Goal: Task Accomplishment & Management: Manage account settings

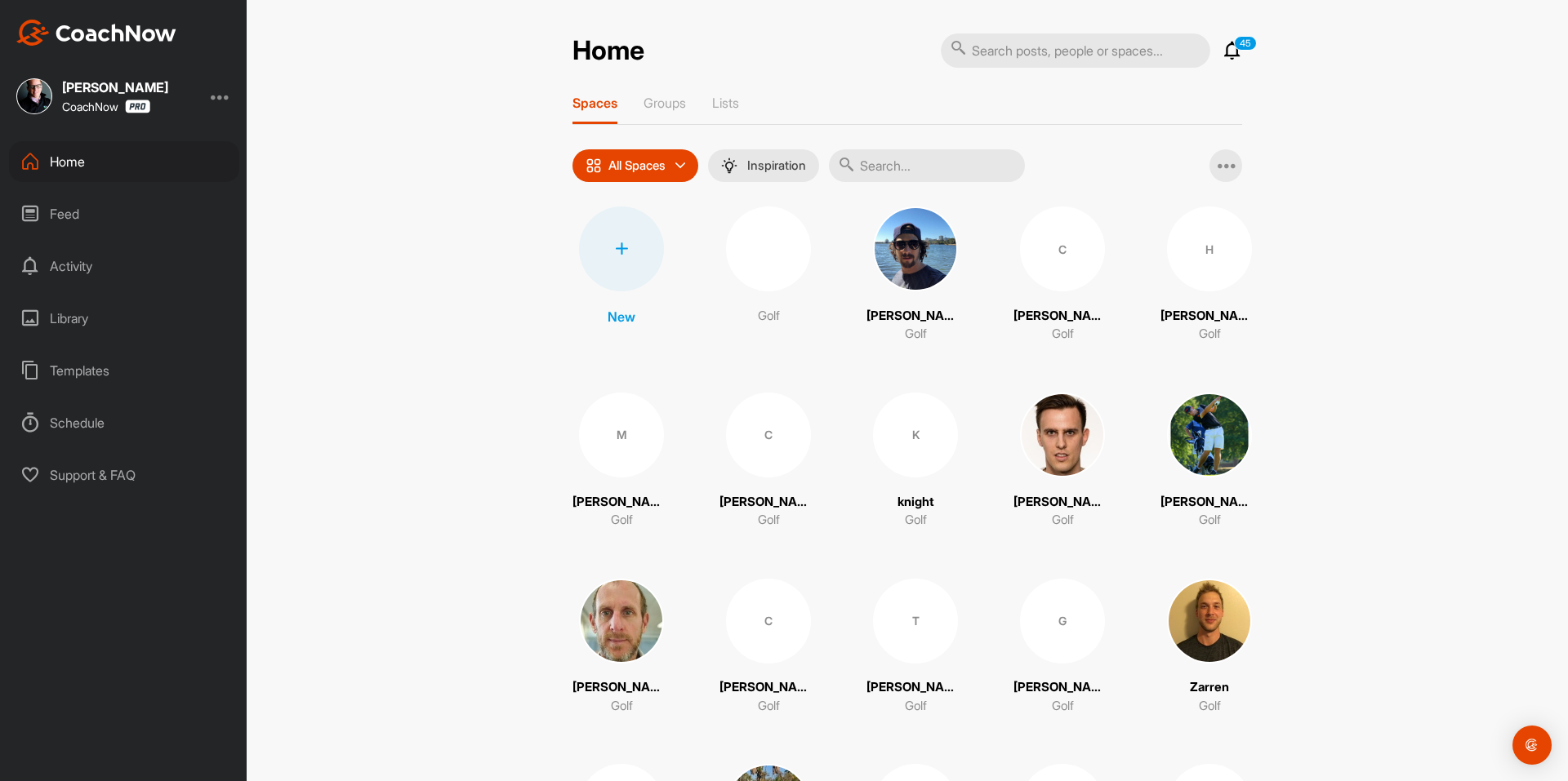
click at [995, 55] on input "text" at bounding box center [1075, 51] width 269 height 35
type input "Jeff Gottlieb"
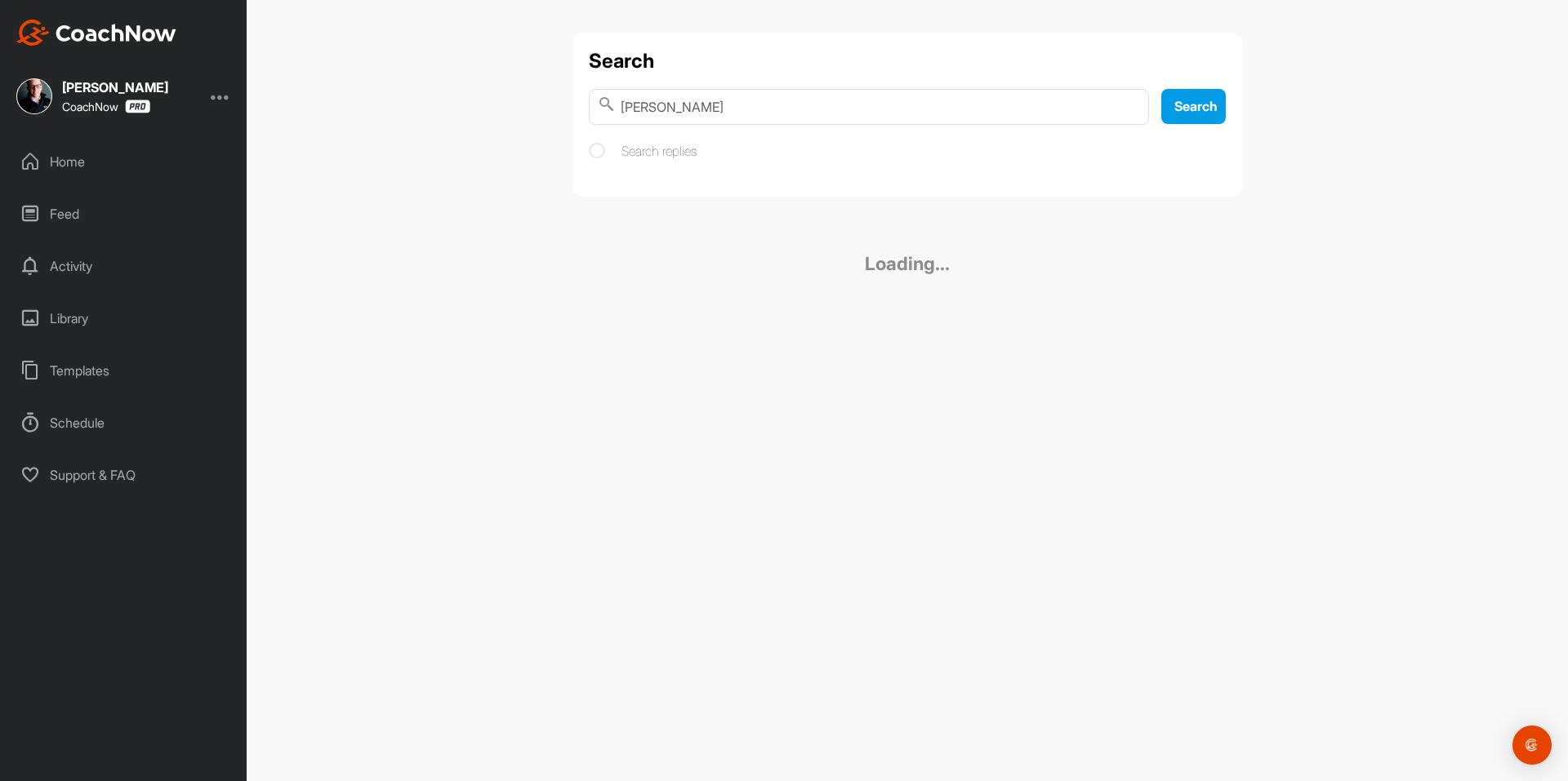
click at [748, 168] on div "Search Jeff Gottlieb Search Search replies" at bounding box center [907, 114] width 670 height 164
click at [739, 165] on div "Search Jeff Gottlieb Search Search replies Jeff Gottlieb Golf" at bounding box center [907, 154] width 670 height 242
click at [745, 205] on span "Jeff Gottlieb" at bounding box center [732, 210] width 107 height 16
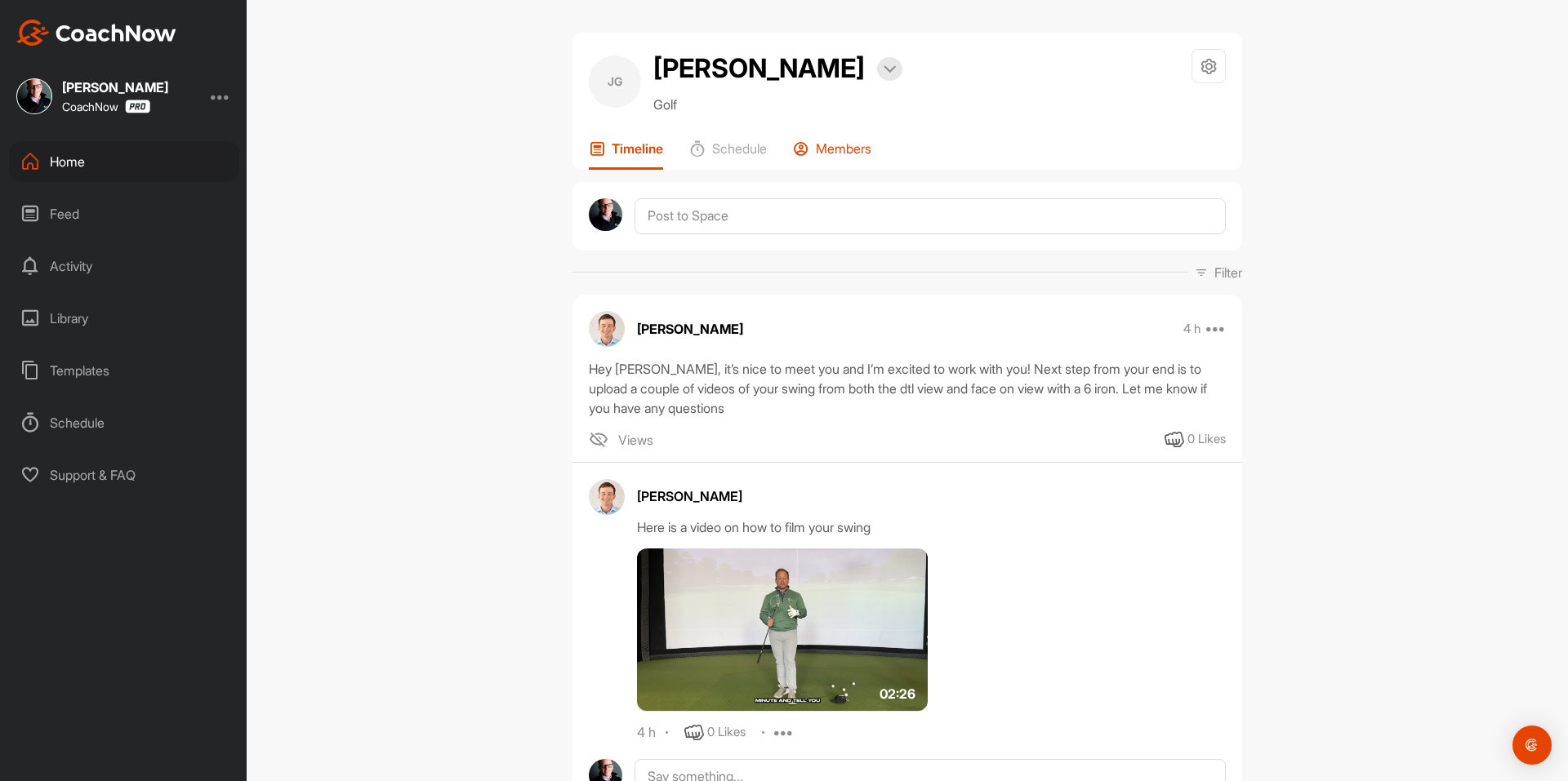
click at [838, 158] on div "Members" at bounding box center [832, 155] width 78 height 29
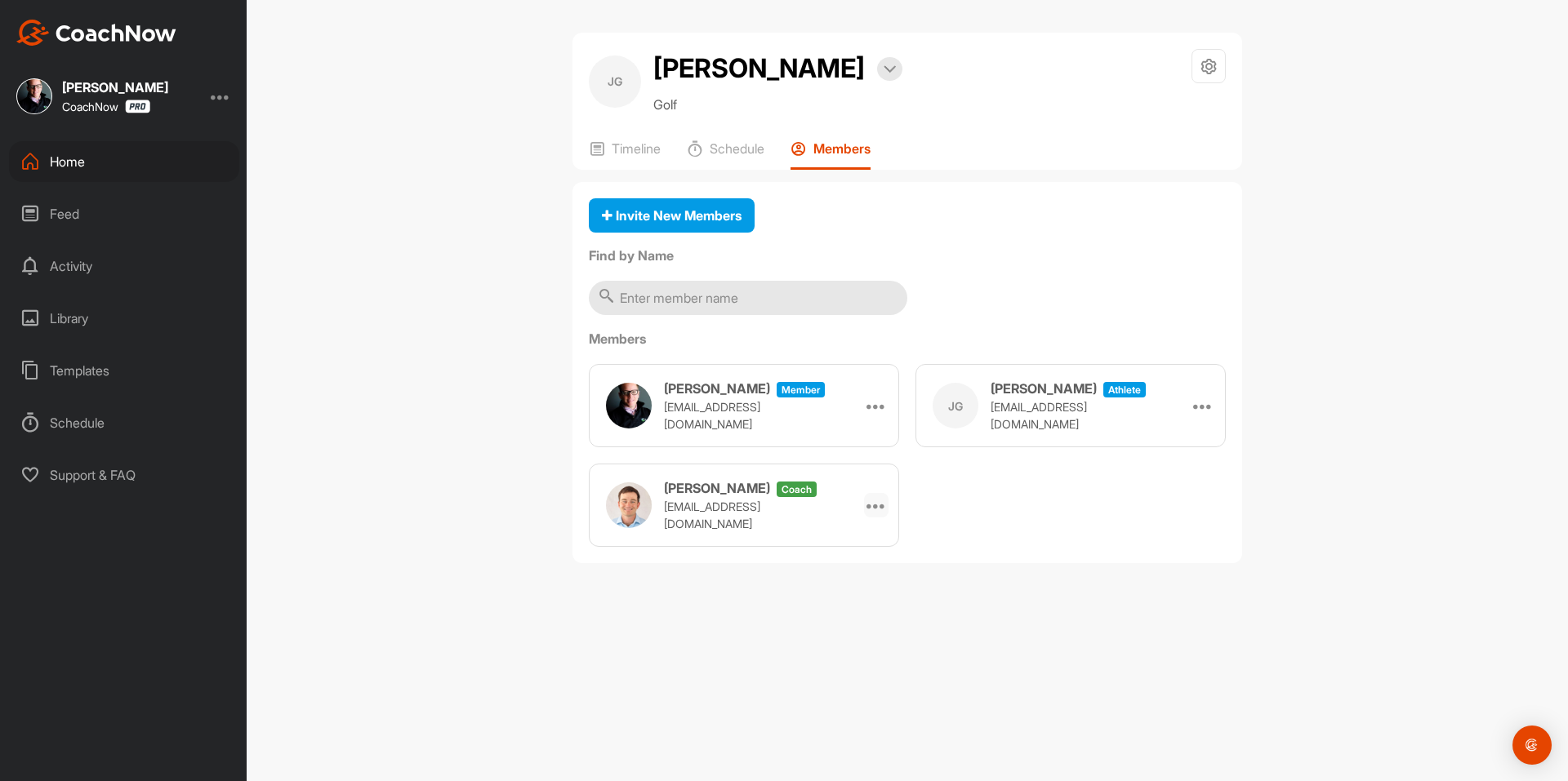
click at [878, 506] on icon at bounding box center [876, 505] width 20 height 20
click at [645, 145] on p "Timeline" at bounding box center [636, 148] width 49 height 16
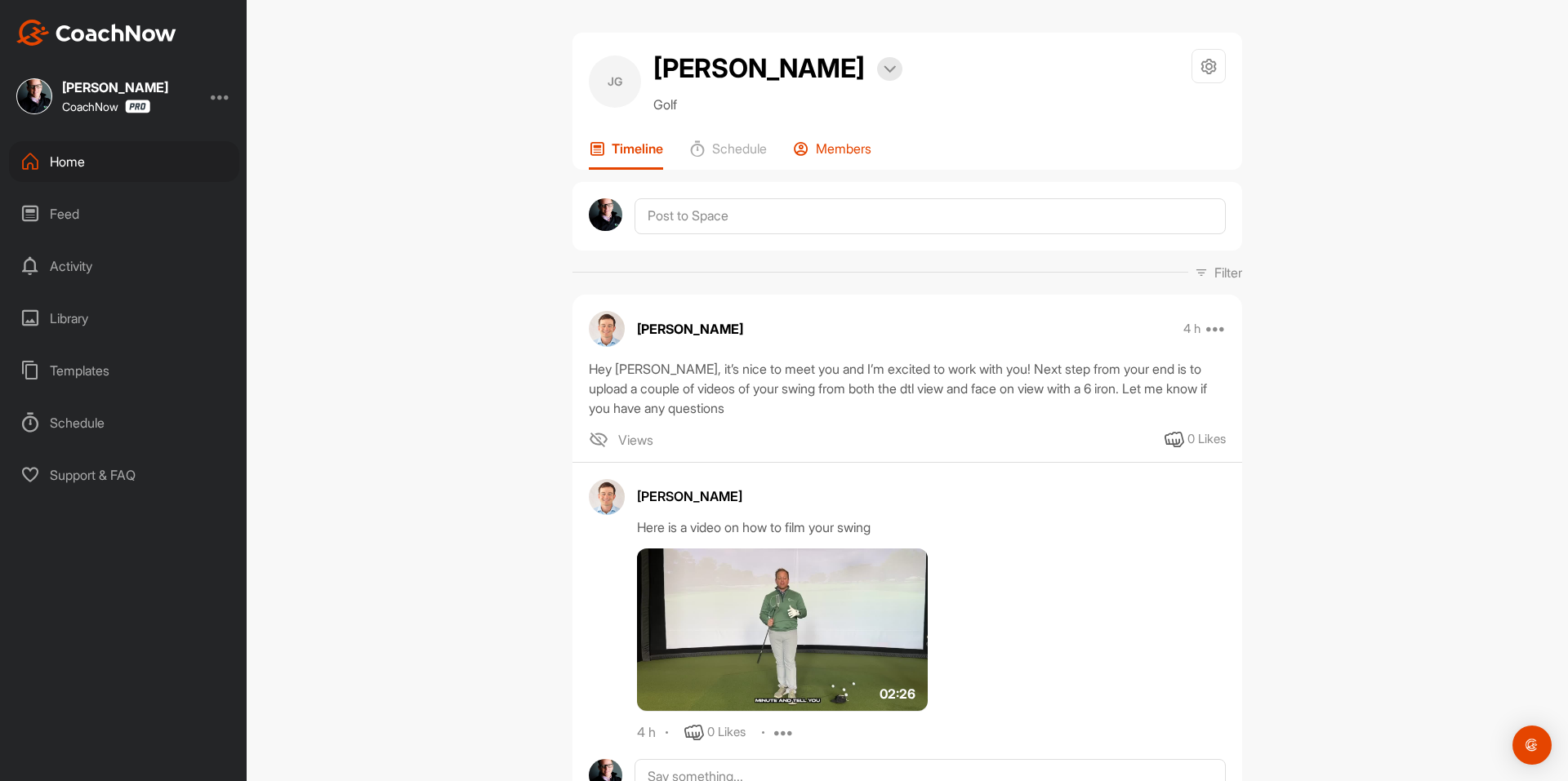
click at [859, 148] on p "Members" at bounding box center [844, 148] width 55 height 16
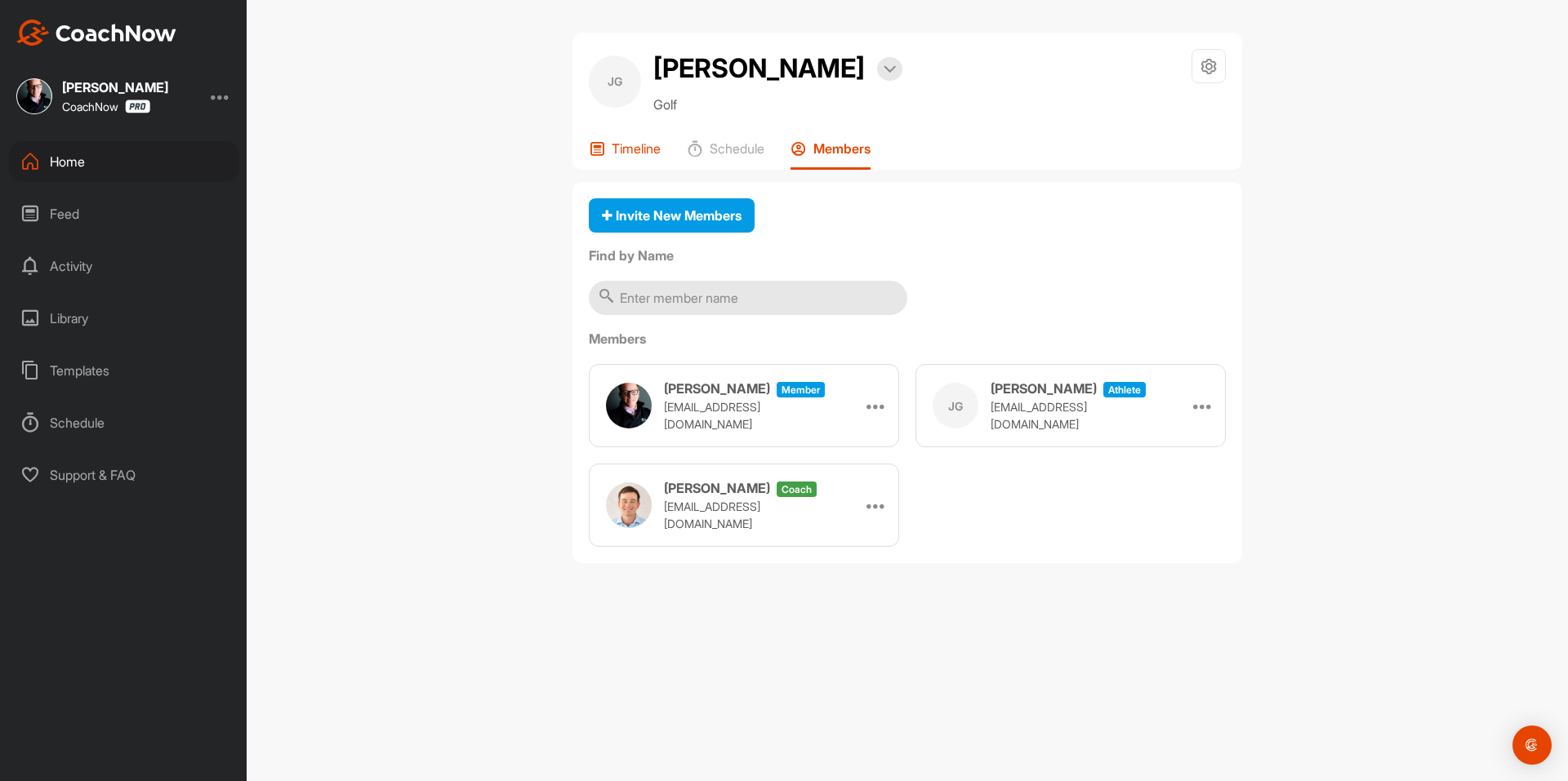
click at [648, 152] on p "Timeline" at bounding box center [636, 148] width 49 height 16
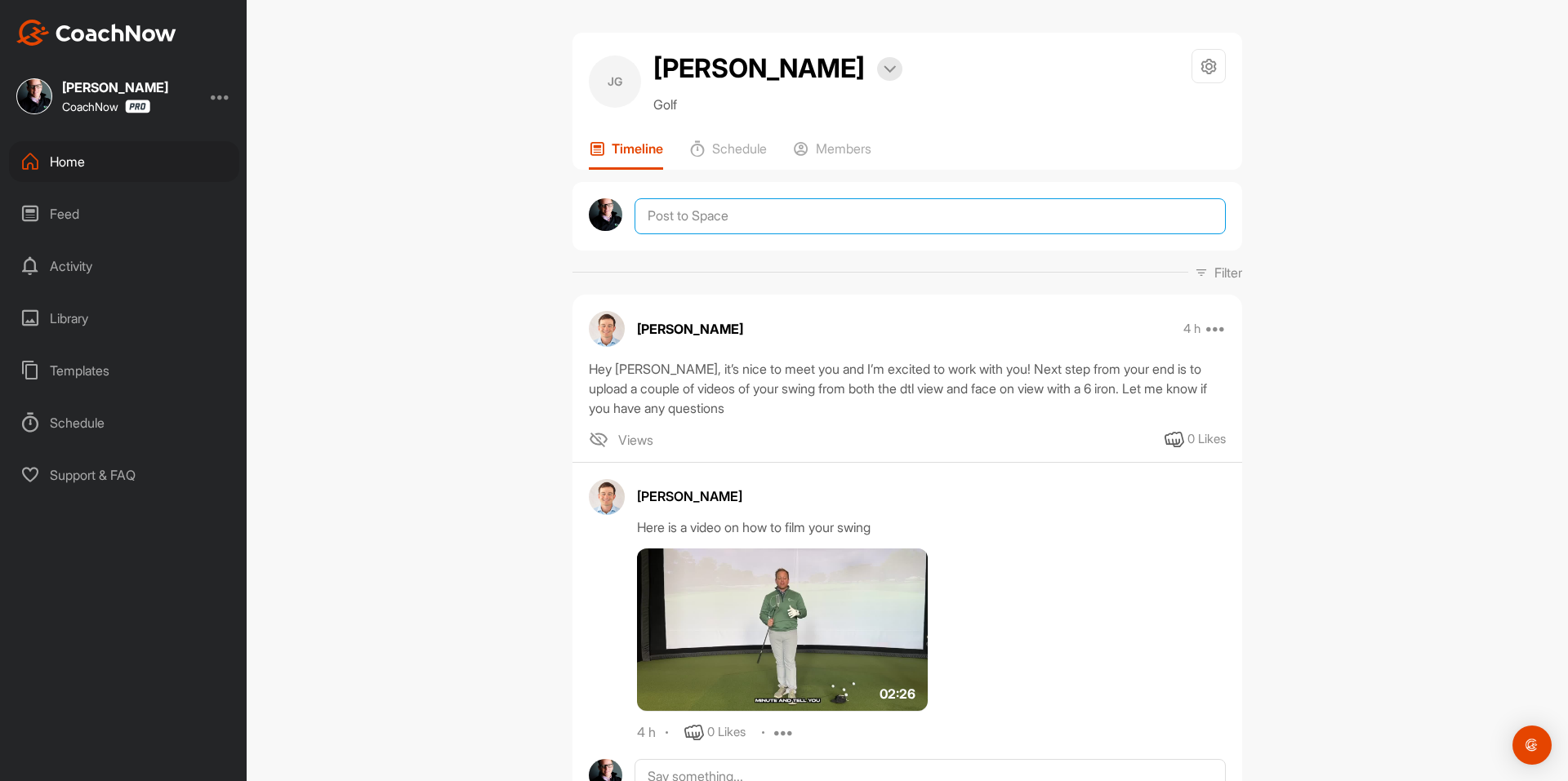
click at [788, 215] on textarea at bounding box center [930, 216] width 591 height 36
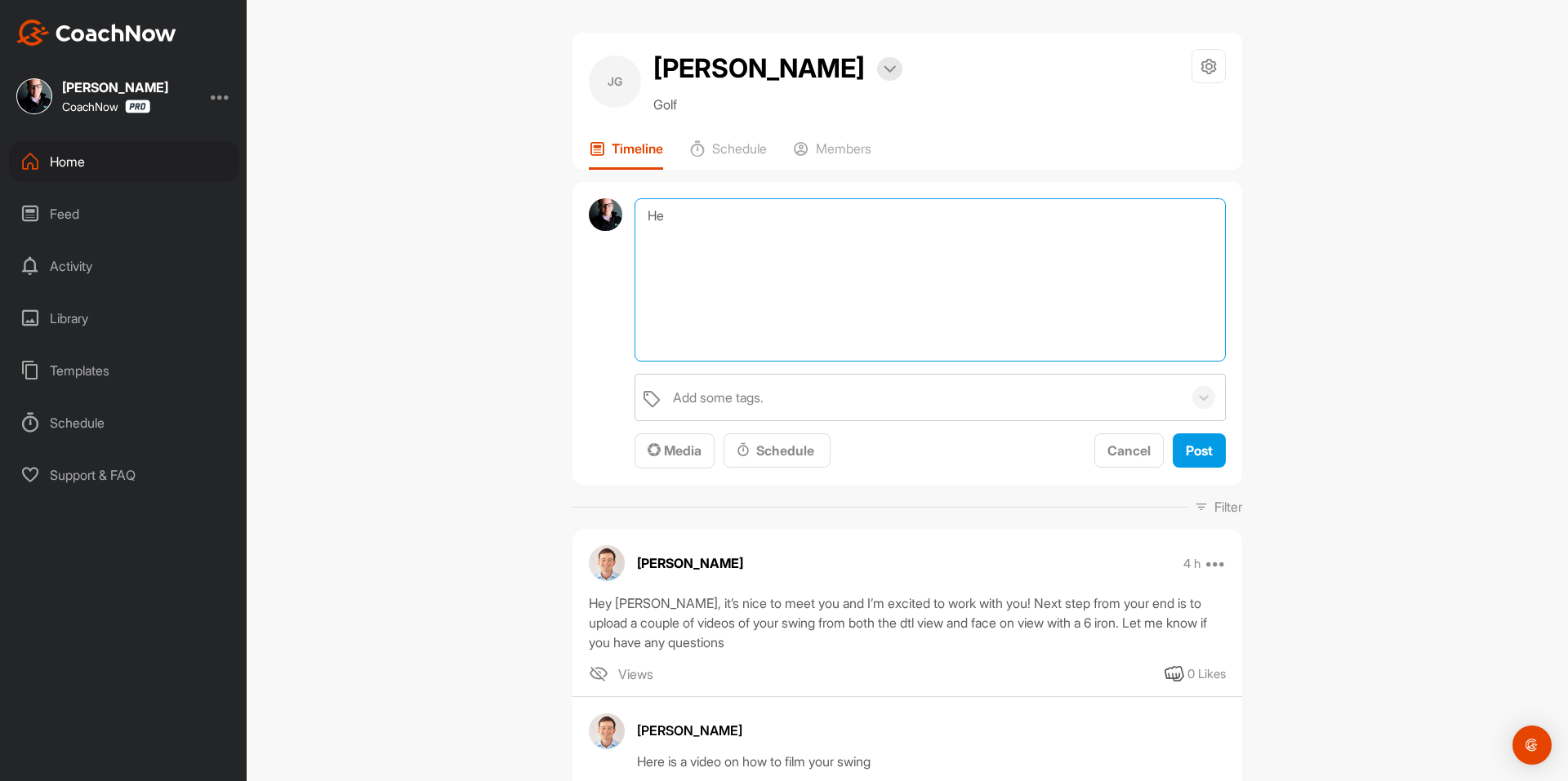
type textarea "H"
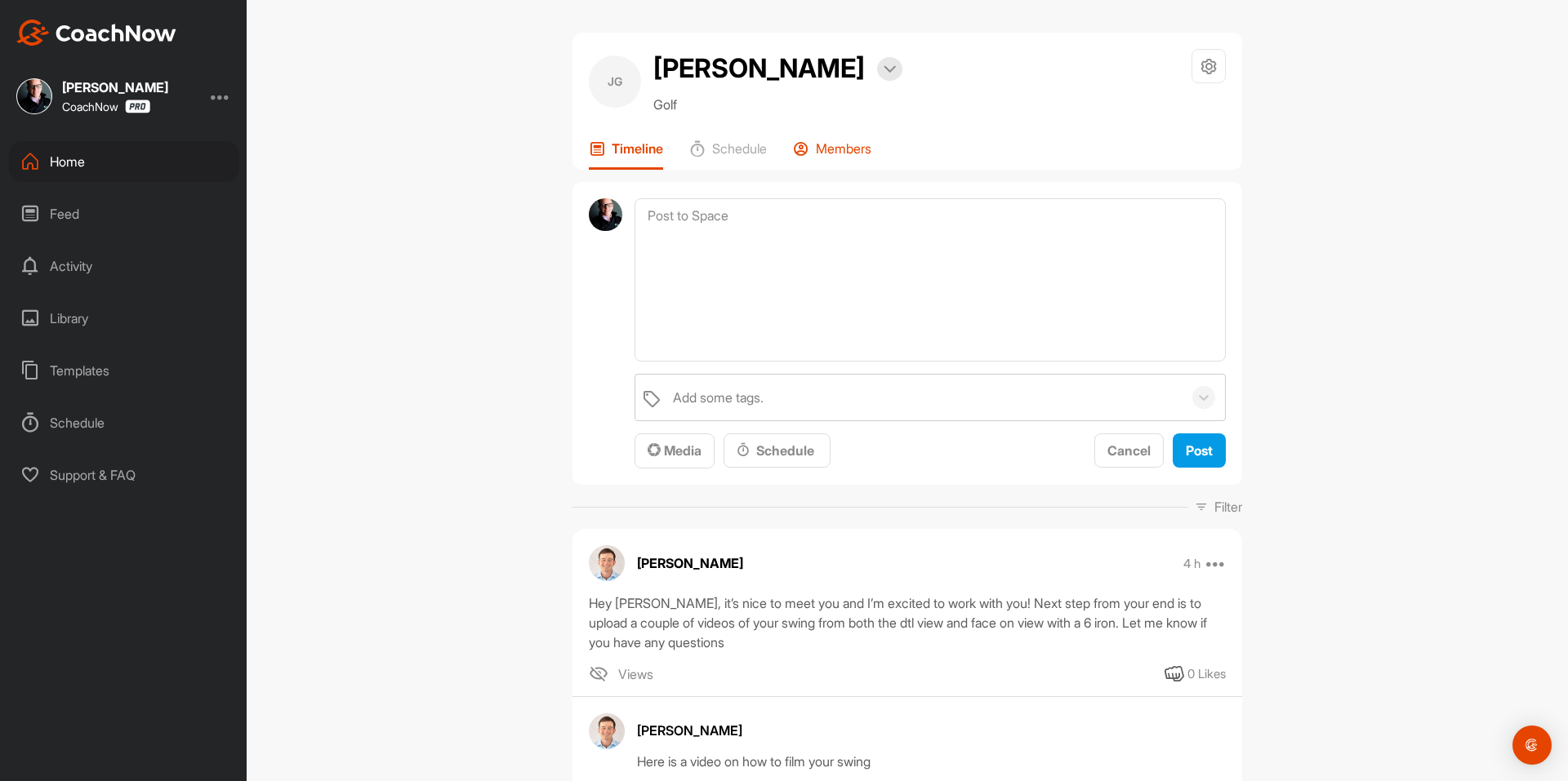
click at [804, 155] on icon at bounding box center [800, 148] width 16 height 16
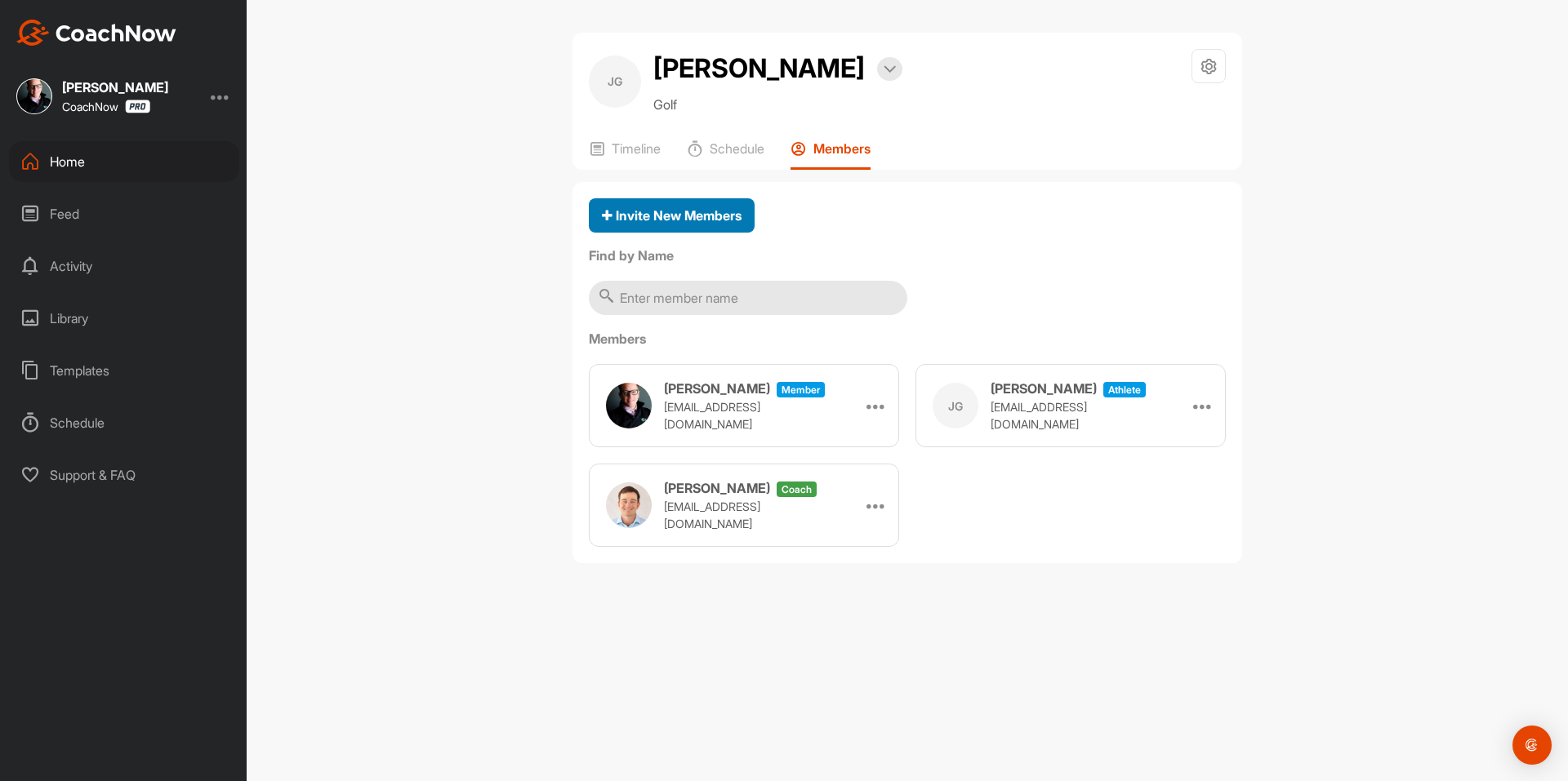
click at [685, 220] on span "Invite New Members" at bounding box center [671, 215] width 139 height 16
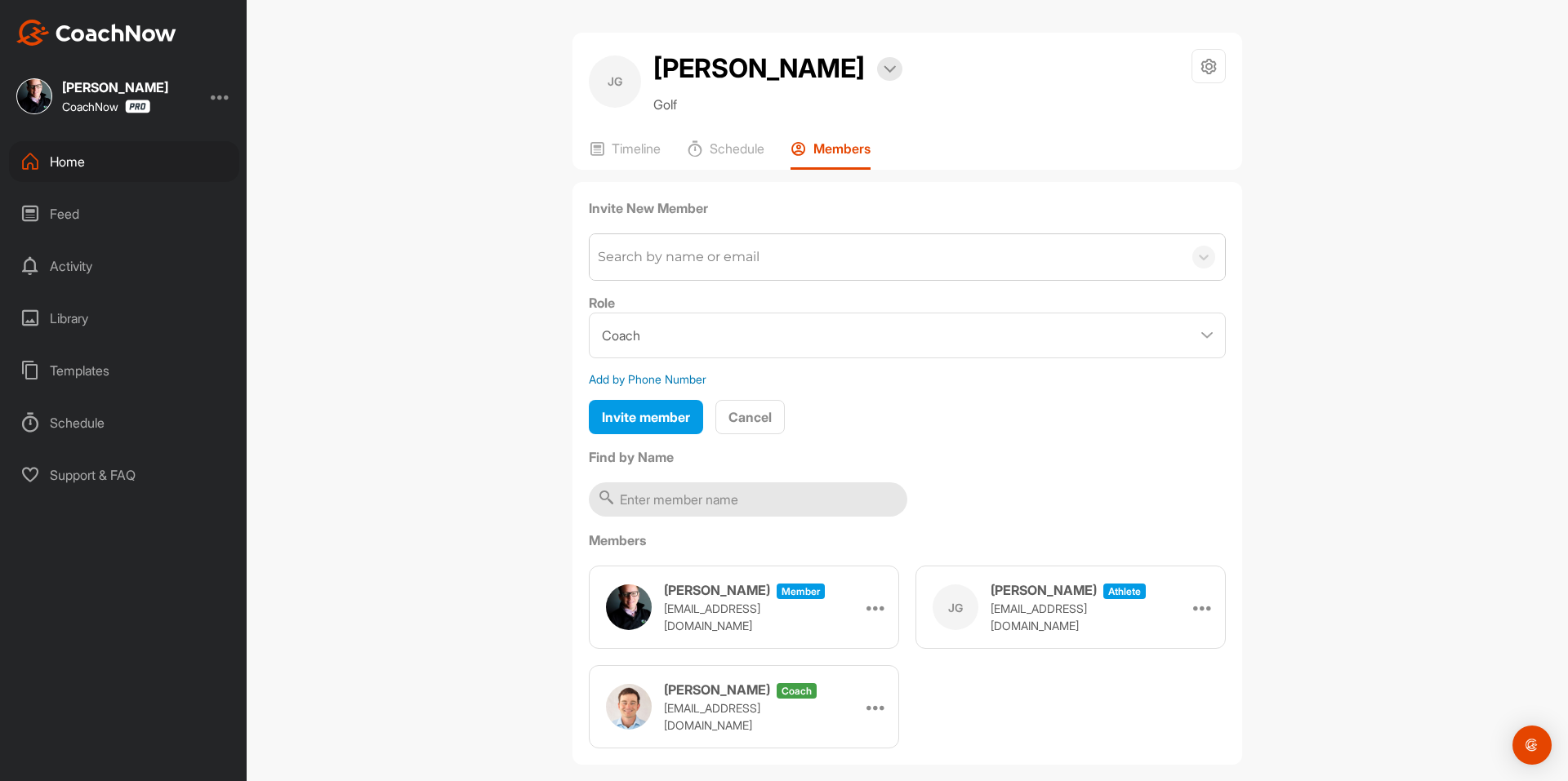
click at [685, 244] on div "Search by name or email" at bounding box center [885, 257] width 593 height 46
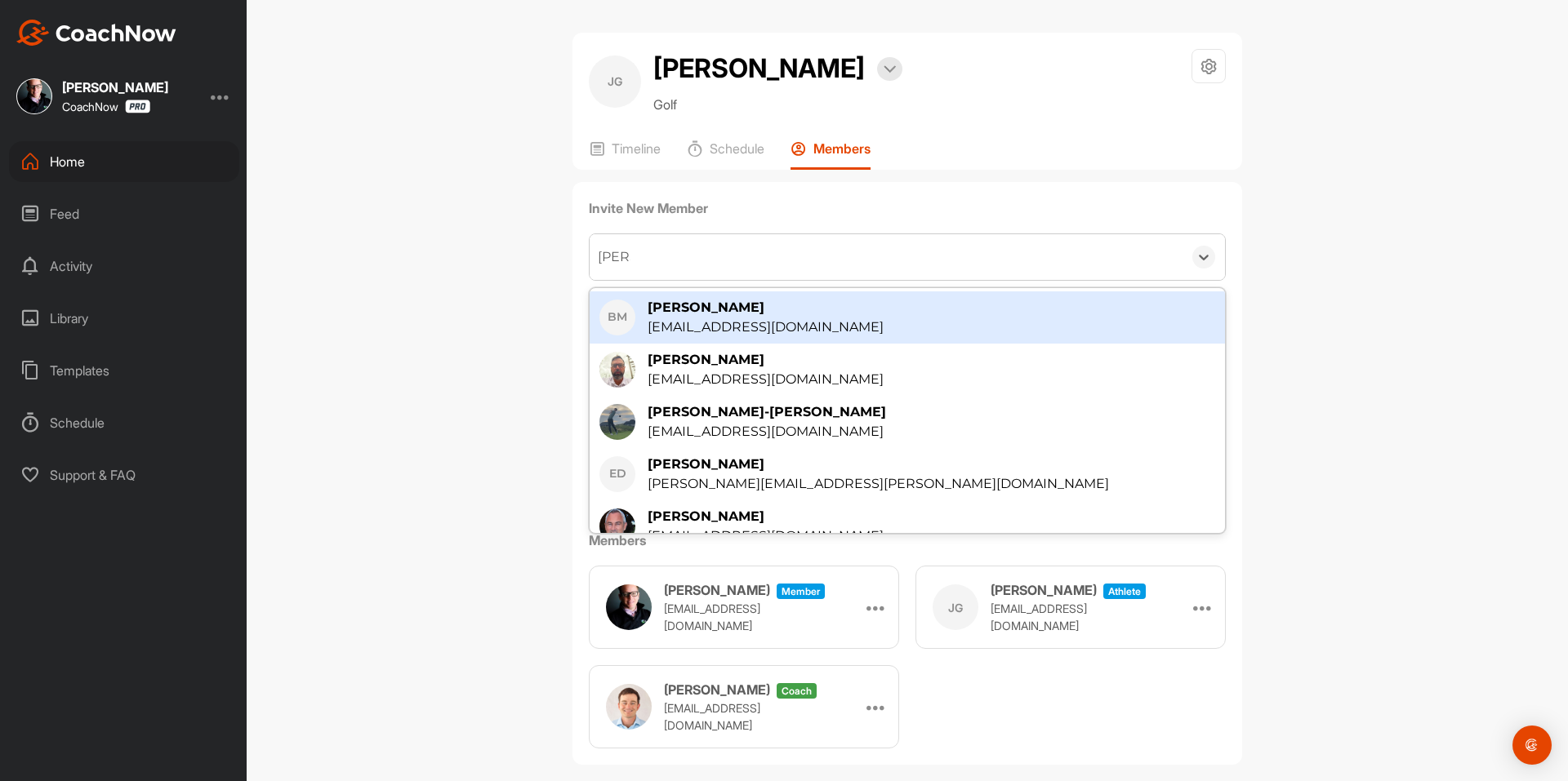
type input "greg"
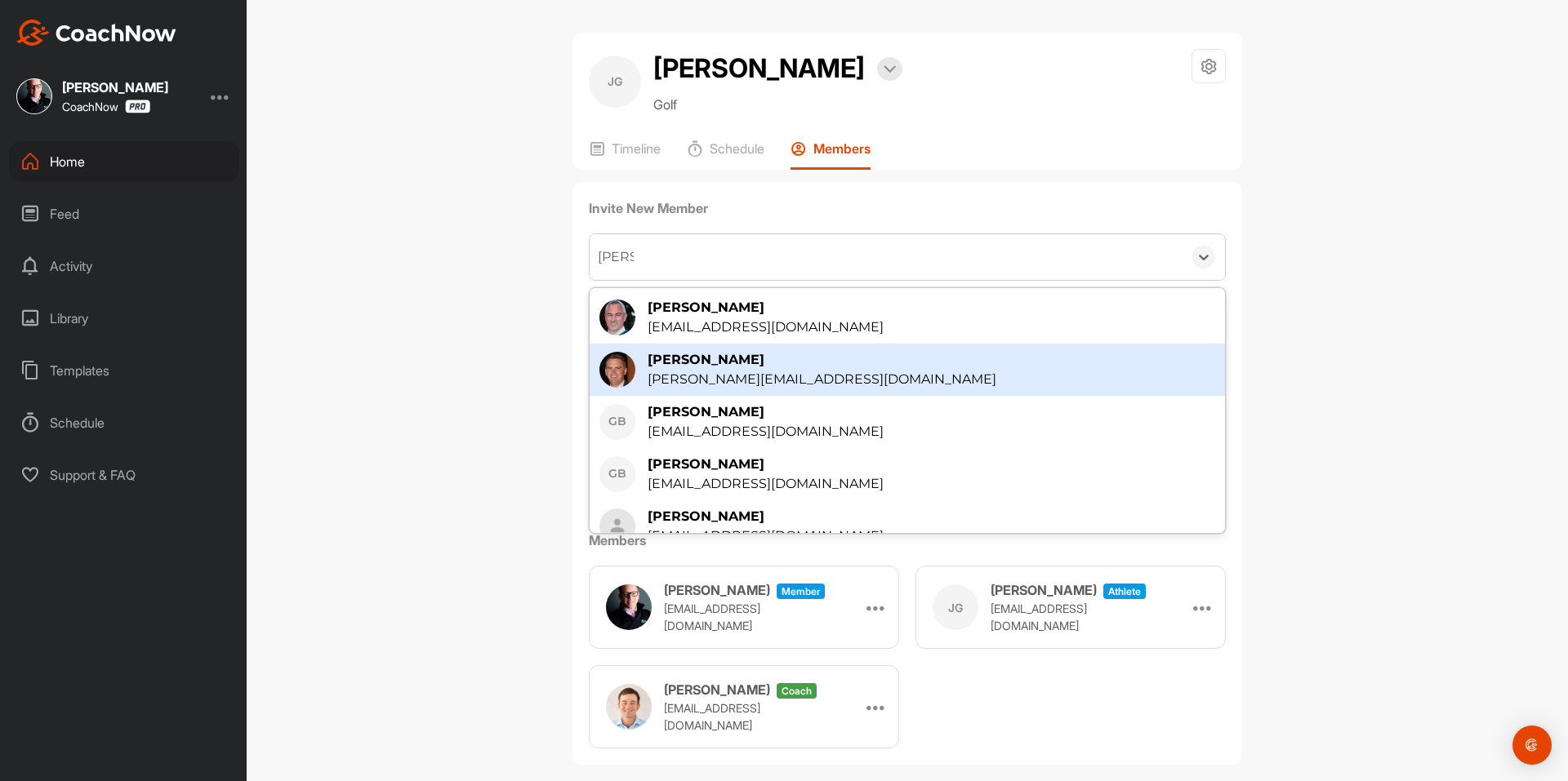
click at [755, 359] on div "[PERSON_NAME]" at bounding box center [821, 359] width 348 height 20
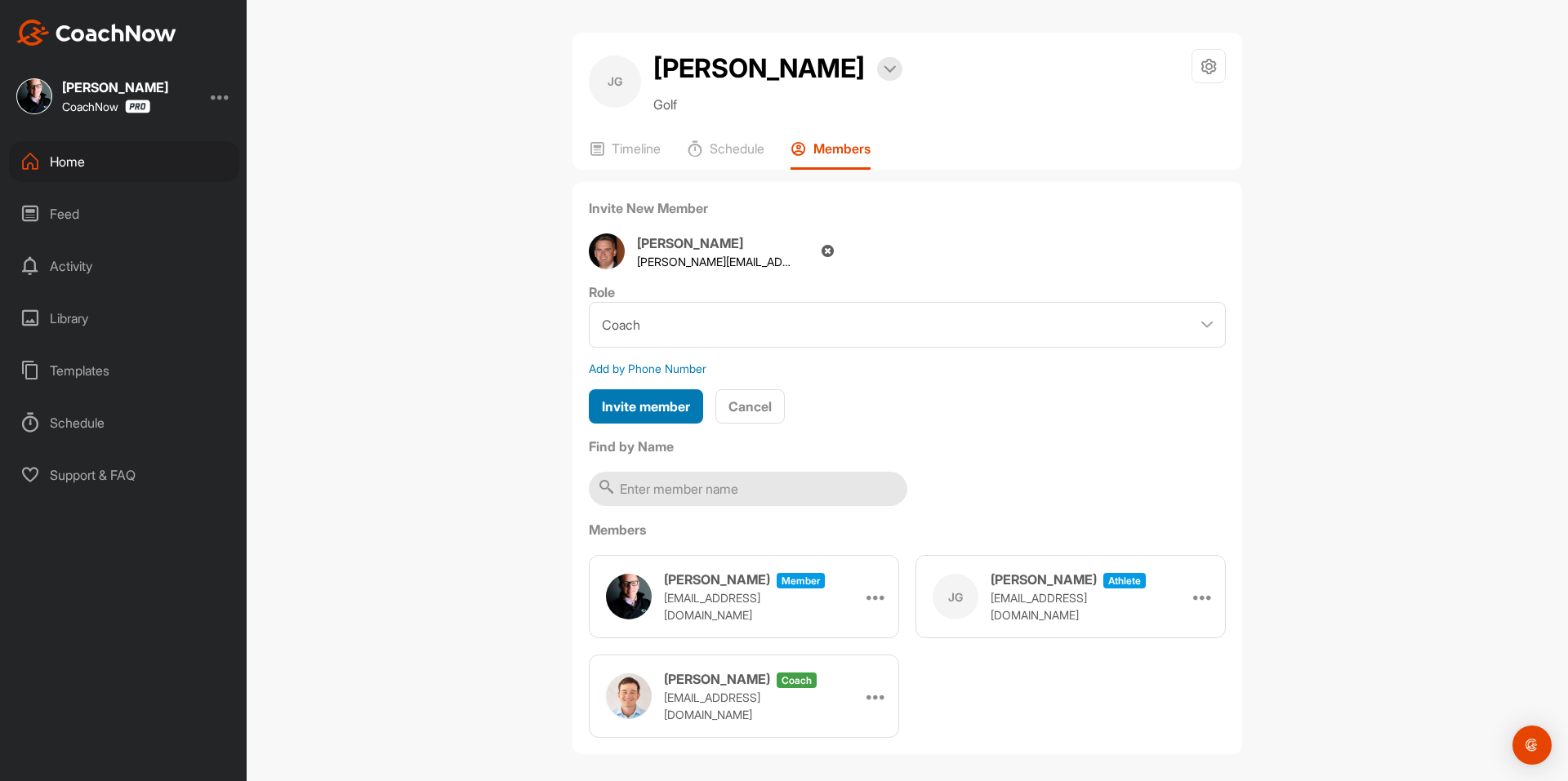
click at [670, 414] on span "Invite member" at bounding box center [646, 406] width 88 height 16
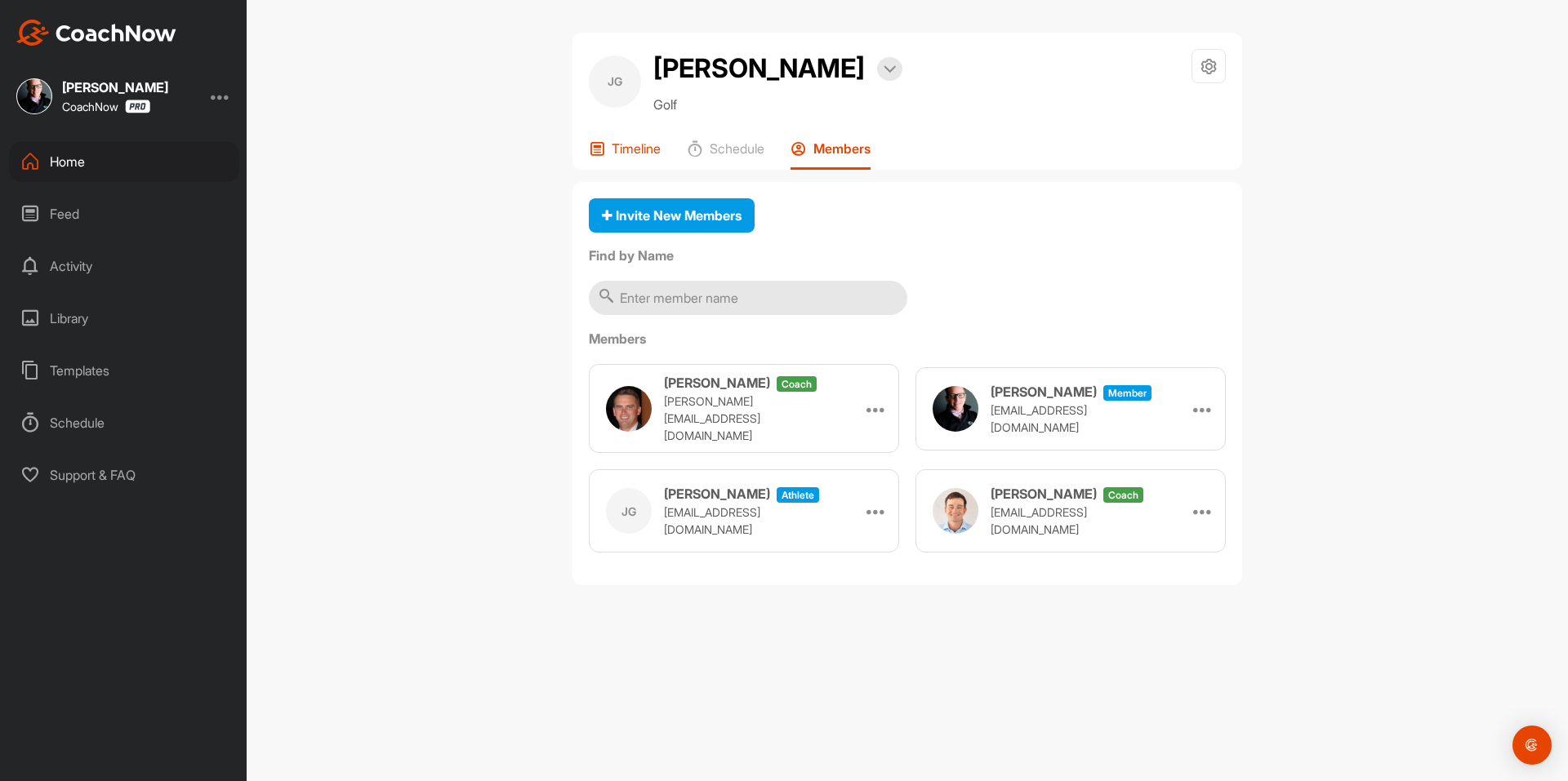
click at [618, 159] on div "Timeline" at bounding box center [625, 155] width 72 height 29
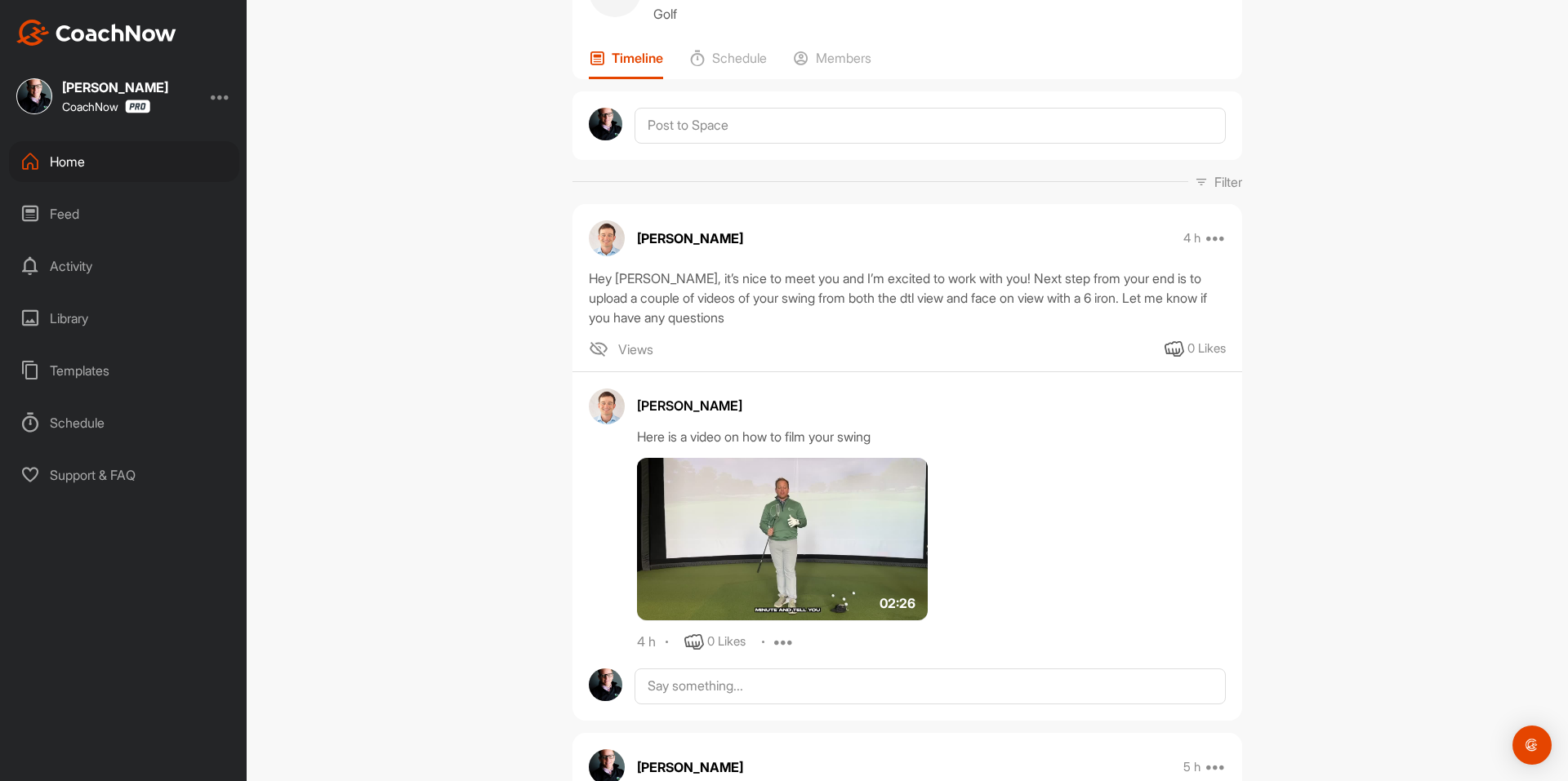
scroll to position [245, 0]
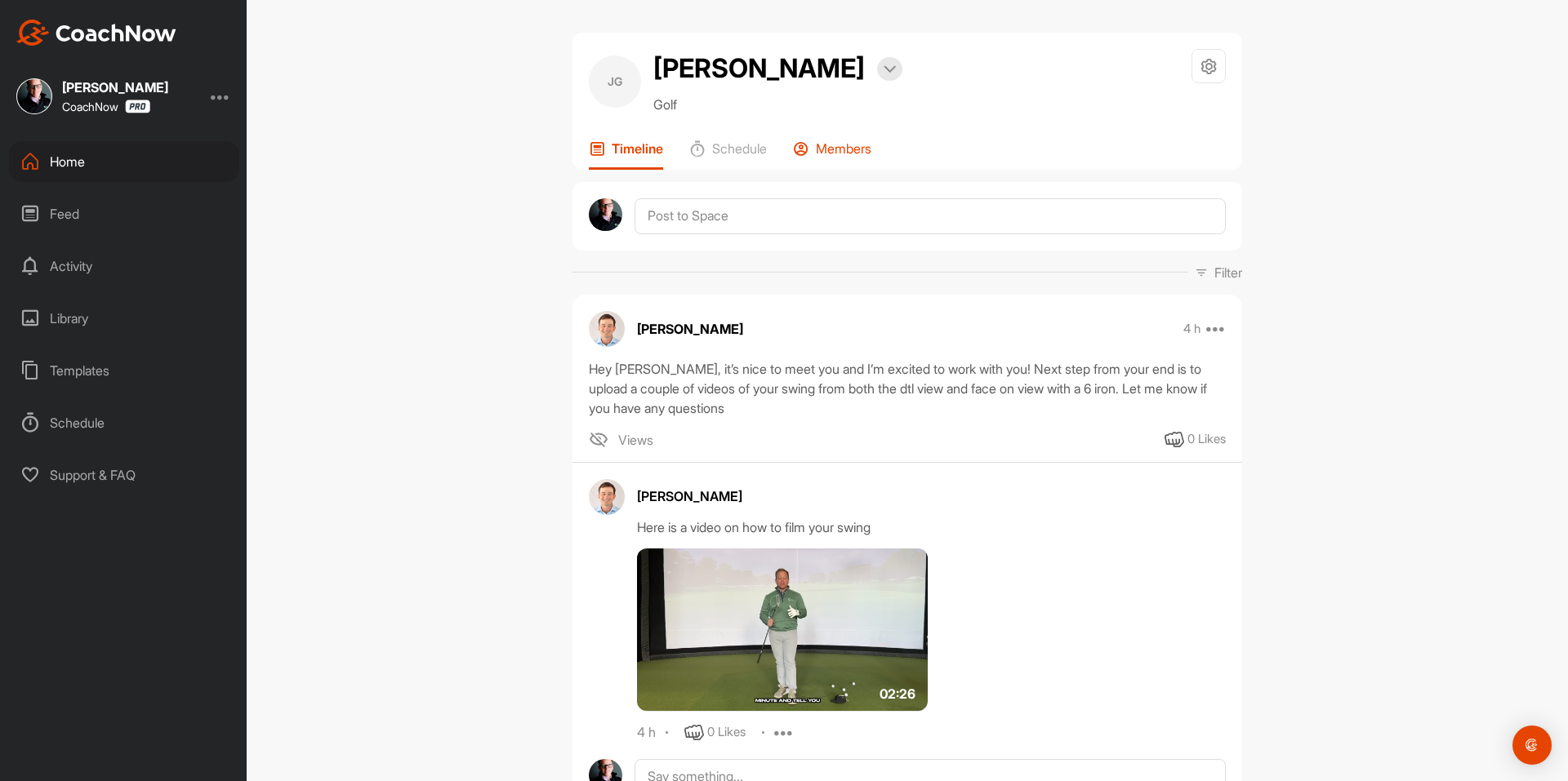
click at [840, 152] on p "Members" at bounding box center [844, 148] width 55 height 16
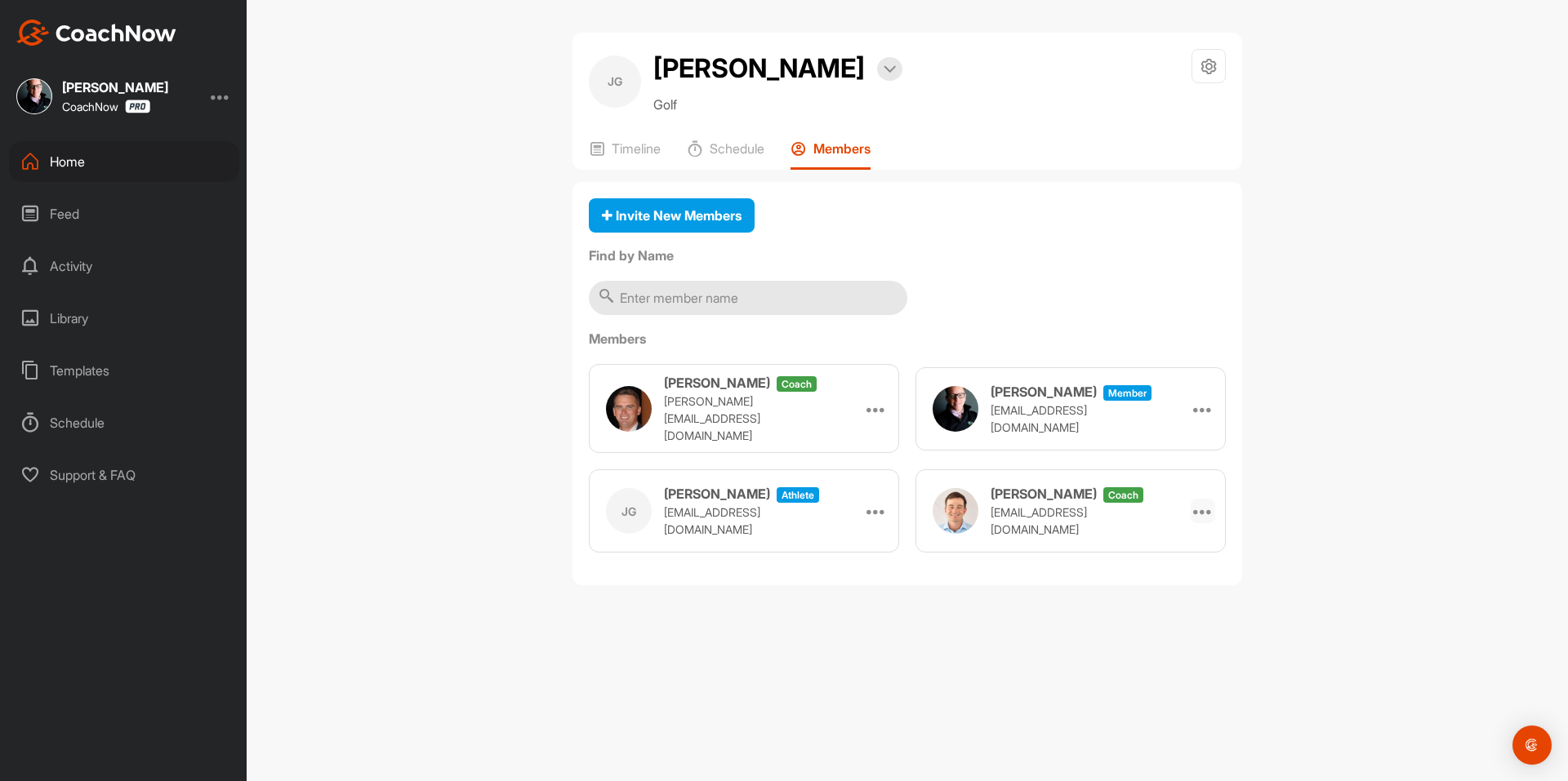
click at [1205, 503] on icon at bounding box center [1202, 511] width 20 height 20
drag, startPoint x: 1171, startPoint y: 589, endPoint x: 877, endPoint y: 66, distance: 600.0
click at [1171, 589] on li "Remove" at bounding box center [1163, 608] width 105 height 51
click at [648, 152] on p "Timeline" at bounding box center [636, 148] width 49 height 16
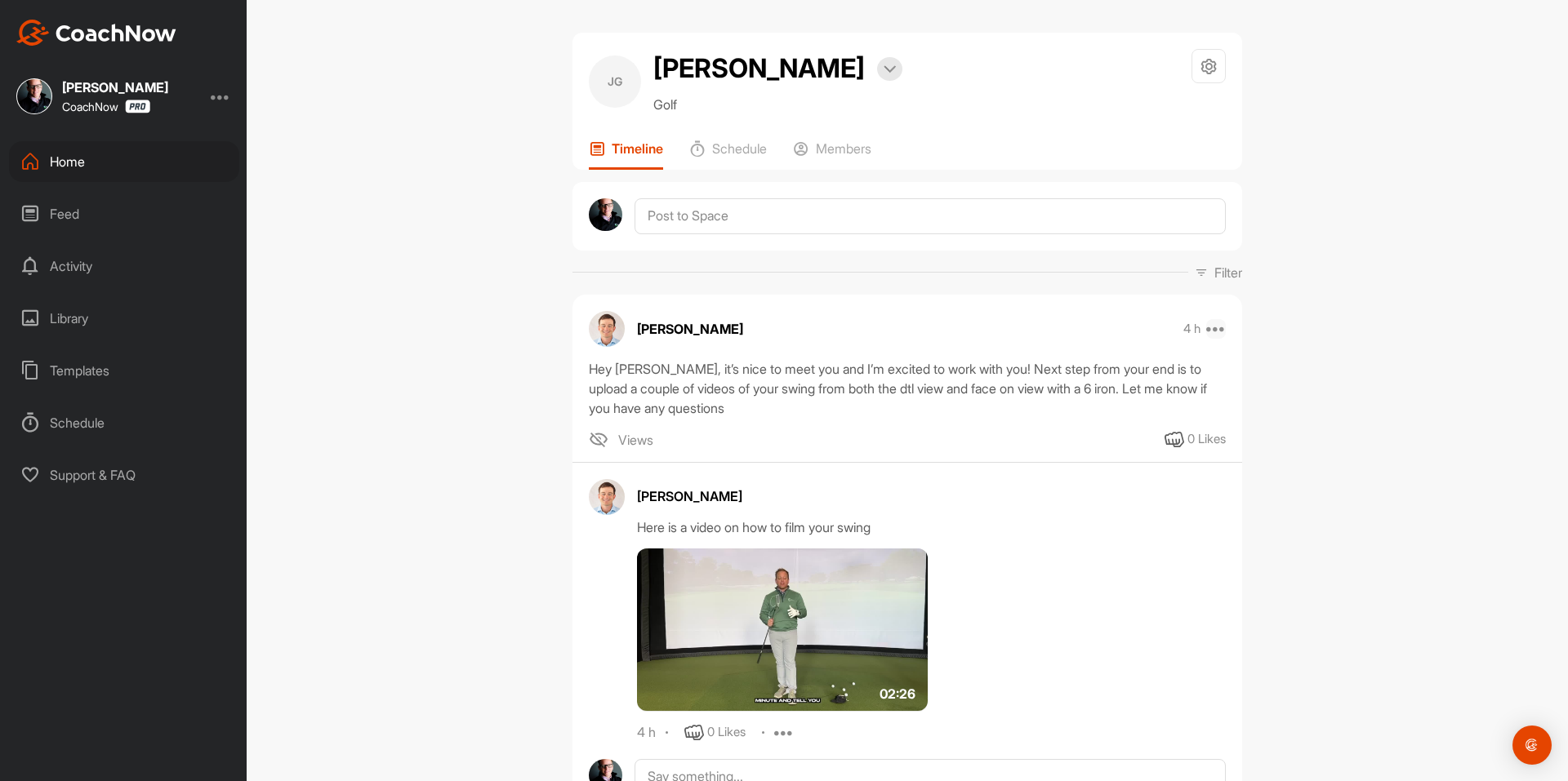
click at [1213, 329] on icon at bounding box center [1215, 329] width 20 height 20
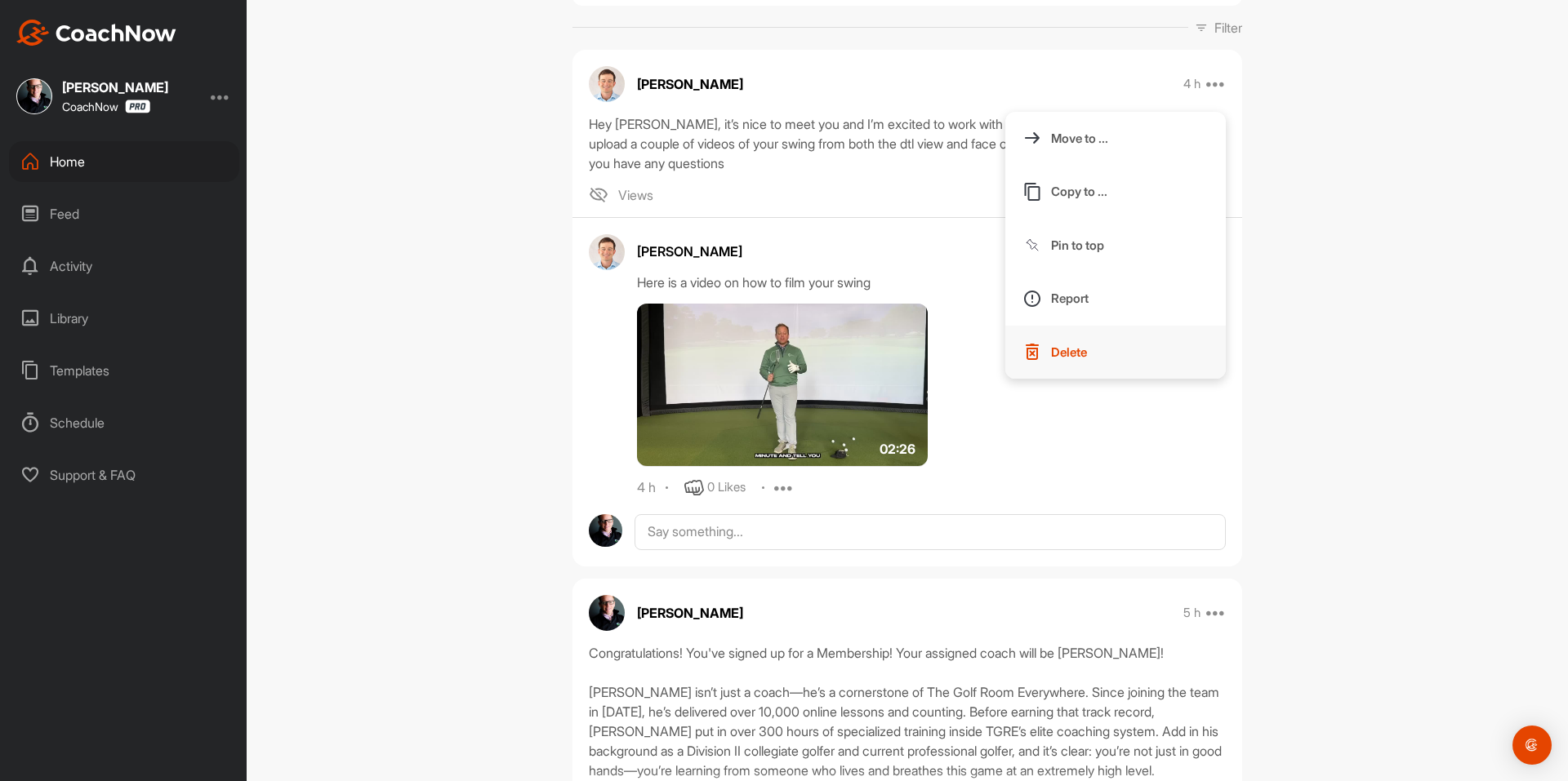
scroll to position [436, 0]
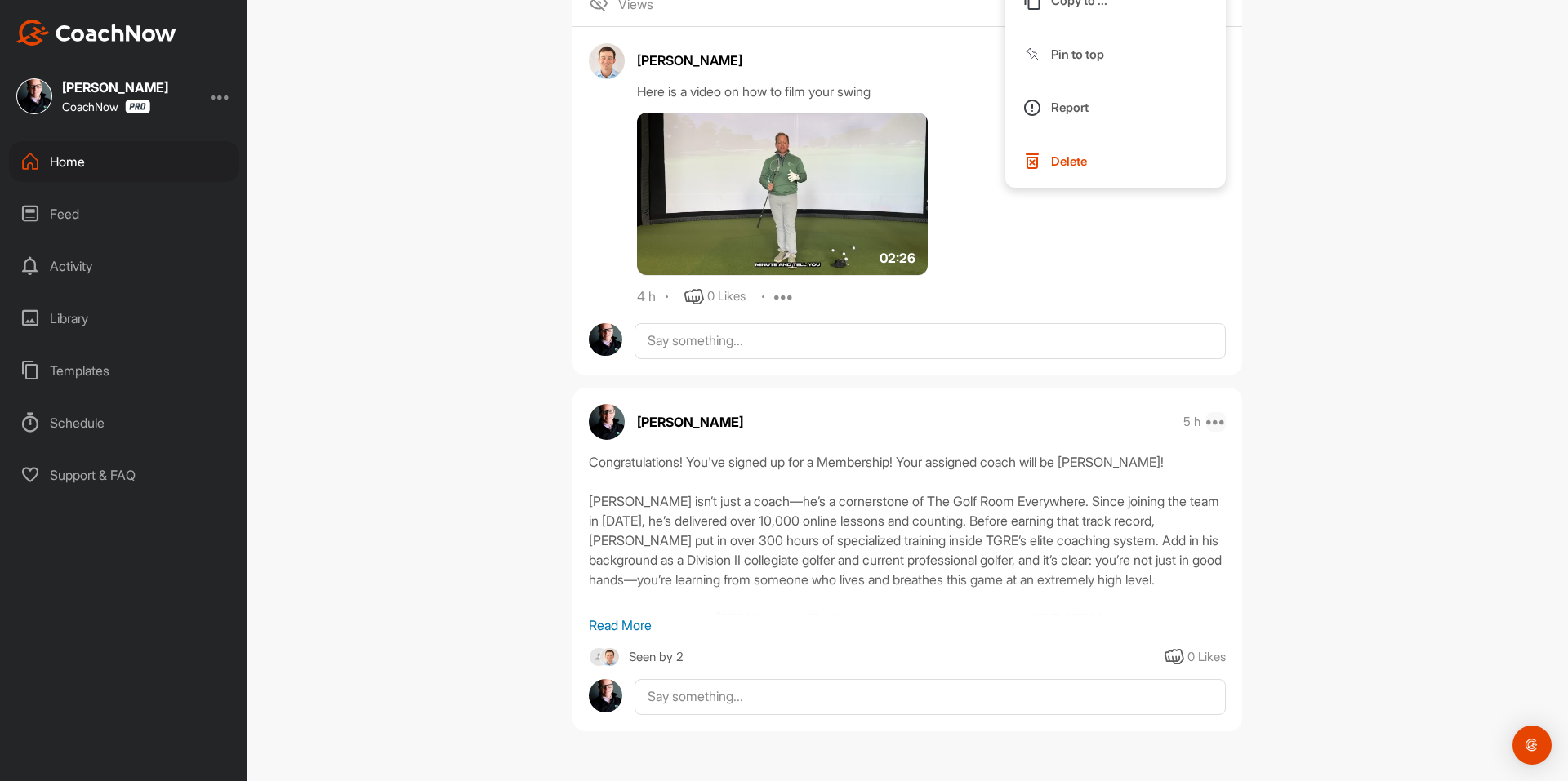
click at [1212, 421] on icon at bounding box center [1215, 422] width 20 height 20
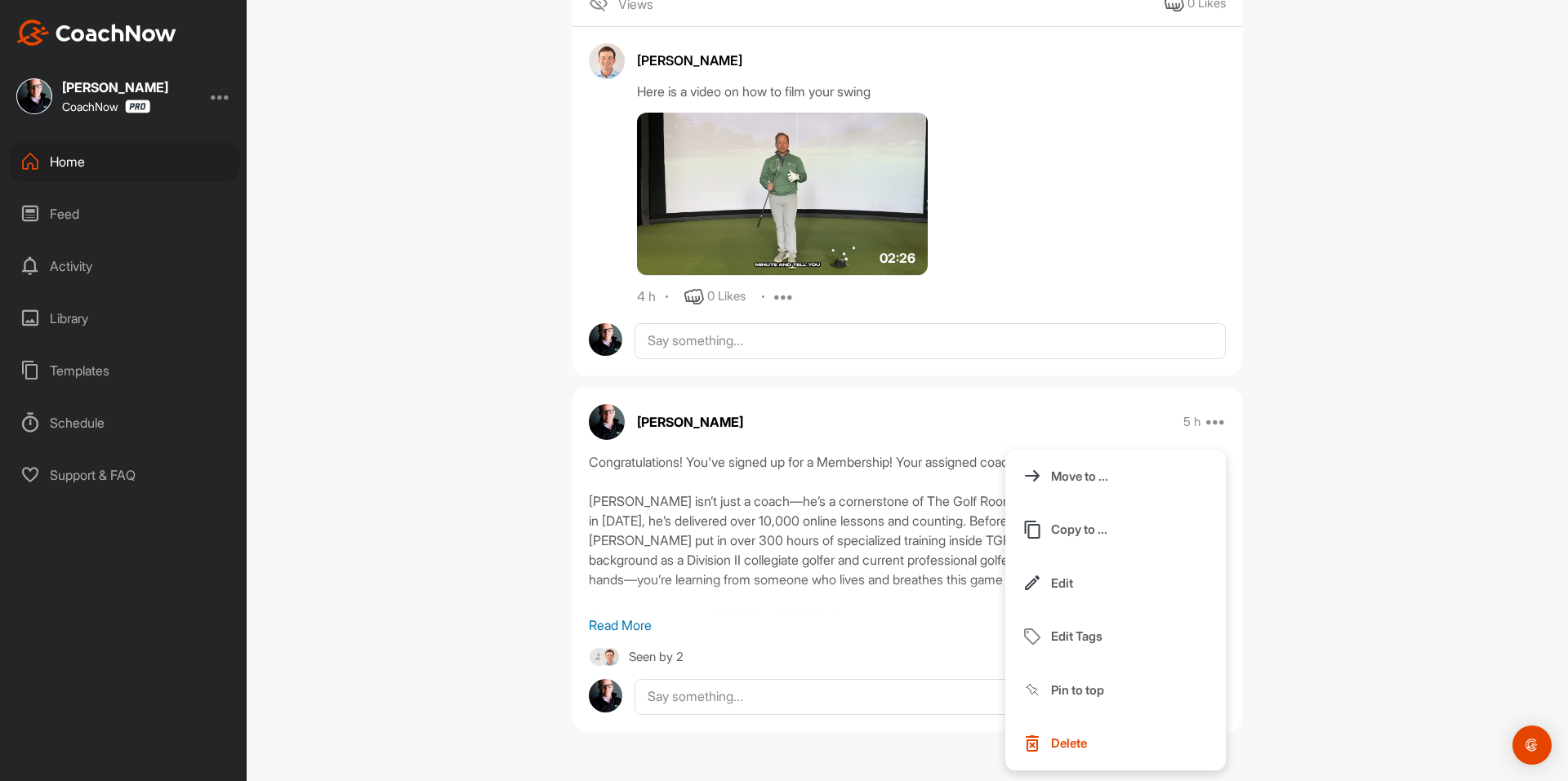
drag, startPoint x: 1256, startPoint y: 389, endPoint x: 703, endPoint y: 154, distance: 600.9
click at [1256, 387] on div "JG Jeff Gottlieb Bookings Golf Space Settings Your Notifications Timeline Sched…" at bounding box center [907, 390] width 1321 height 781
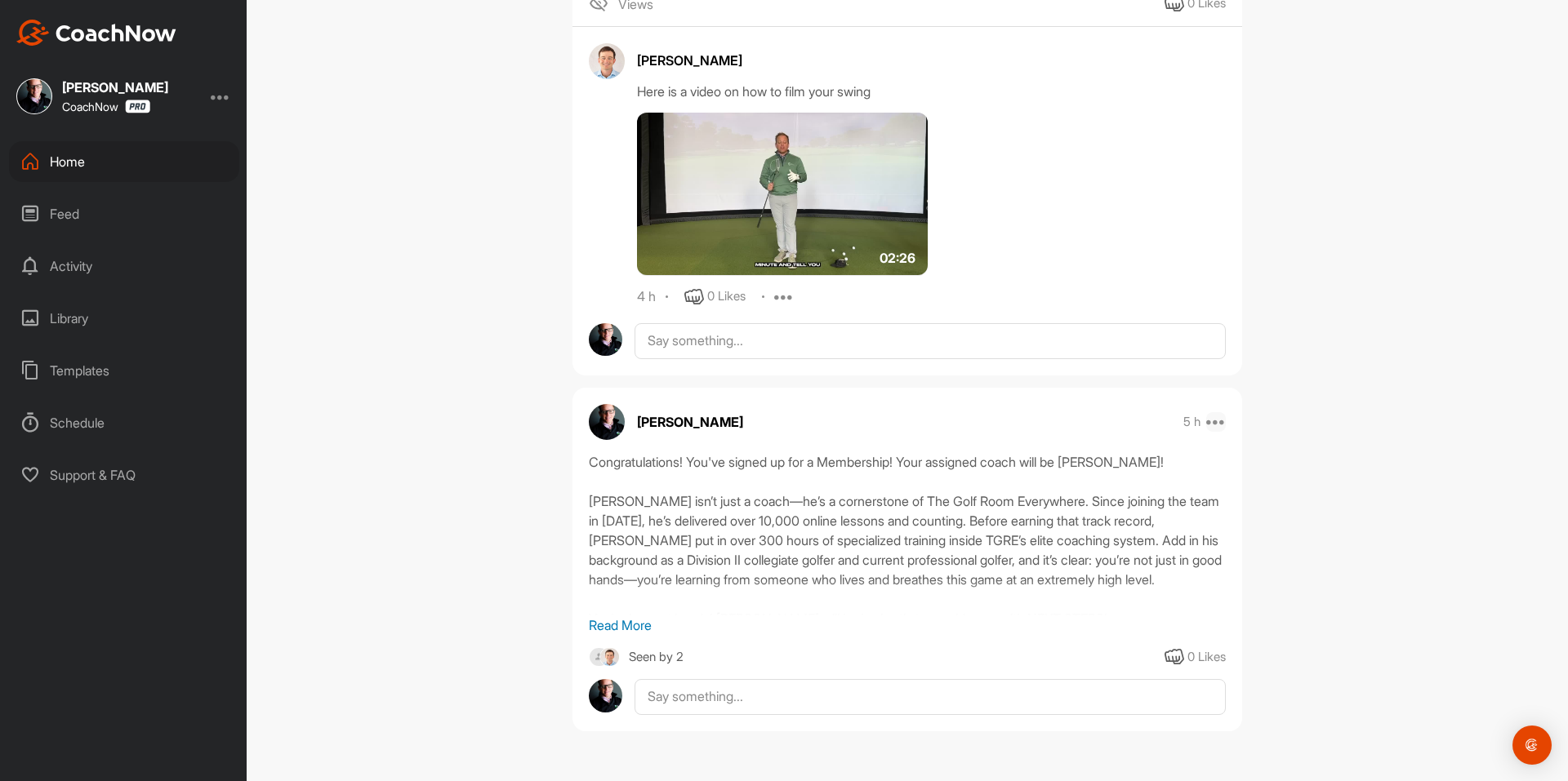
click at [1215, 423] on icon at bounding box center [1215, 422] width 20 height 20
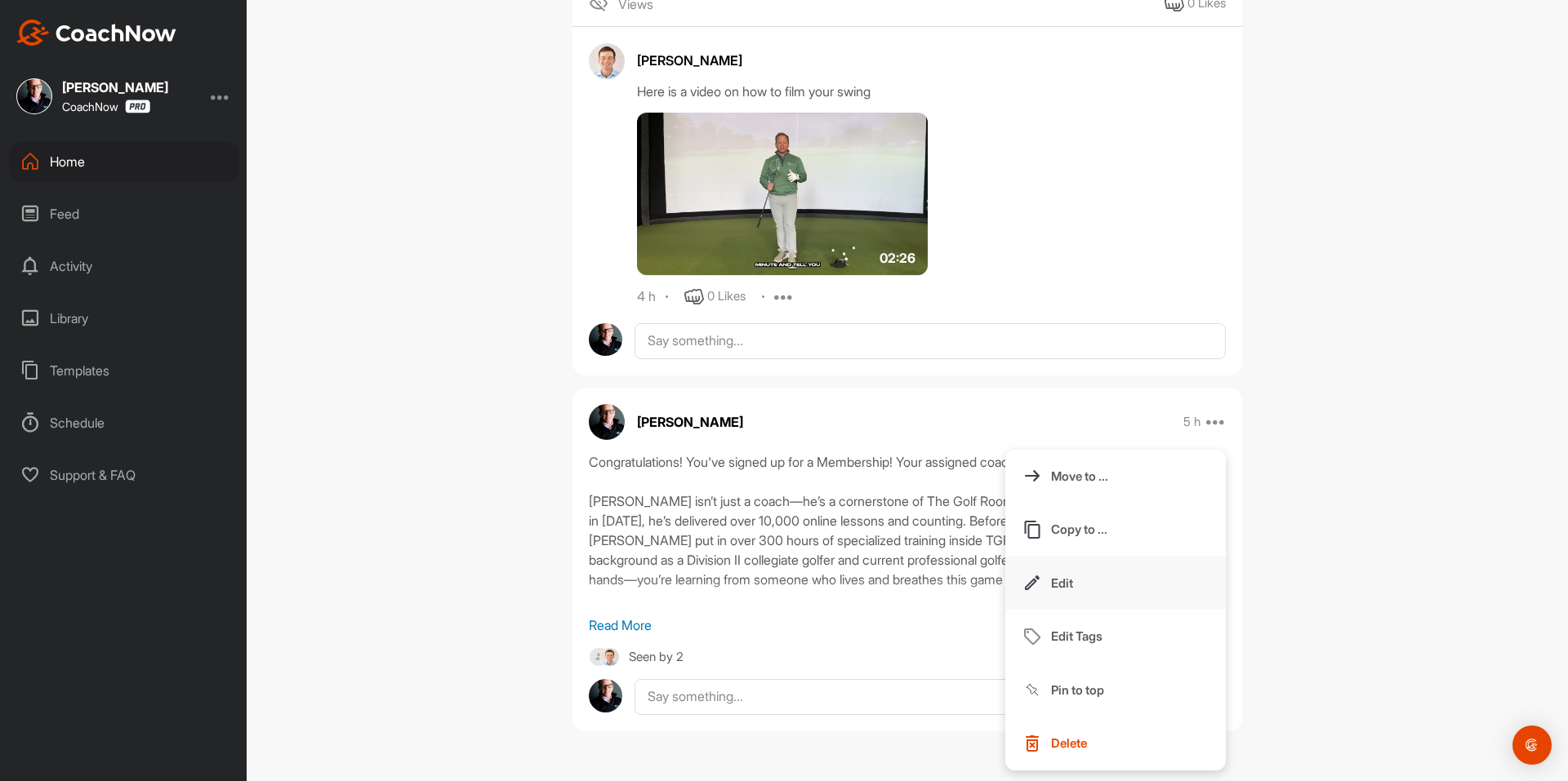
click at [1088, 580] on button "Edit" at bounding box center [1115, 584] width 220 height 54
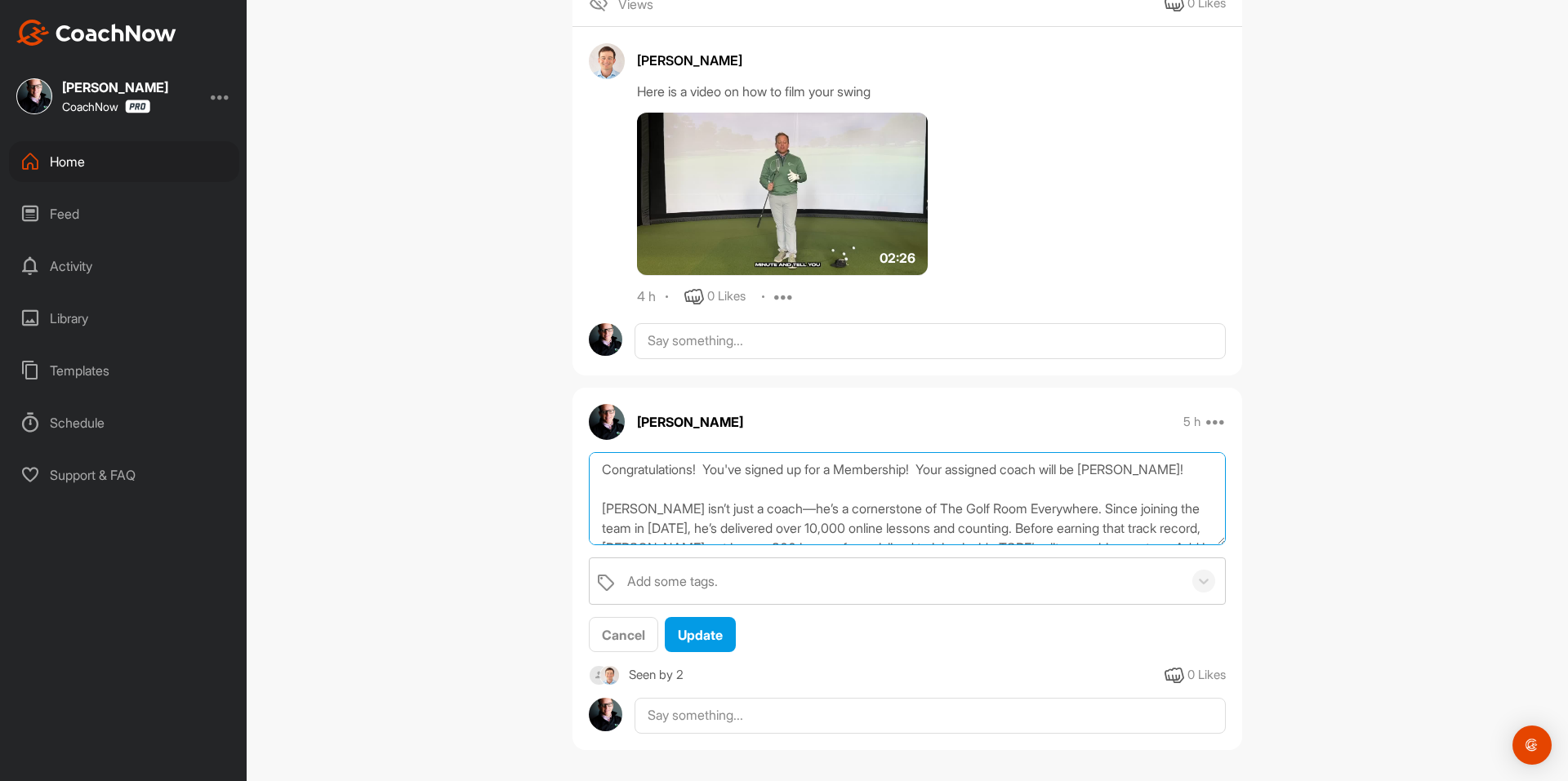
click at [795, 522] on textarea "Congratulations! You've signed up for a Membership! Your assigned coach will be…" at bounding box center [907, 499] width 637 height 94
paste textarea "You've signed up for a Membership! Your assigned coach will be Greg Baresel. Gr…"
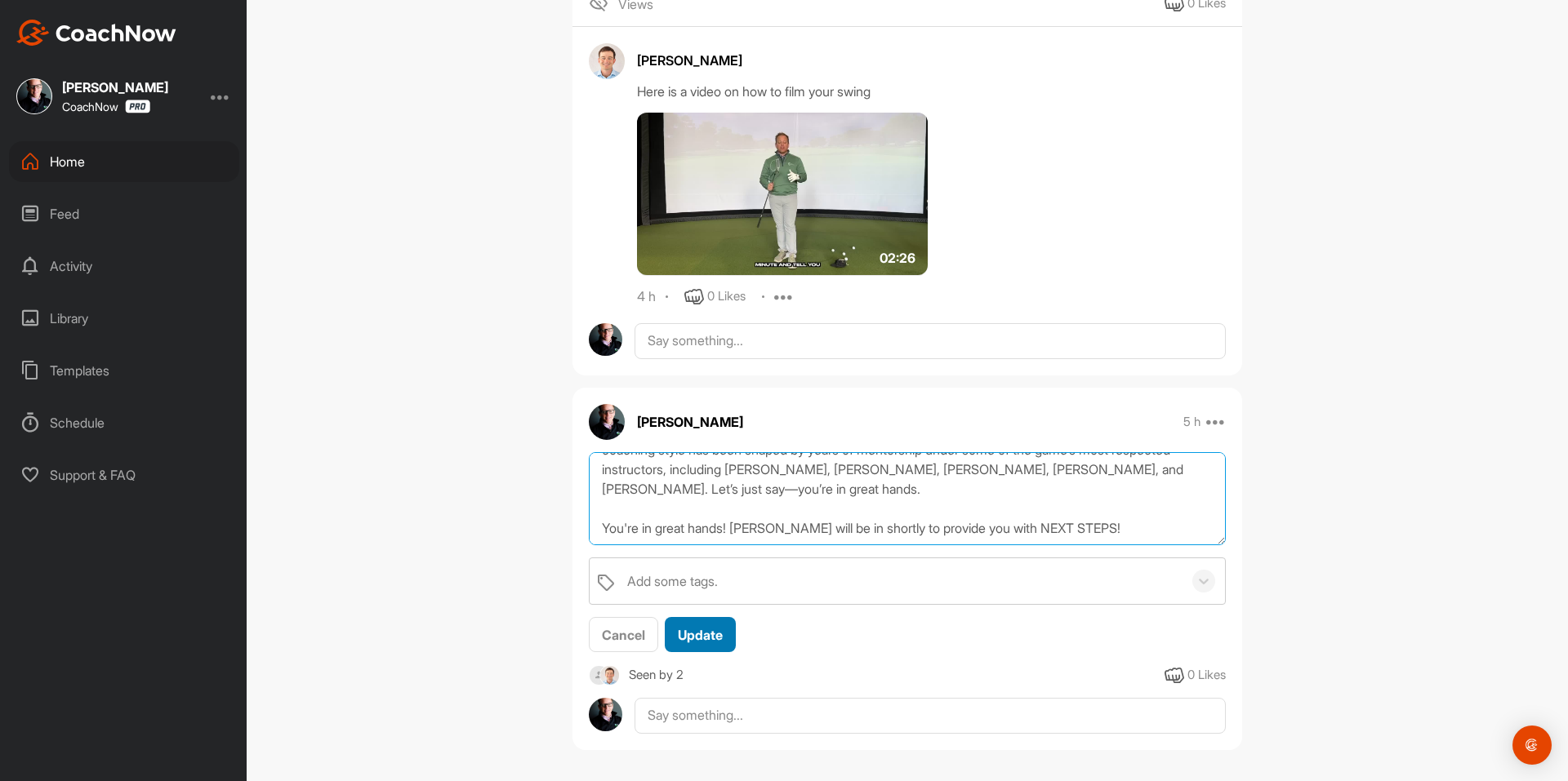
scroll to position [118, 0]
type textarea "Congratulations! You've signed up for a Membership! Your assigned coach will be…"
click at [699, 637] on span "Update" at bounding box center [700, 635] width 45 height 16
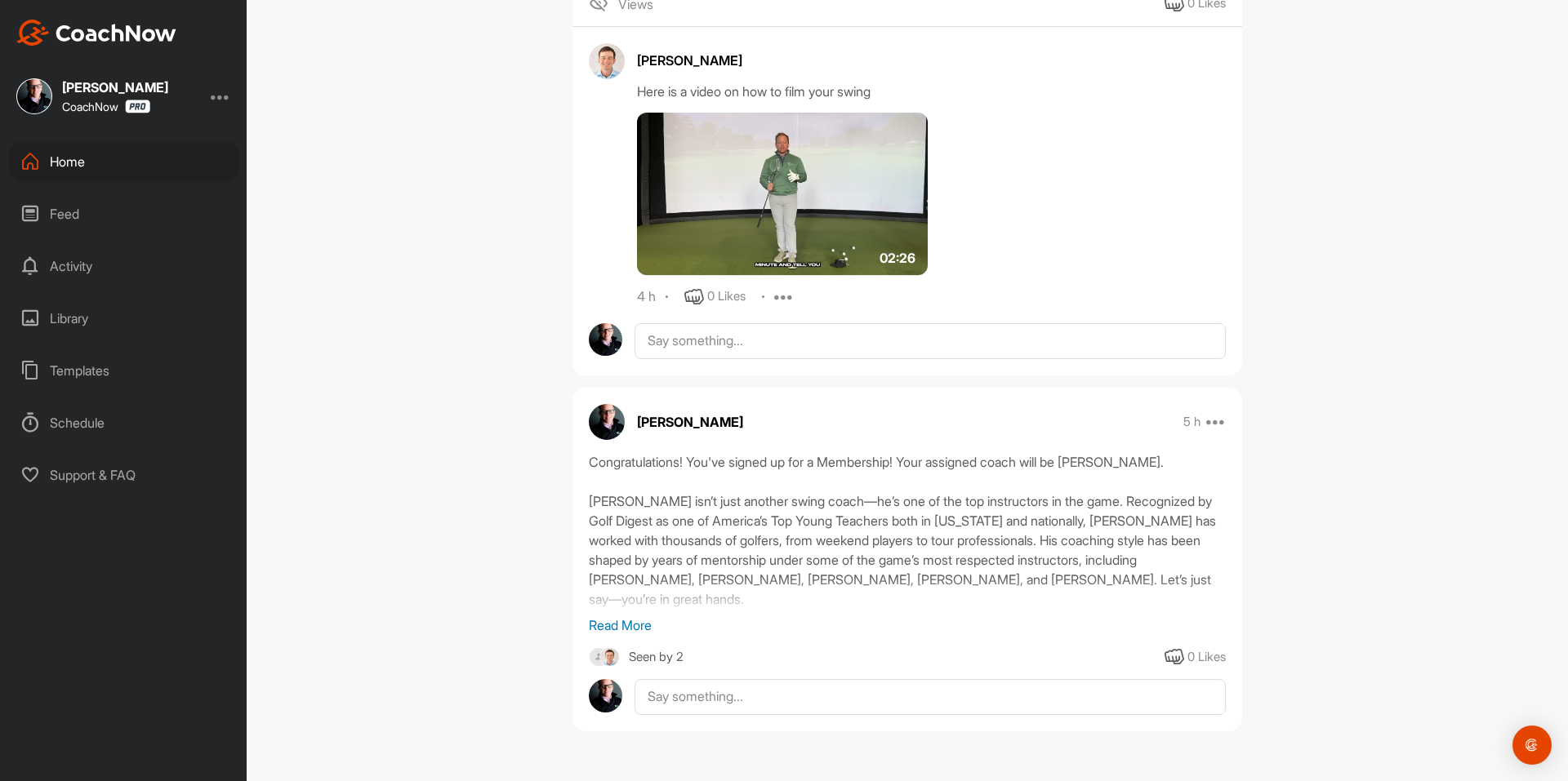
click at [591, 658] on img at bounding box center [599, 657] width 21 height 21
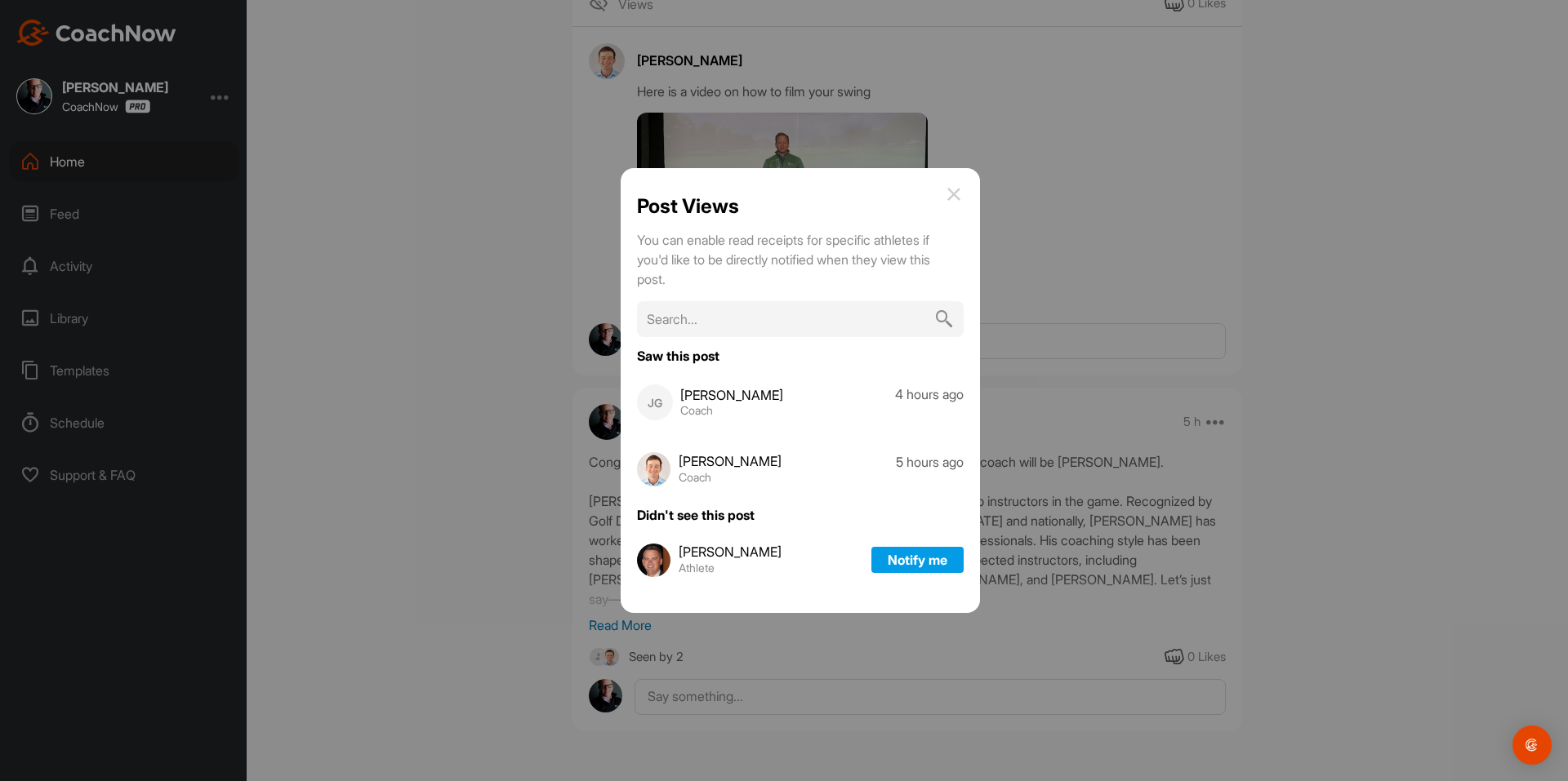
click at [955, 195] on img at bounding box center [954, 194] width 20 height 20
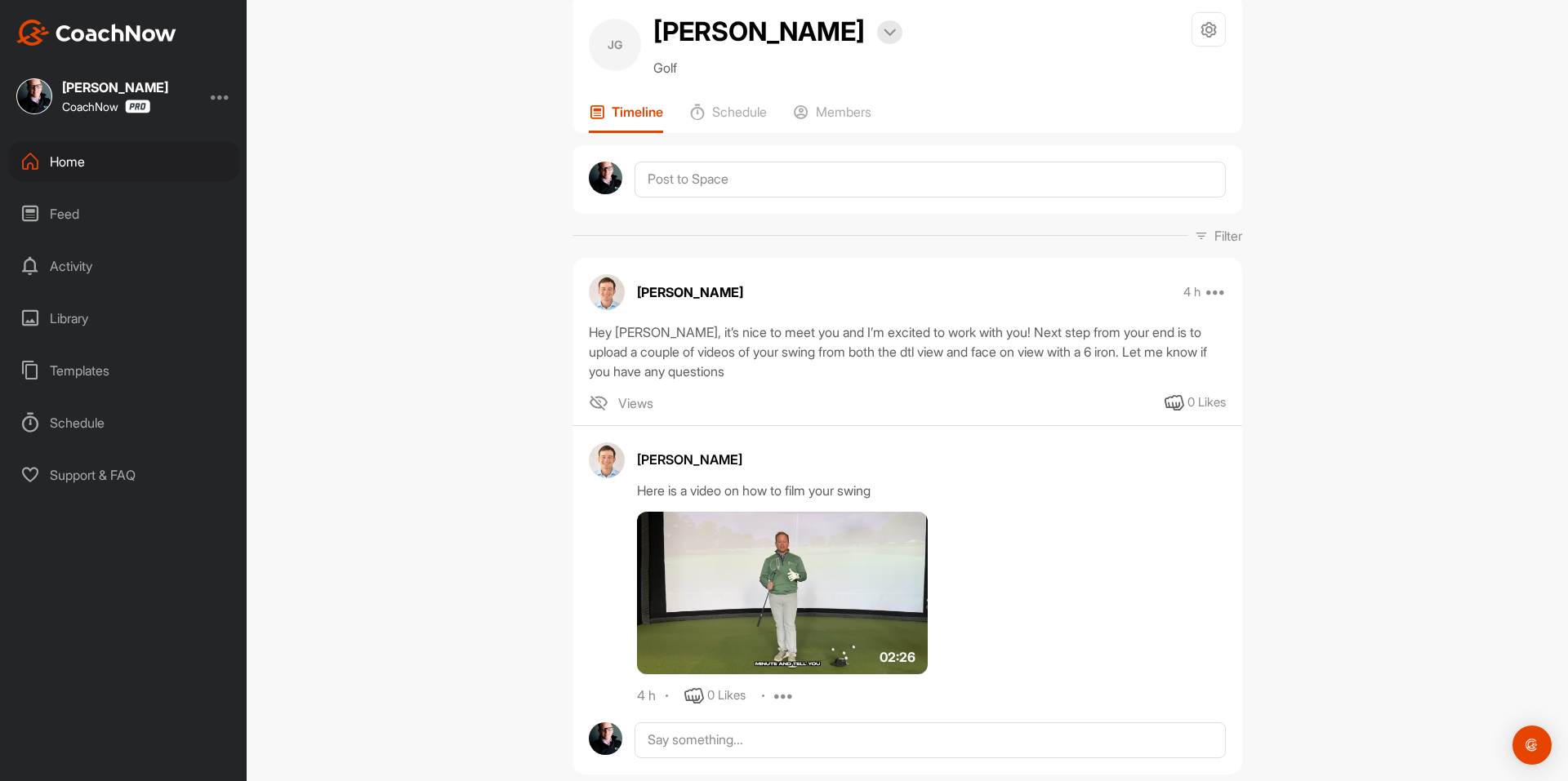
scroll to position [28, 0]
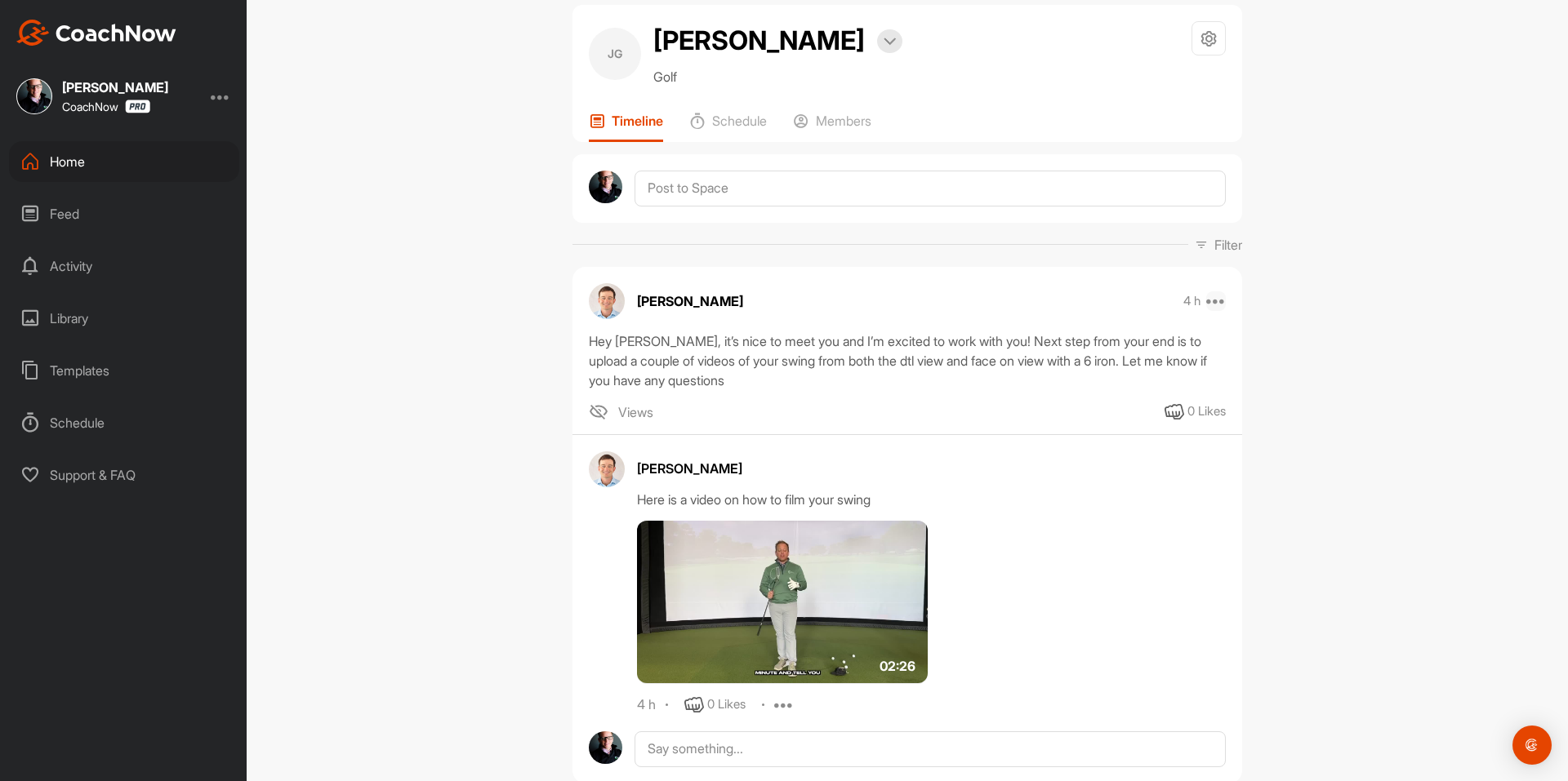
click at [1217, 300] on icon at bounding box center [1215, 300] width 20 height 20
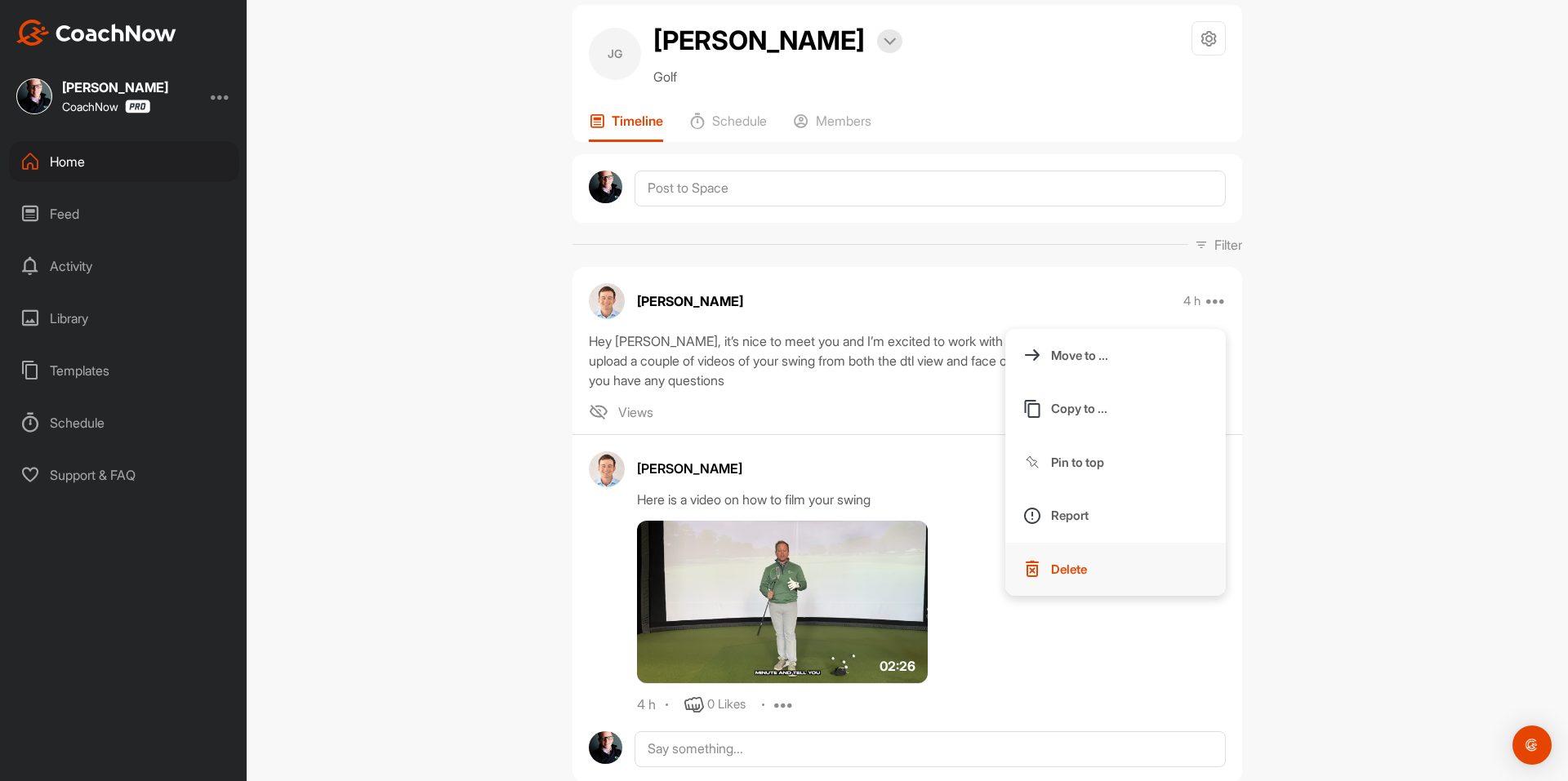
click at [1115, 571] on button "Delete" at bounding box center [1115, 570] width 220 height 54
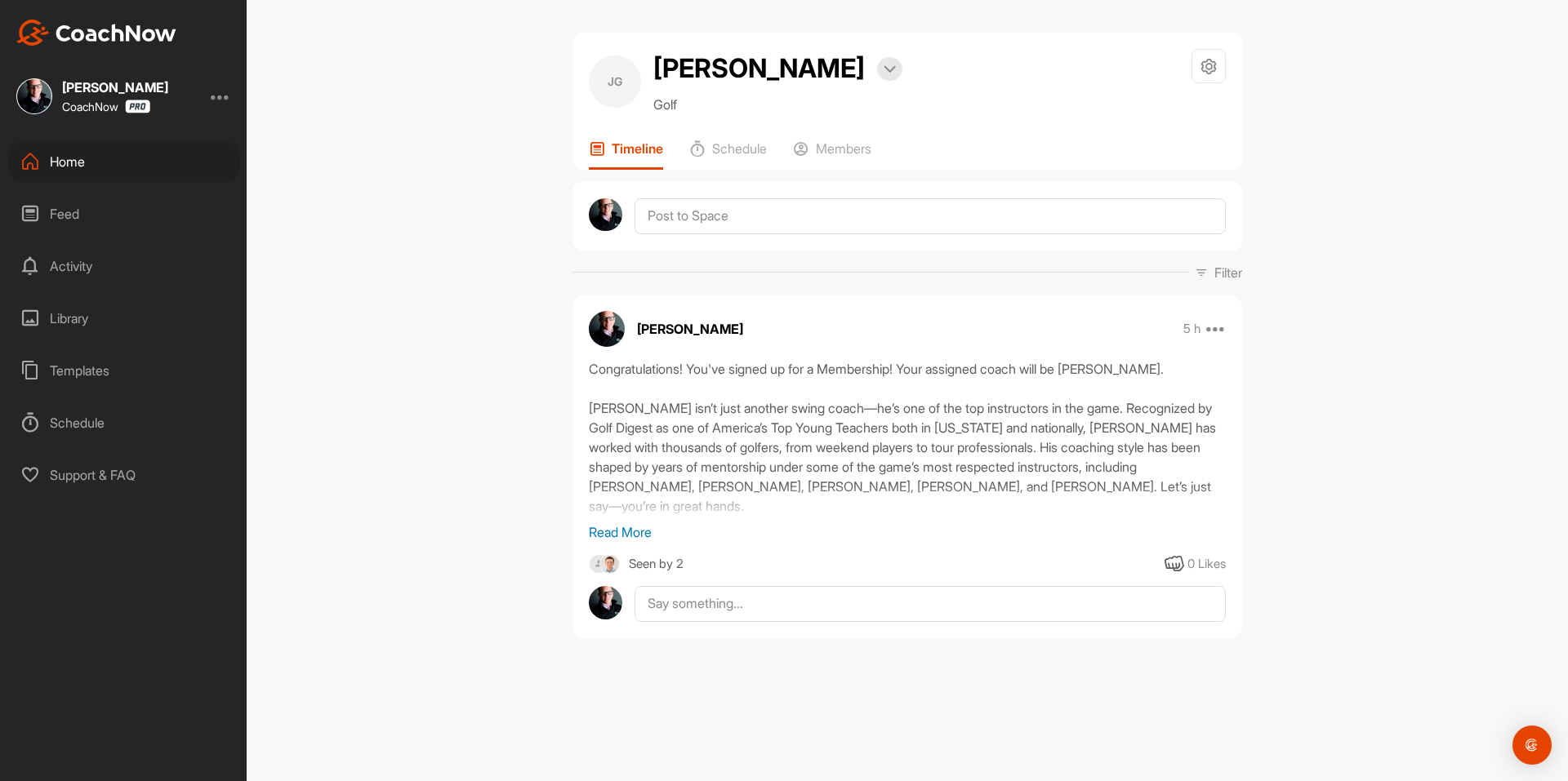
scroll to position [0, 0]
click at [801, 221] on textarea at bounding box center [930, 216] width 591 height 36
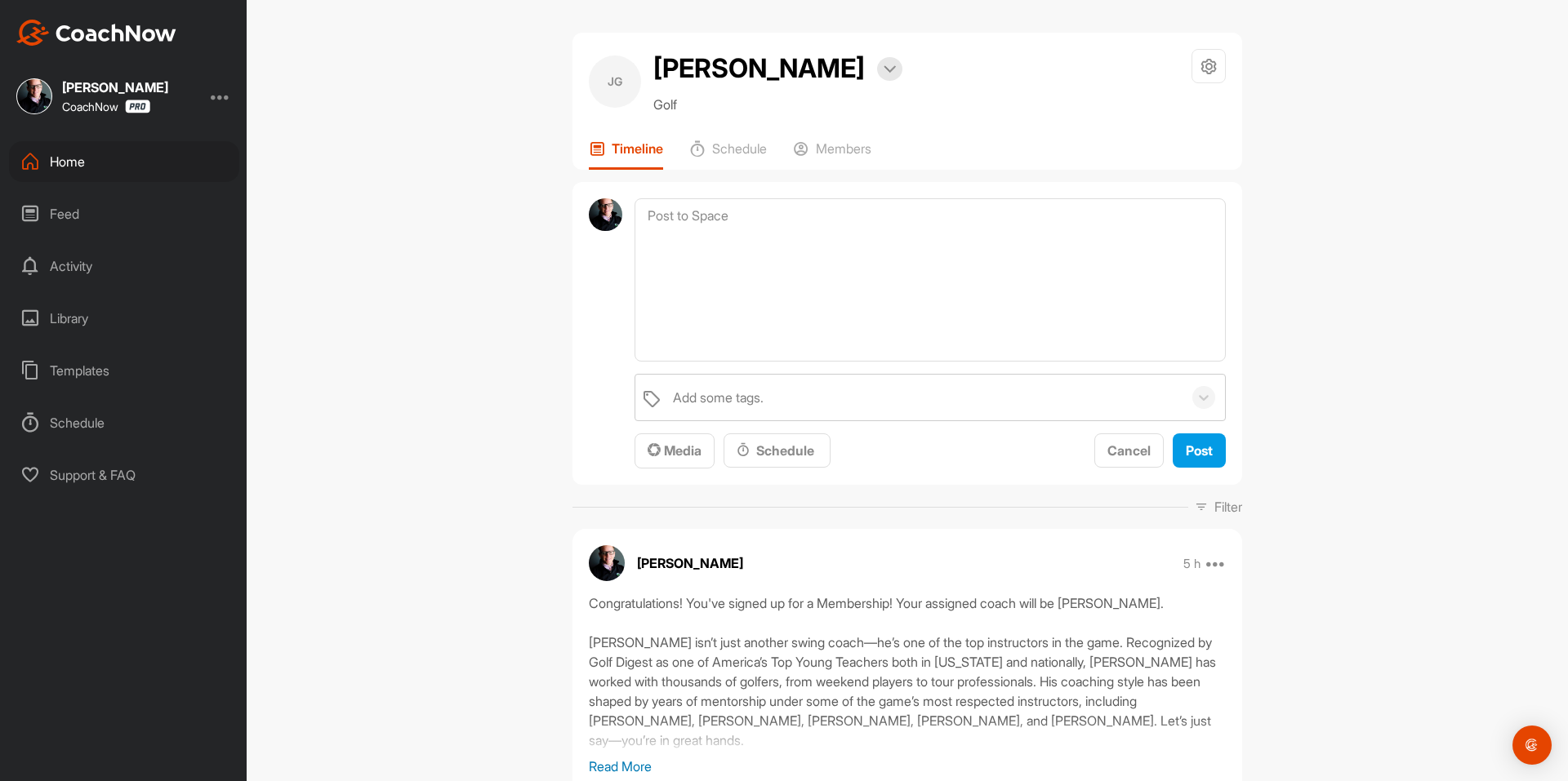
click at [1364, 306] on div "JG Jeff Gottlieb Bookings Golf Space Settings Your Notifications Timeline Sched…" at bounding box center [907, 390] width 1321 height 781
click at [847, 142] on p "Members" at bounding box center [844, 148] width 55 height 16
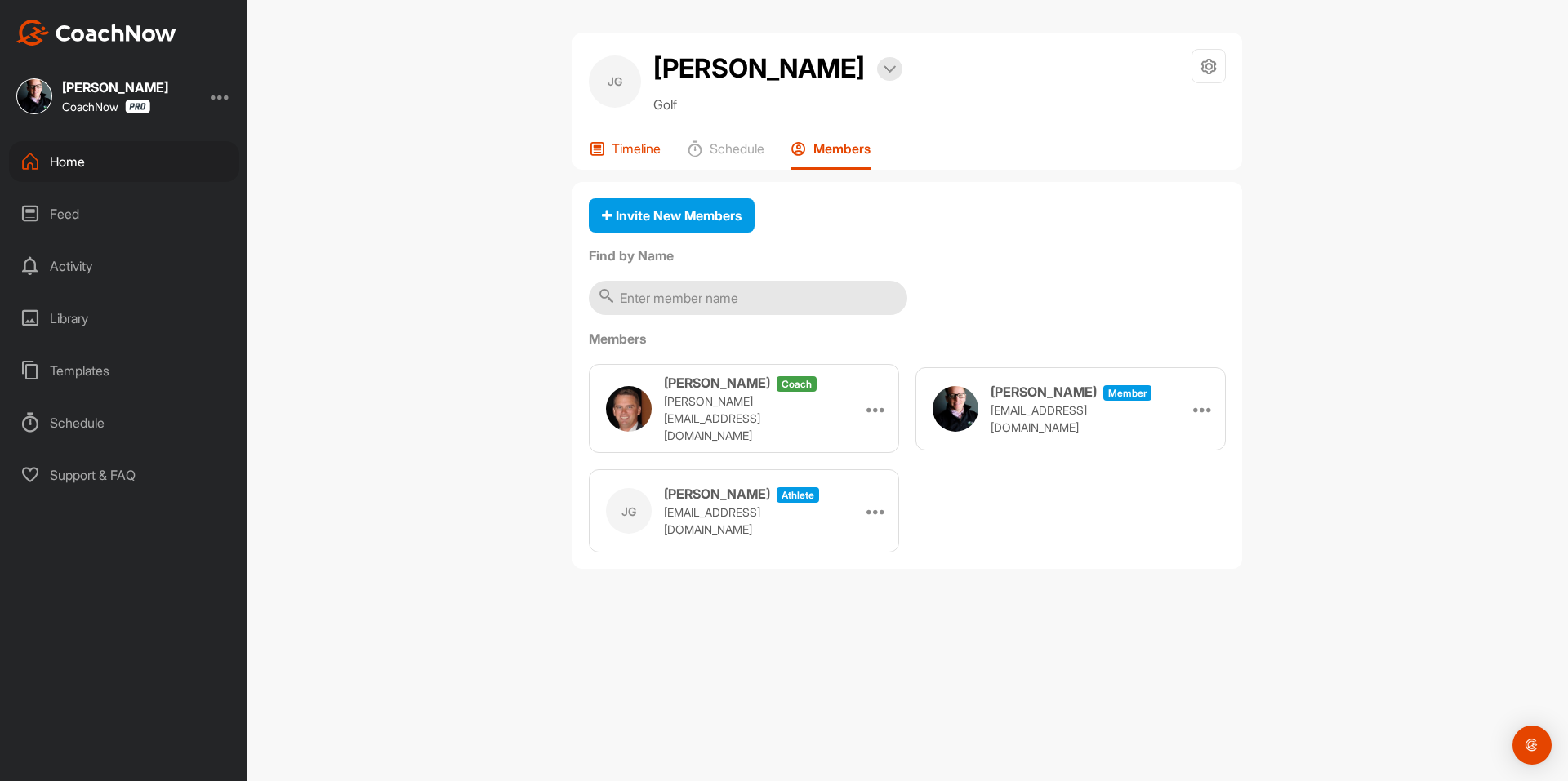
click at [641, 145] on p "Timeline" at bounding box center [636, 148] width 49 height 16
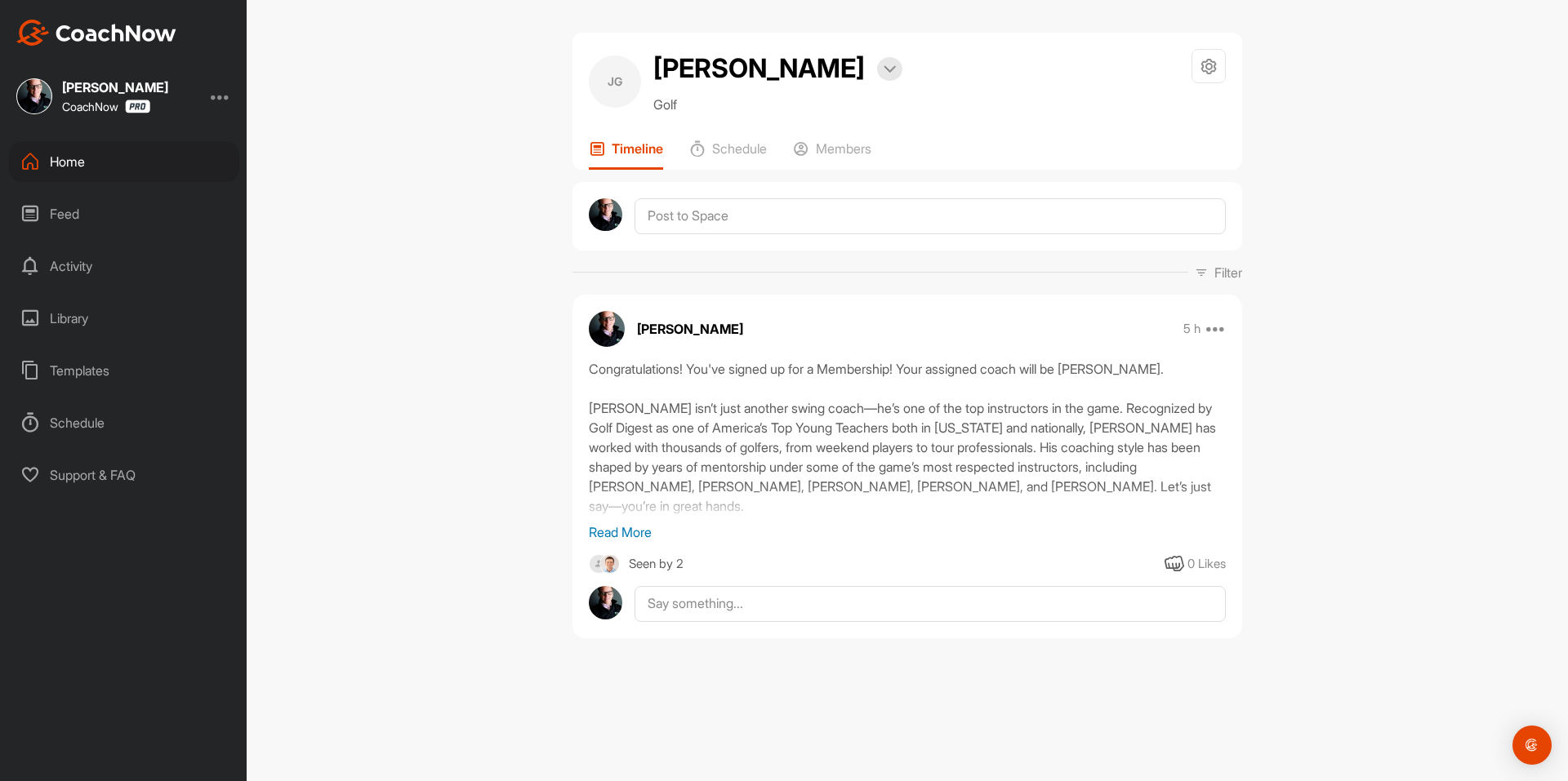
click at [116, 36] on img at bounding box center [96, 33] width 160 height 26
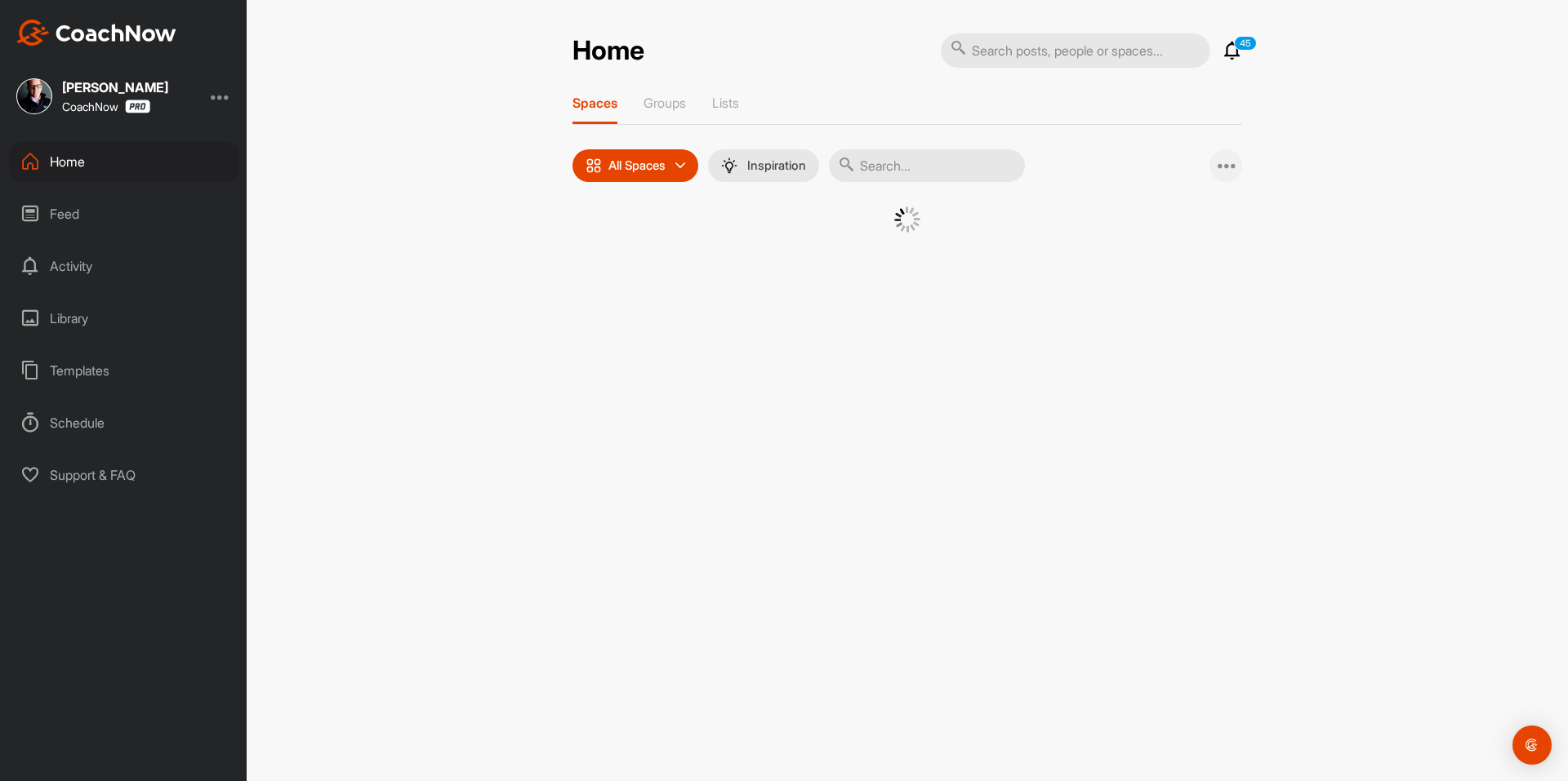
click at [1221, 163] on icon at bounding box center [1227, 165] width 20 height 20
click at [1180, 210] on span "Add Multiple Spaces" at bounding box center [1151, 209] width 179 height 43
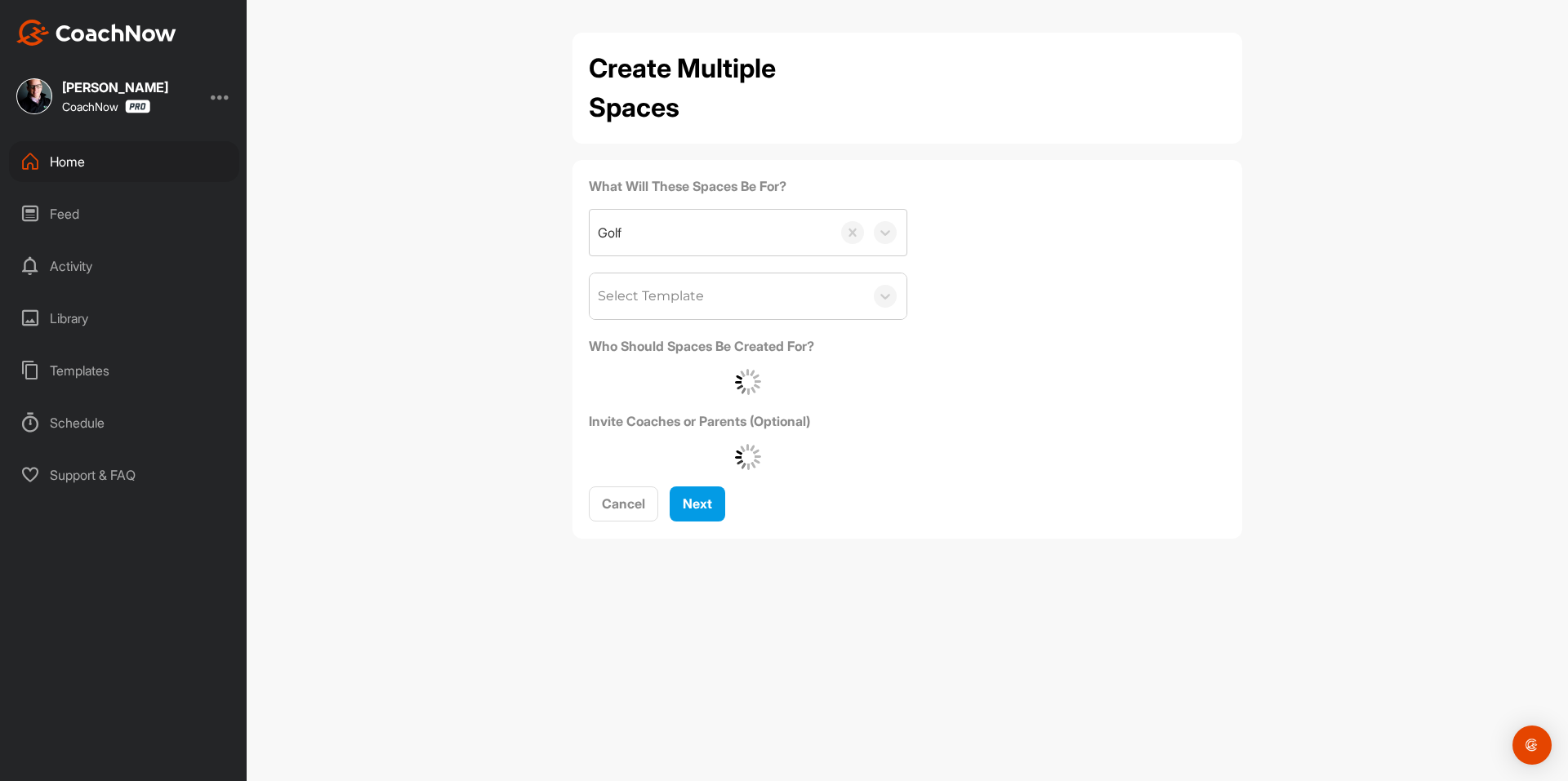
click at [686, 306] on div "Select Template" at bounding box center [651, 296] width 107 height 20
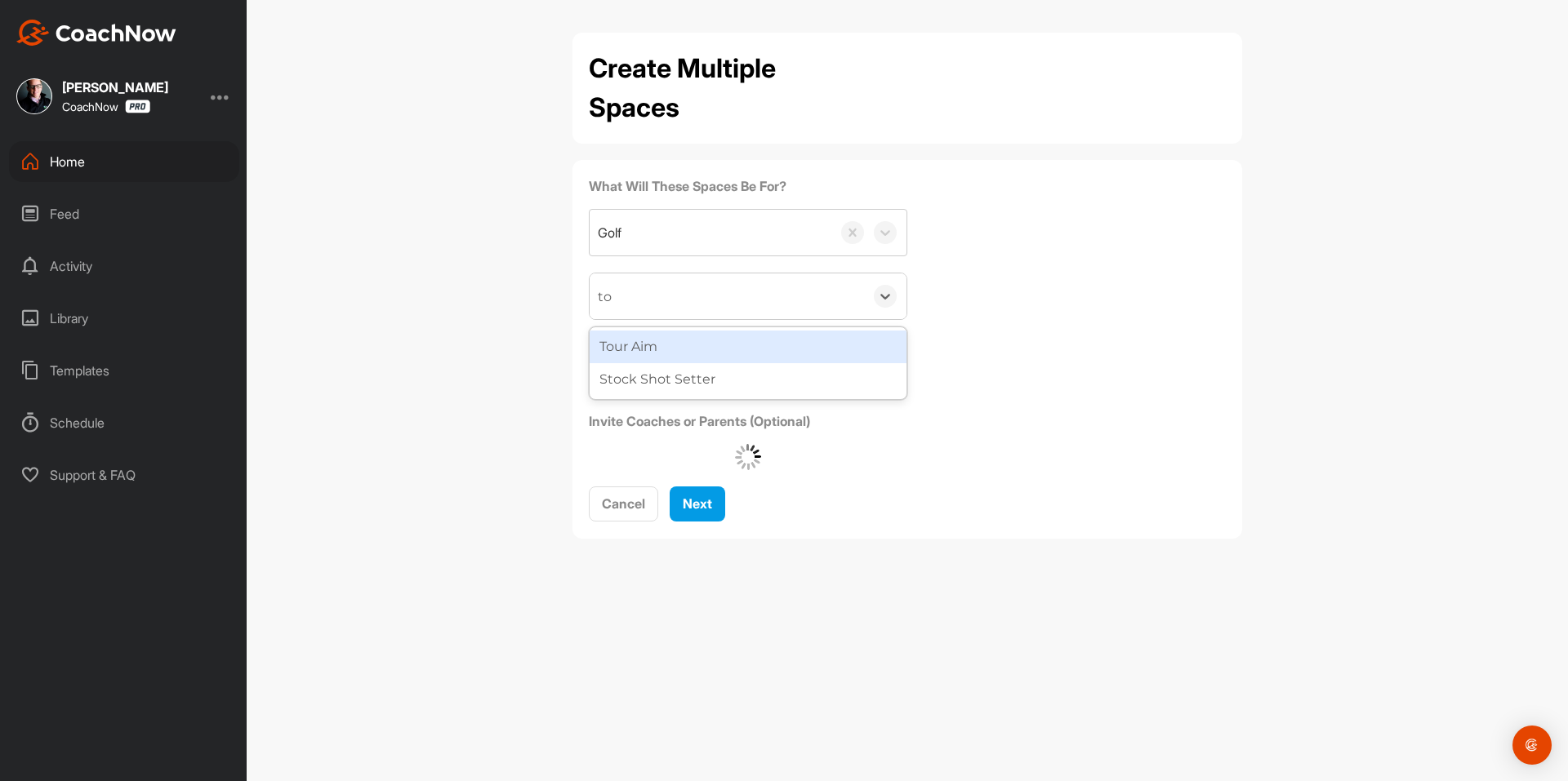
type input "tour"
click at [696, 348] on div "Tour Aim" at bounding box center [748, 347] width 317 height 33
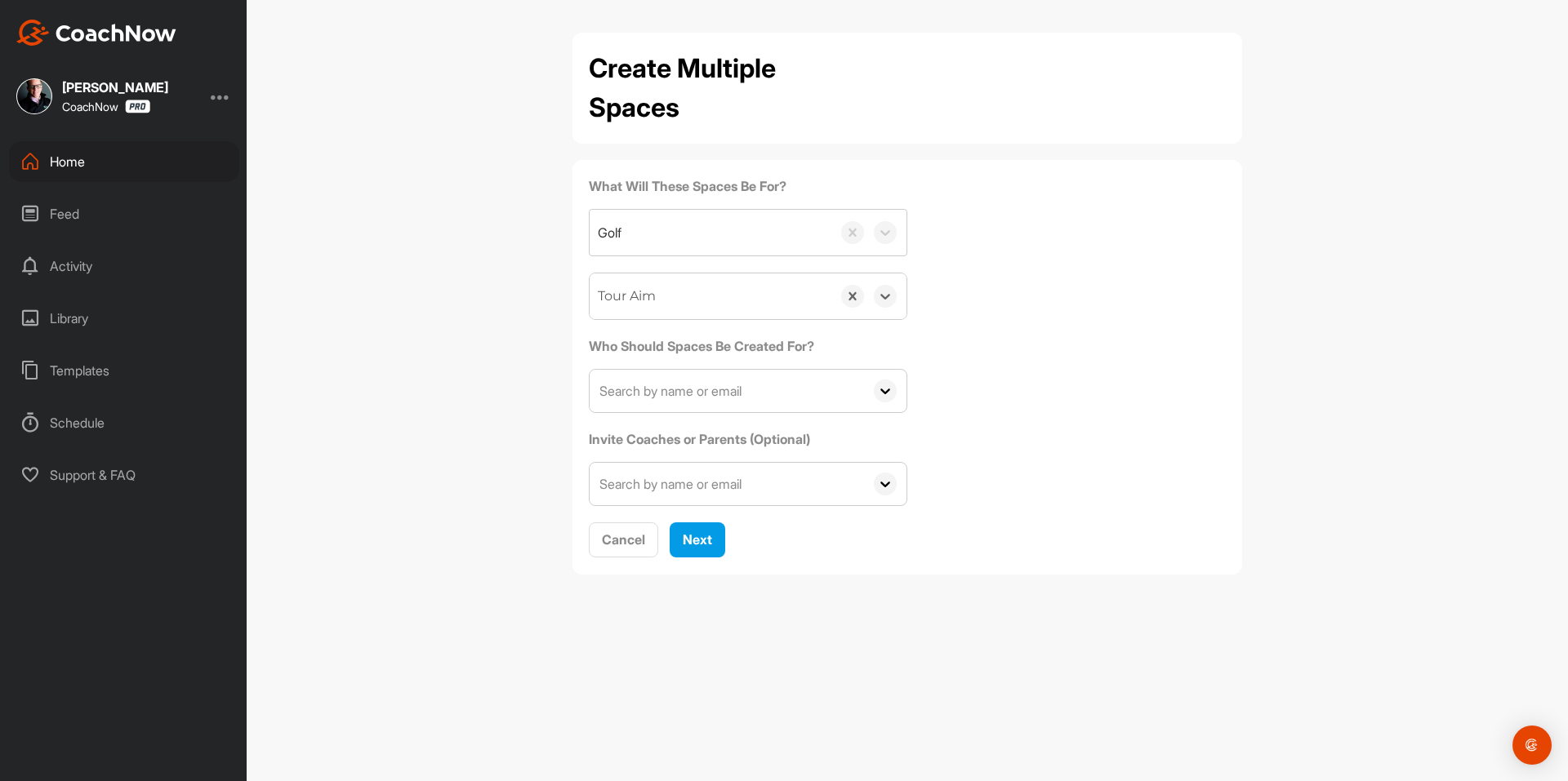
click at [710, 404] on input "text" at bounding box center [726, 390] width 275 height 42
paste input "[EMAIL_ADDRESS][PERSON_NAME][DOMAIN_NAME]"
click at [704, 394] on input "[EMAIL_ADDRESS][PERSON_NAME][DOMAIN_NAME]" at bounding box center [726, 390] width 275 height 42
click at [784, 386] on input "[EMAIL_ADDRESS][PERSON_NAME][DOMAIN_NAME]" at bounding box center [726, 390] width 275 height 42
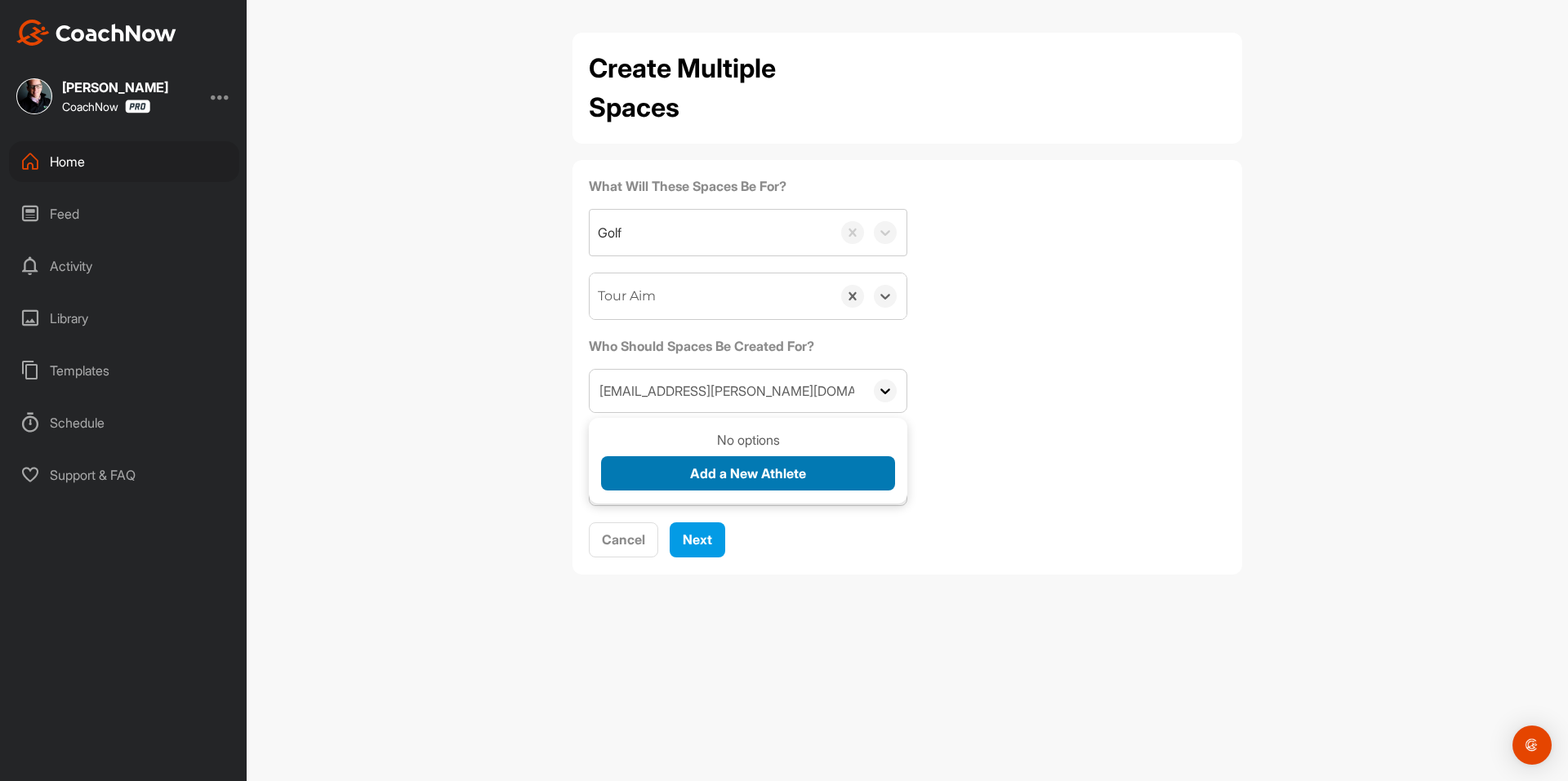
type input "[EMAIL_ADDRESS][PERSON_NAME][DOMAIN_NAME]"
click at [761, 468] on span "Add a New Athlete" at bounding box center [748, 473] width 116 height 16
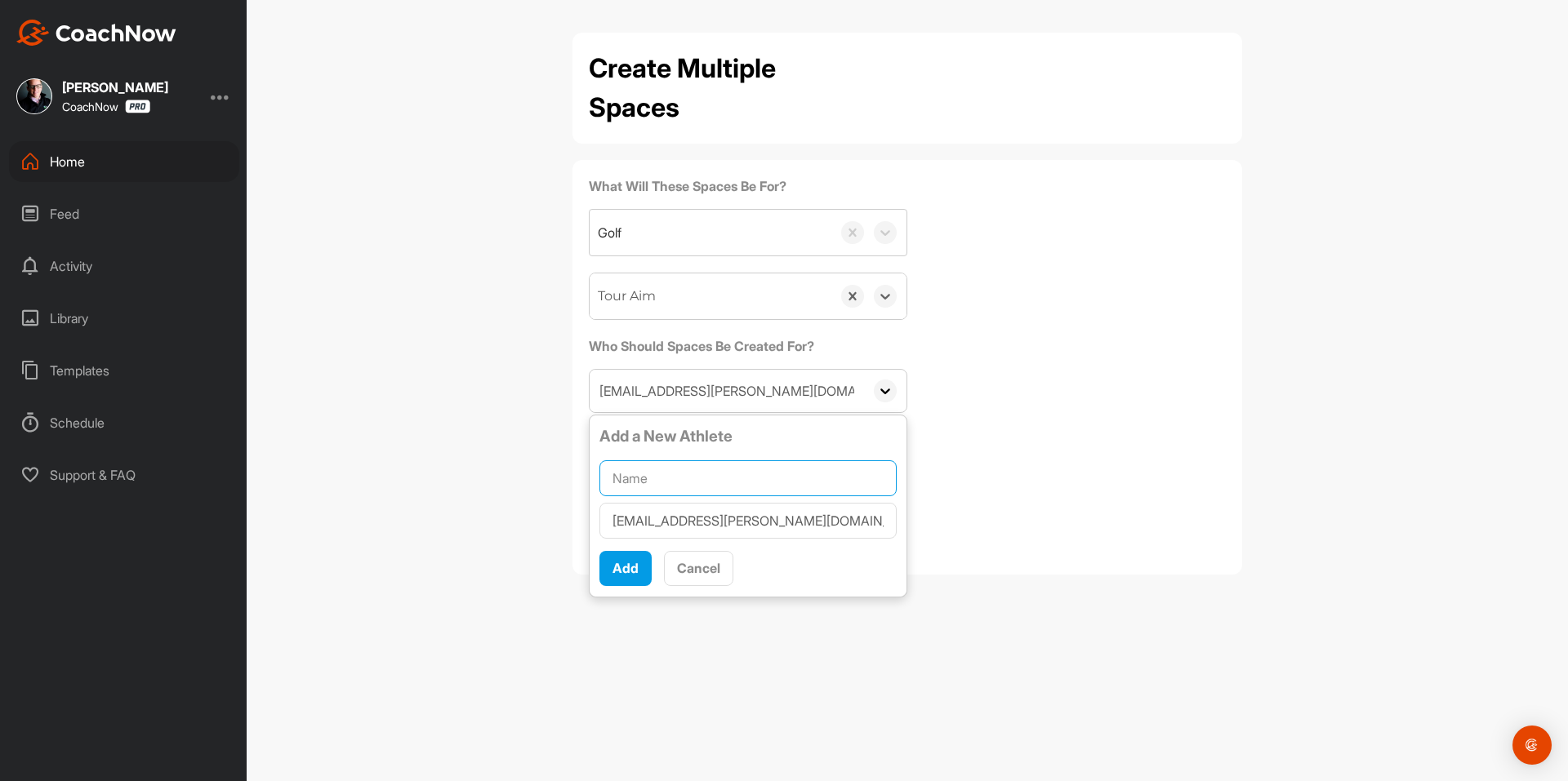
click at [755, 468] on input "text" at bounding box center [748, 478] width 297 height 36
paste input "[PERSON_NAME]"
type input "[PERSON_NAME]"
click at [631, 566] on span "Add" at bounding box center [625, 568] width 26 height 16
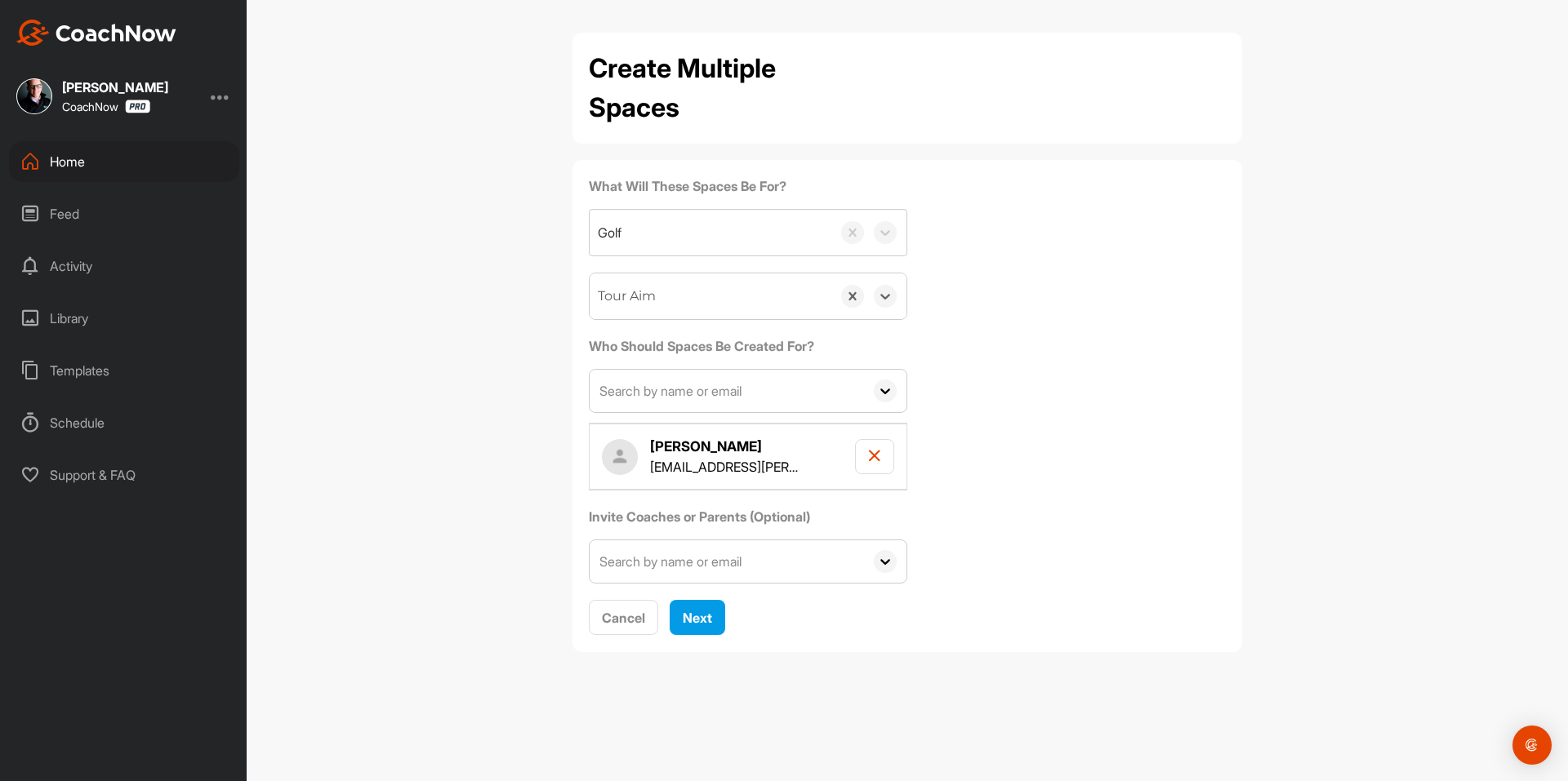
click at [739, 404] on input "text" at bounding box center [726, 390] width 275 height 42
paste input "[EMAIL_ADDRESS][DOMAIN_NAME]"
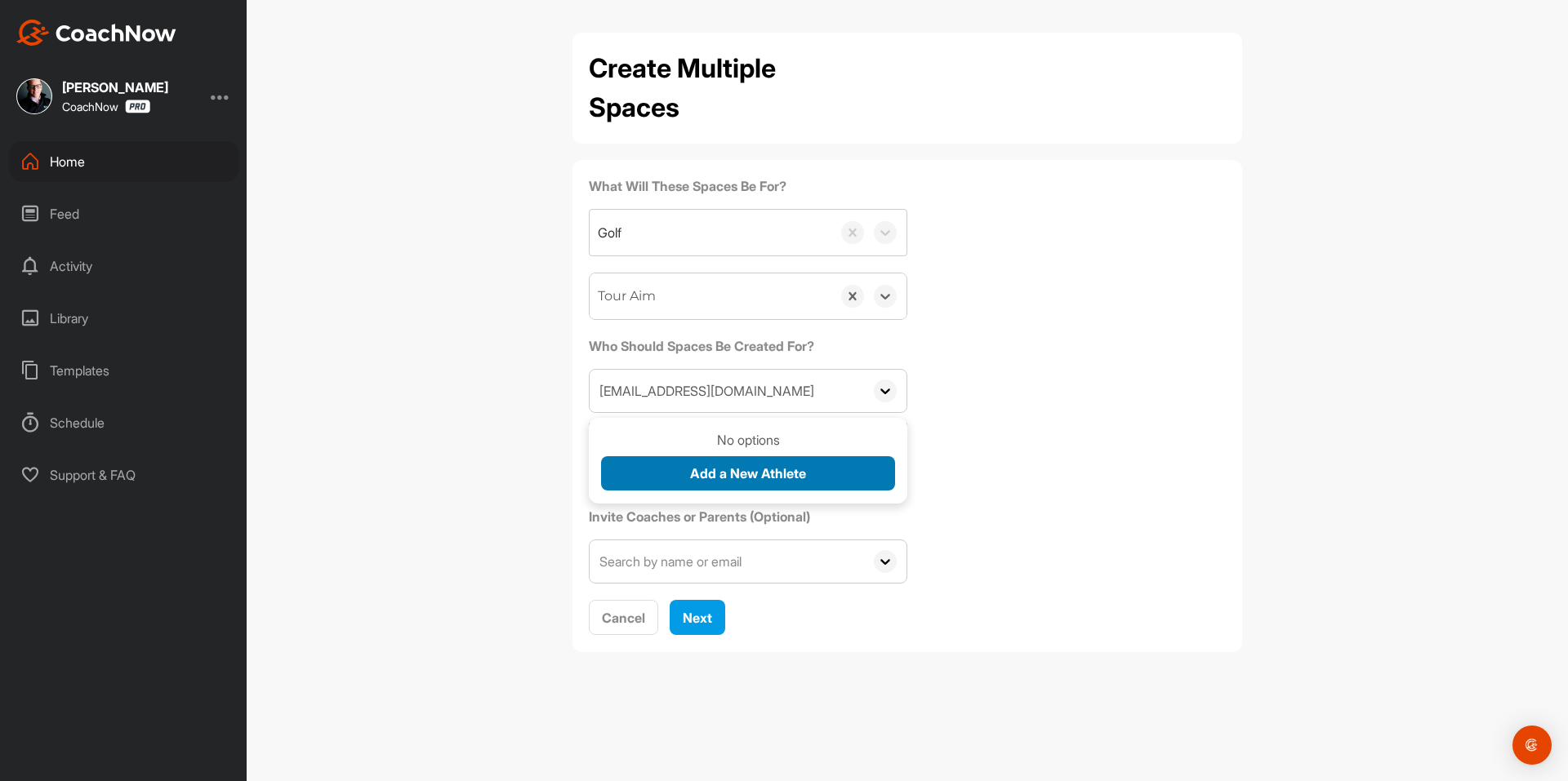
type input "[EMAIL_ADDRESS][DOMAIN_NAME]"
click at [742, 481] on span "Add a New Athlete" at bounding box center [748, 473] width 116 height 16
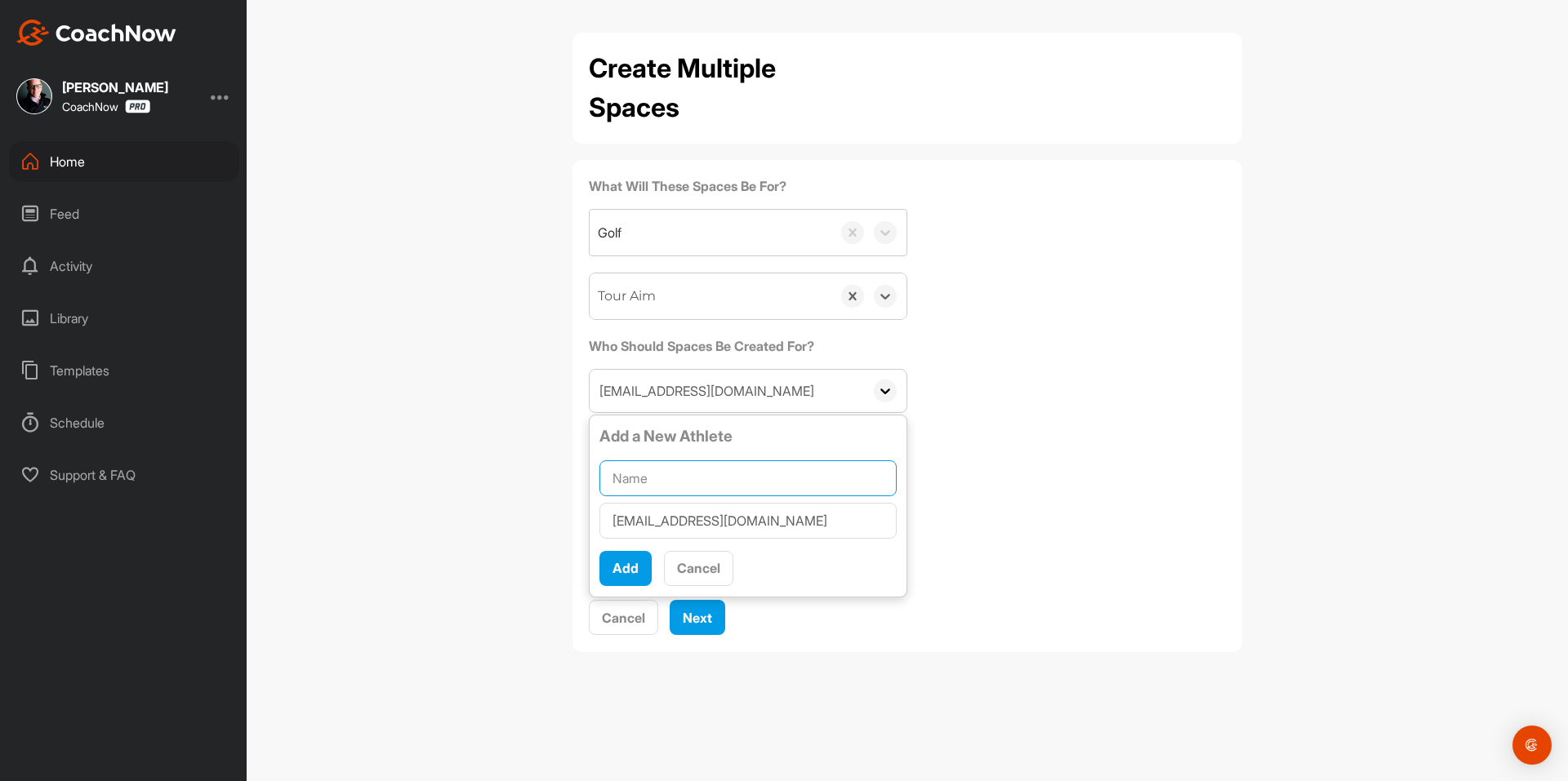
click at [735, 475] on input "text" at bounding box center [748, 478] width 297 height 36
paste input "Chad Beck"
type input "Chad Beck"
click at [625, 574] on span "Add" at bounding box center [625, 568] width 26 height 16
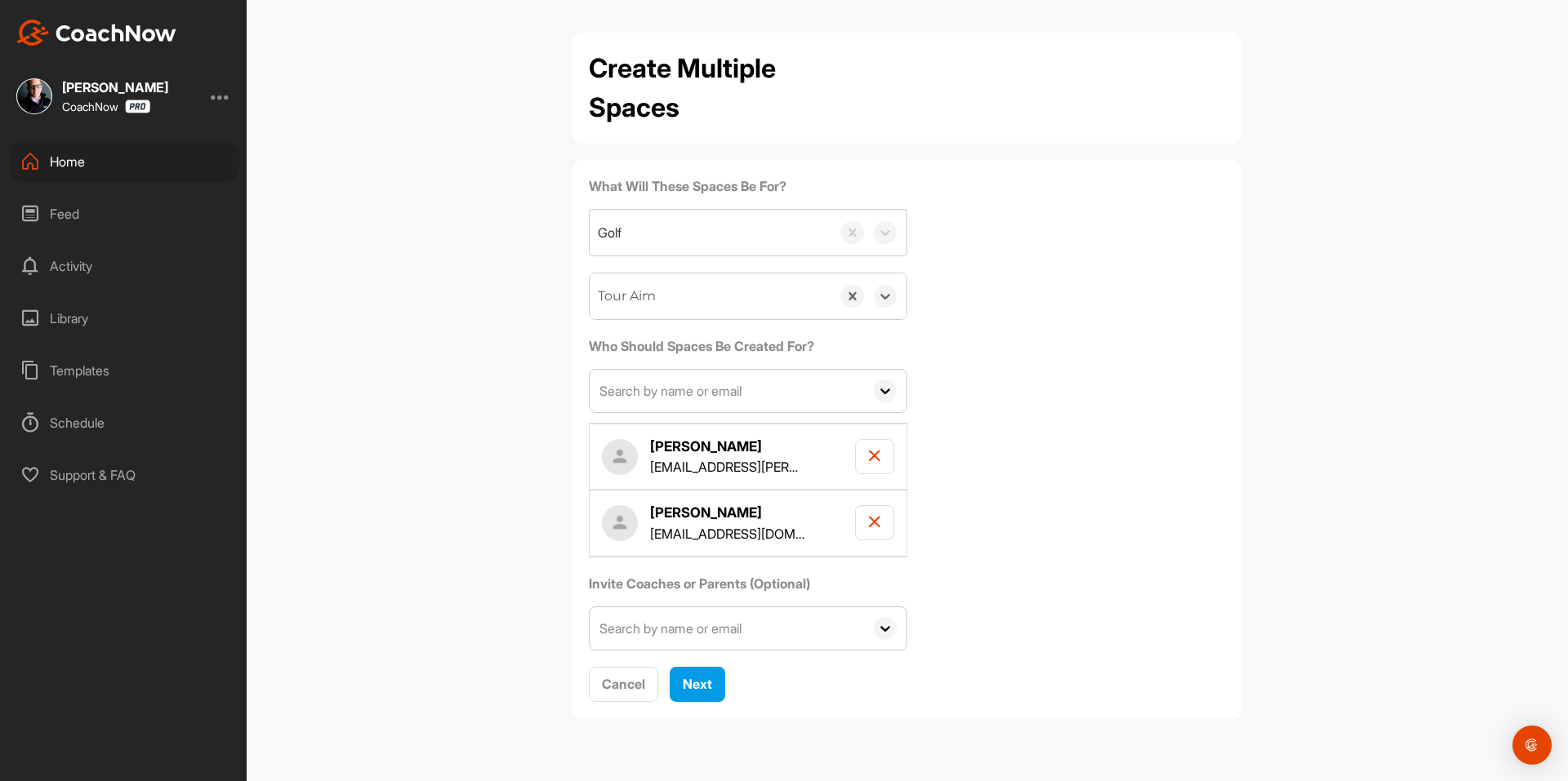
click at [686, 404] on input "text" at bounding box center [726, 390] width 275 height 42
paste input "soddyguy@yahoo.com"
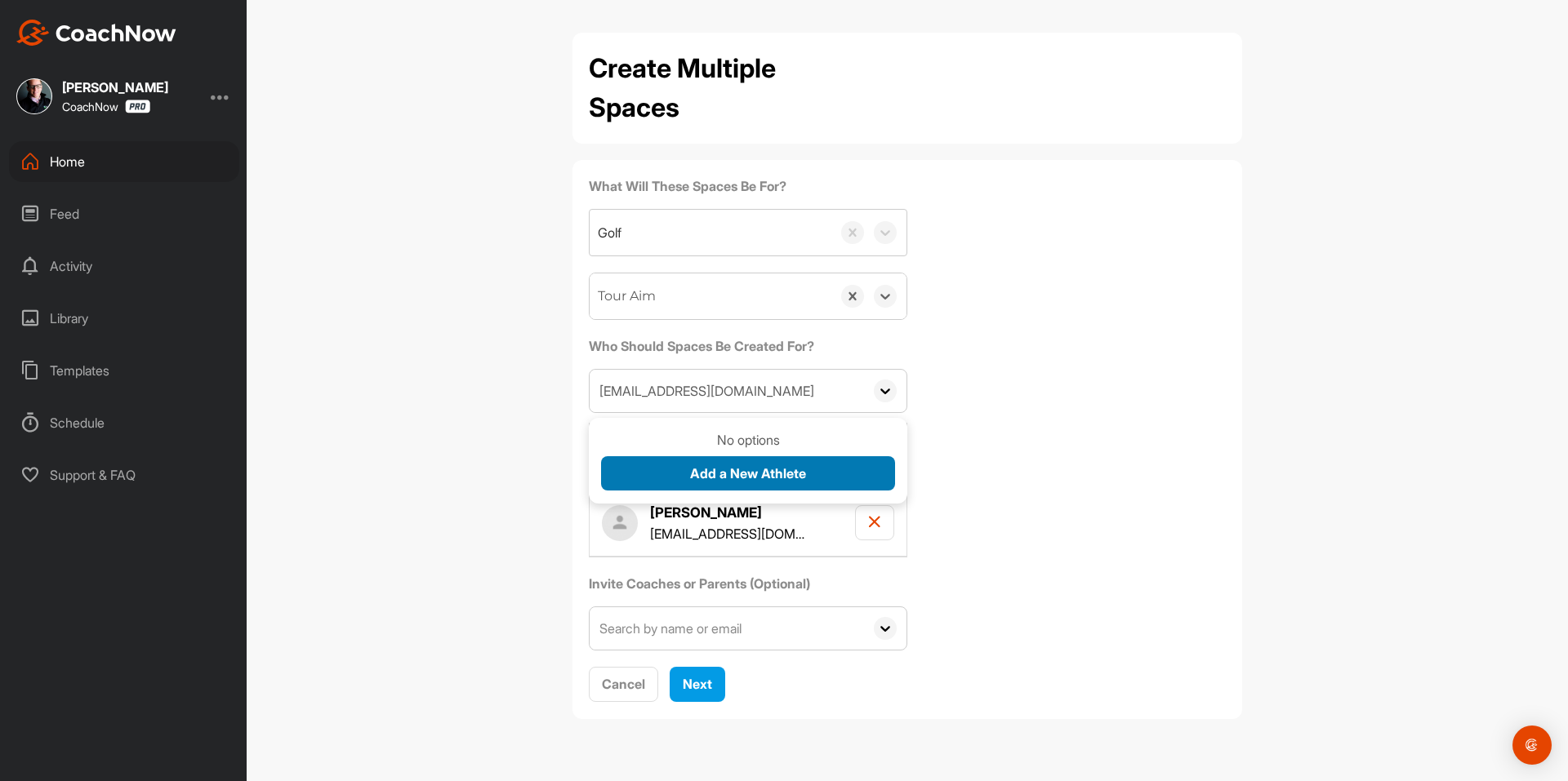
type input "soddyguy@yahoo.com"
click at [703, 468] on span "Add a New Athlete" at bounding box center [748, 473] width 116 height 16
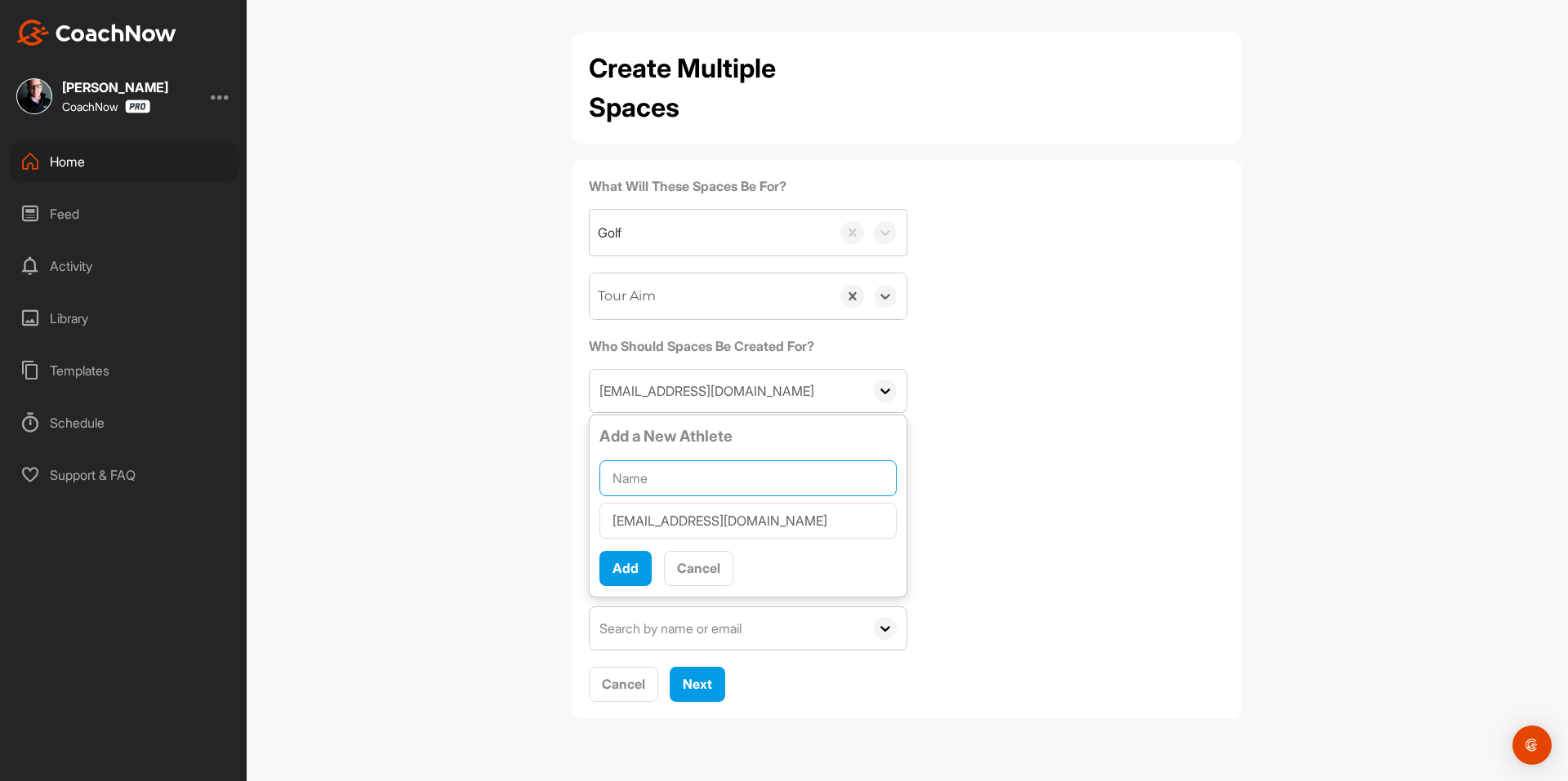
click at [701, 466] on input "text" at bounding box center [748, 478] width 297 height 36
paste input "Michael James"
type input "Michael James"
click at [618, 572] on span "Add" at bounding box center [625, 568] width 26 height 16
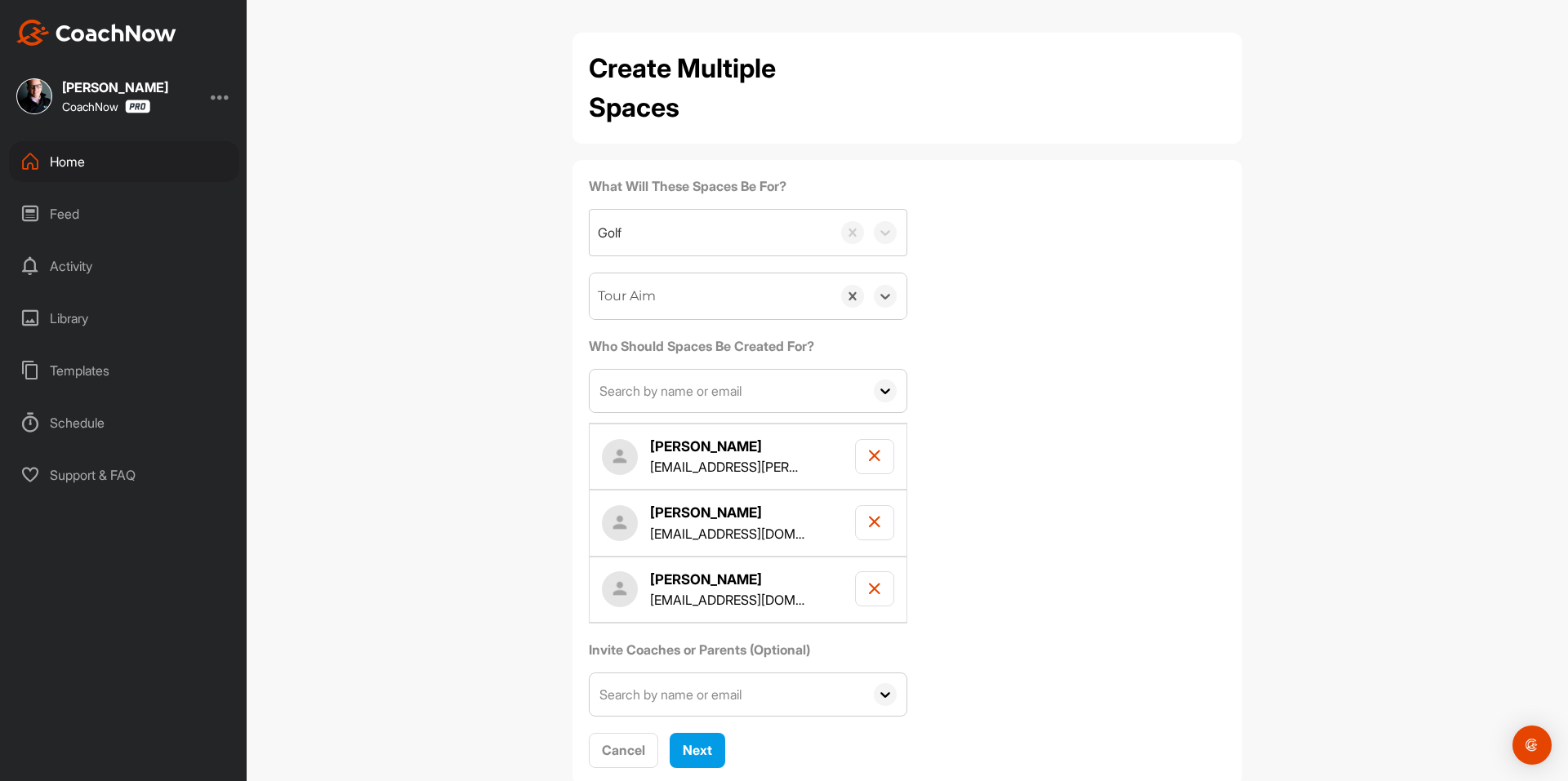
click at [671, 400] on input "text" at bounding box center [726, 390] width 275 height 42
paste input "10matthewthomas@gmail.com"
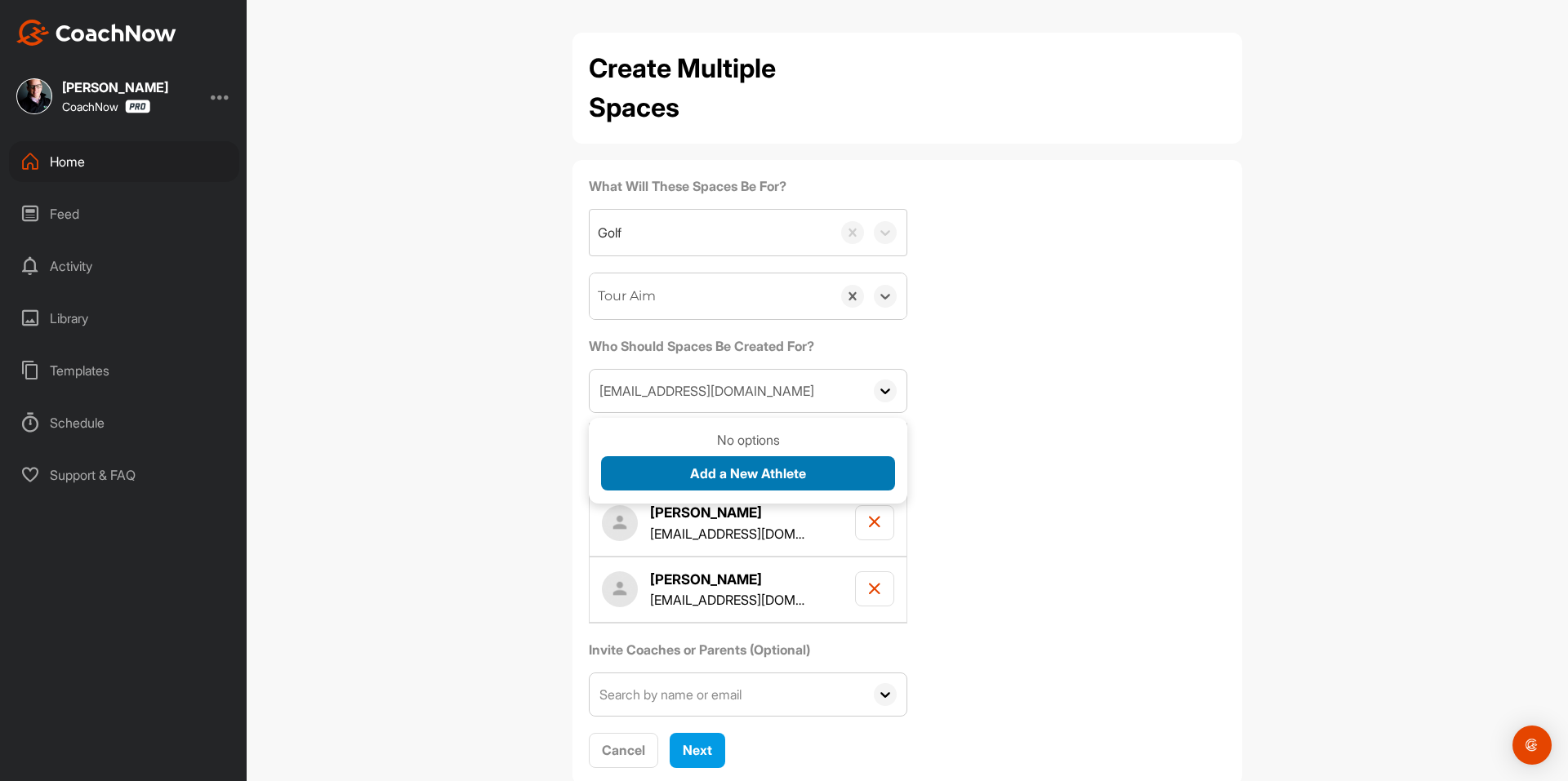
type input "10matthewthomas@gmail.com"
click at [701, 466] on span "Add a New Athlete" at bounding box center [748, 473] width 116 height 16
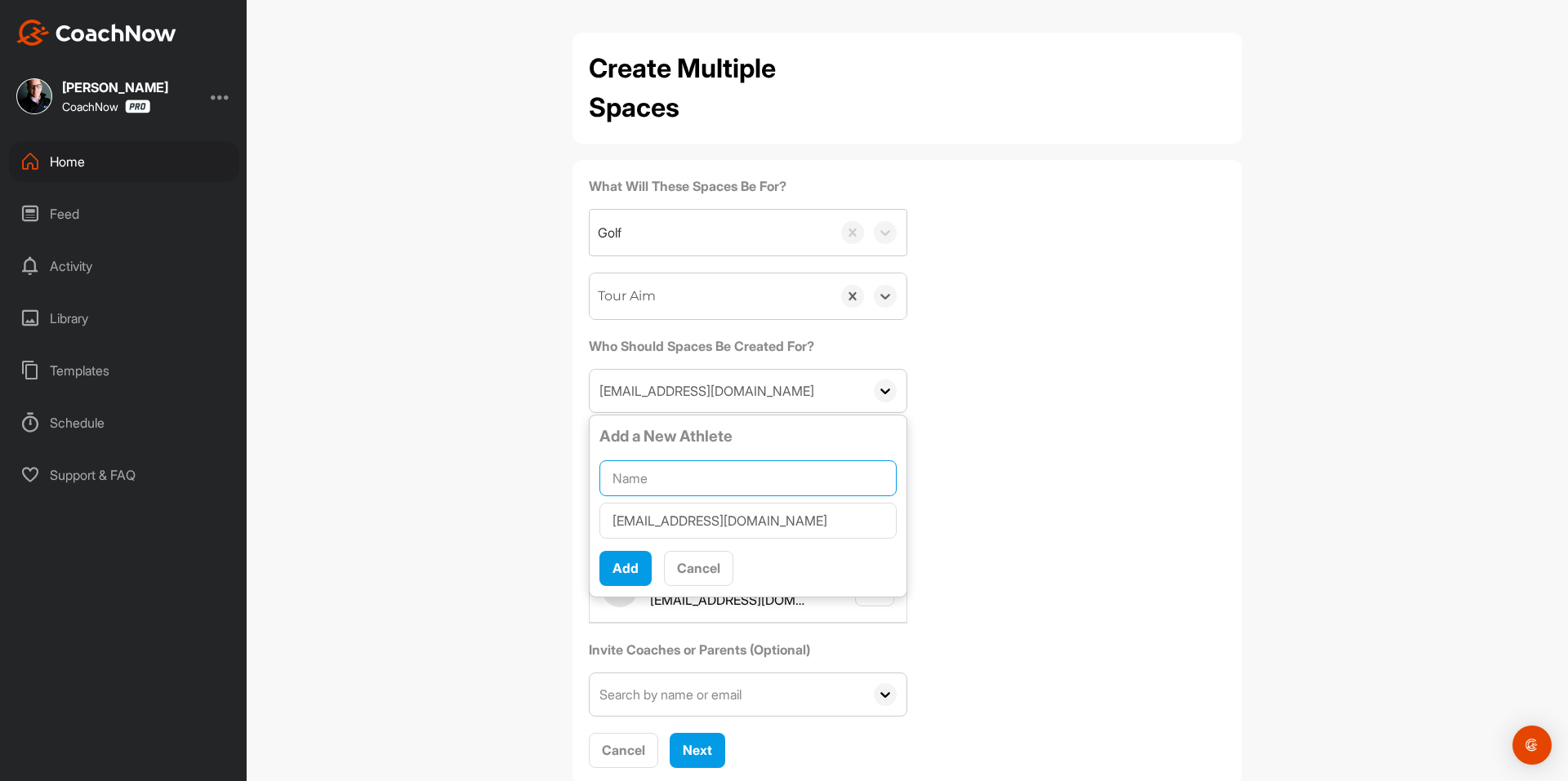
click at [701, 468] on input "text" at bounding box center [748, 478] width 297 height 36
paste input "Matthew Thomas"
type input "Matthew Thomas"
click at [622, 559] on div "Add" at bounding box center [625, 568] width 26 height 20
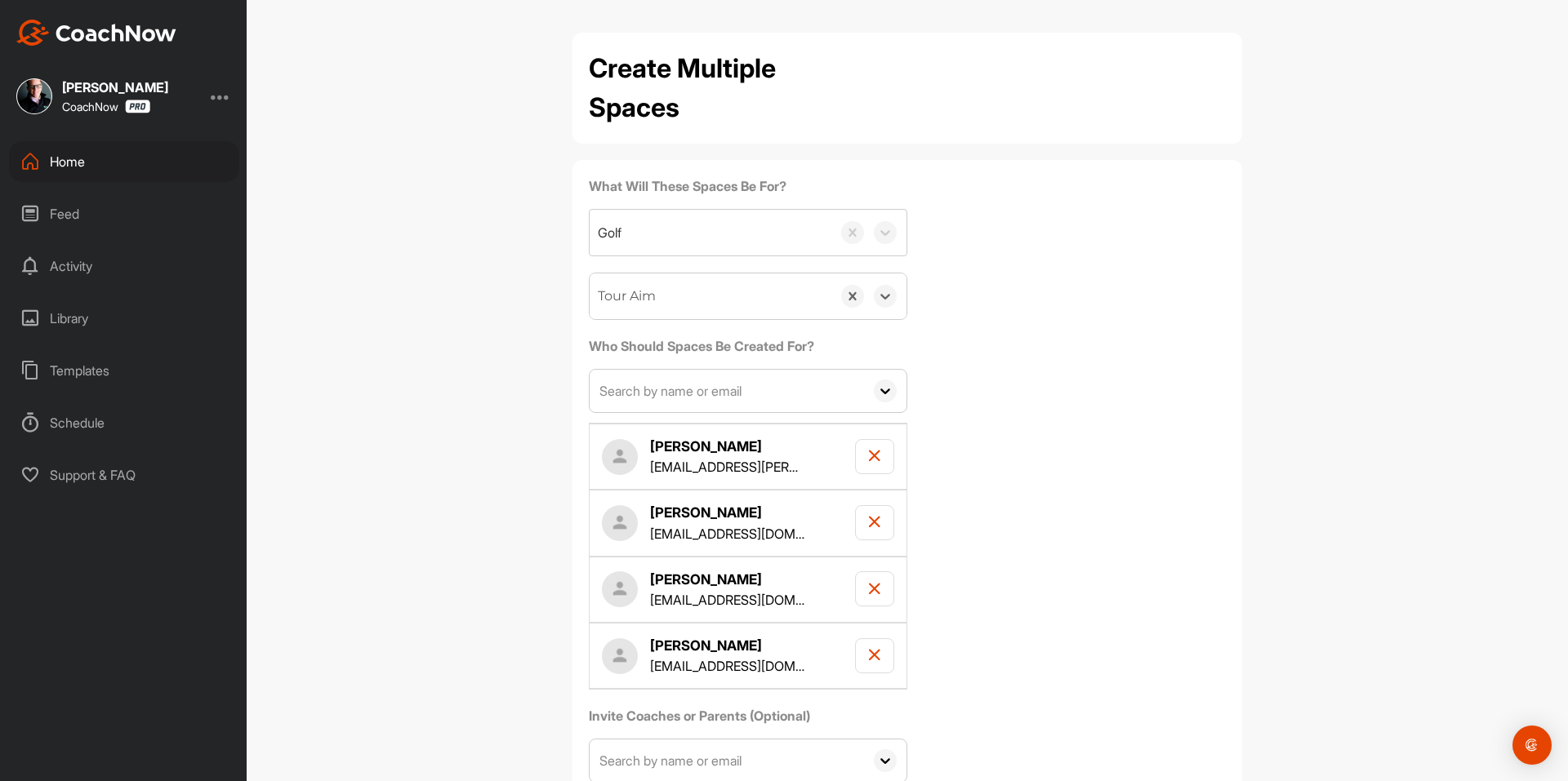
click at [658, 395] on input "text" at bounding box center [726, 390] width 275 height 42
paste input "ken@hurdleconsulting.com"
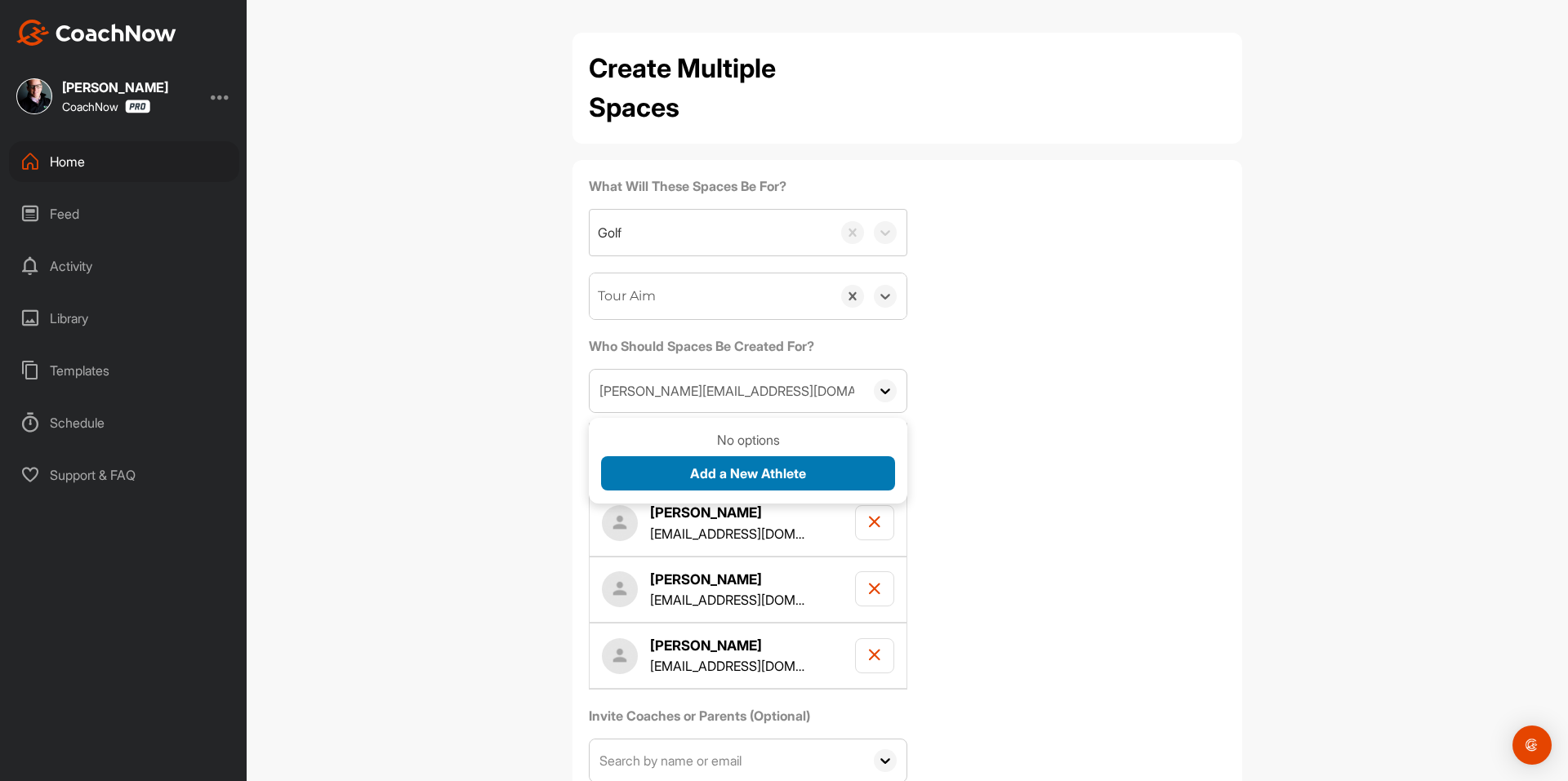
type input "ken@hurdleconsulting.com"
click at [663, 462] on button "Add a New Athlete" at bounding box center [748, 474] width 294 height 36
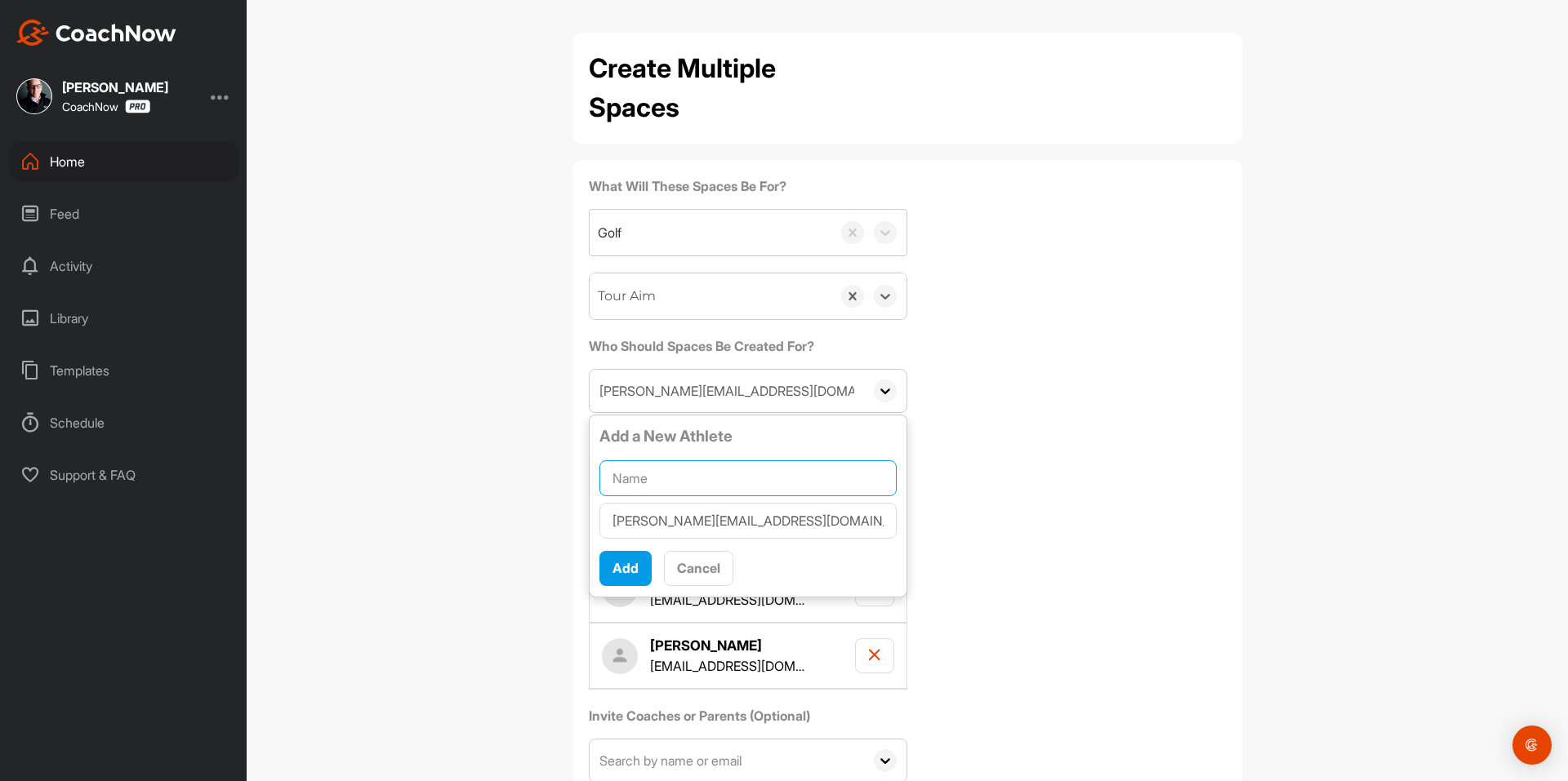
click at [663, 462] on input "text" at bounding box center [748, 478] width 297 height 36
paste input "Kenneth Hurdle"
type input "Kenneth Hurdle"
click at [618, 564] on span "Add" at bounding box center [625, 568] width 26 height 16
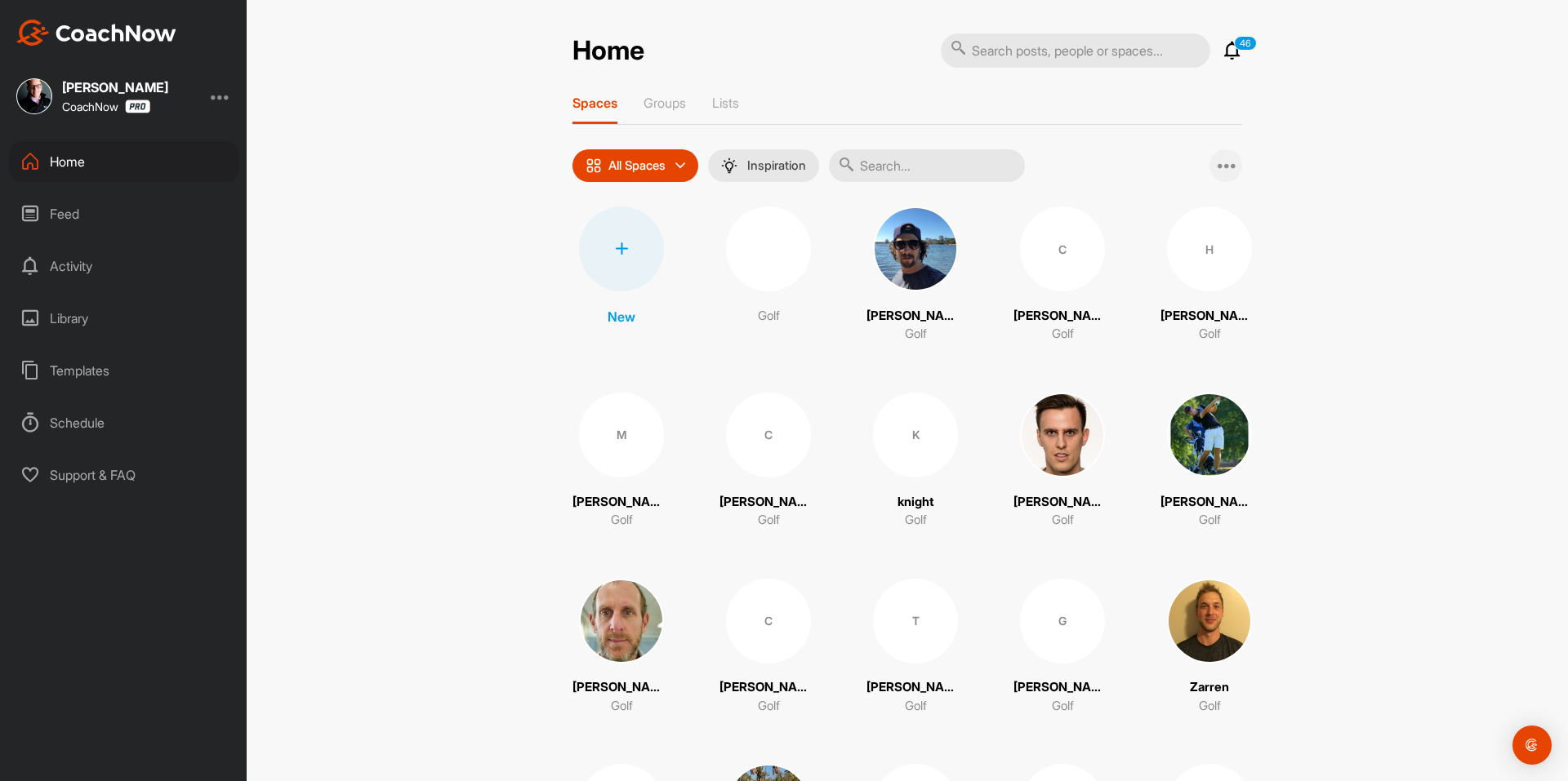
click at [1234, 166] on div at bounding box center [1226, 165] width 33 height 33
click at [1156, 194] on span "Add Multiple Spaces" at bounding box center [1151, 209] width 179 height 43
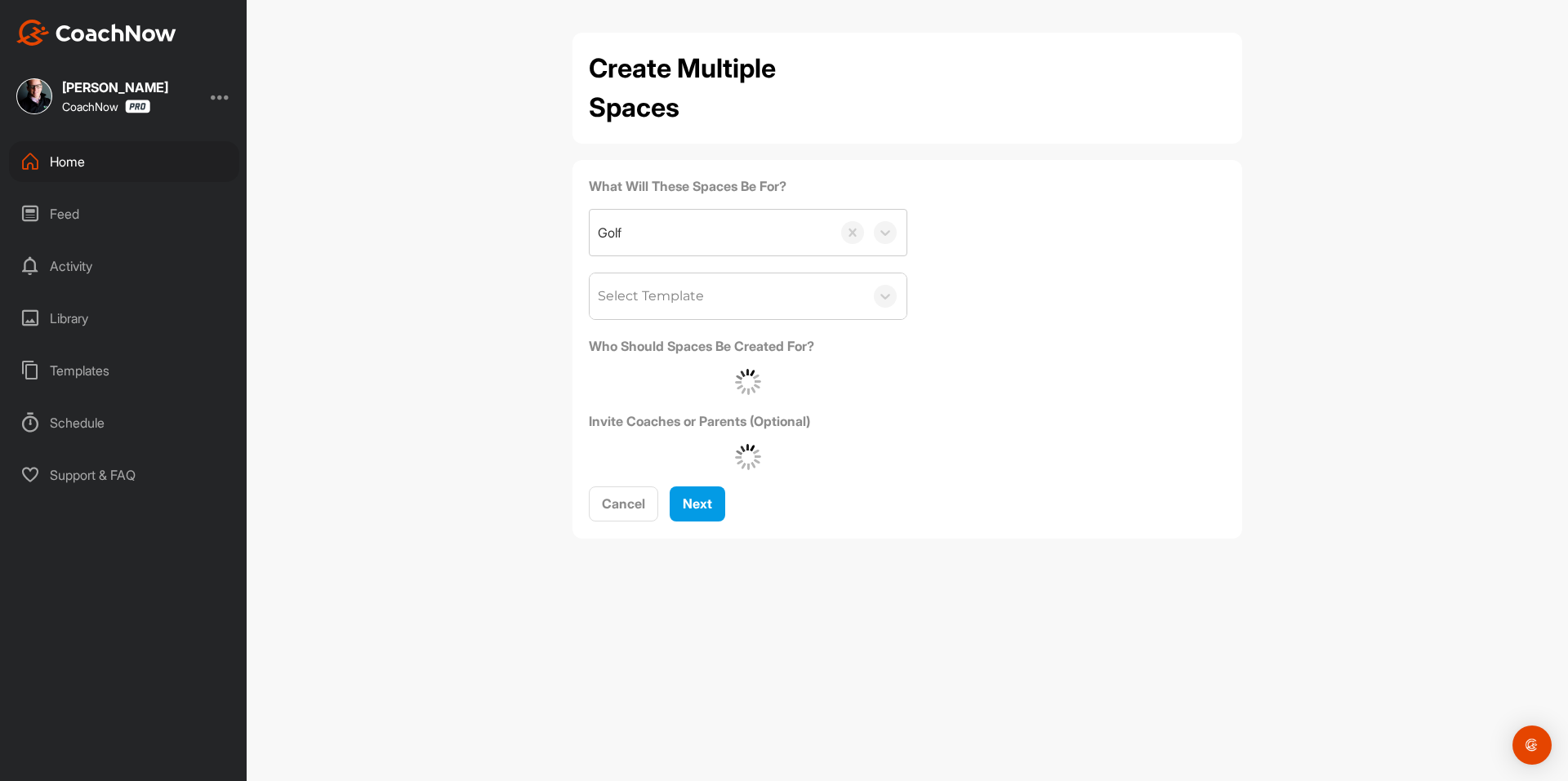
click at [1154, 205] on div "What Will These Spaces Be For? Golf Select Template Who Should Spaces Be Create…" at bounding box center [907, 323] width 637 height 294
click at [735, 304] on div "Select Template" at bounding box center [726, 296] width 275 height 46
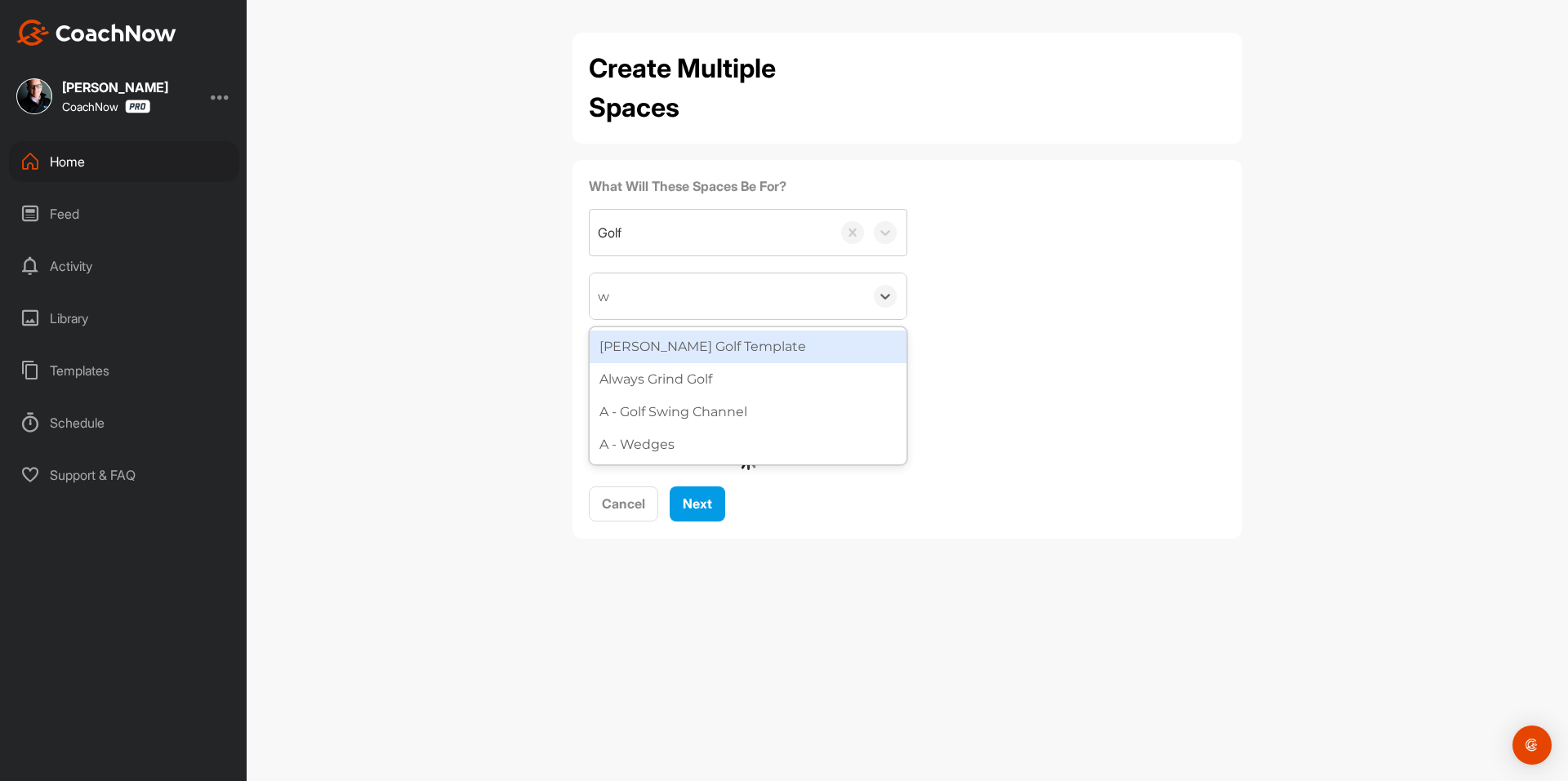
type input "wa"
click at [683, 350] on div "[PERSON_NAME] Golf Template" at bounding box center [748, 347] width 317 height 33
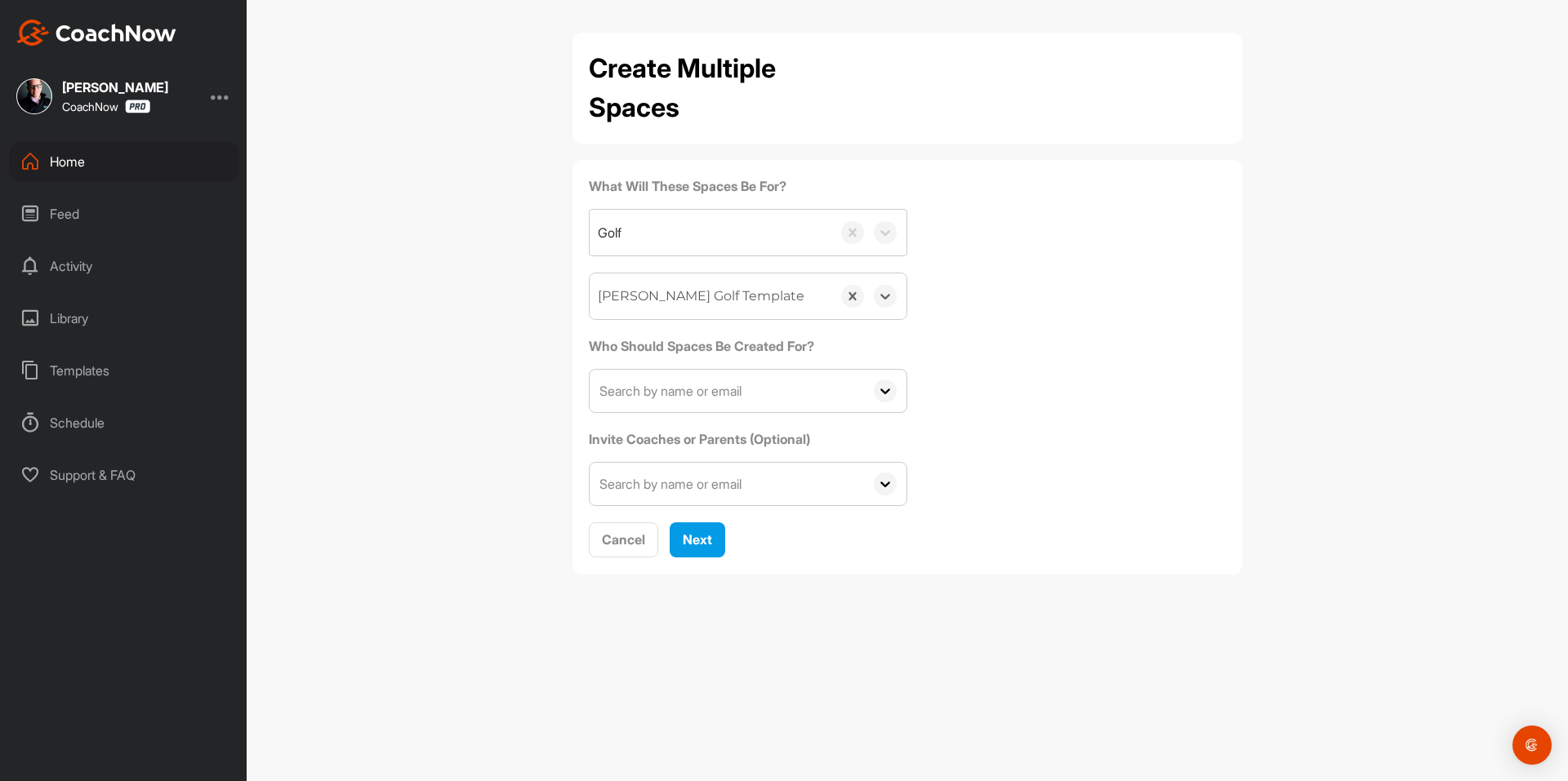
click at [666, 294] on div "[PERSON_NAME] Golf Template" at bounding box center [701, 296] width 206 height 20
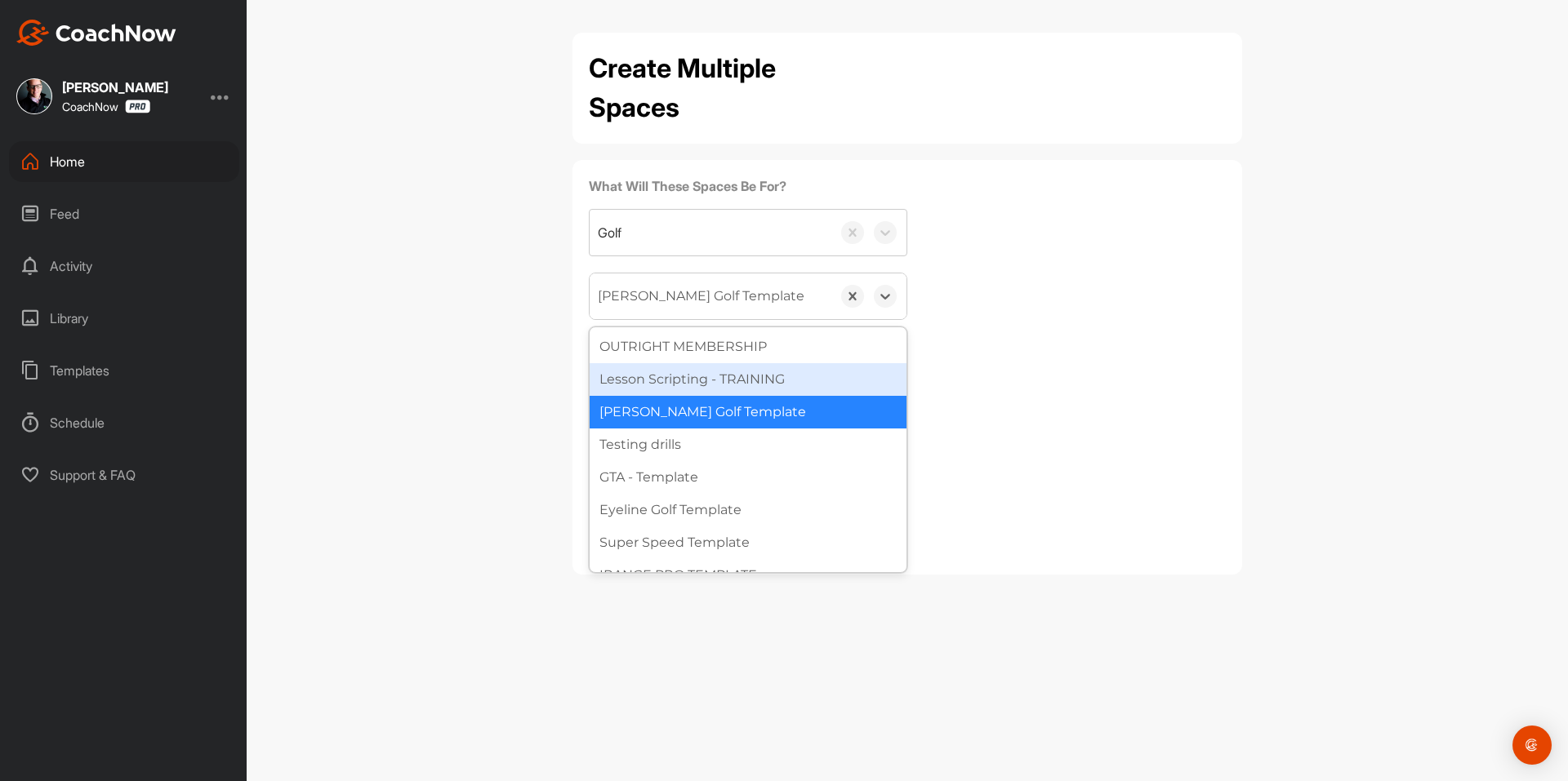
click at [1021, 344] on div "What Will These Spaces Be For? Golf option Watson Golf Template, selected. opti…" at bounding box center [907, 341] width 637 height 330
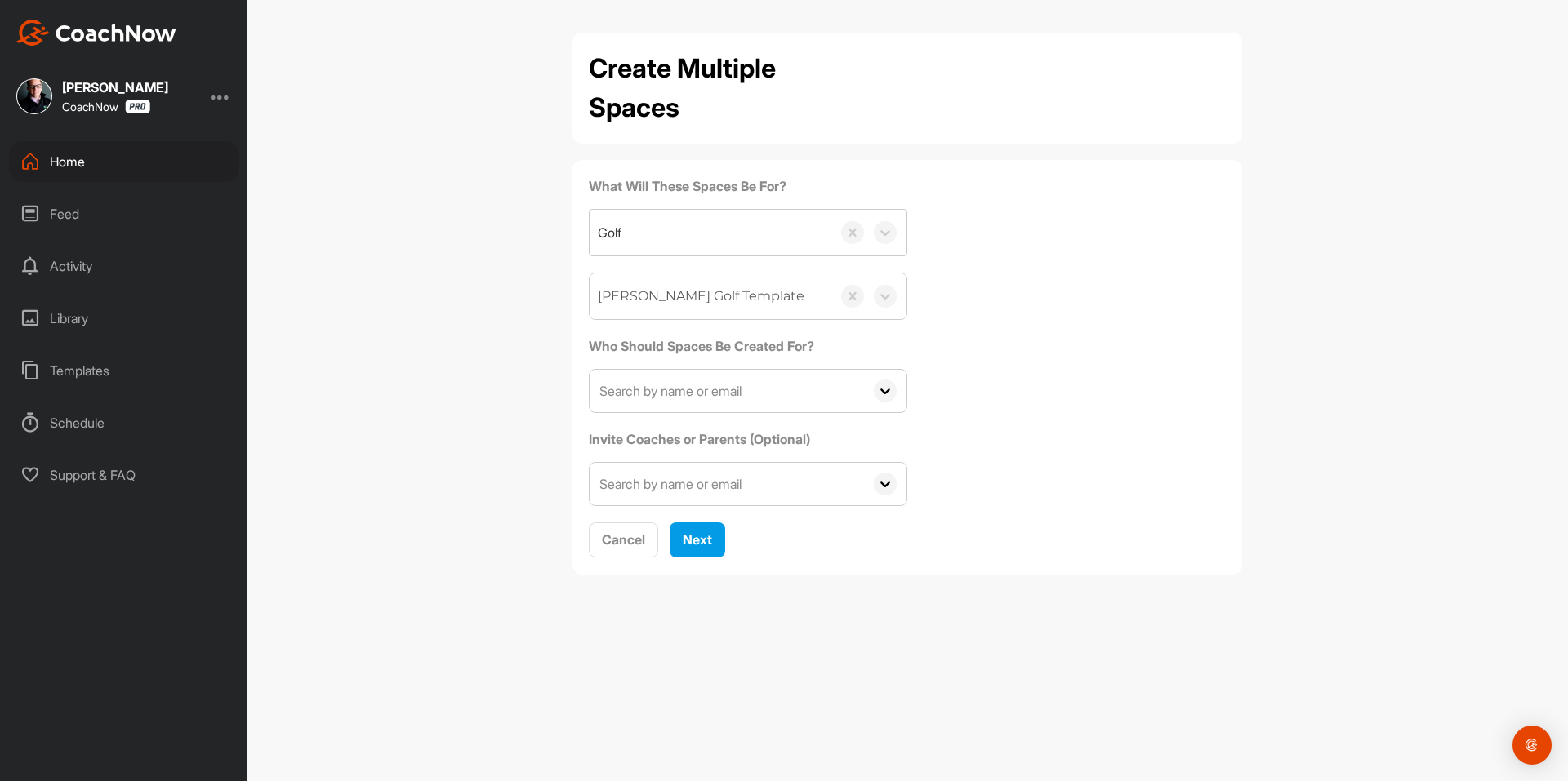
click at [735, 394] on input "text" at bounding box center [726, 390] width 275 height 42
paste input "timsproule@sbcglobal.net"
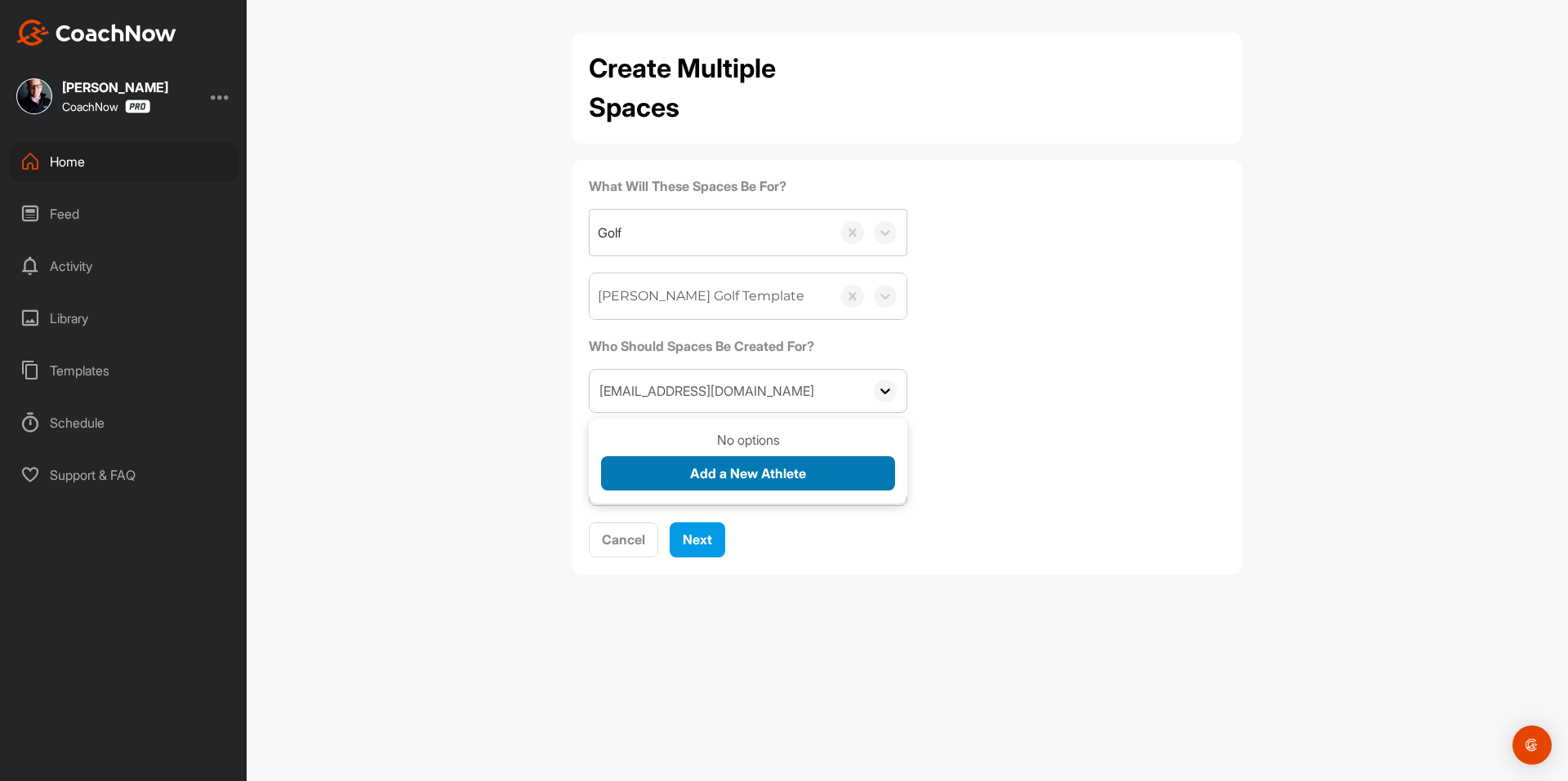
type input "timsproule@sbcglobal.net"
click at [707, 472] on span "Add a New Athlete" at bounding box center [748, 473] width 116 height 16
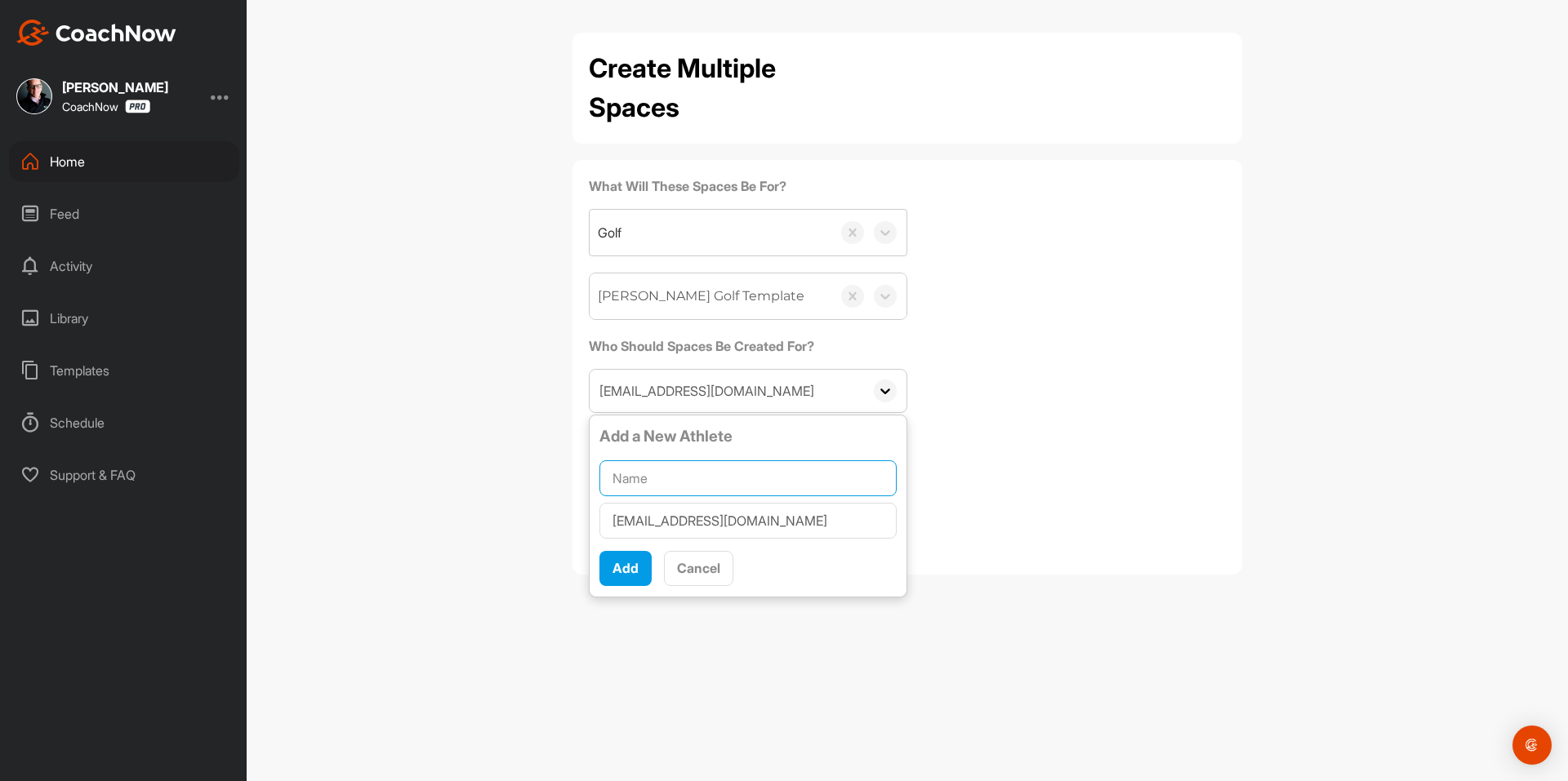
click at [708, 471] on input "text" at bounding box center [748, 478] width 297 height 36
paste input "Timothy Sproule"
type input "Timothy Sproule"
click at [623, 568] on span "Add" at bounding box center [625, 568] width 26 height 16
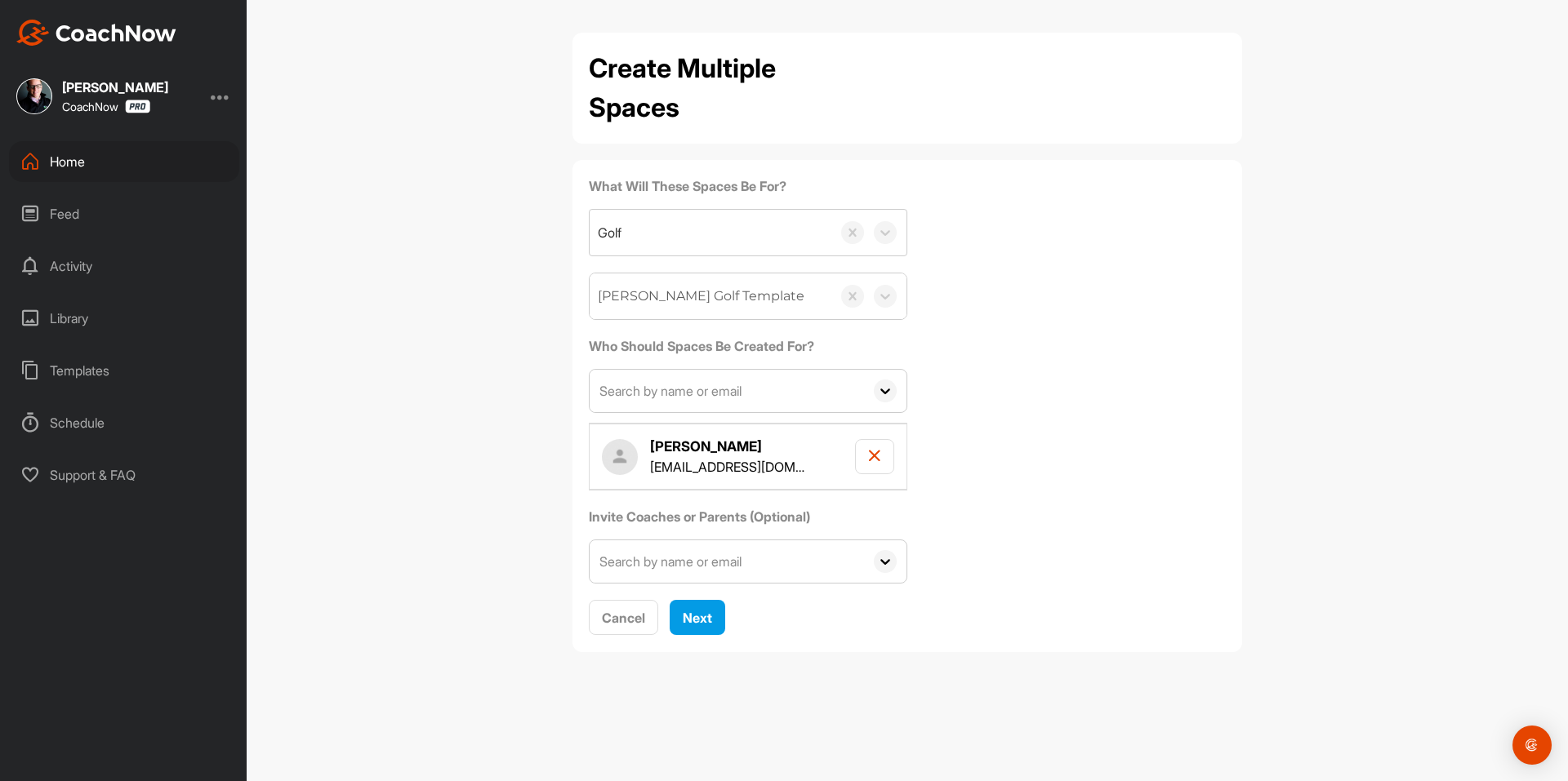
click at [665, 381] on input "text" at bounding box center [726, 390] width 275 height 42
paste input "[EMAIL_ADDRESS][DOMAIN_NAME]"
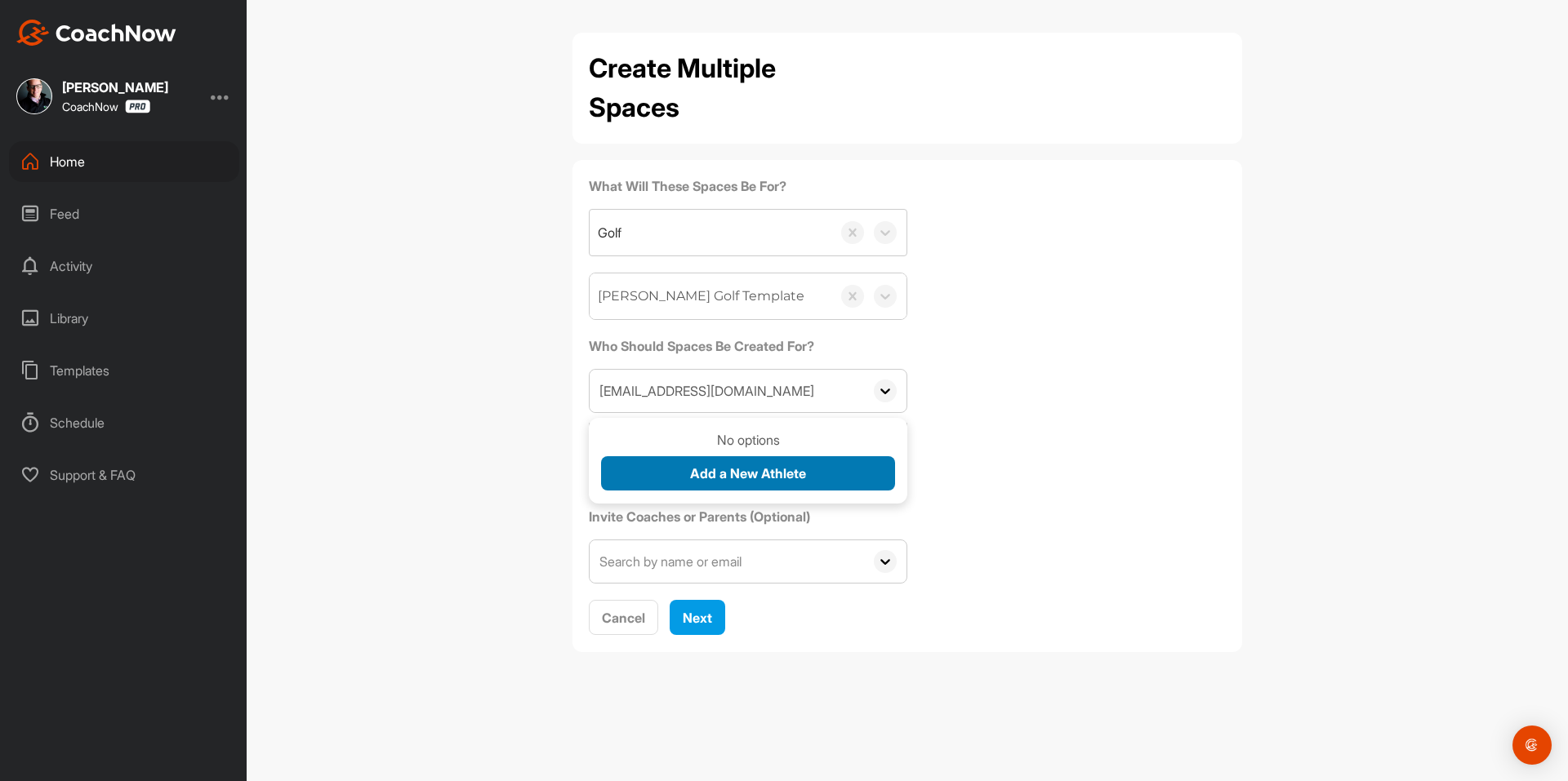
type input "[EMAIL_ADDRESS][DOMAIN_NAME]"
click at [697, 471] on span "Add a New Athlete" at bounding box center [748, 473] width 116 height 16
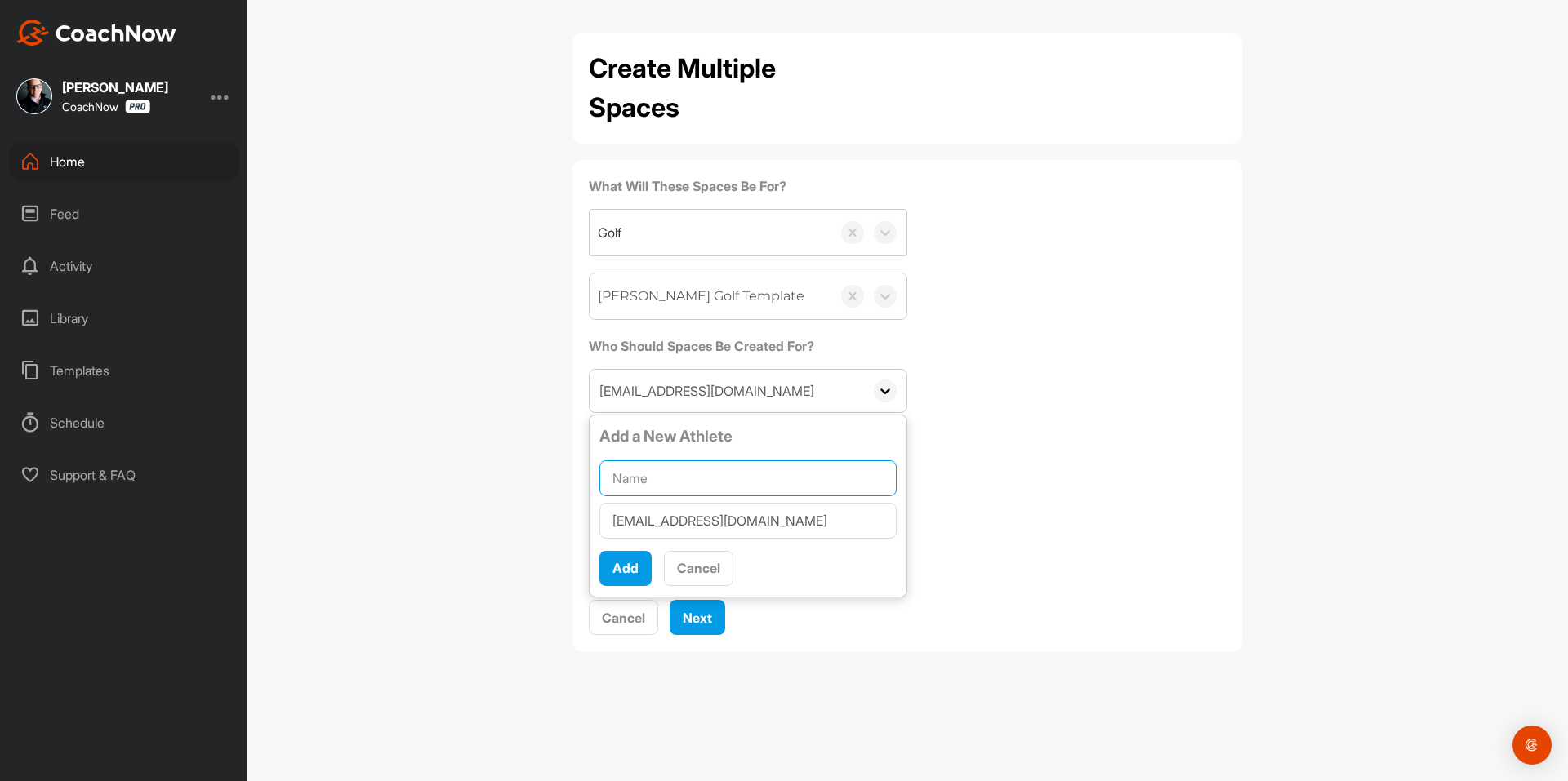
click at [697, 462] on input "text" at bounding box center [748, 478] width 297 height 36
paste input "[PERSON_NAME]"
type input "[PERSON_NAME]"
click at [626, 566] on span "Add" at bounding box center [625, 568] width 26 height 16
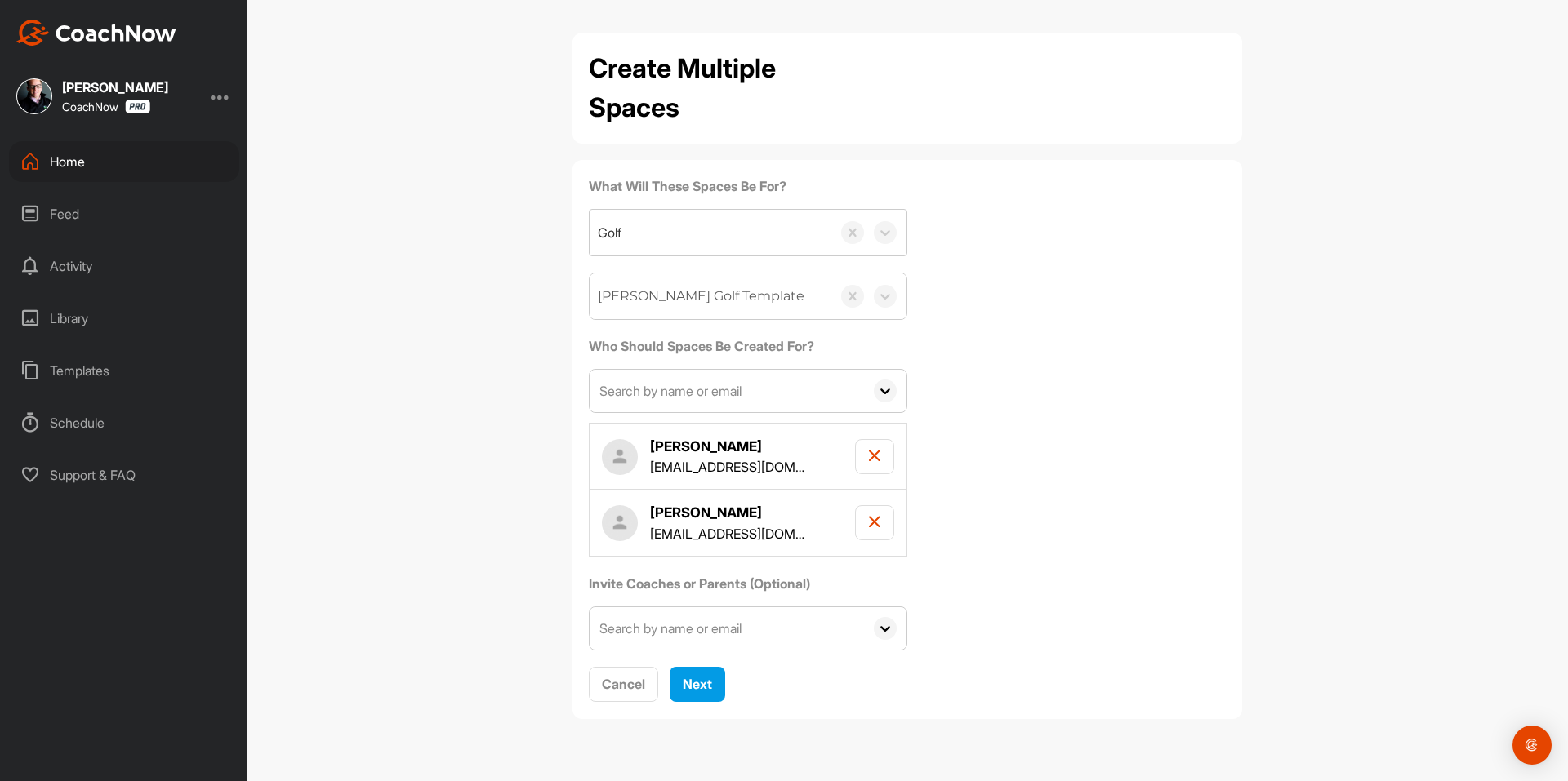
click at [712, 380] on input "text" at bounding box center [726, 390] width 275 height 42
paste input "[EMAIL_ADDRESS][DOMAIN_NAME]"
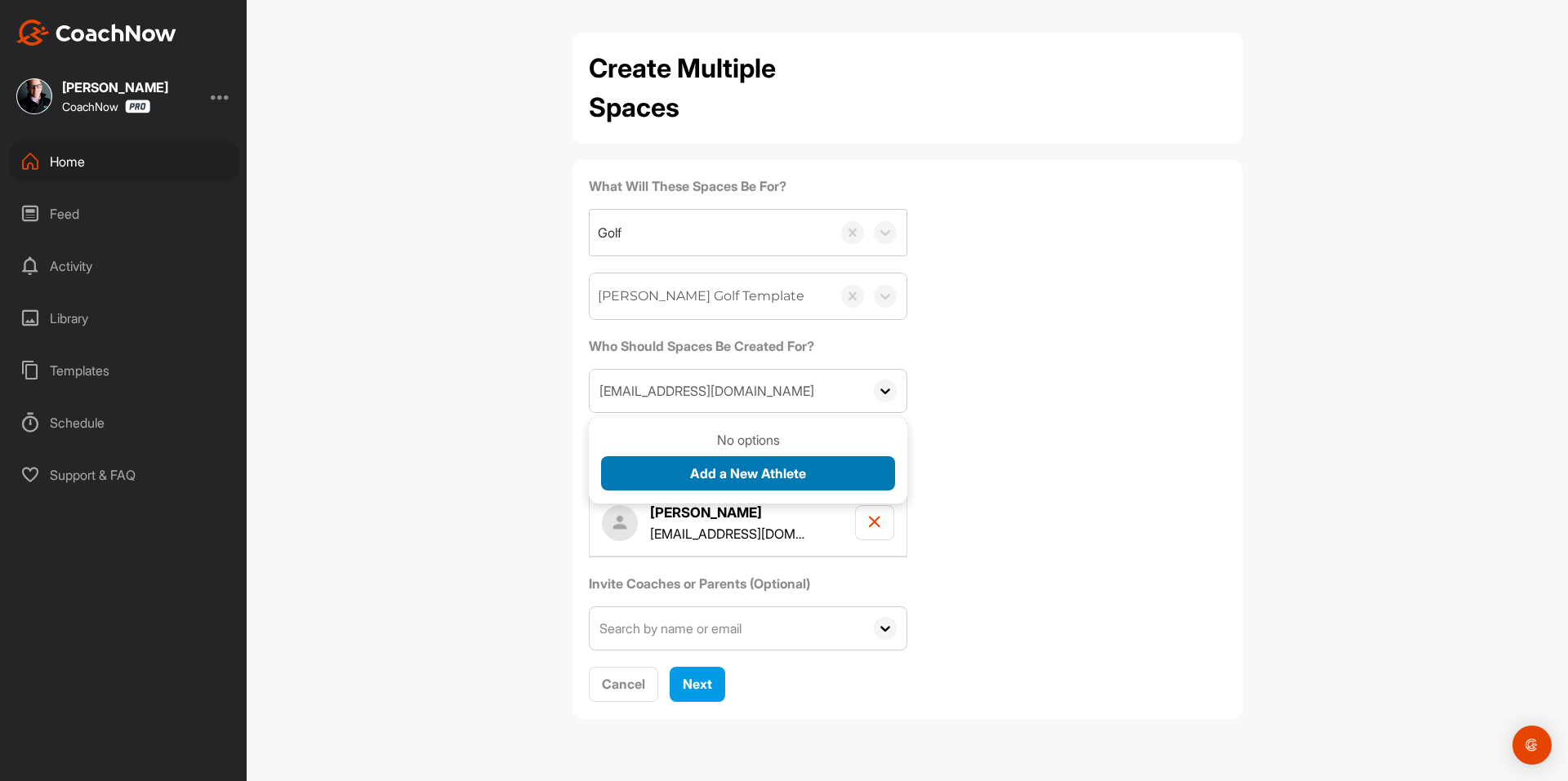
type input "[EMAIL_ADDRESS][DOMAIN_NAME]"
click at [712, 474] on span "Add a New Athlete" at bounding box center [748, 473] width 116 height 16
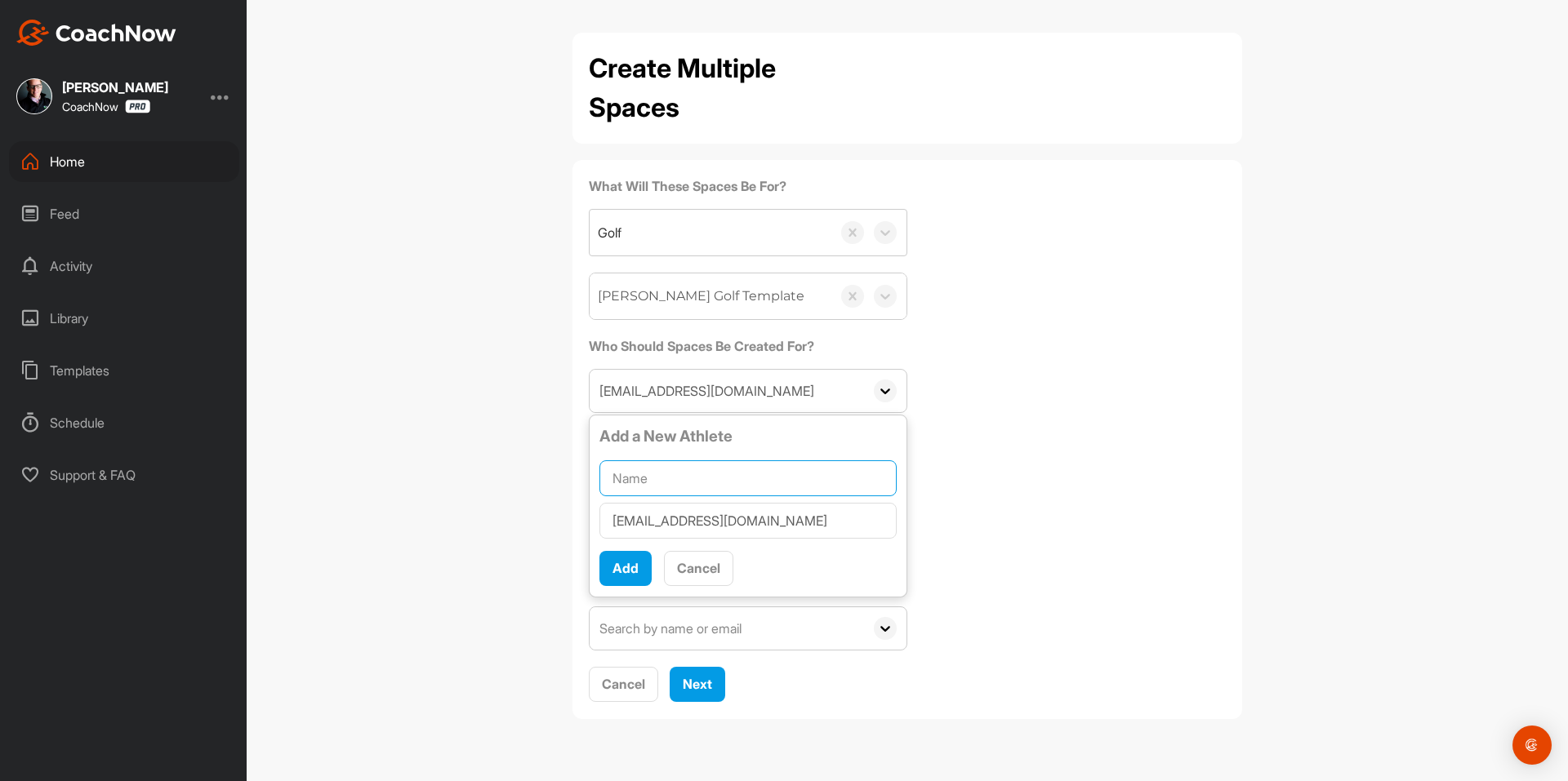
click at [711, 475] on input "text" at bounding box center [748, 478] width 297 height 36
paste input "[PERSON_NAME]"
type input "[PERSON_NAME]"
click at [618, 556] on button "Add" at bounding box center [625, 568] width 52 height 36
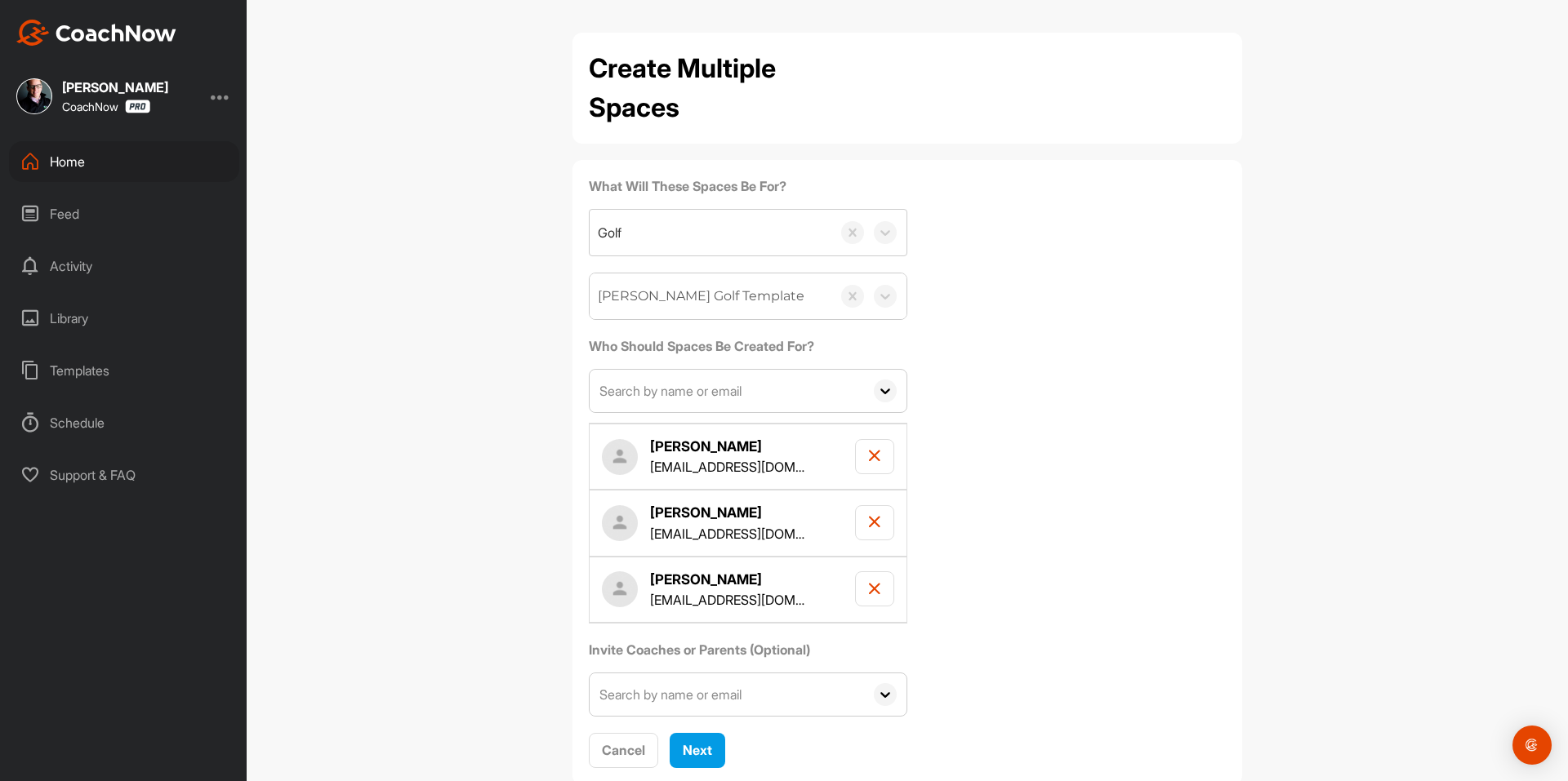
click at [701, 390] on input "text" at bounding box center [726, 390] width 275 height 42
paste input "[PERSON_NAME][EMAIL_ADDRESS][DOMAIN_NAME]"
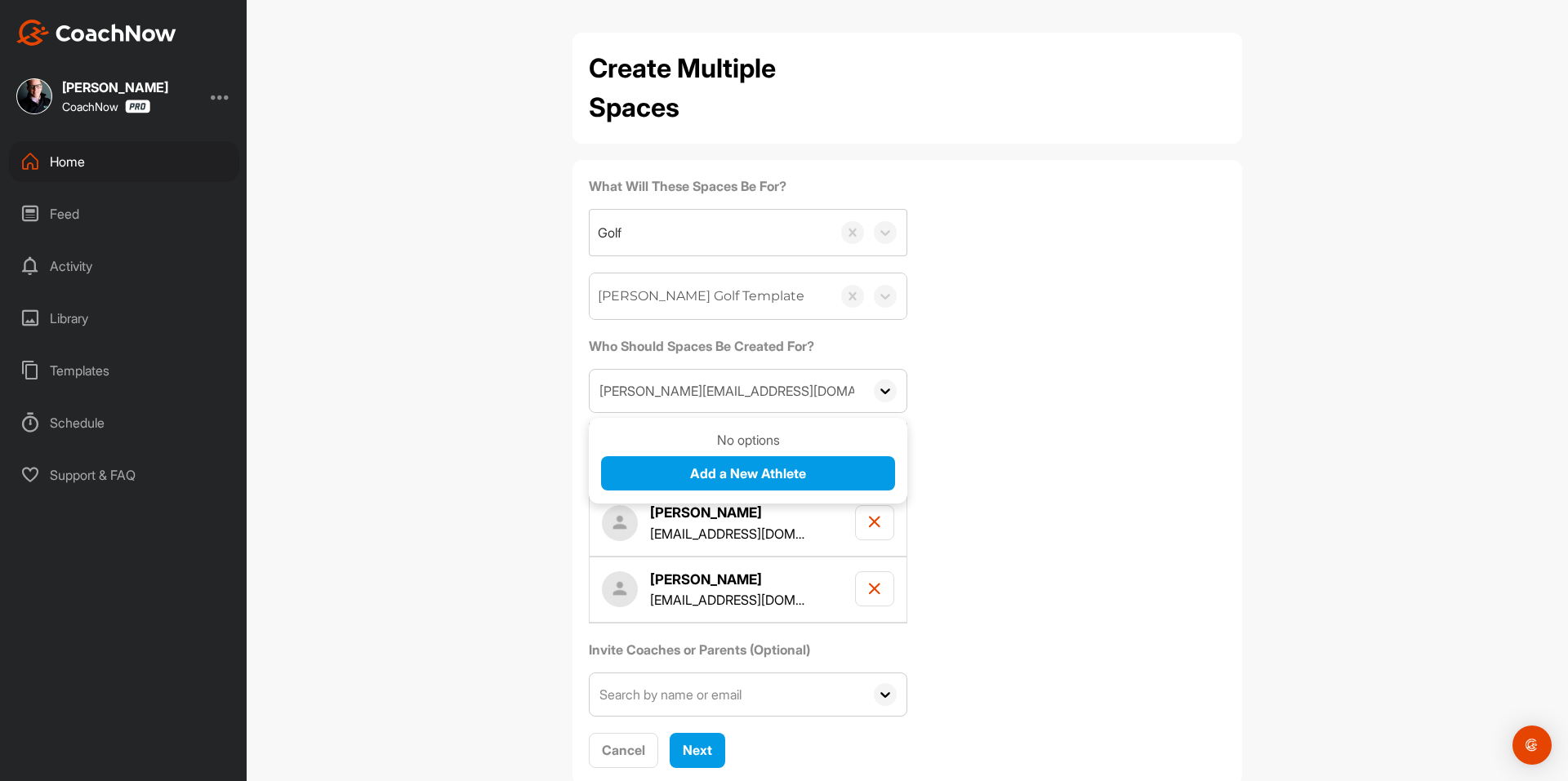
type input "[PERSON_NAME][EMAIL_ADDRESS][DOMAIN_NAME]"
click at [690, 466] on span "Add a New Athlete" at bounding box center [748, 473] width 116 height 16
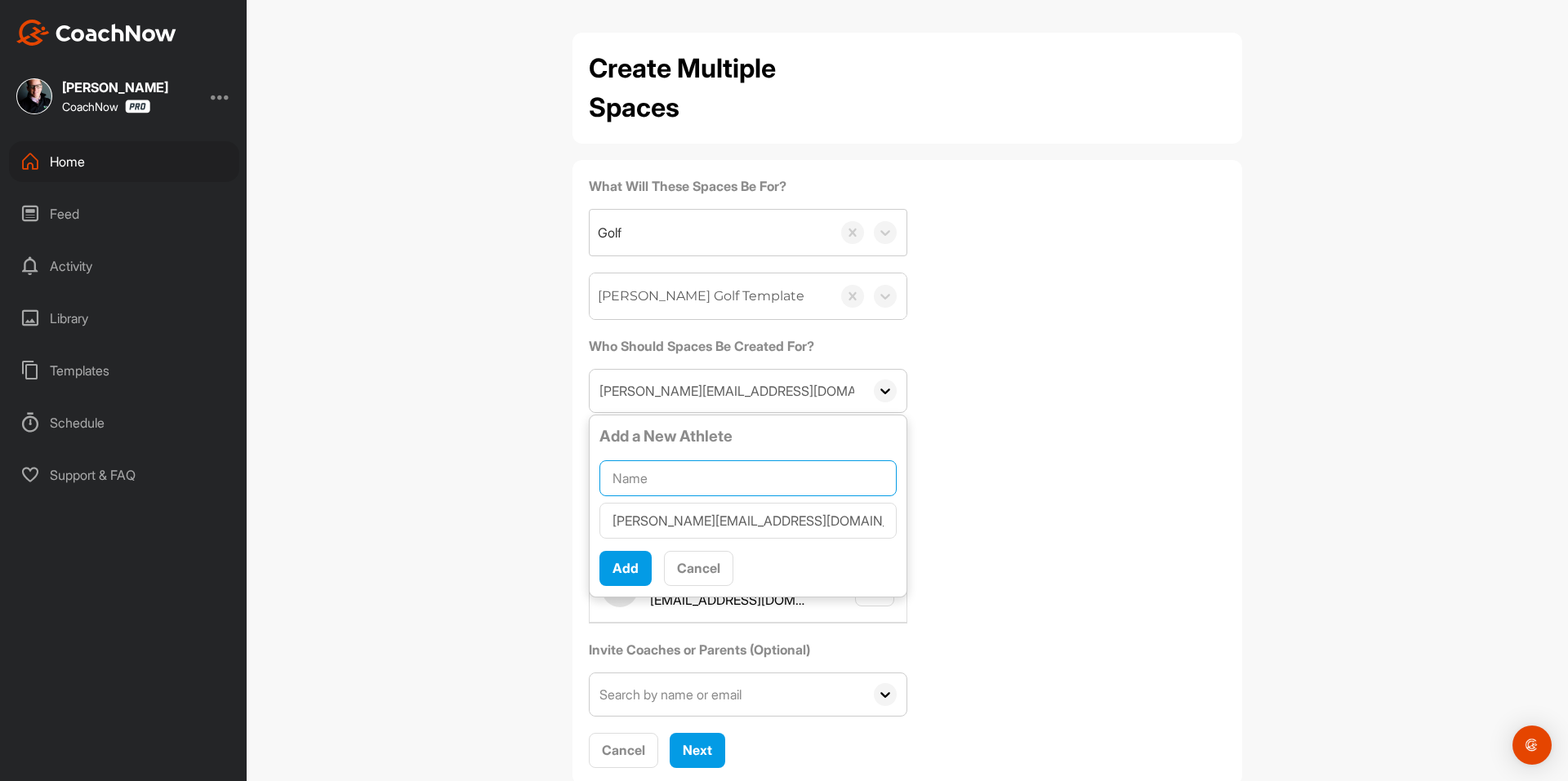
click at [688, 466] on input "text" at bounding box center [748, 478] width 297 height 36
paste input "[PERSON_NAME]"
type input "[PERSON_NAME]"
click at [616, 564] on span "Add" at bounding box center [625, 568] width 26 height 16
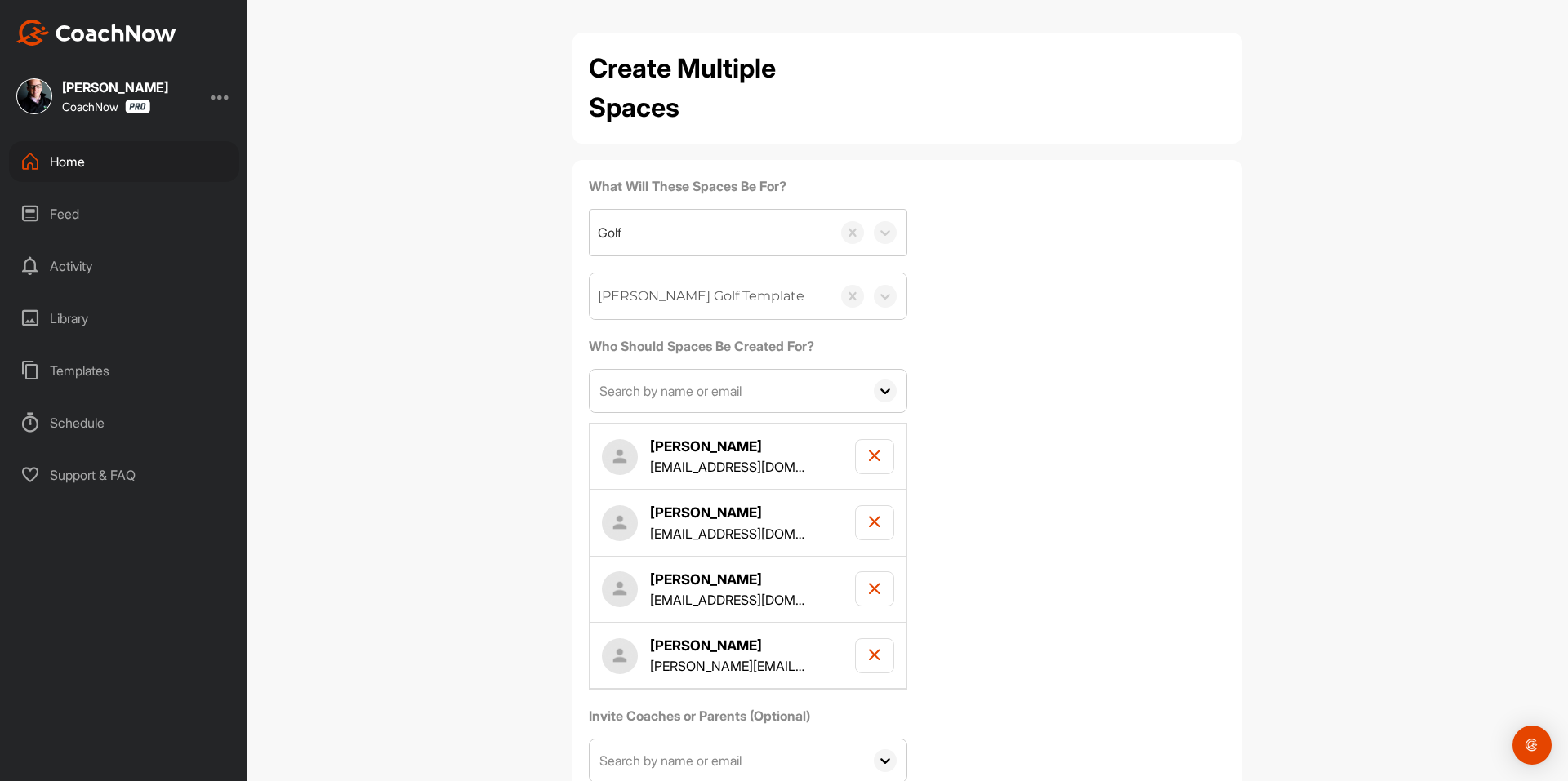
click at [695, 410] on input "text" at bounding box center [726, 390] width 275 height 42
paste input "[EMAIL_ADDRESS][DOMAIN_NAME]"
type input "[EMAIL_ADDRESS][DOMAIN_NAME]"
click at [709, 493] on div "Landin Barker landinsbarker1211@gmail.com" at bounding box center [748, 523] width 319 height 66
drag, startPoint x: 865, startPoint y: 388, endPoint x: 878, endPoint y: 390, distance: 13.2
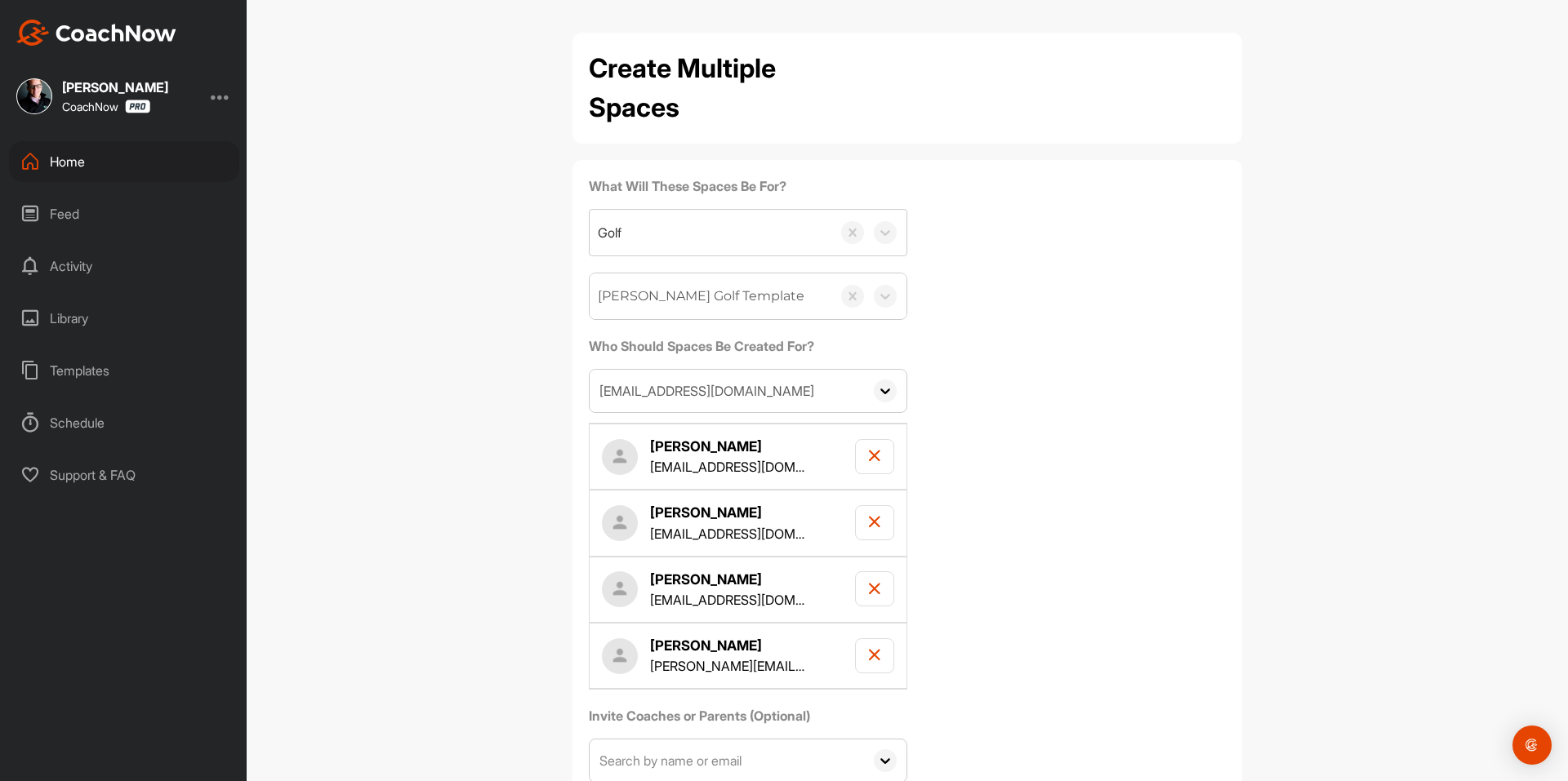
click at [867, 389] on span at bounding box center [884, 390] width 42 height 42
click at [804, 396] on input "[EMAIL_ADDRESS][DOMAIN_NAME]" at bounding box center [726, 390] width 275 height 42
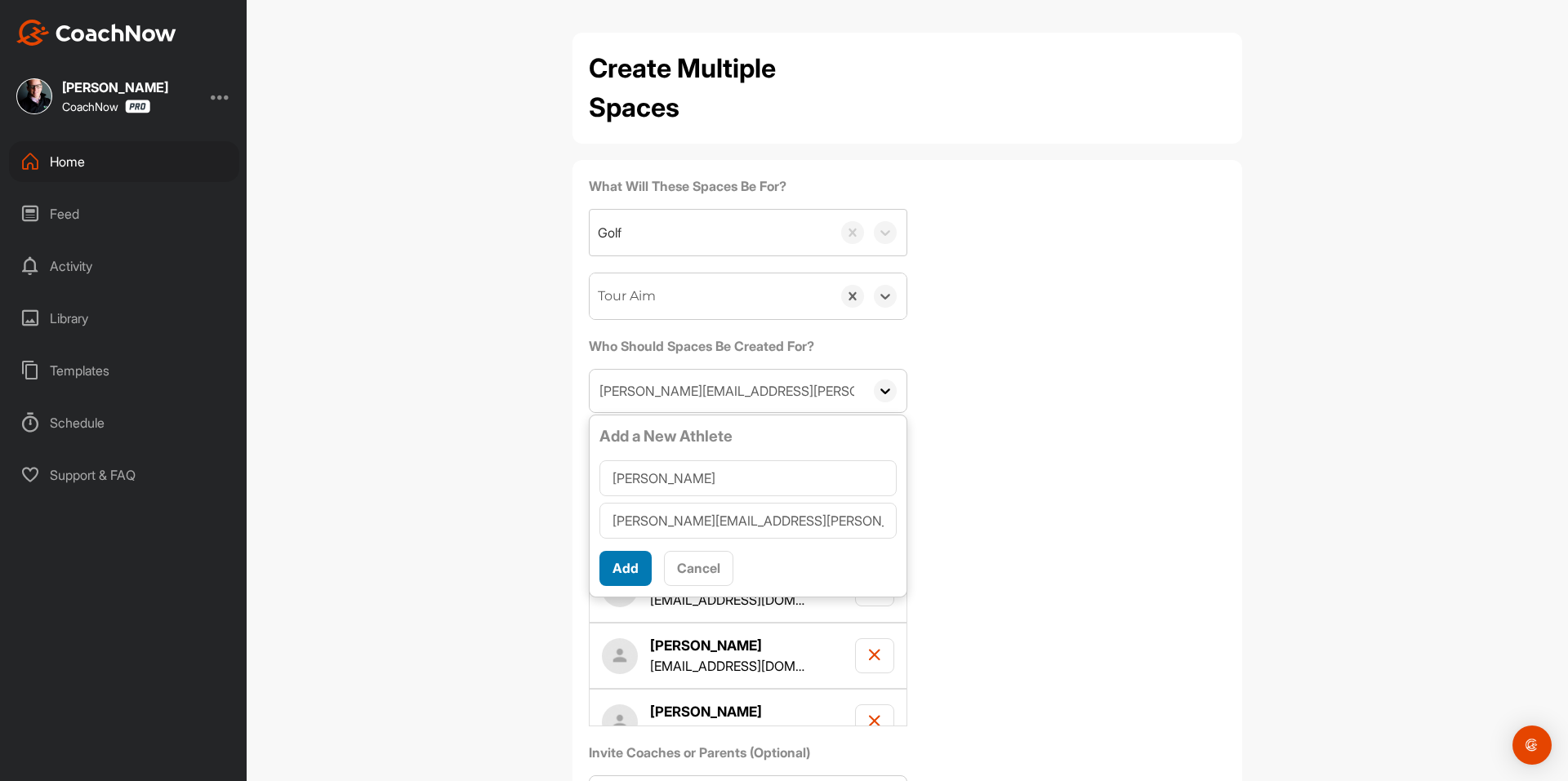
type input "Brant Ruckert"
click at [612, 576] on span "Add" at bounding box center [625, 568] width 26 height 16
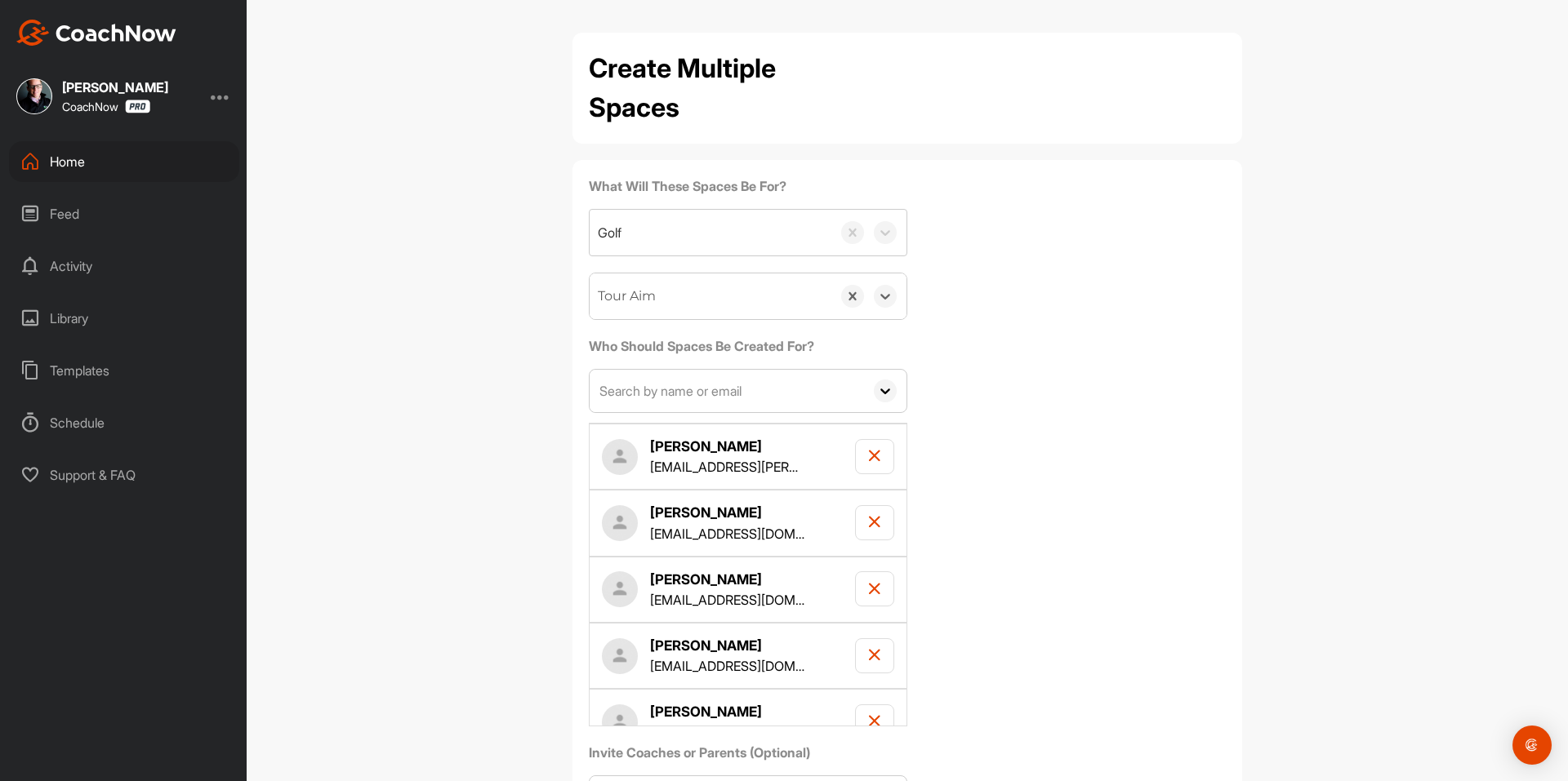
click at [701, 399] on input "text" at bounding box center [726, 390] width 275 height 42
paste input "allenemfinger@yahoo.com"
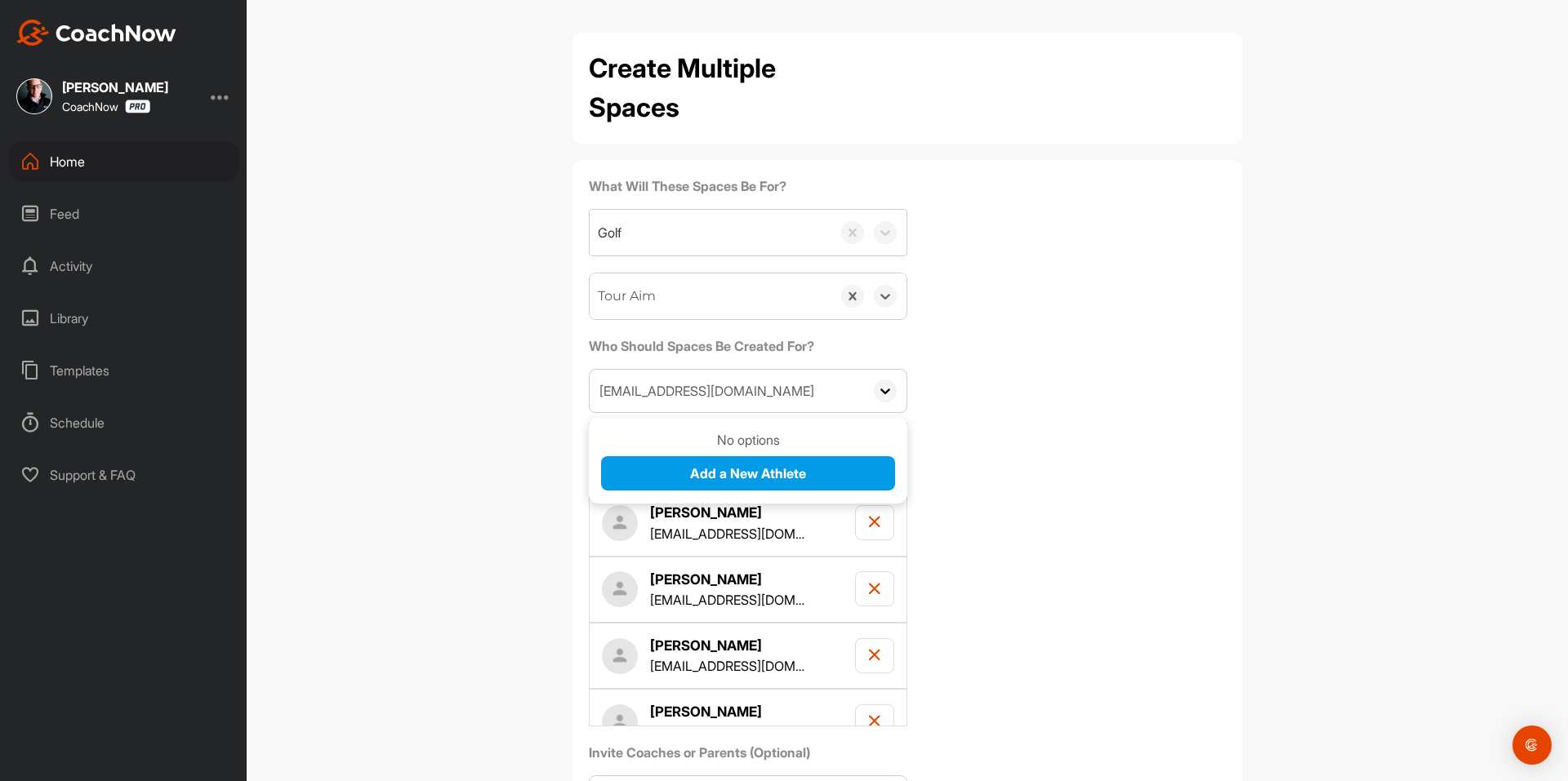
type input "allenemfinger@yahoo.com"
click at [699, 481] on span "Add a New Athlete" at bounding box center [748, 473] width 116 height 16
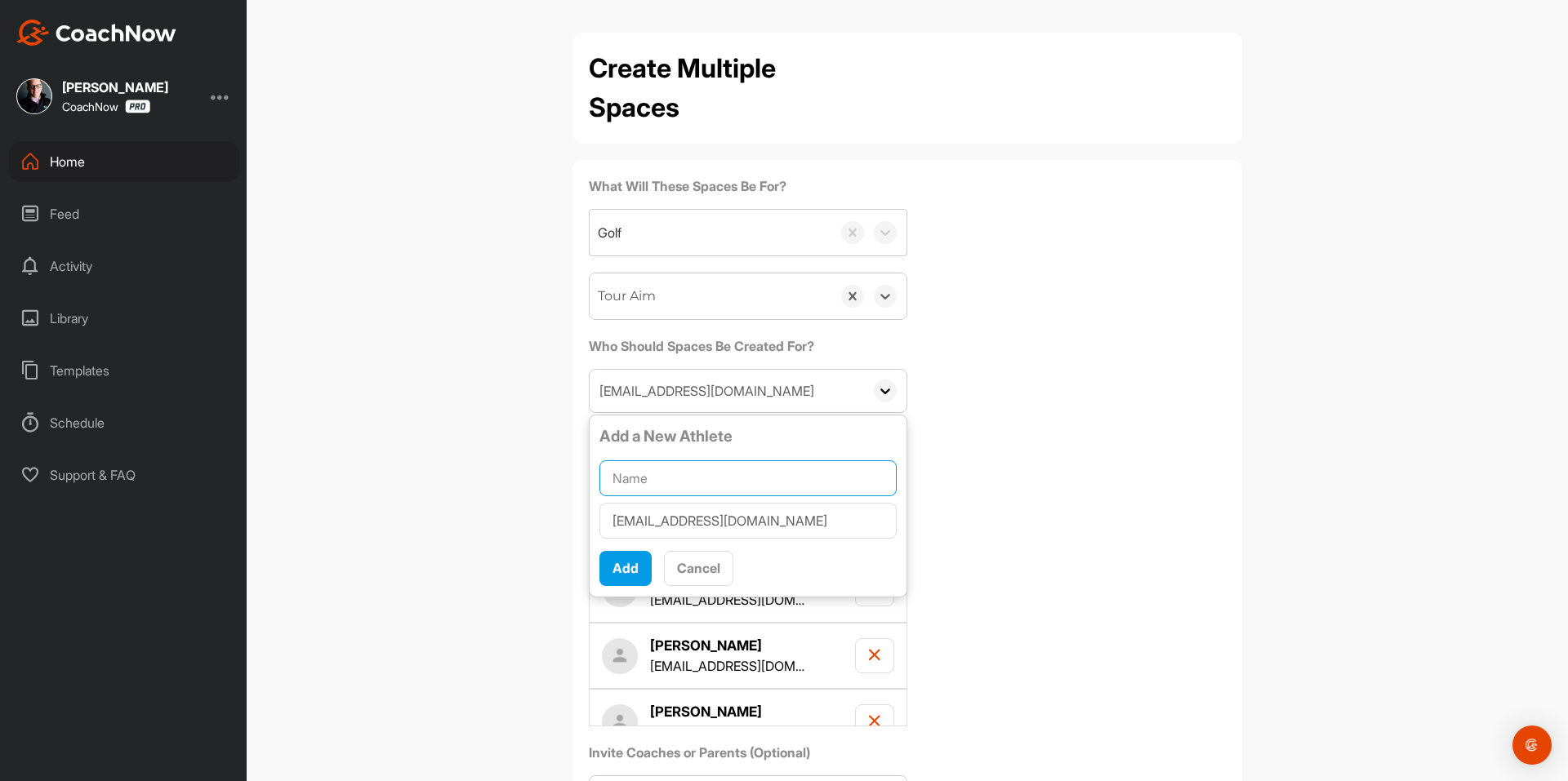
click at [702, 463] on input "text" at bounding box center [748, 478] width 297 height 36
paste input "Allen Emfinger"
type input "Allen Emfinger"
click at [616, 561] on span "Add" at bounding box center [625, 568] width 26 height 16
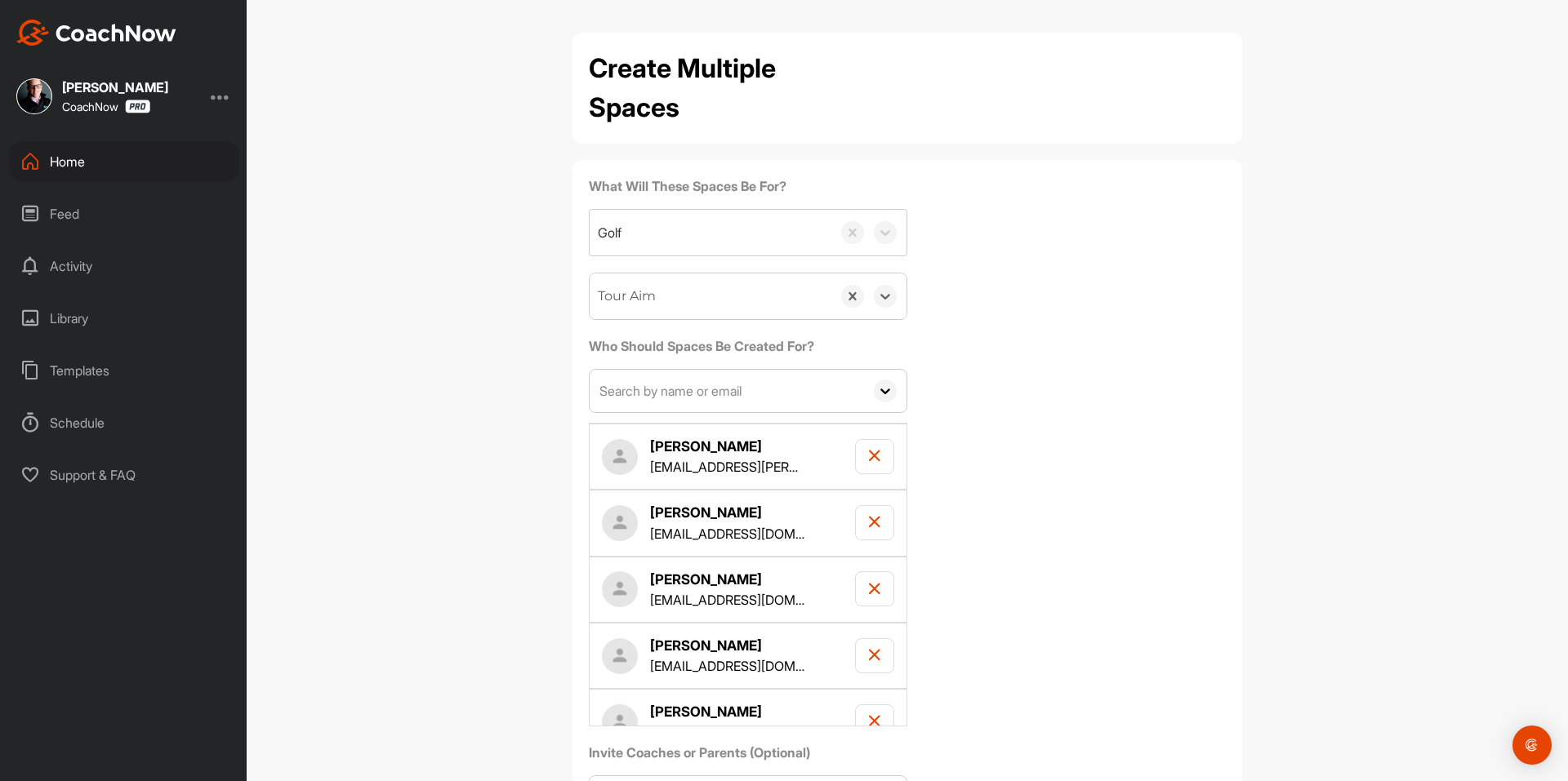
click at [636, 398] on input "text" at bounding box center [726, 390] width 275 height 42
paste input "will.mcdowell@outlook.com"
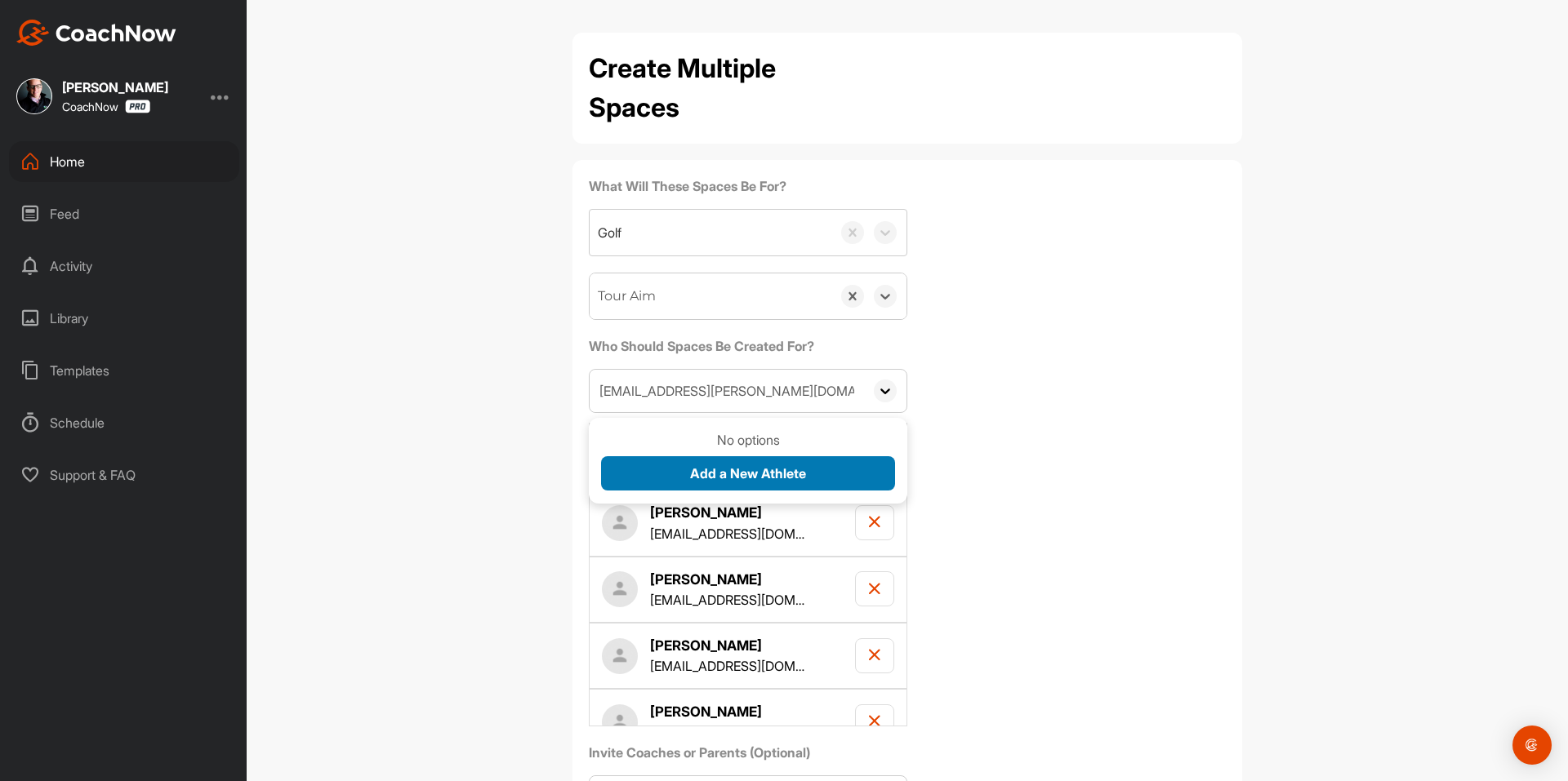
type input "will.mcdowell@outlook.com"
click at [679, 461] on button "Add a New Athlete" at bounding box center [748, 474] width 294 height 36
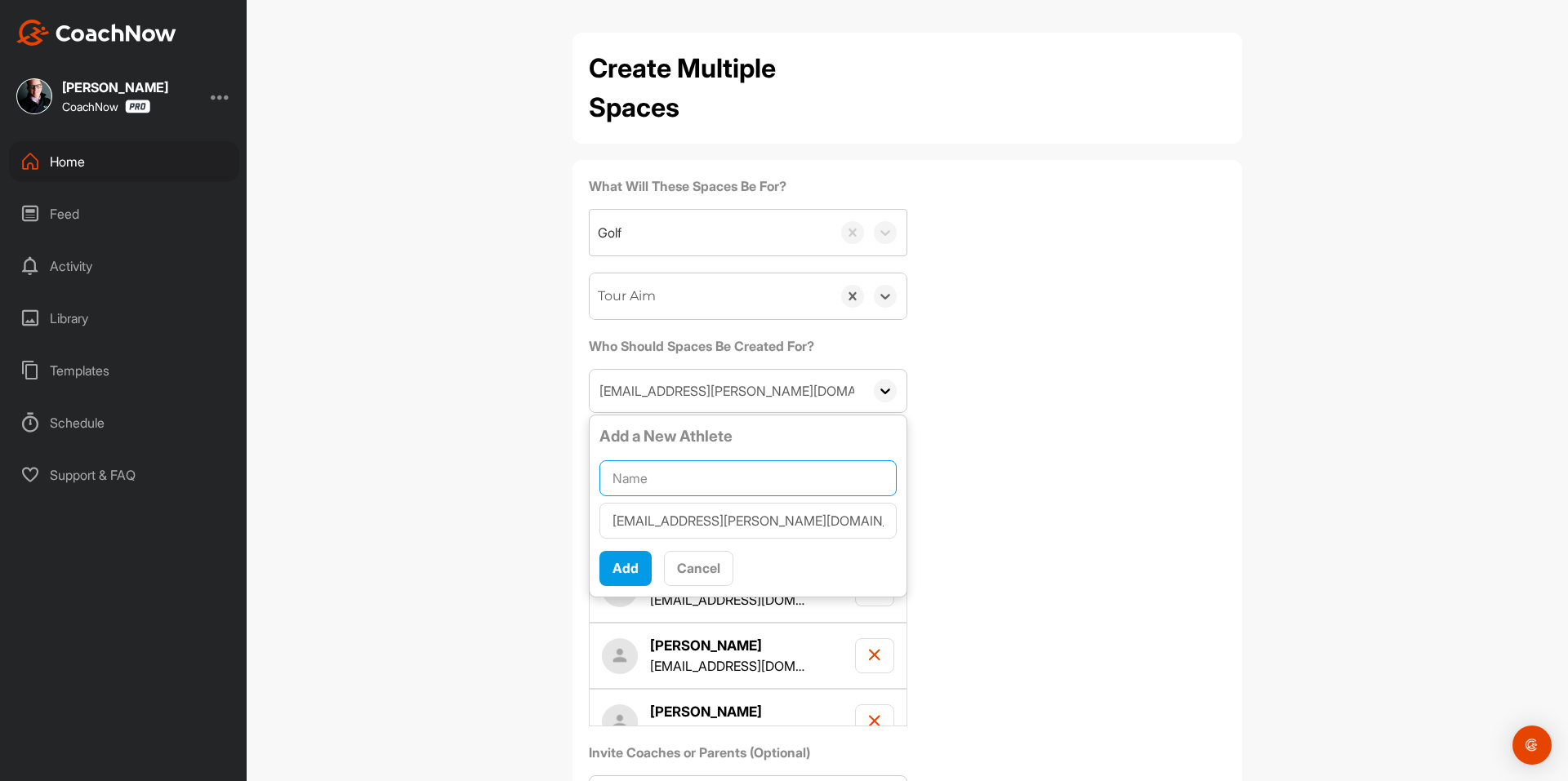
click at [680, 462] on input "text" at bounding box center [748, 478] width 297 height 36
paste input "Gracie McDowell"
type input "Gracie McDowell"
click at [635, 574] on button "Add" at bounding box center [625, 568] width 52 height 36
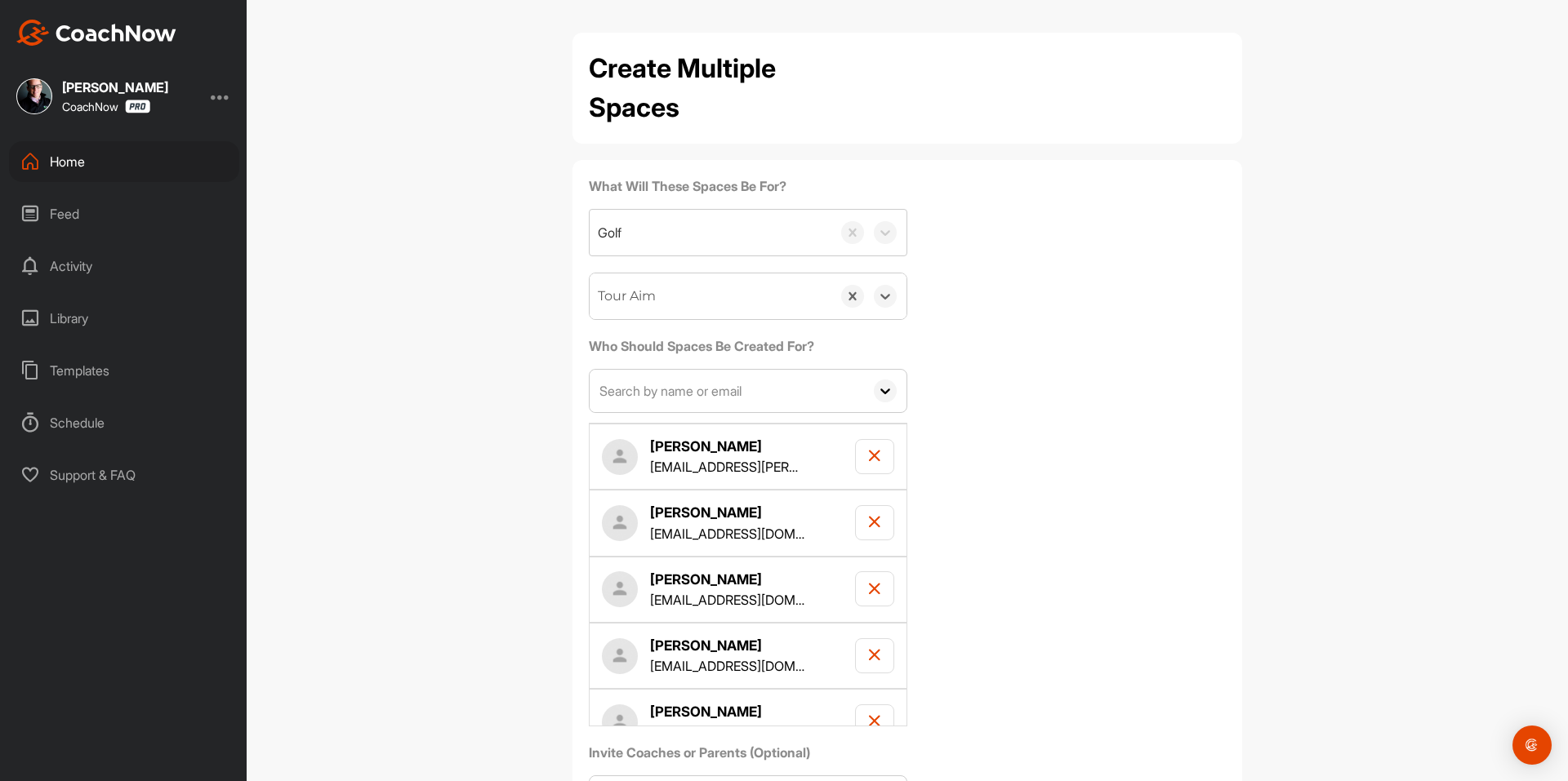
scroll to position [145, 0]
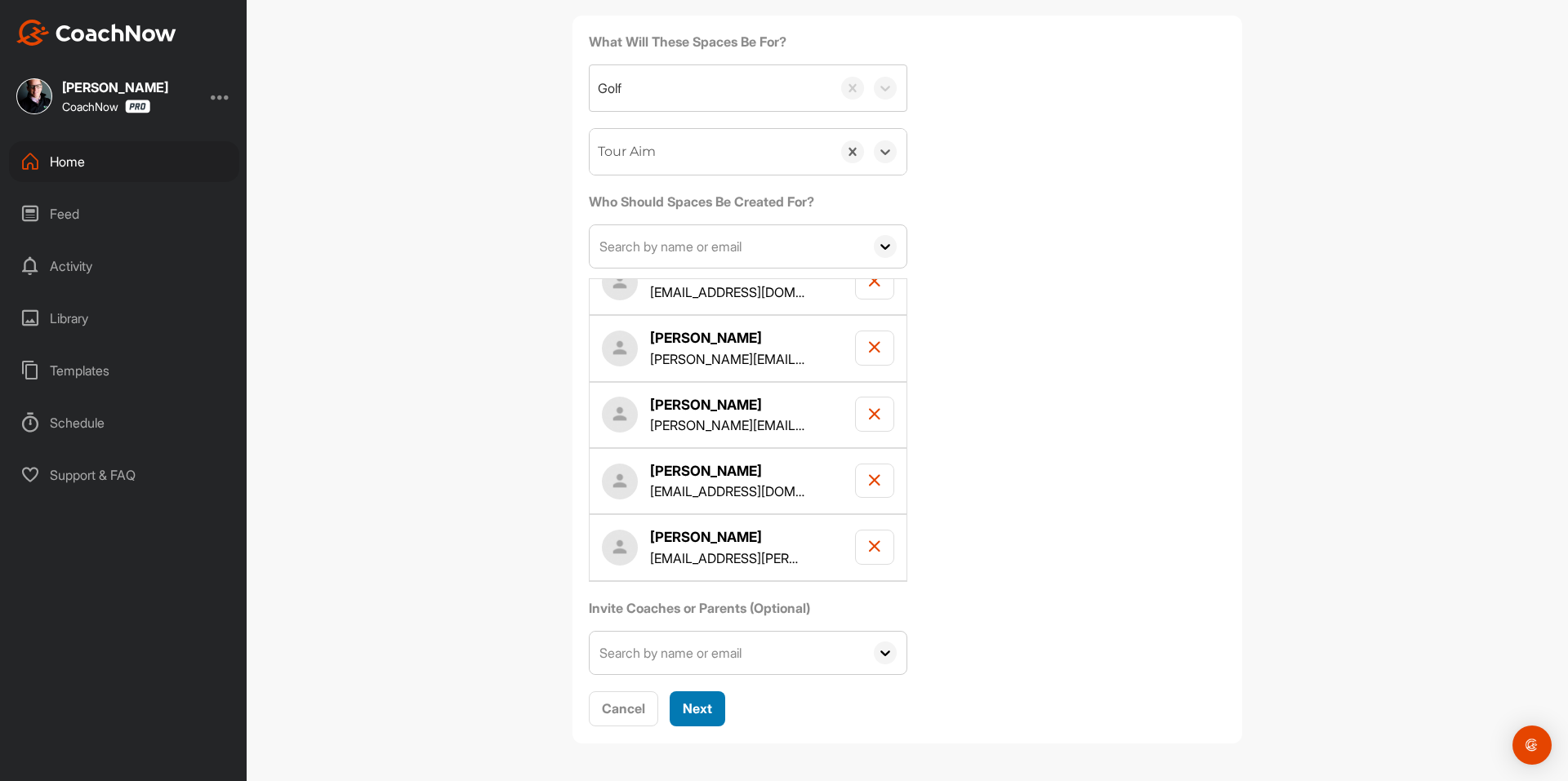
click at [677, 719] on button "Next" at bounding box center [697, 708] width 55 height 36
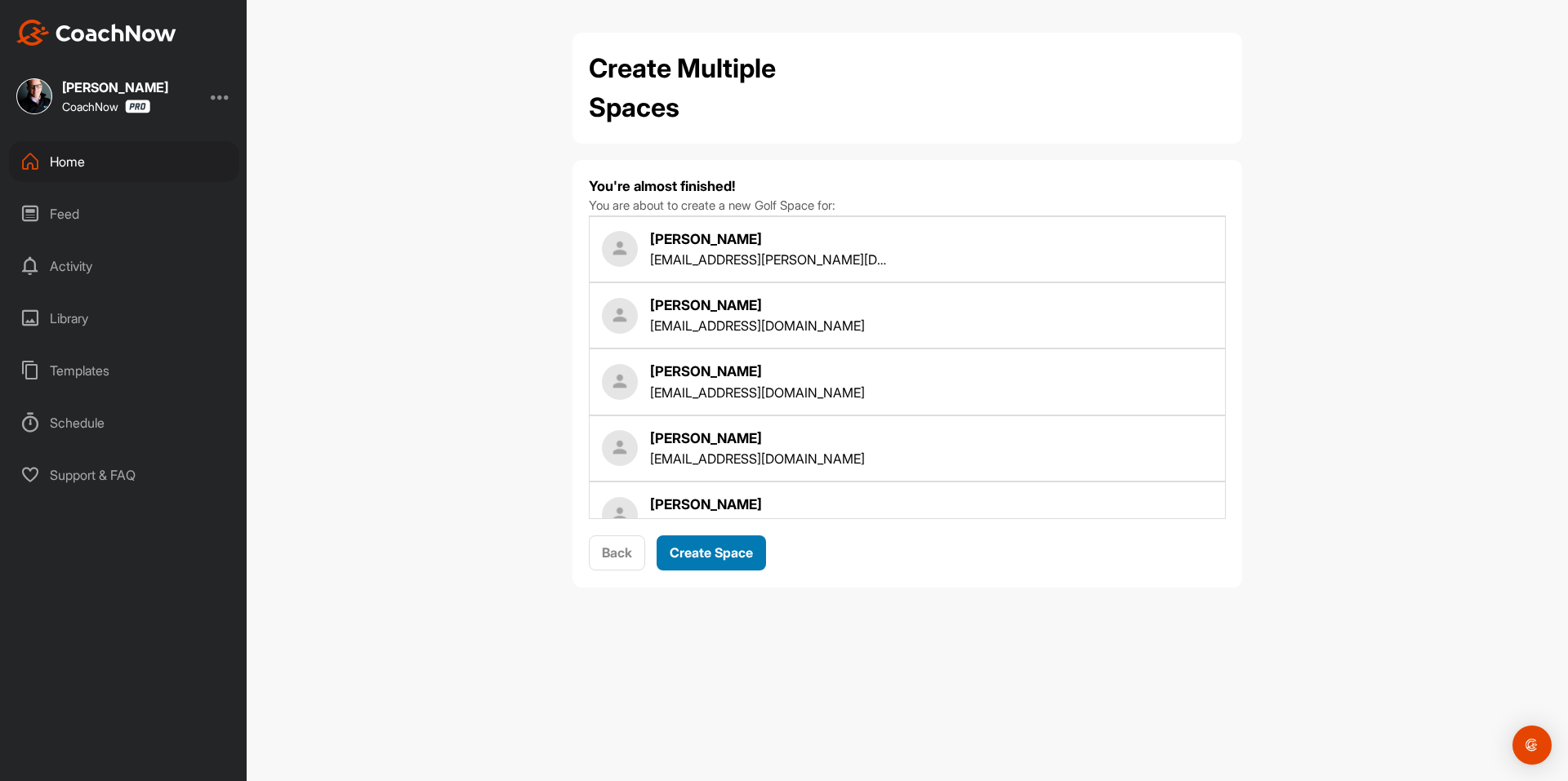
scroll to position [0, 0]
click at [722, 539] on button "Create Space" at bounding box center [711, 552] width 109 height 36
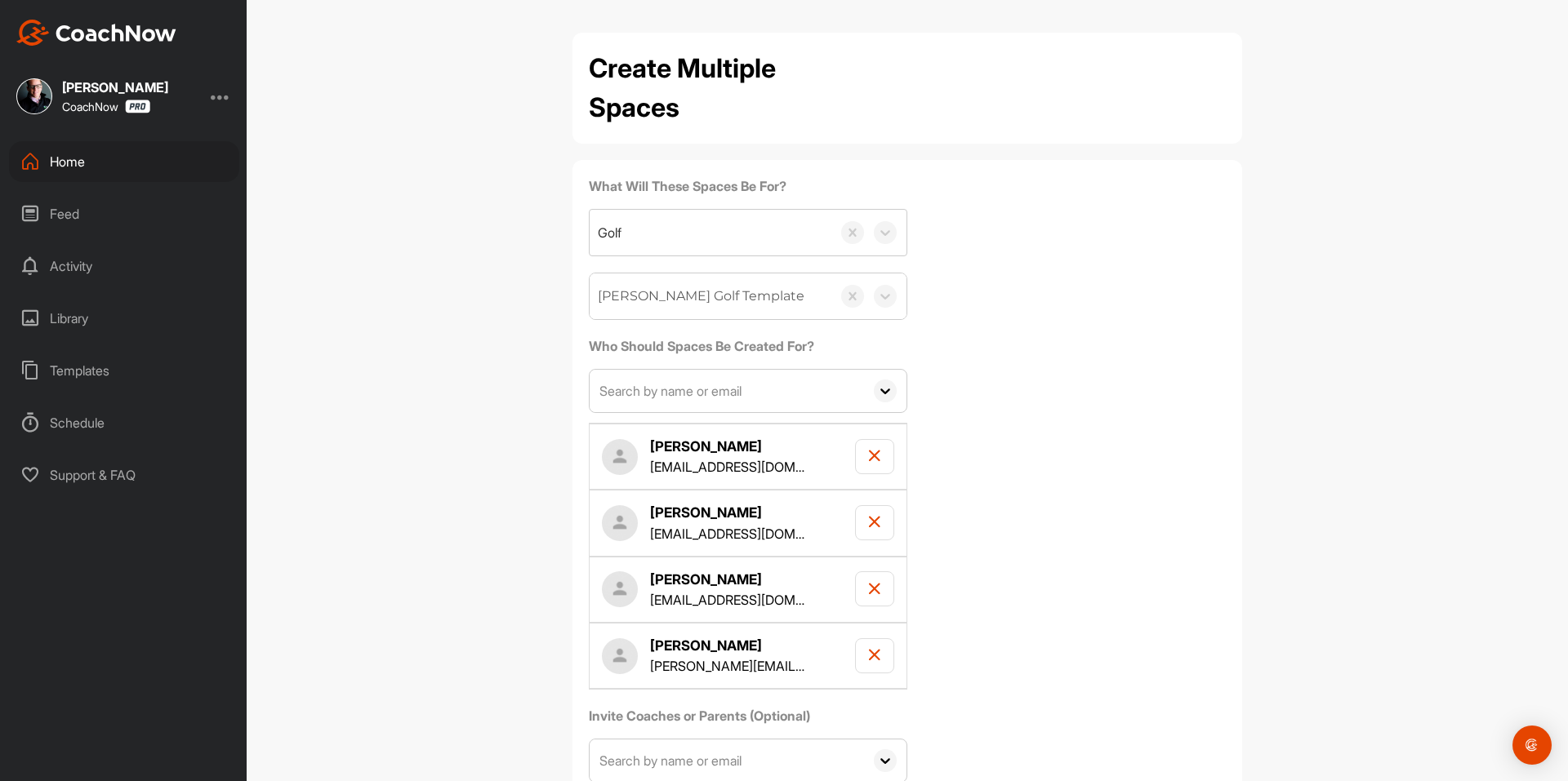
click at [671, 381] on input "text" at bounding box center [726, 390] width 275 height 42
paste input "[EMAIL_ADDRESS][DOMAIN_NAME]"
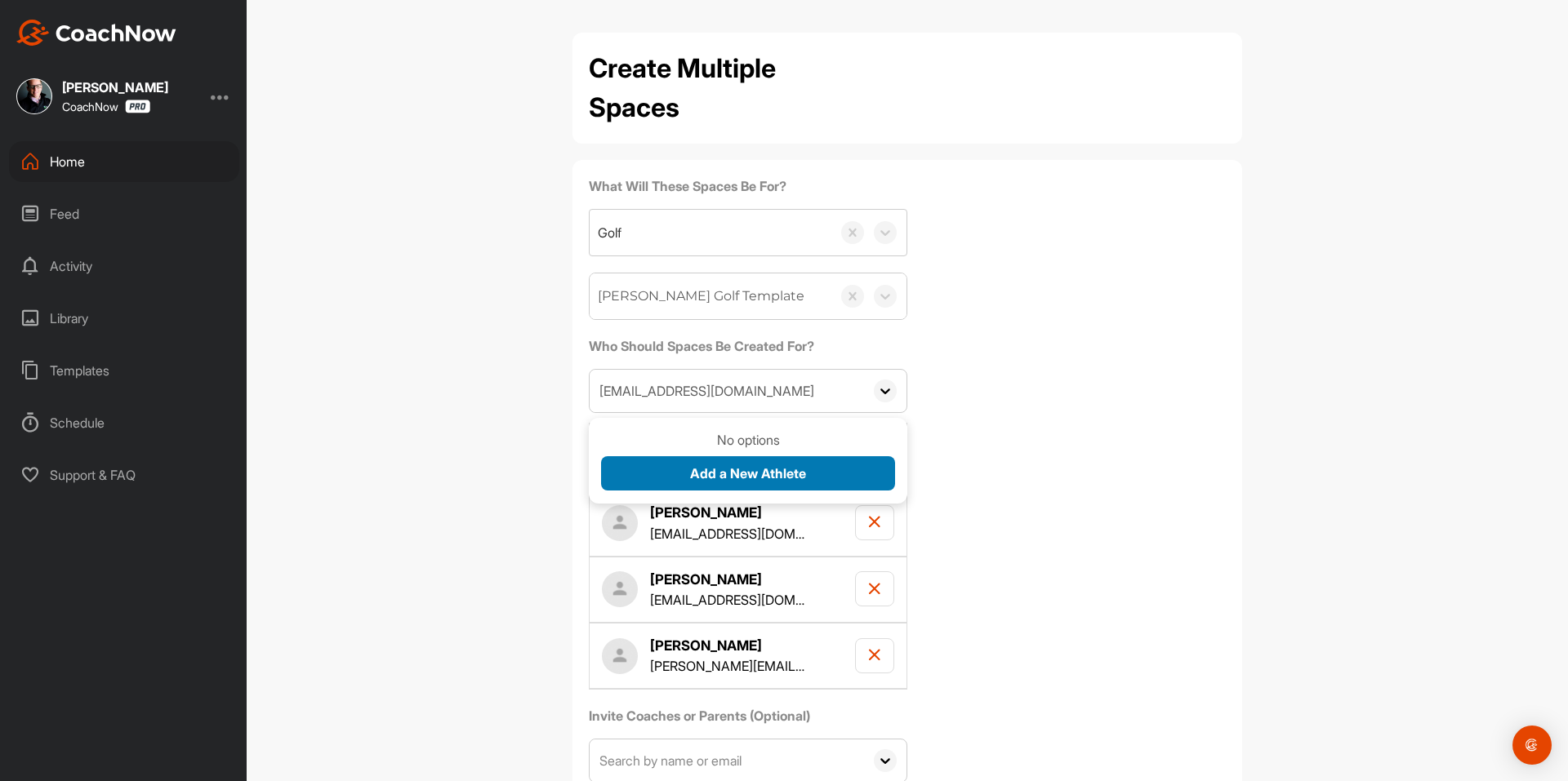
type input "[EMAIL_ADDRESS][DOMAIN_NAME]"
click at [691, 469] on span "Add a New Athlete" at bounding box center [748, 473] width 116 height 16
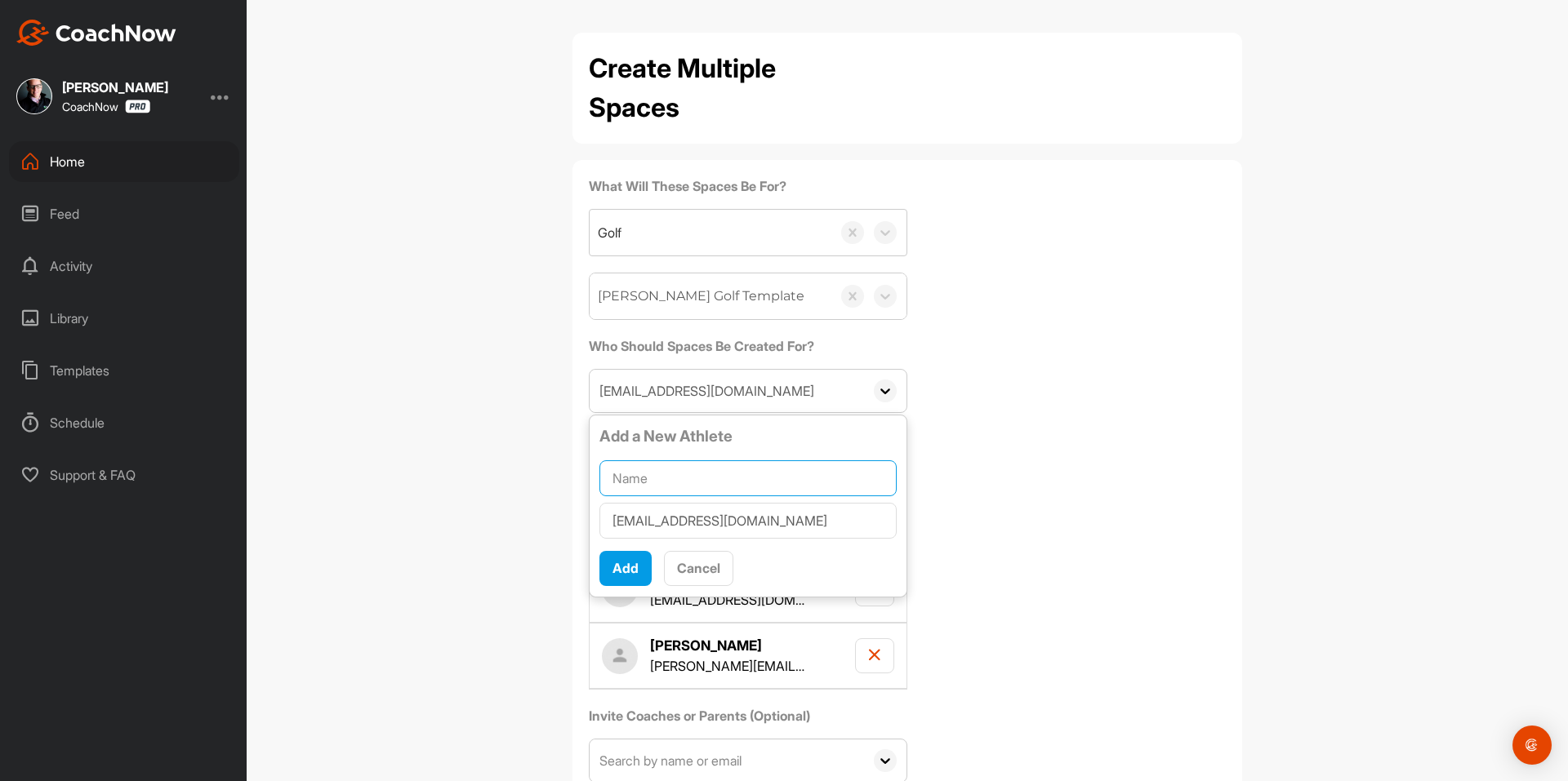
click at [691, 470] on input "text" at bounding box center [748, 478] width 297 height 36
paste input "[PERSON_NAME]"
type input "[PERSON_NAME]"
drag, startPoint x: 628, startPoint y: 553, endPoint x: 1288, endPoint y: 3, distance: 859.1
click at [630, 556] on button "Add" at bounding box center [625, 568] width 52 height 36
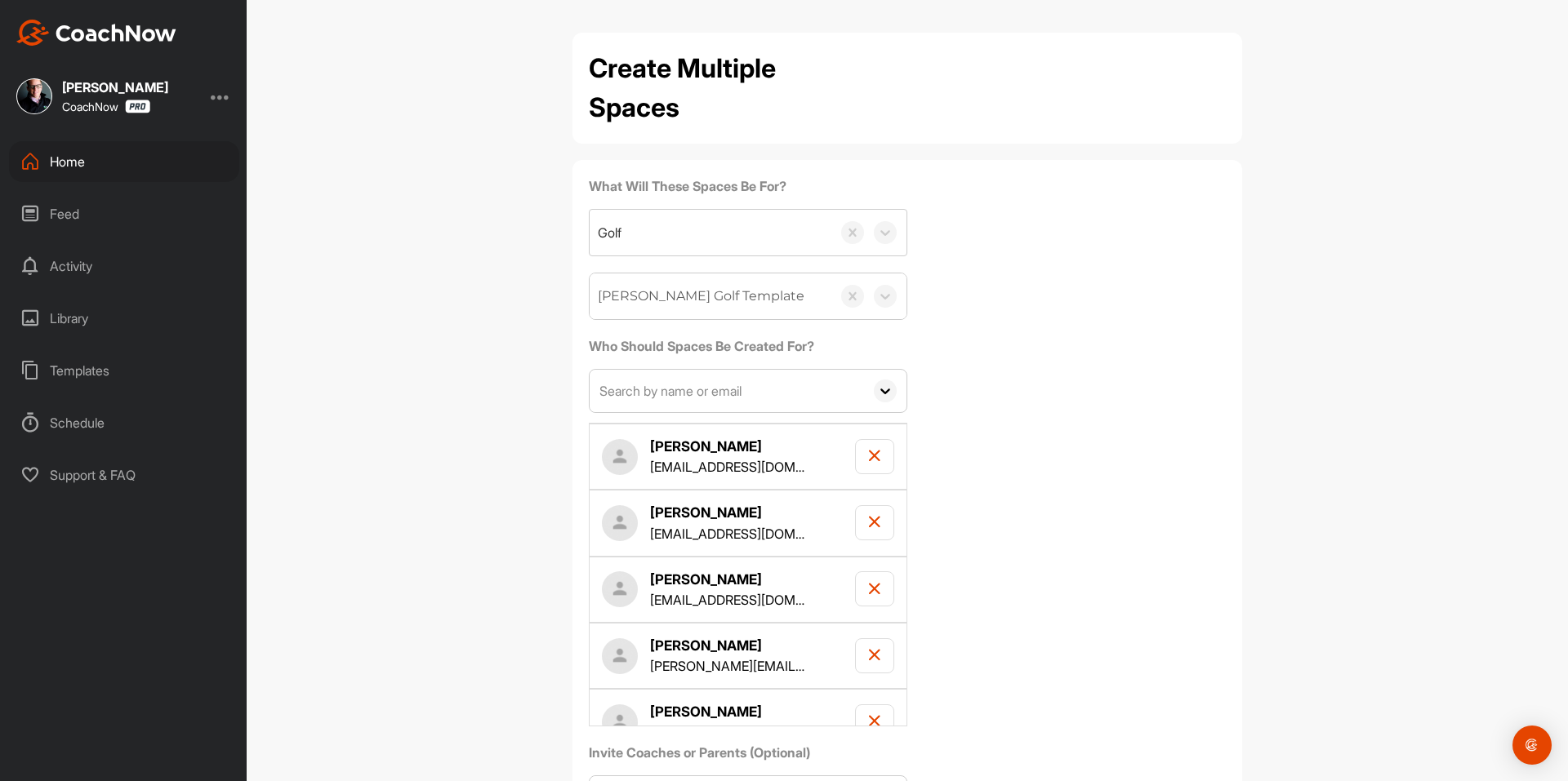
click at [722, 381] on input "text" at bounding box center [726, 390] width 275 height 42
paste input "[EMAIL_ADDRESS][DOMAIN_NAME]"
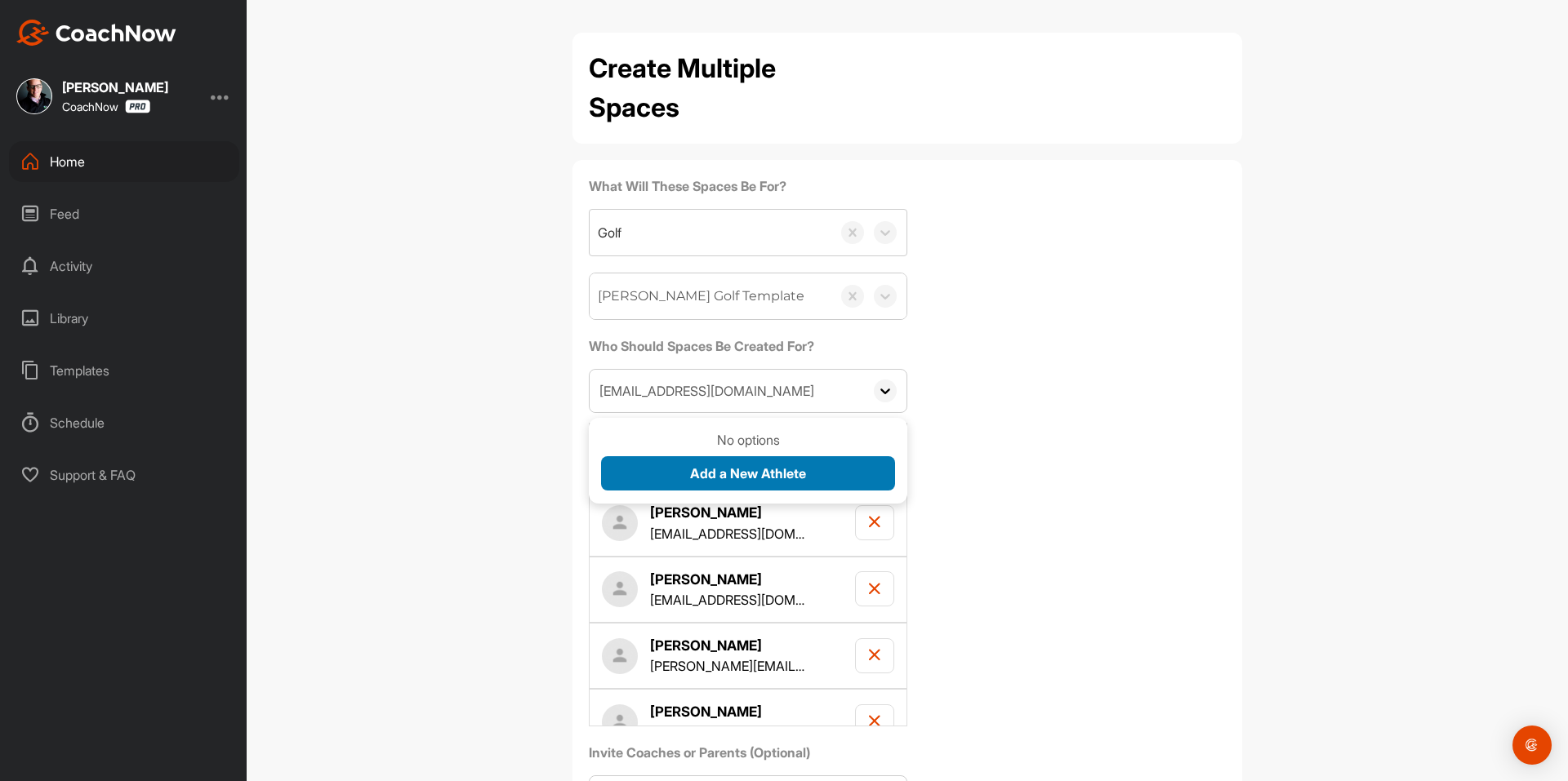
type input "[EMAIL_ADDRESS][DOMAIN_NAME]"
click at [699, 473] on span "Add a New Athlete" at bounding box center [748, 473] width 116 height 16
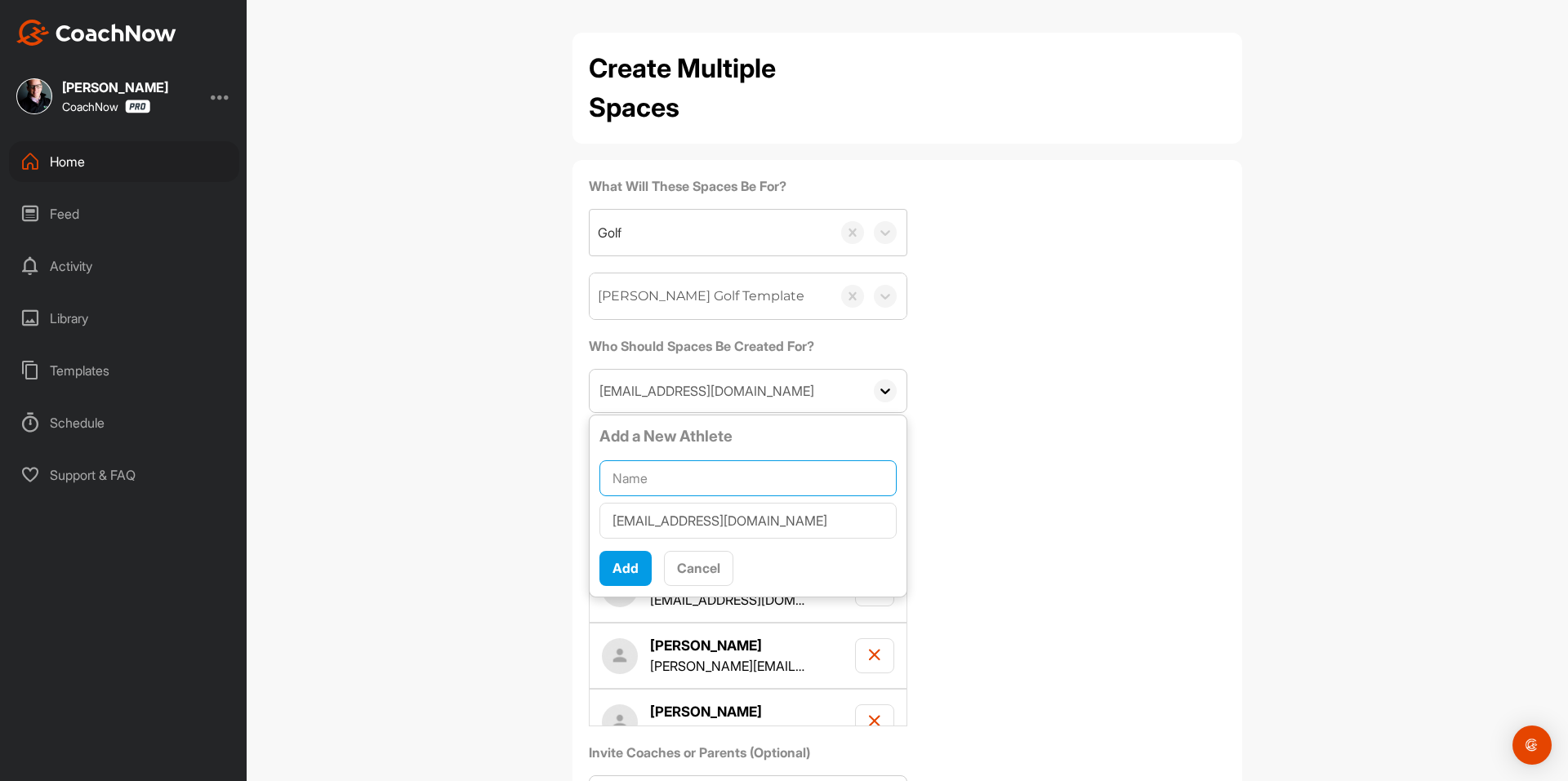
click at [677, 475] on input "text" at bounding box center [748, 478] width 297 height 36
paste input "[PERSON_NAME]"
type input "[PERSON_NAME]"
click at [606, 561] on button "Add" at bounding box center [625, 568] width 52 height 36
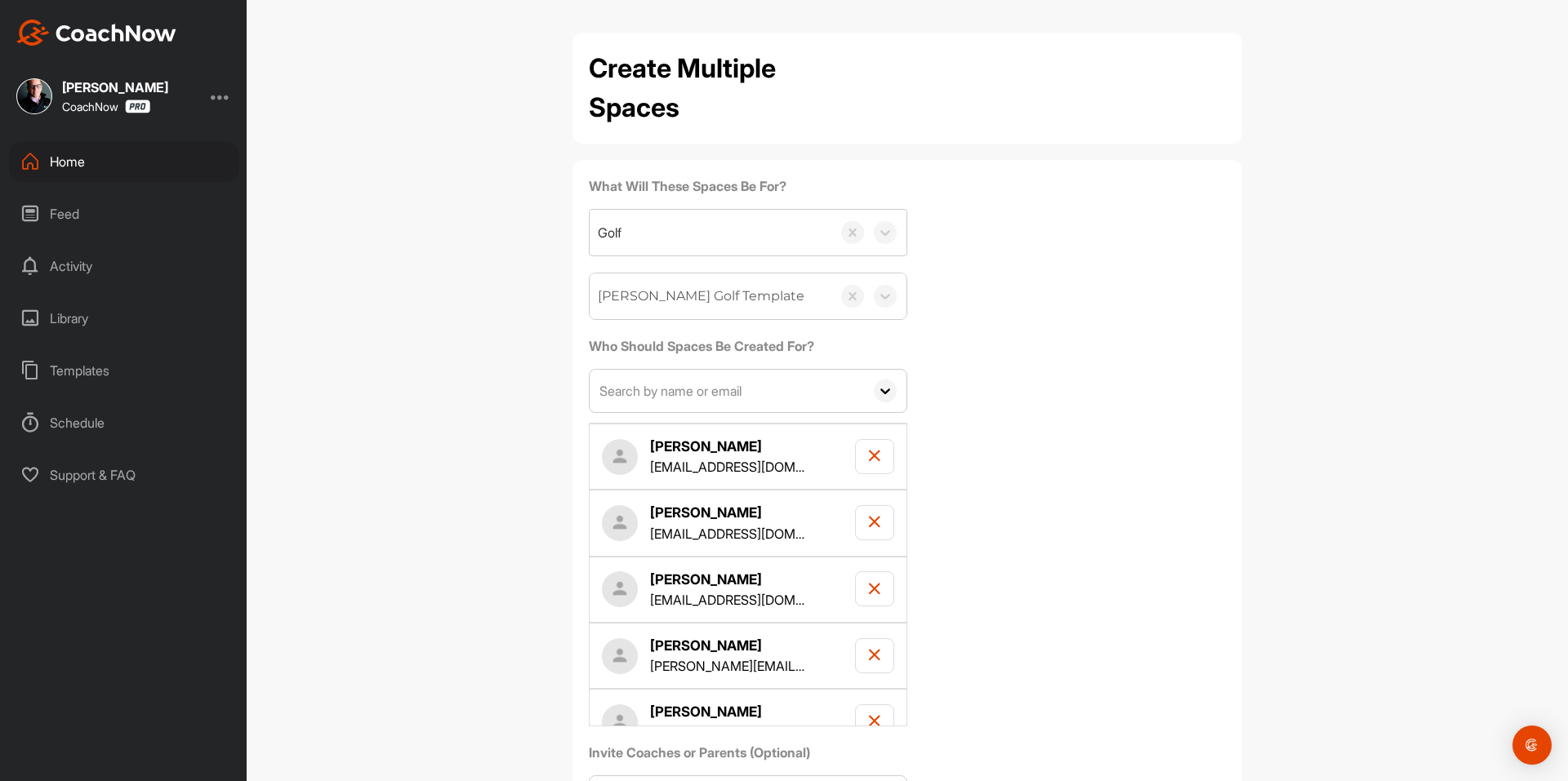
click at [703, 400] on input "text" at bounding box center [726, 390] width 275 height 42
paste input "[EMAIL_ADDRESS][DOMAIN_NAME]"
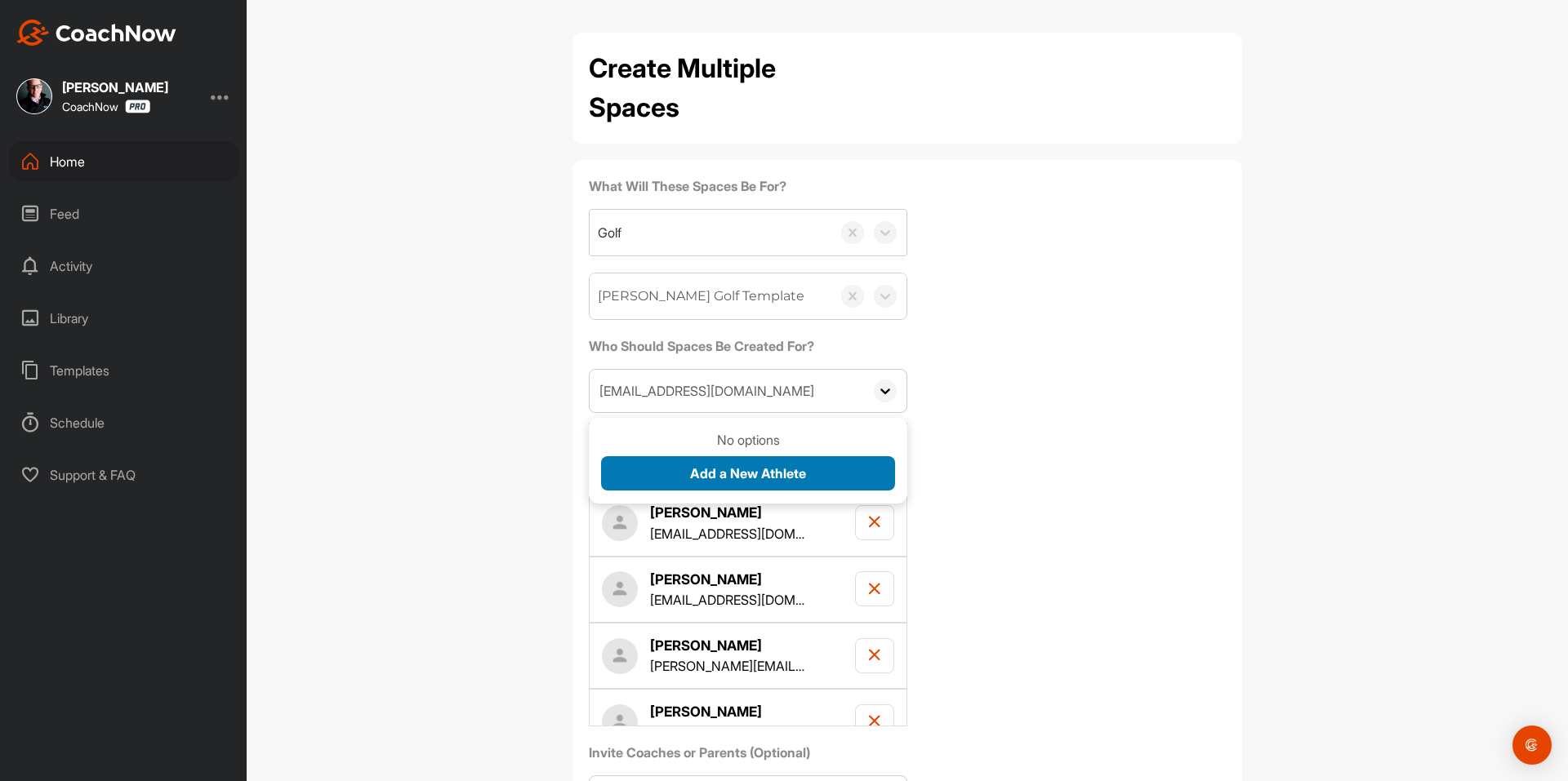
type input "[EMAIL_ADDRESS][DOMAIN_NAME]"
click at [701, 474] on span "Add a New Athlete" at bounding box center [748, 473] width 116 height 16
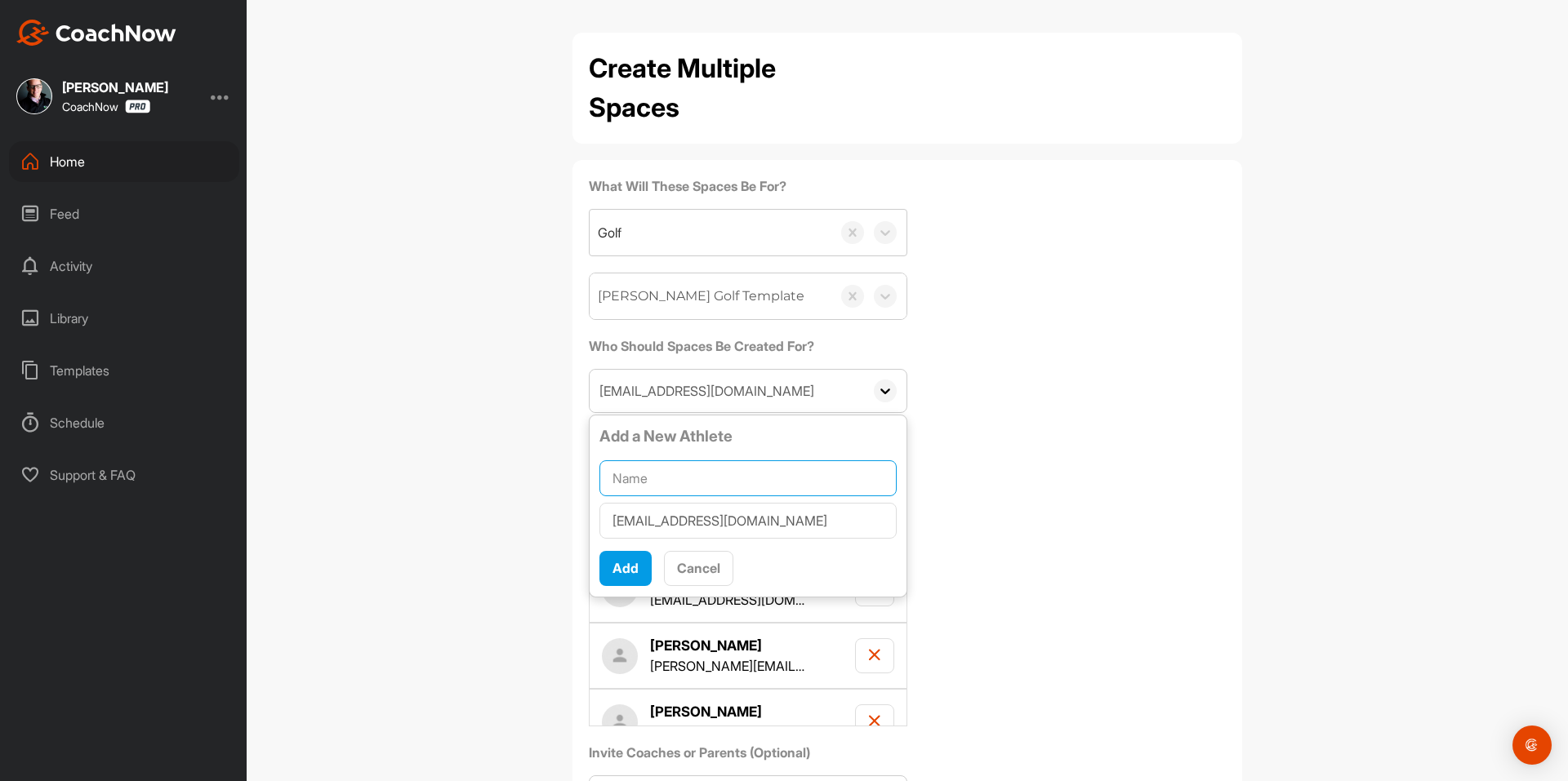
click at [701, 474] on input "text" at bounding box center [748, 478] width 297 height 36
paste input "Gage Pahl"
type input "Gage Pahl"
click at [621, 561] on span "Add" at bounding box center [625, 568] width 26 height 16
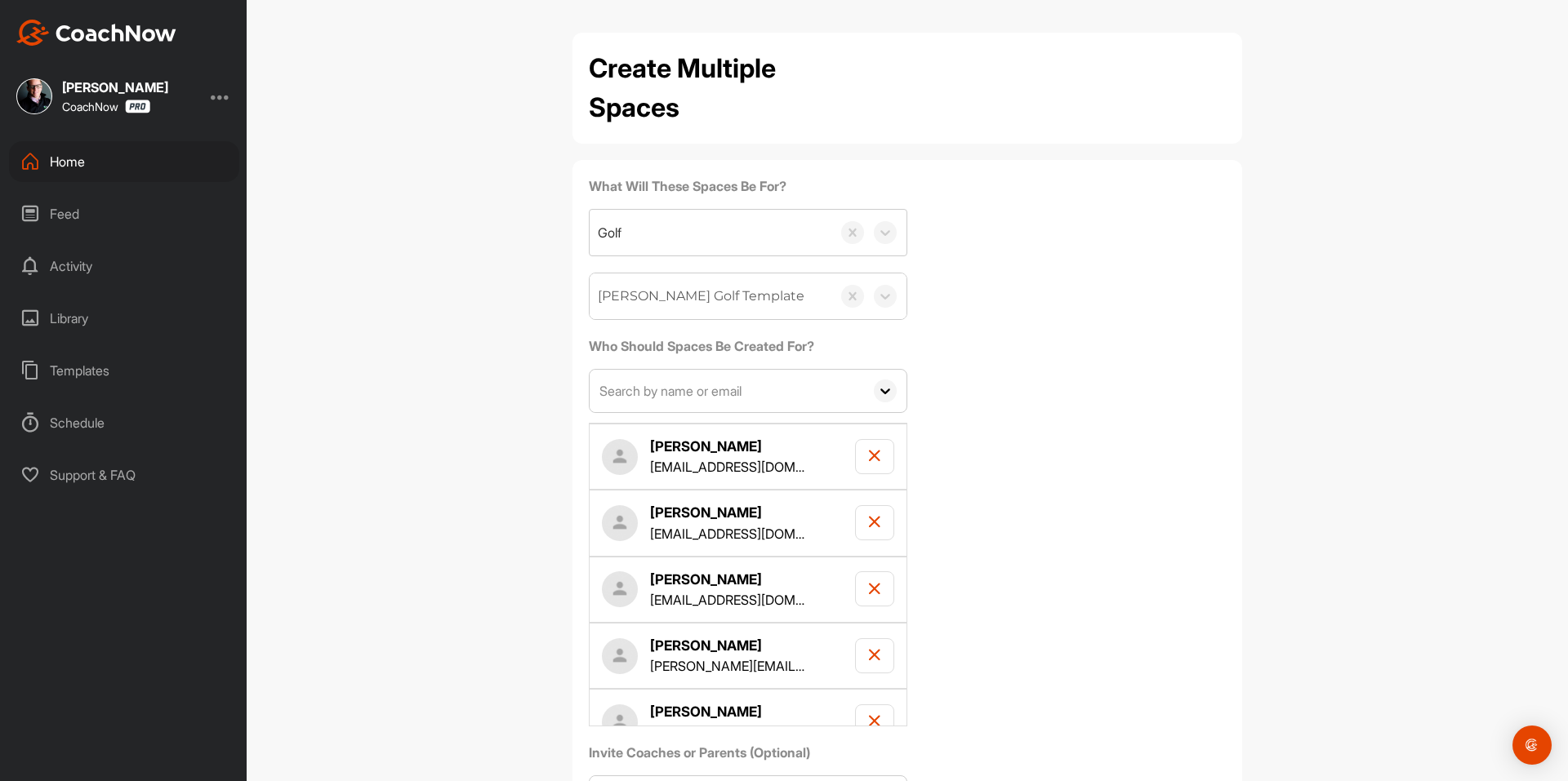
click at [676, 405] on input "text" at bounding box center [726, 390] width 275 height 42
paste input "[EMAIL_ADDRESS][DOMAIN_NAME]"
type input "[EMAIL_ADDRESS][DOMAIN_NAME]"
click at [799, 387] on input "[EMAIL_ADDRESS][DOMAIN_NAME]" at bounding box center [726, 390] width 275 height 42
click at [680, 385] on input "text" at bounding box center [726, 390] width 275 height 42
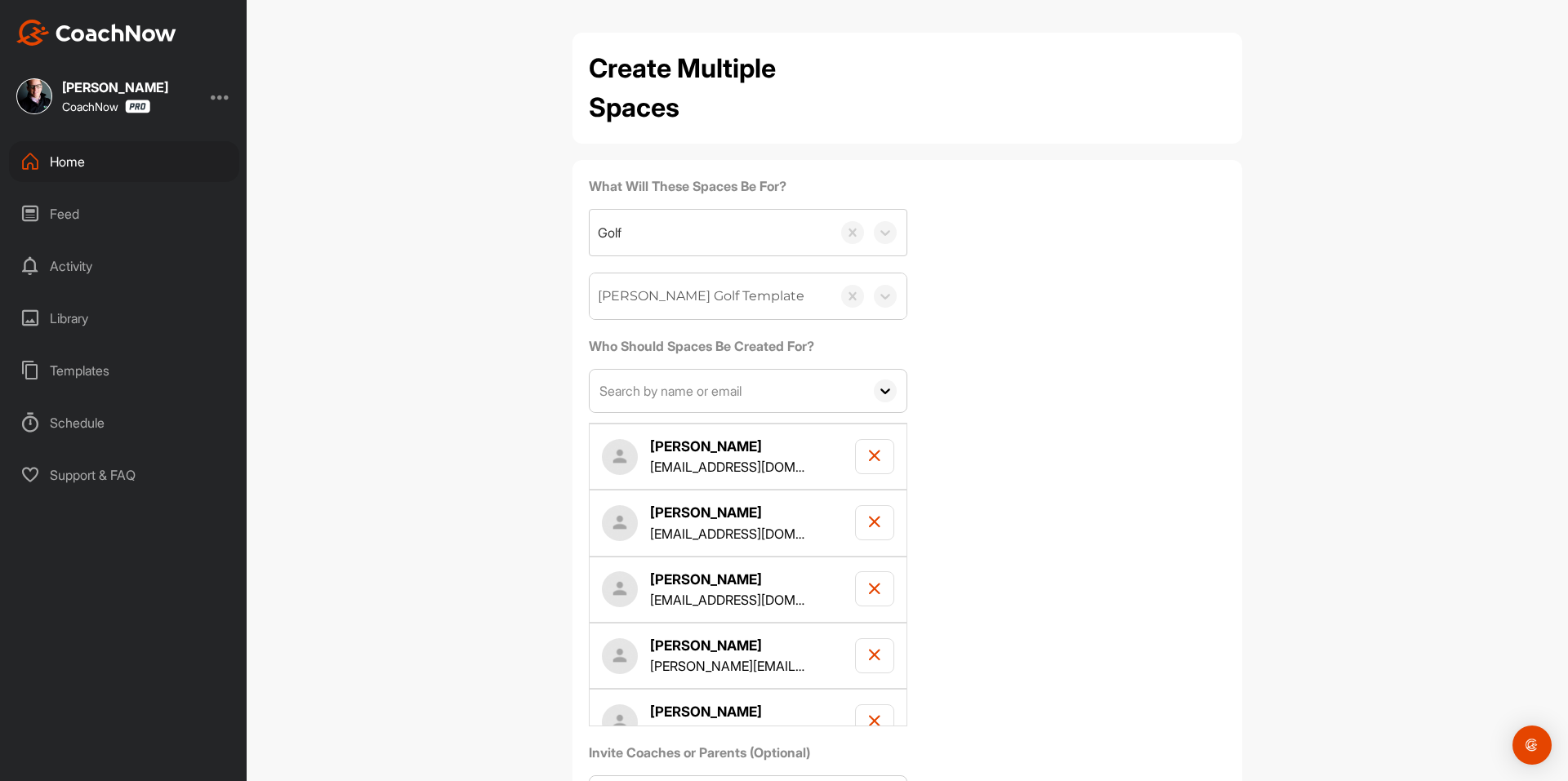
paste input "[EMAIL_ADDRESS][DOMAIN_NAME]"
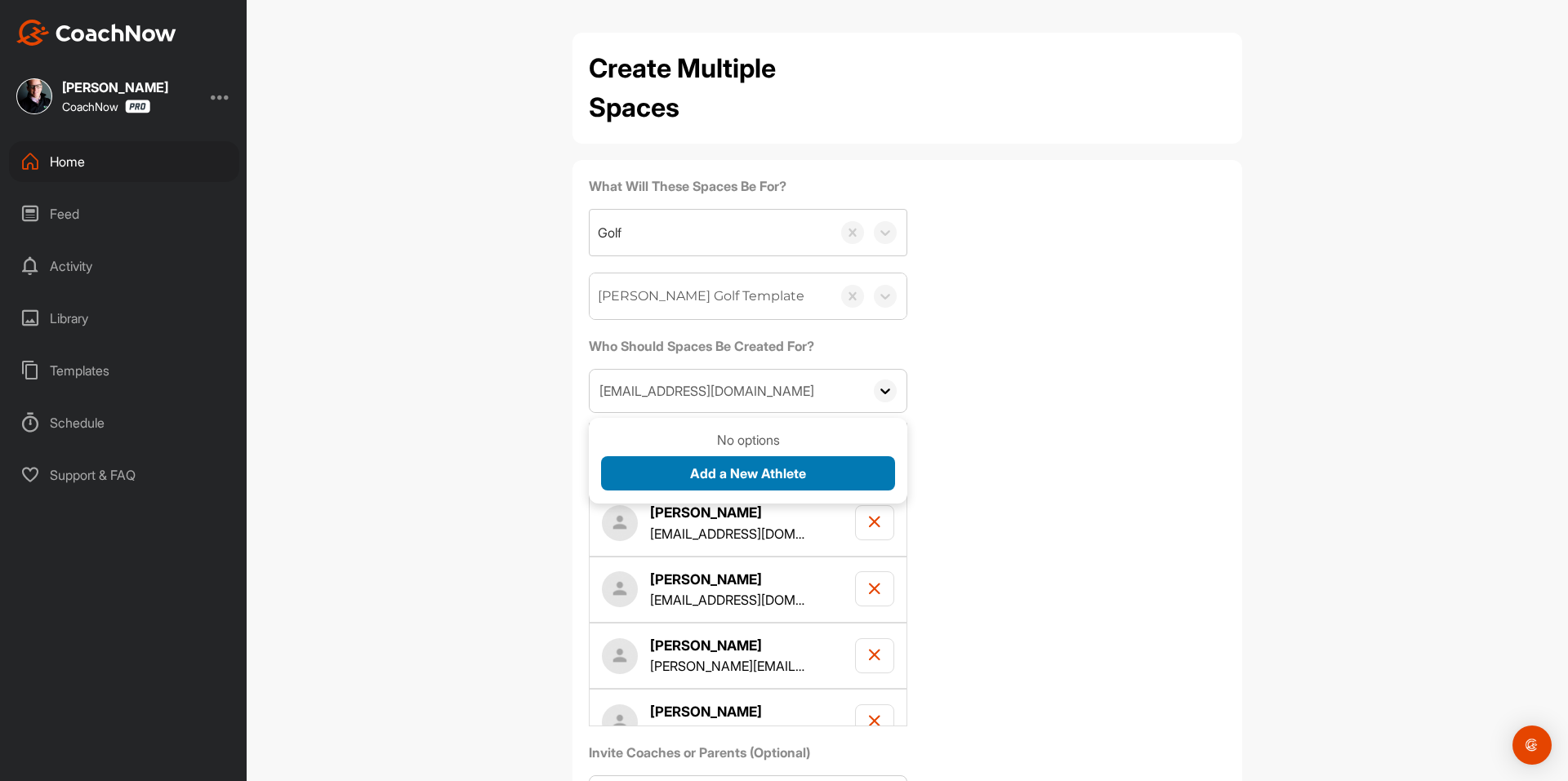
type input "[EMAIL_ADDRESS][DOMAIN_NAME]"
click at [709, 475] on span "Add a New Athlete" at bounding box center [748, 473] width 116 height 16
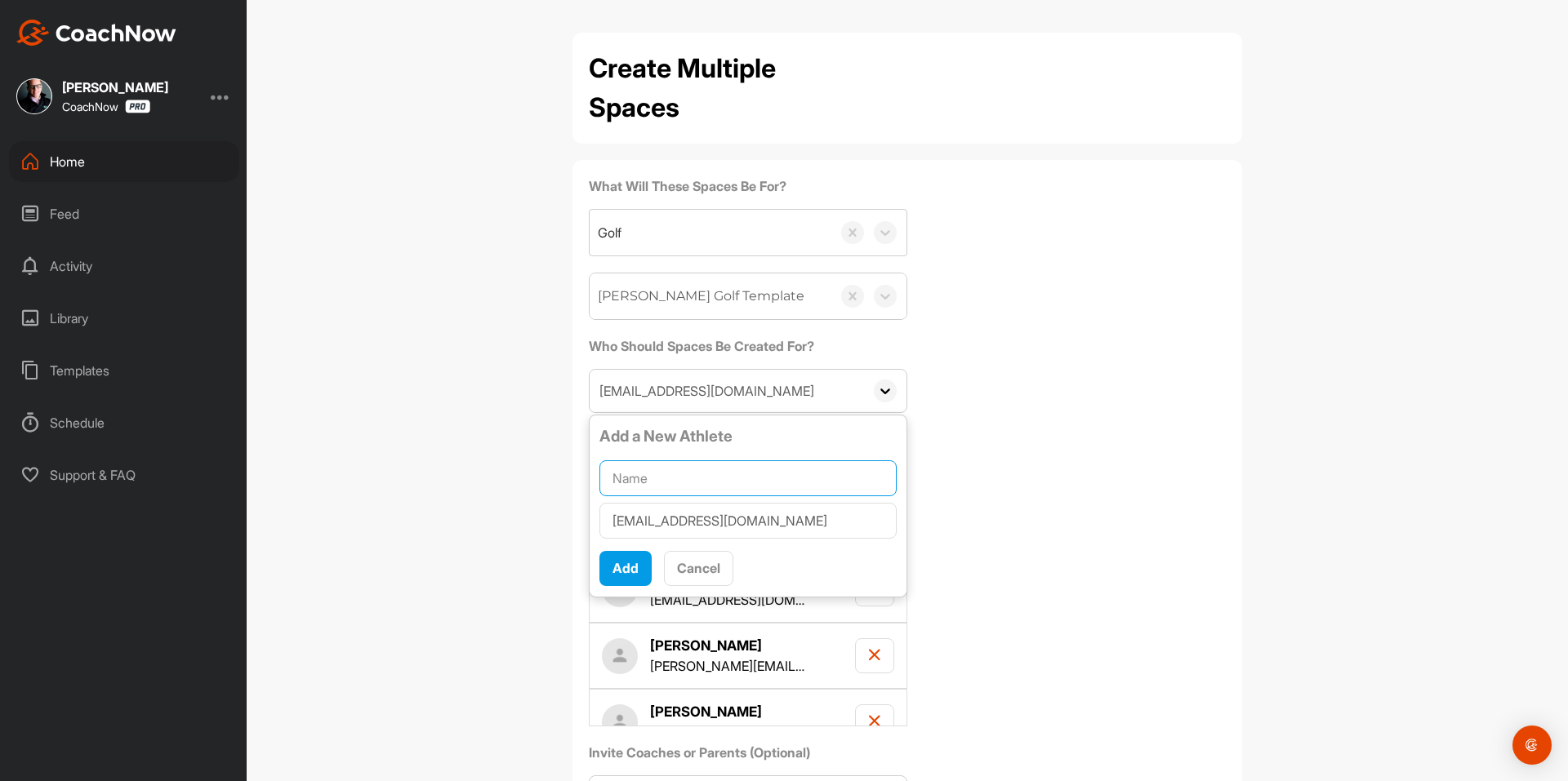
click at [709, 476] on input "text" at bounding box center [748, 478] width 297 height 36
paste input "[PERSON_NAME]"
type input "[PERSON_NAME]"
click at [620, 565] on span "Add" at bounding box center [625, 568] width 26 height 16
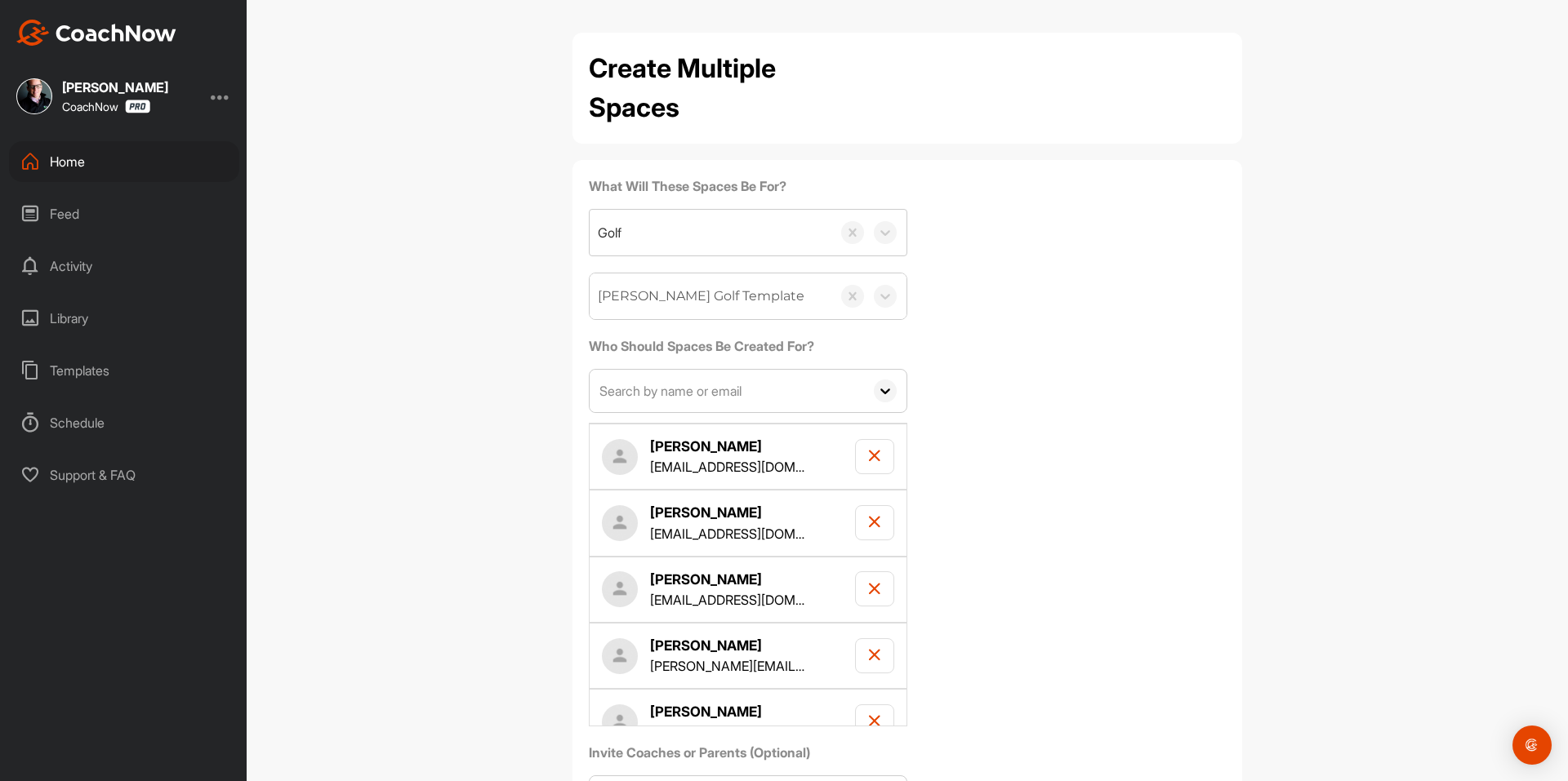
click at [646, 407] on input "text" at bounding box center [726, 390] width 275 height 42
paste input "[EMAIL_ADDRESS][DOMAIN_NAME]"
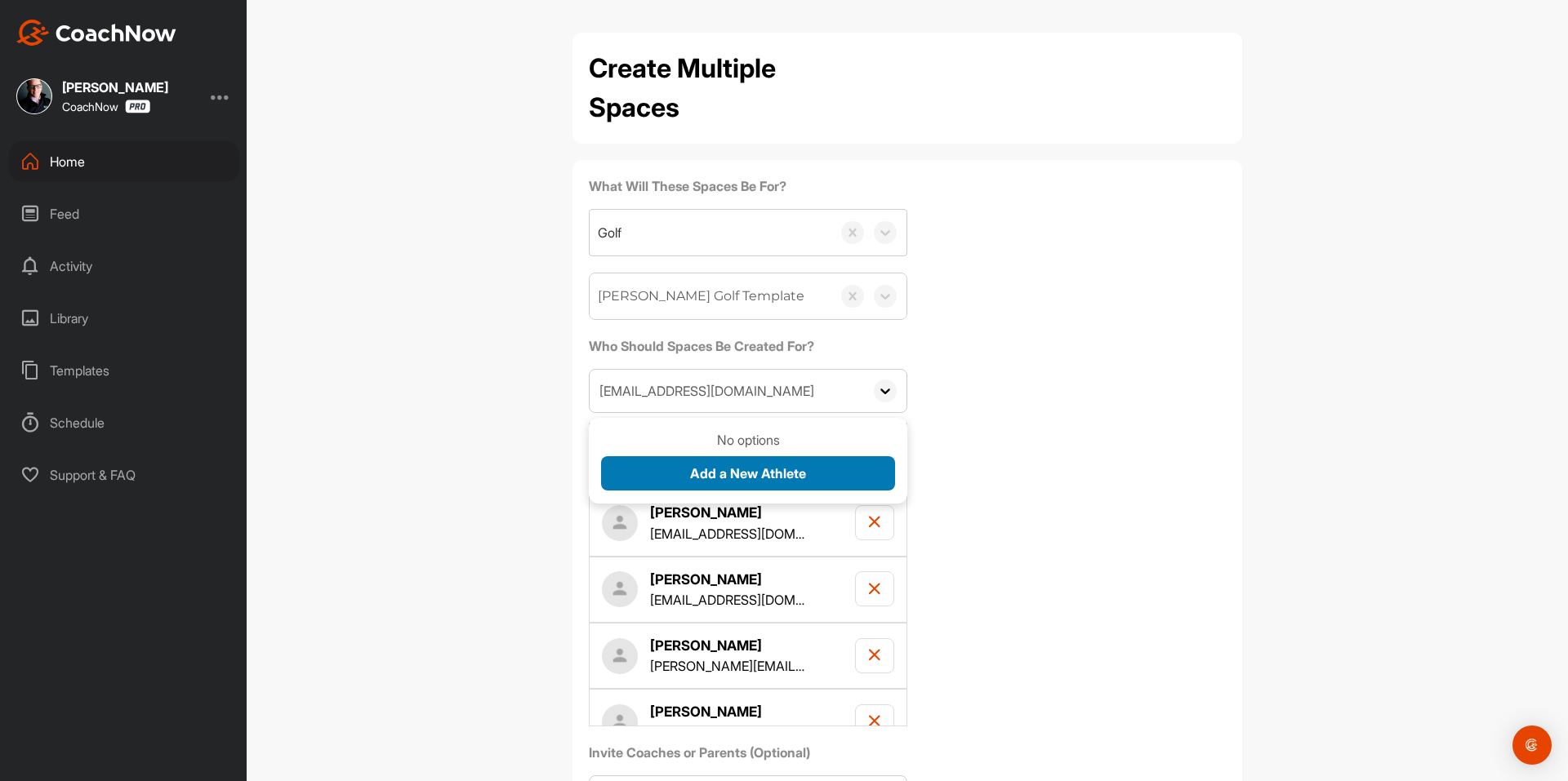
type input "[EMAIL_ADDRESS][DOMAIN_NAME]"
click at [665, 468] on button "Add a New Athlete" at bounding box center [748, 474] width 294 height 36
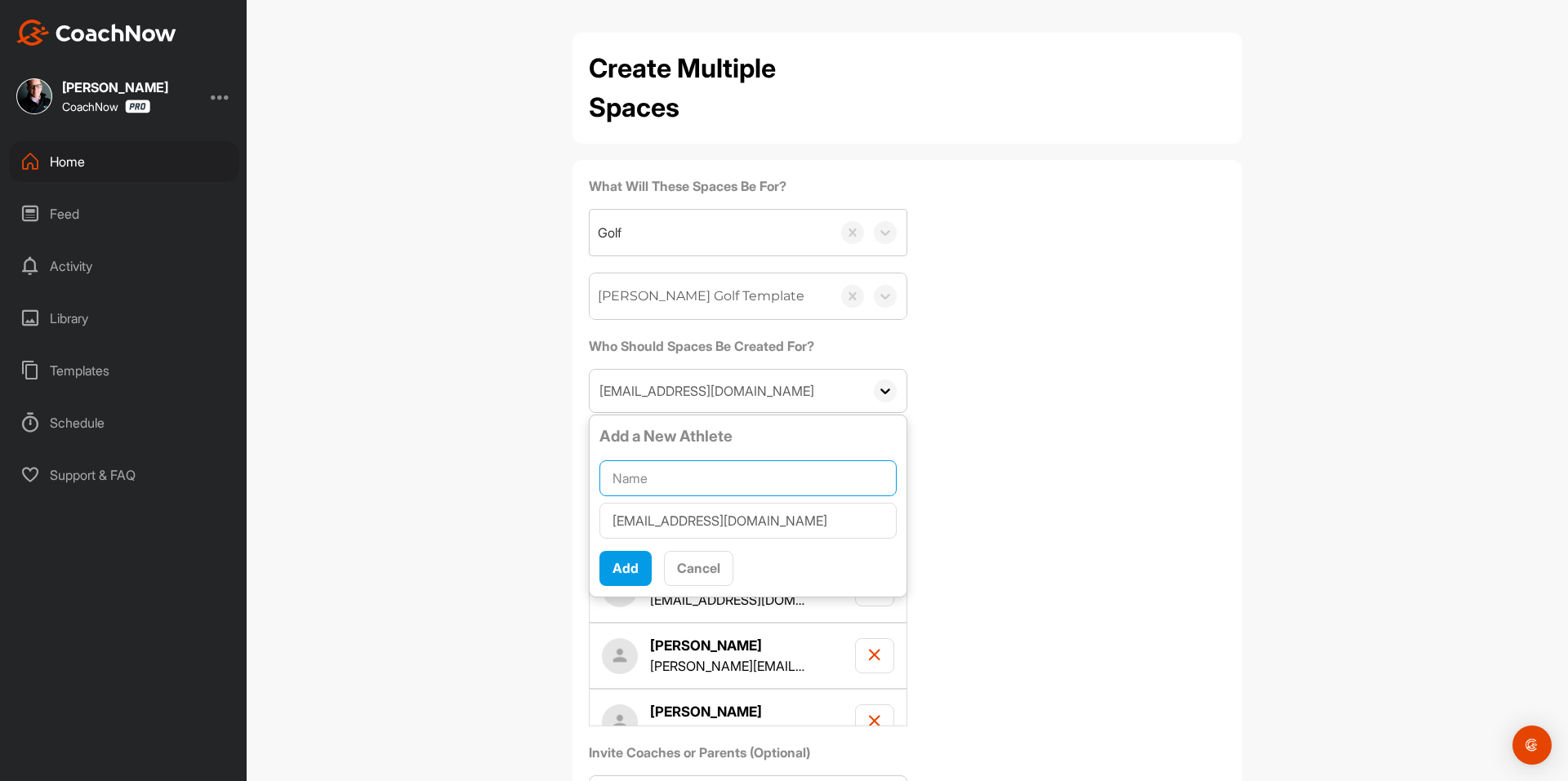
click at [665, 468] on input "text" at bounding box center [748, 478] width 297 height 36
paste input "[PERSON_NAME]"
type input "[PERSON_NAME]"
click at [625, 566] on span "Add" at bounding box center [625, 568] width 26 height 16
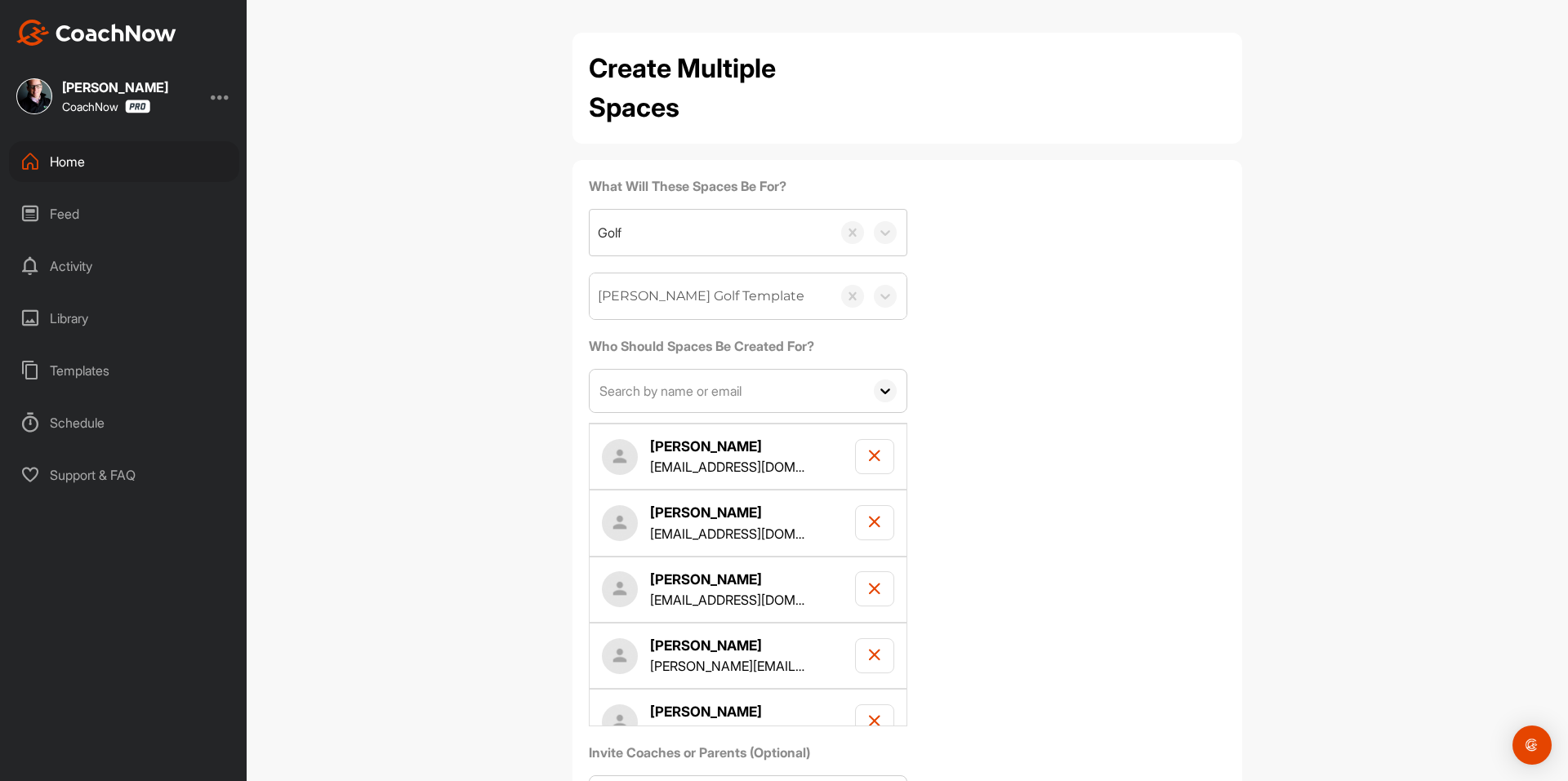
click at [645, 403] on input "text" at bounding box center [726, 390] width 275 height 42
paste input "[PERSON_NAME][EMAIL_ADDRESS][PERSON_NAME][DOMAIN_NAME]"
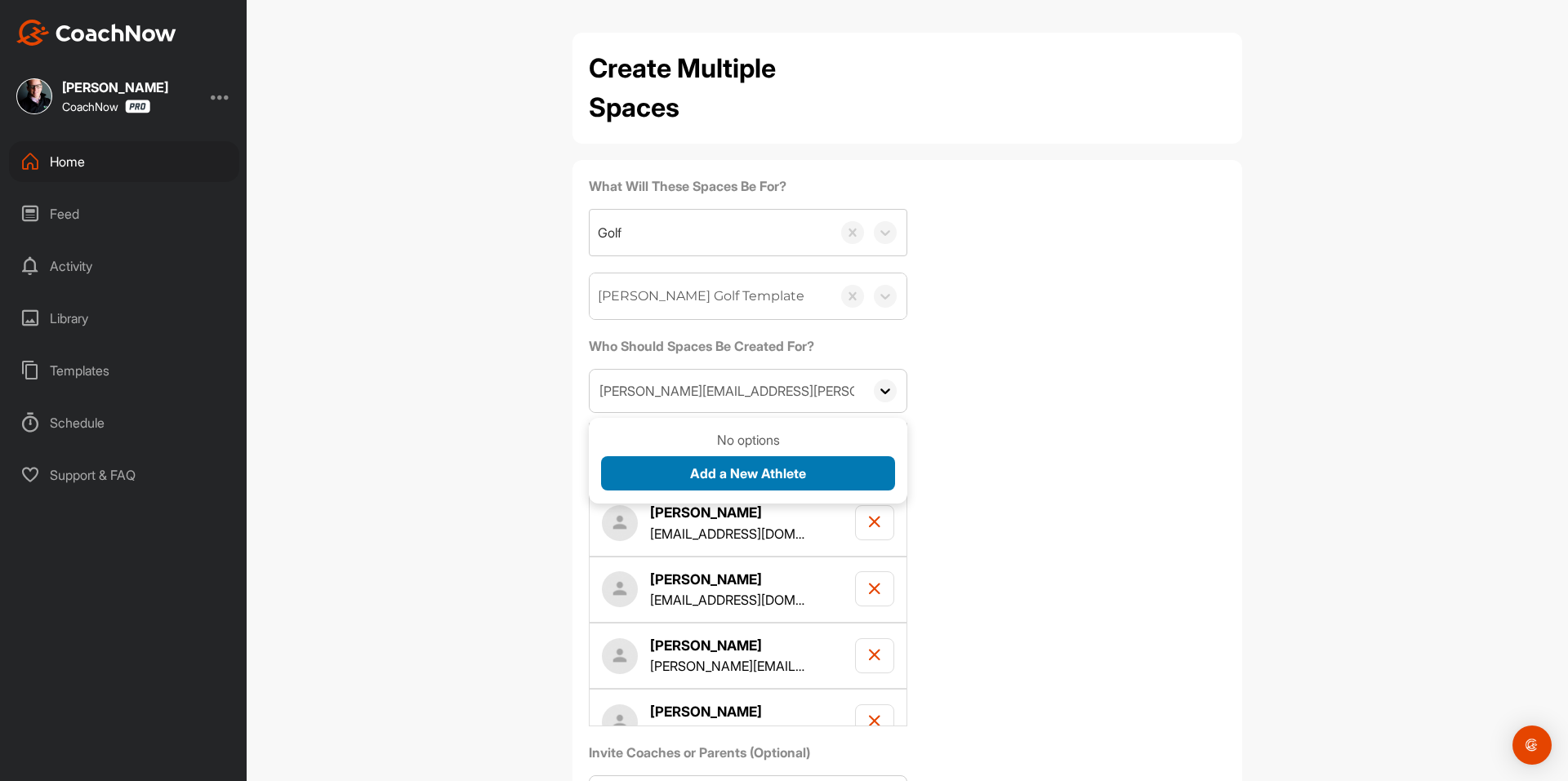
type input "[PERSON_NAME][EMAIL_ADDRESS][PERSON_NAME][DOMAIN_NAME]"
click at [690, 465] on span "Add a New Athlete" at bounding box center [748, 473] width 116 height 16
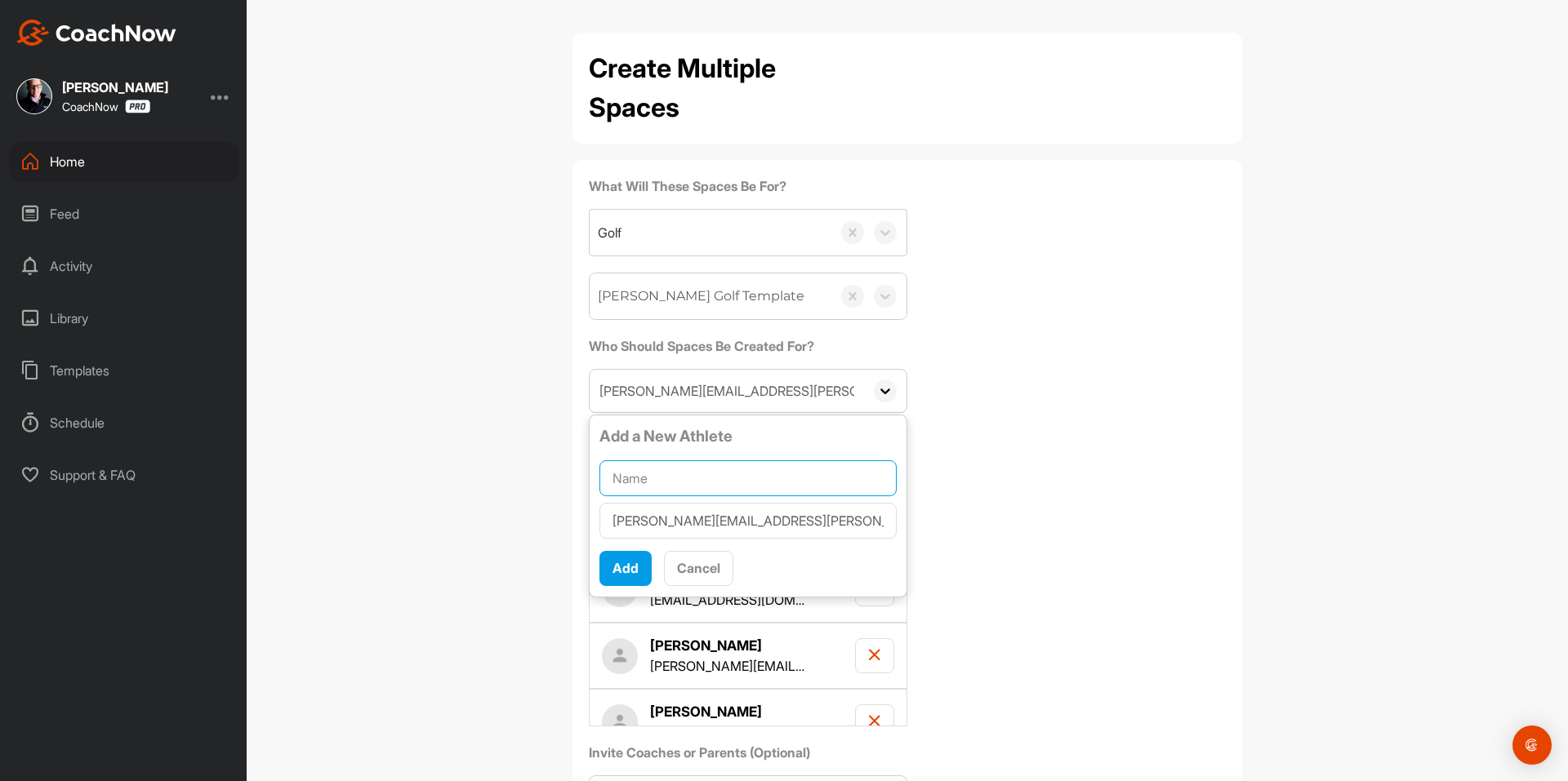
click at [689, 468] on input "text" at bounding box center [748, 478] width 297 height 36
paste input "[PERSON_NAME]"
type input "[PERSON_NAME]"
drag, startPoint x: 630, startPoint y: 570, endPoint x: 1144, endPoint y: 3, distance: 765.3
click at [631, 570] on span "Add" at bounding box center [625, 568] width 26 height 16
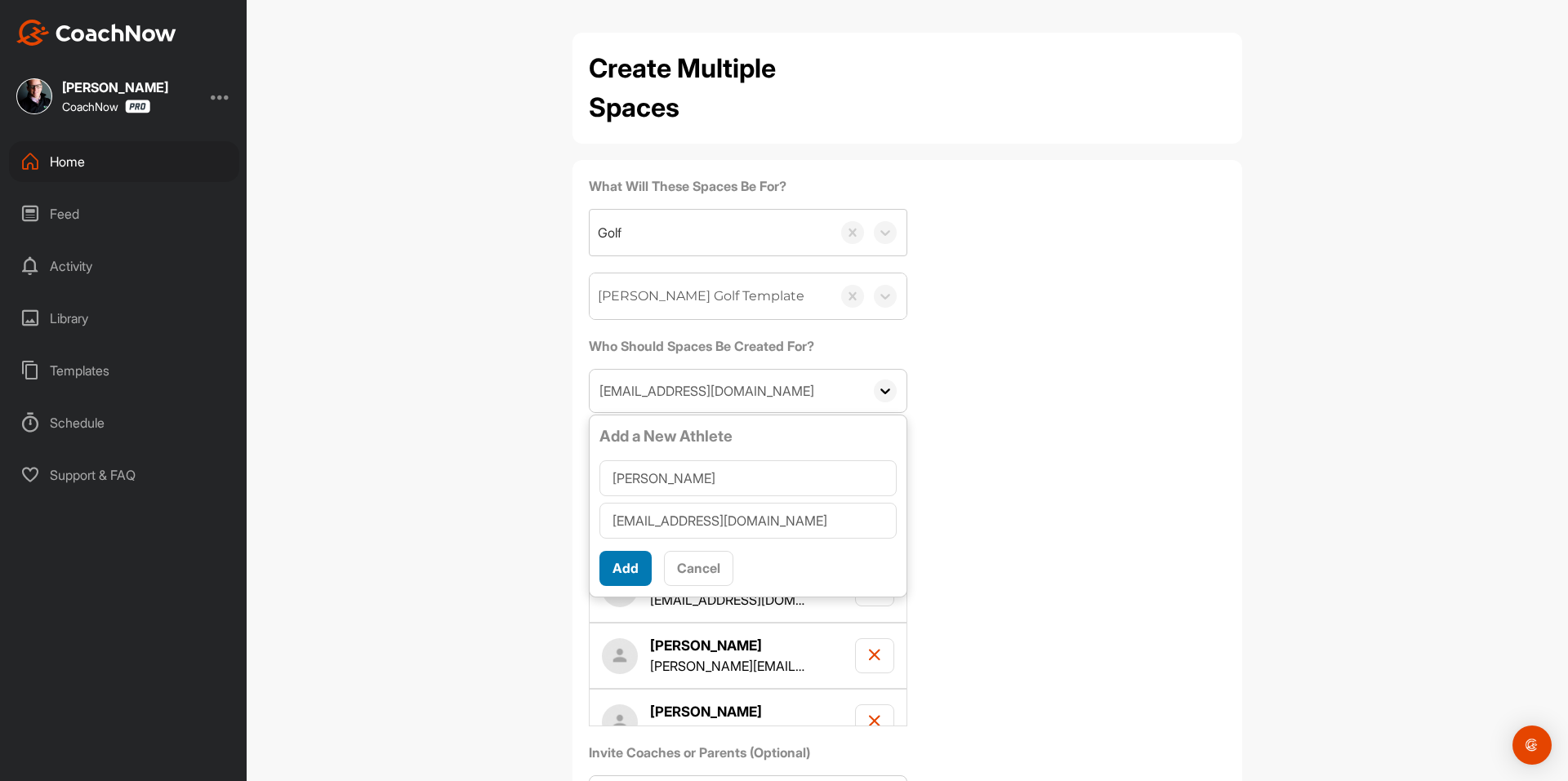
type input "[PERSON_NAME]"
click at [613, 578] on div "Add" at bounding box center [625, 568] width 26 height 20
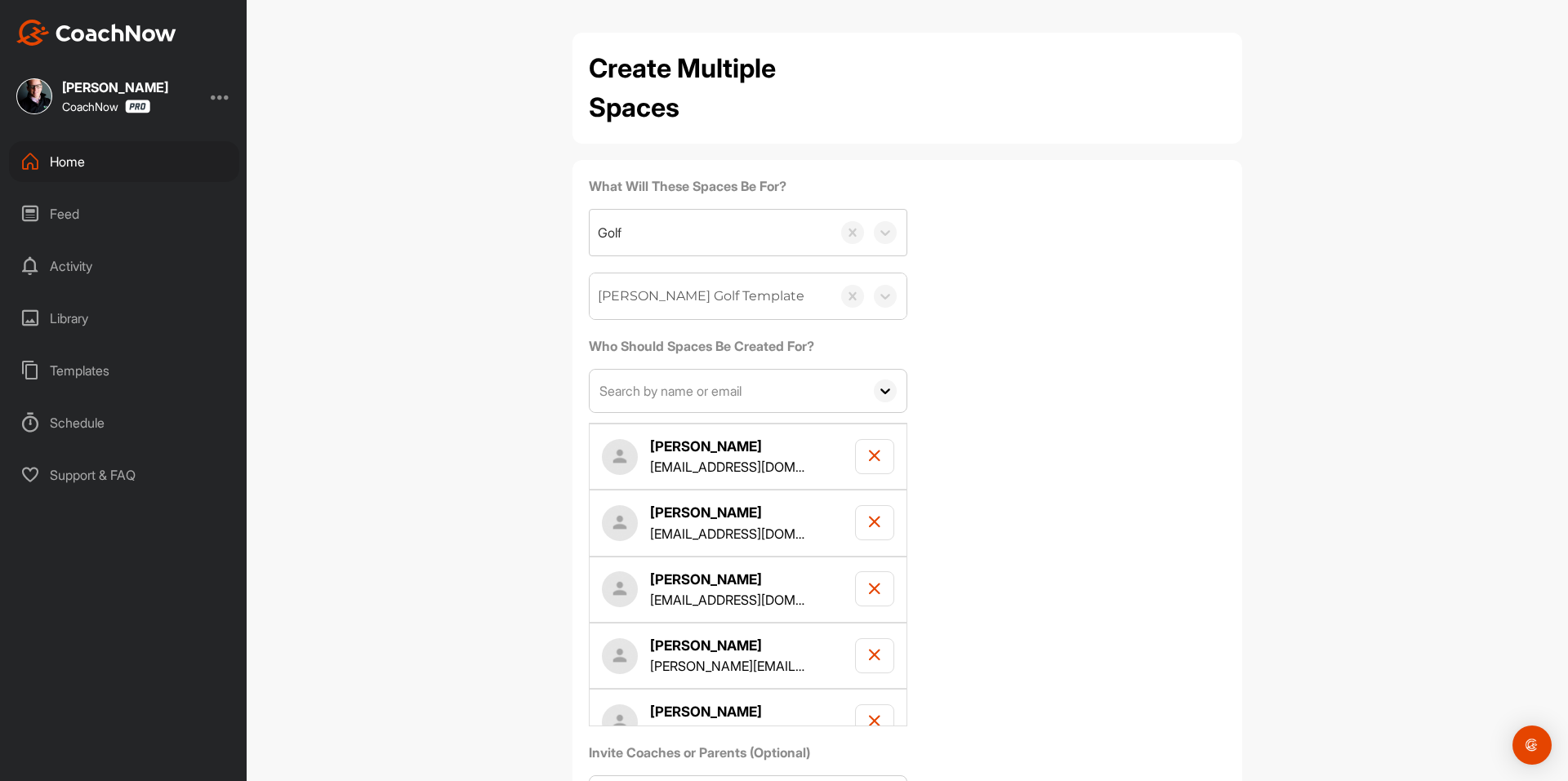
click at [705, 375] on input "text" at bounding box center [726, 390] width 275 height 42
paste input "[EMAIL_ADDRESS][DOMAIN_NAME]"
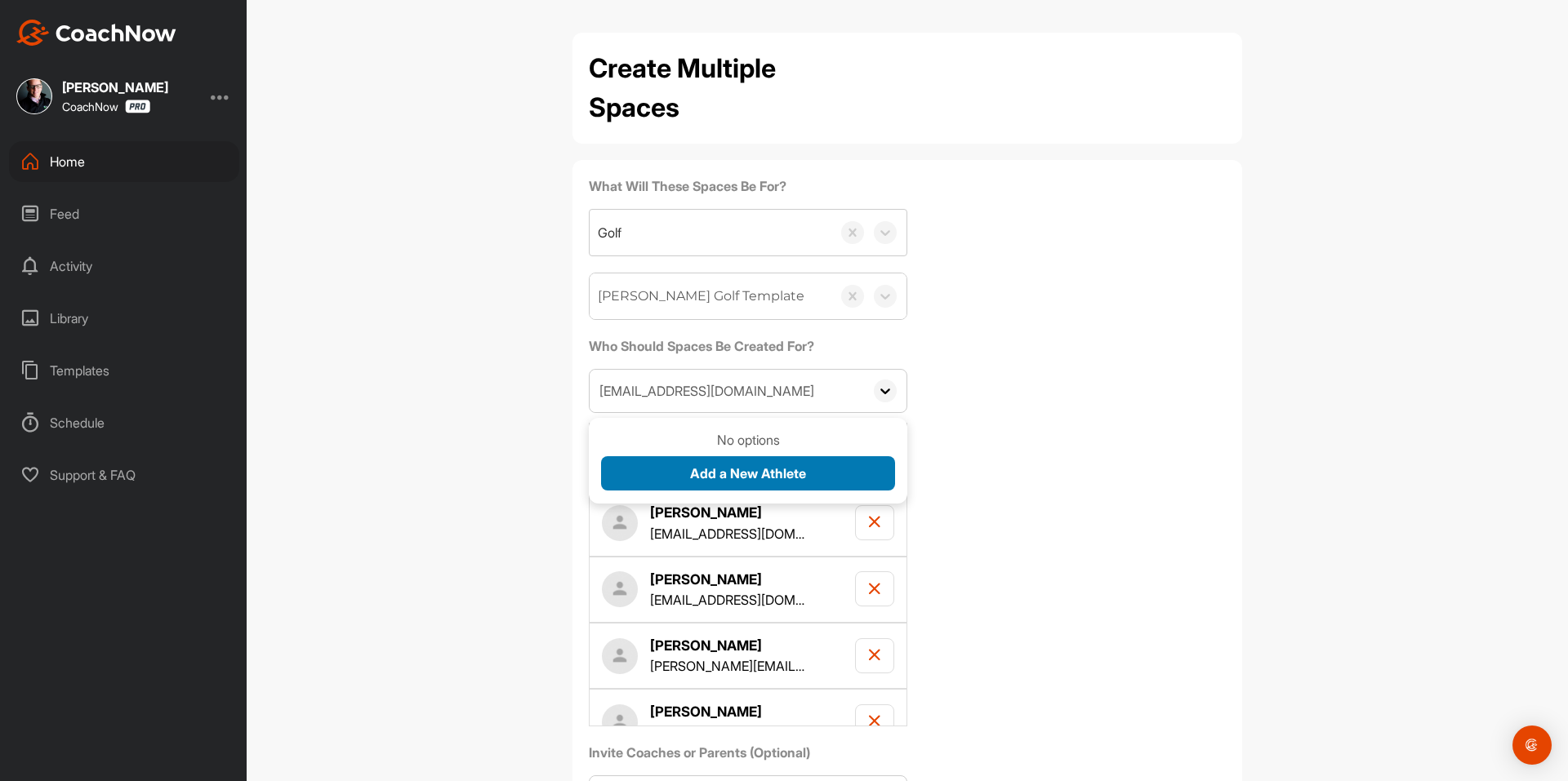
type input "[EMAIL_ADDRESS][DOMAIN_NAME]"
click at [682, 478] on button "Add a New Athlete" at bounding box center [748, 474] width 294 height 36
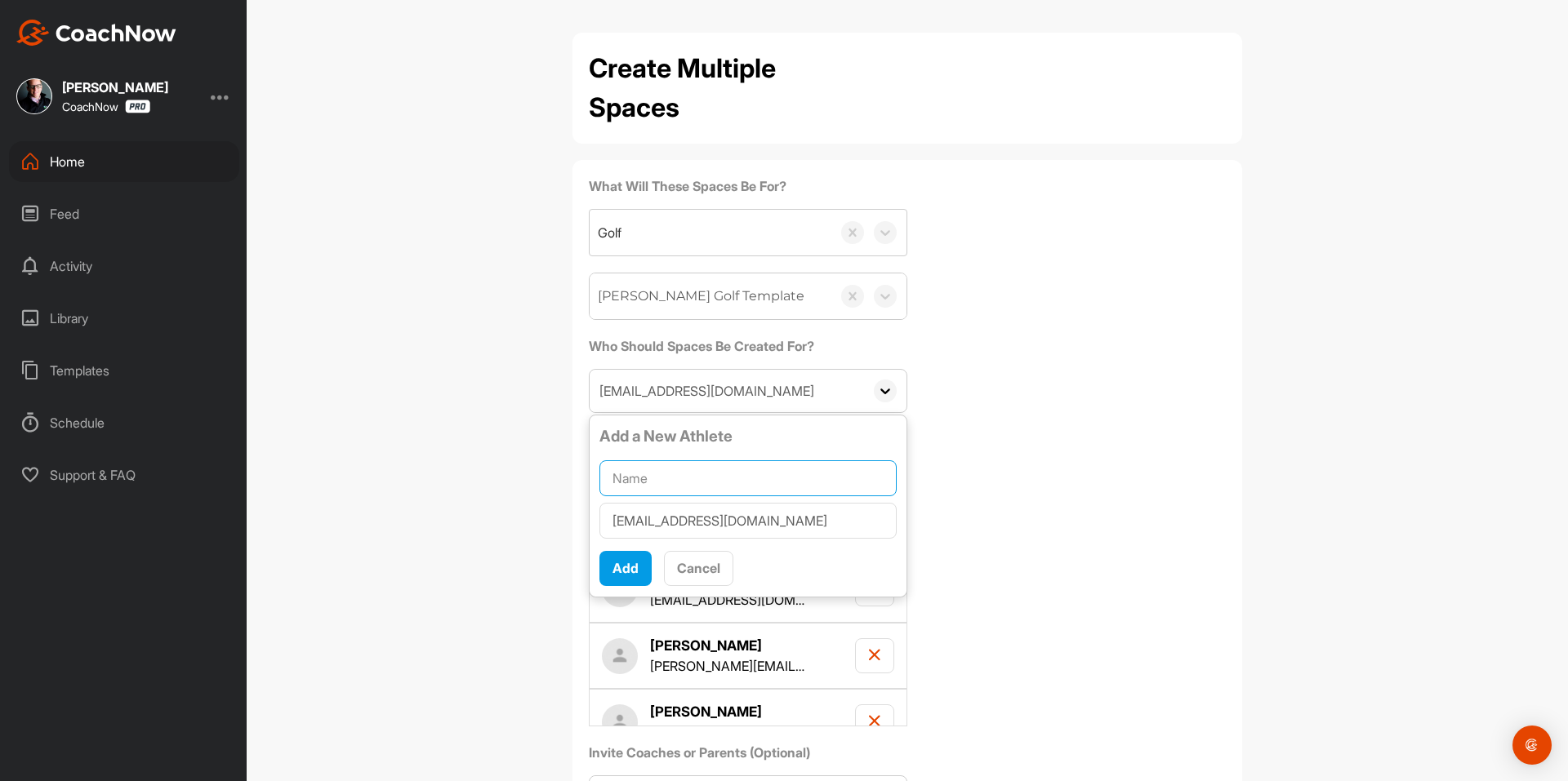
click at [683, 475] on input "text" at bounding box center [748, 478] width 297 height 36
paste input "[PERSON_NAME]"
type input "[PERSON_NAME]"
click at [625, 559] on div "Add" at bounding box center [625, 568] width 26 height 20
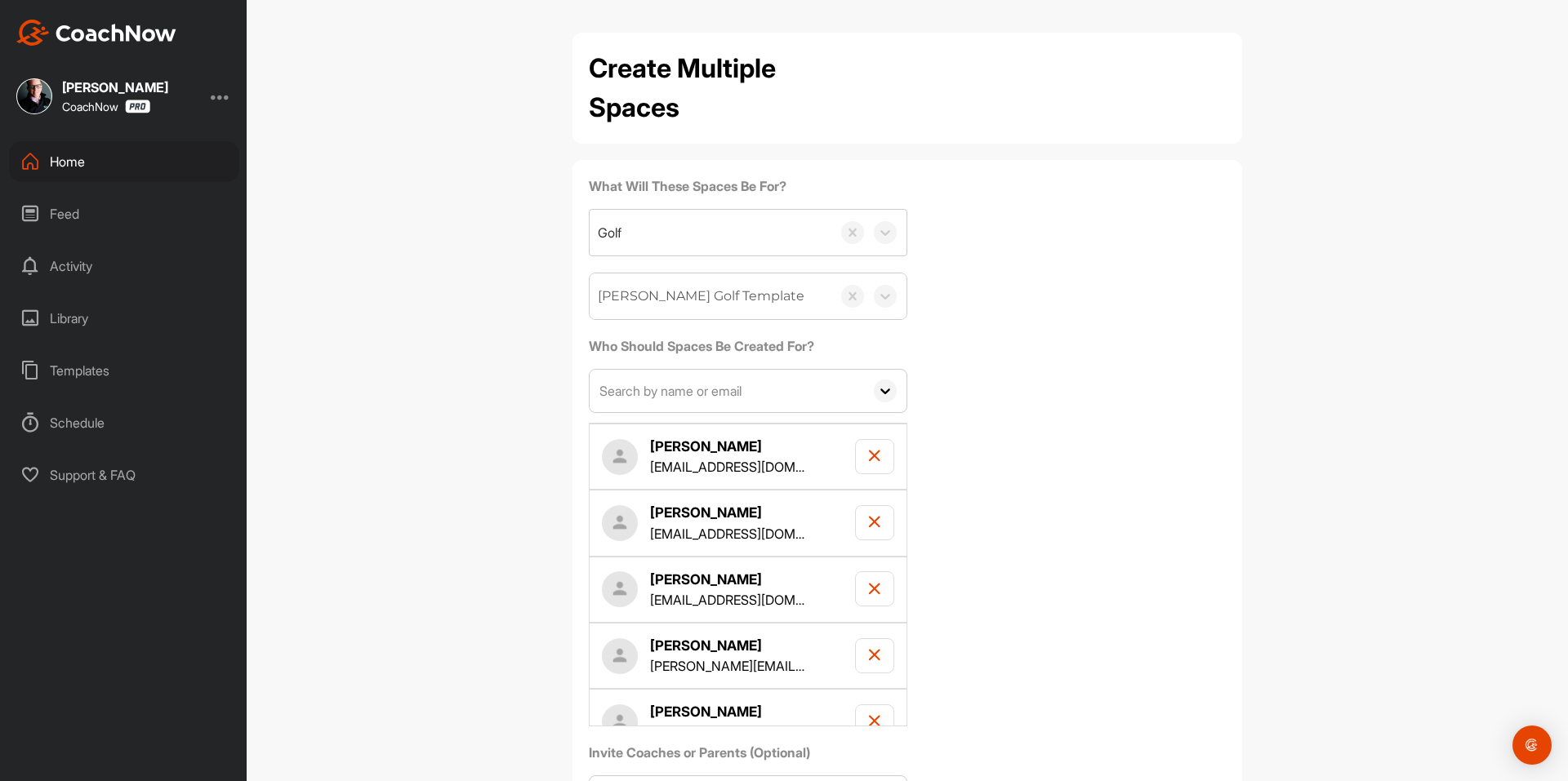
click at [684, 391] on input "text" at bounding box center [726, 390] width 275 height 42
paste input "[EMAIL_ADDRESS][DOMAIN_NAME]"
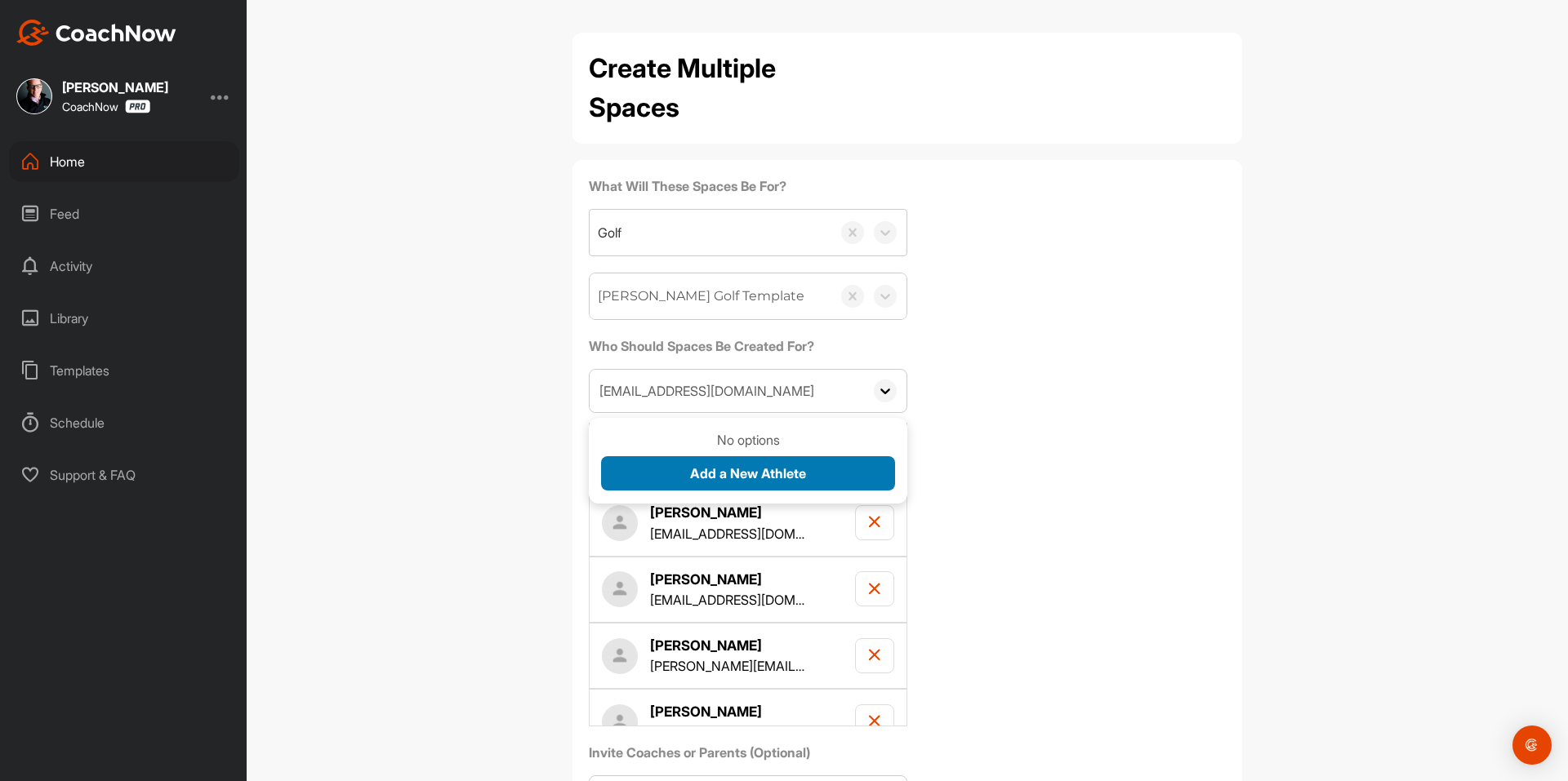
type input "[EMAIL_ADDRESS][DOMAIN_NAME]"
click at [678, 470] on button "Add a New Athlete" at bounding box center [748, 474] width 294 height 36
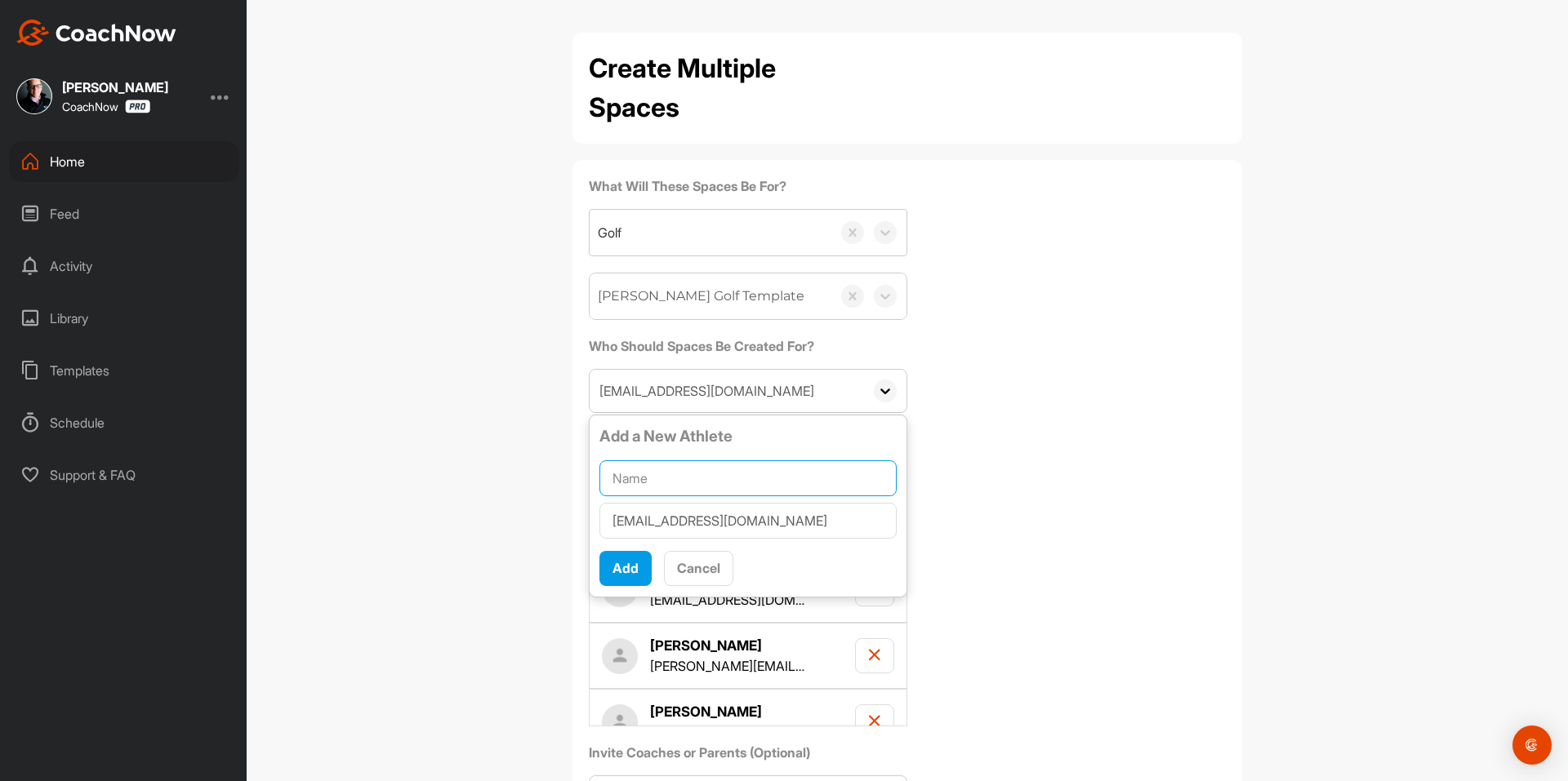
click at [678, 470] on input "text" at bounding box center [748, 478] width 297 height 36
paste input "[PERSON_NAME]"
type input "[PERSON_NAME]"
drag, startPoint x: 609, startPoint y: 562, endPoint x: 1139, endPoint y: 1, distance: 771.8
click at [612, 563] on span "Add" at bounding box center [625, 568] width 26 height 16
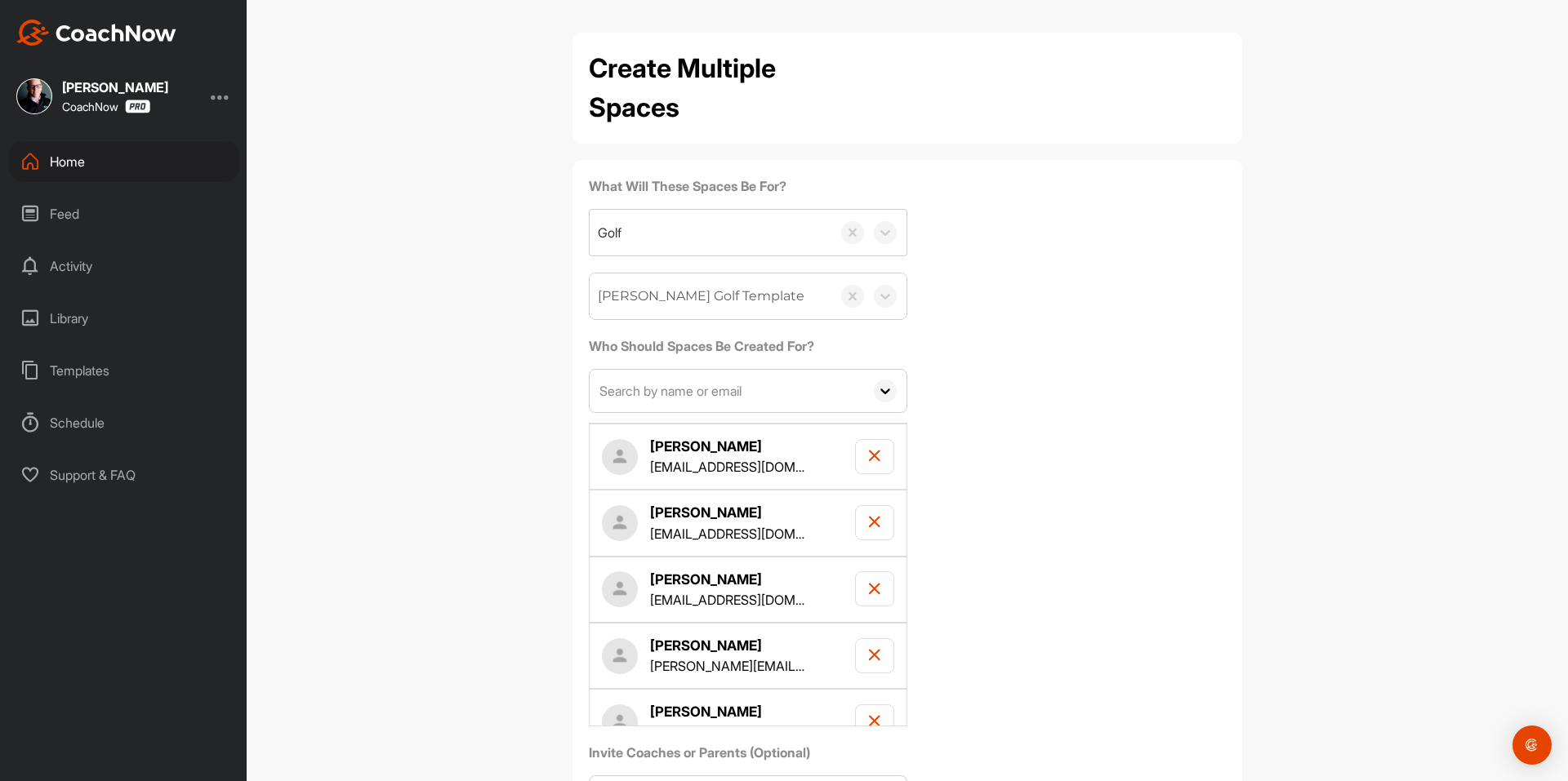
click at [740, 384] on input "text" at bounding box center [726, 390] width 275 height 42
paste input "[EMAIL_ADDRESS][DOMAIN_NAME]"
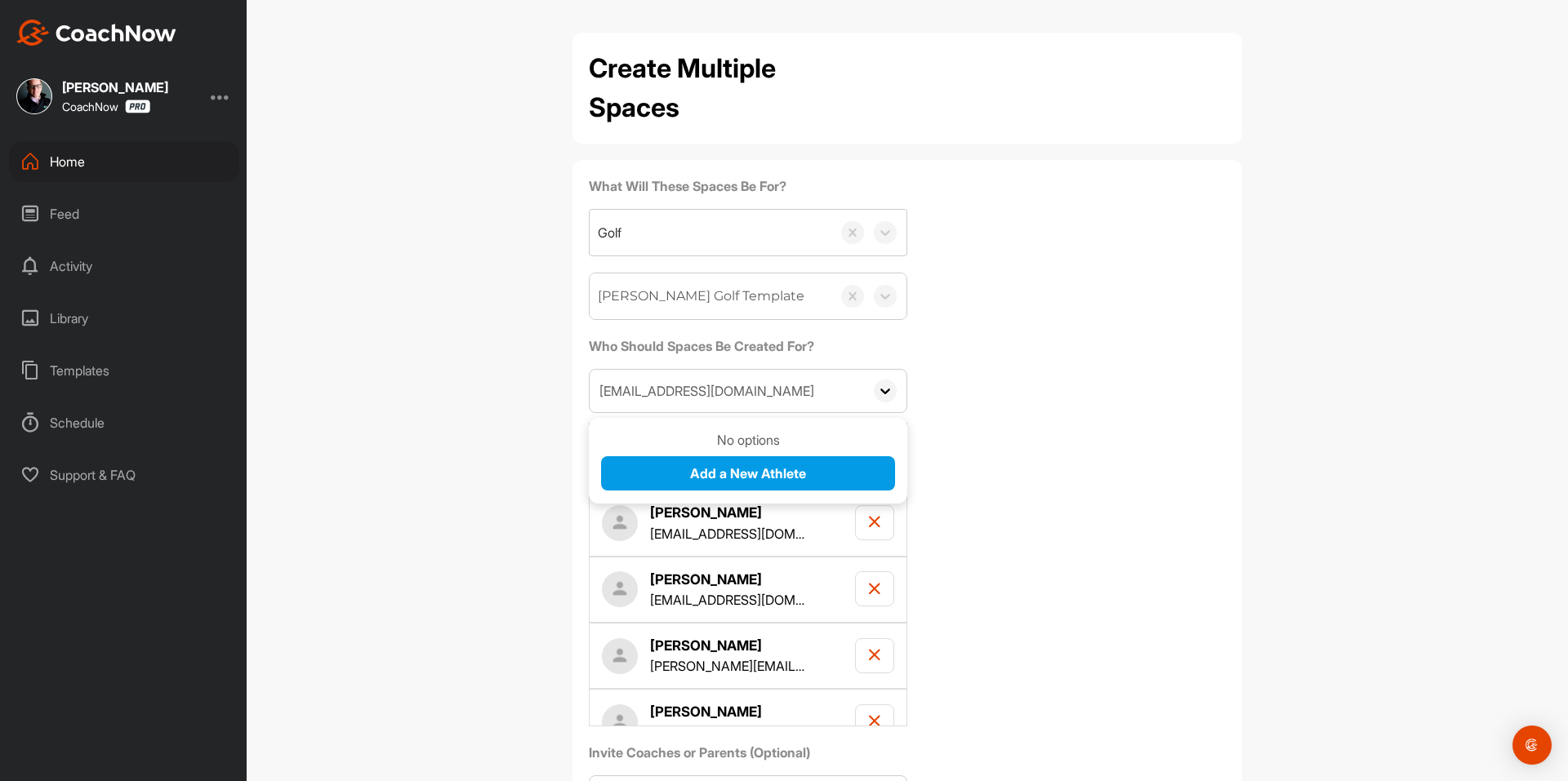
type input "[EMAIL_ADDRESS][DOMAIN_NAME]"
drag, startPoint x: 740, startPoint y: 384, endPoint x: 685, endPoint y: 474, distance: 105.5
click at [690, 474] on span "Add a New Athlete" at bounding box center [748, 473] width 116 height 16
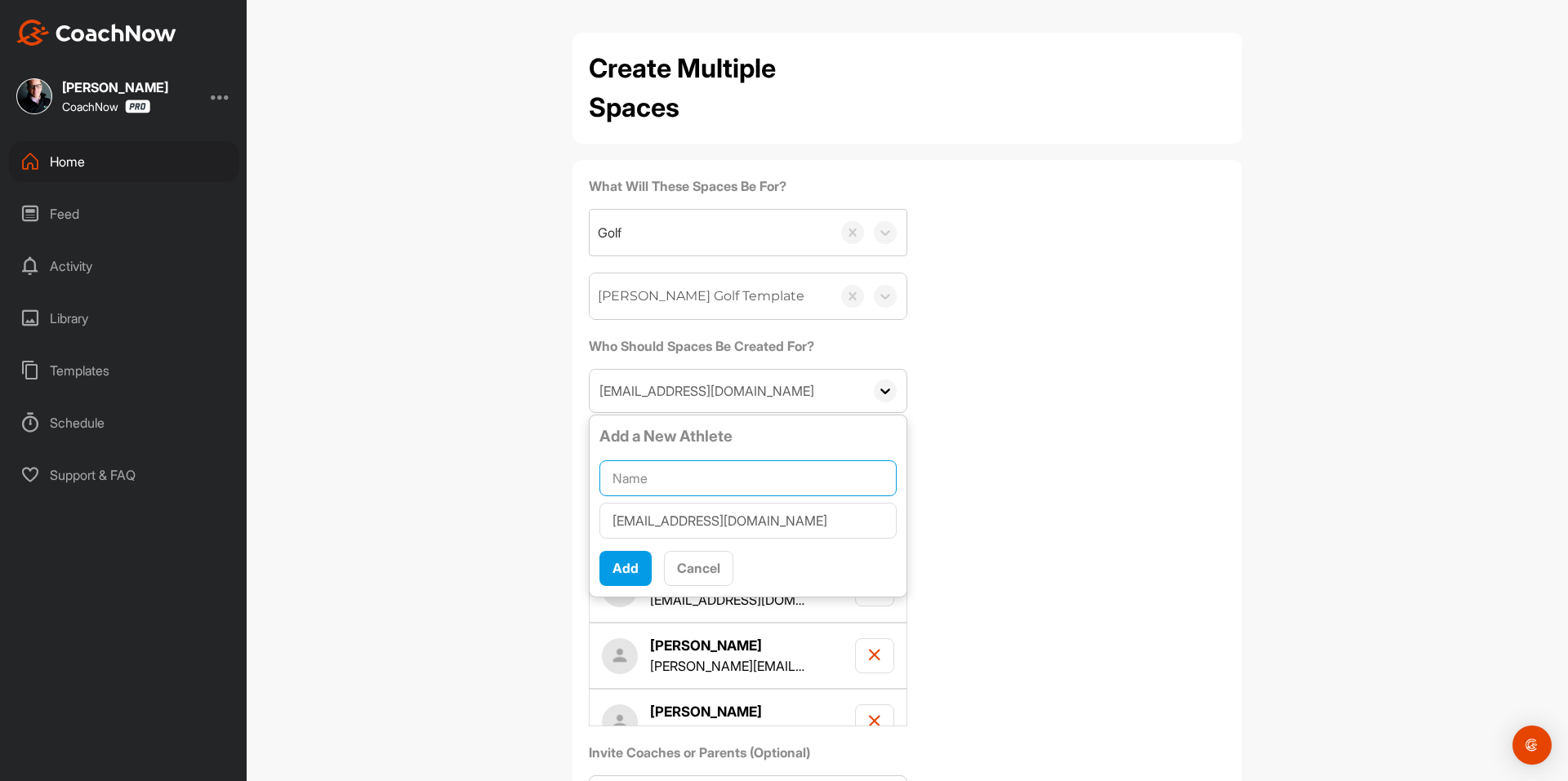
click at [689, 472] on input "text" at bounding box center [748, 478] width 297 height 36
paste input "[PERSON_NAME]"
type input "[PERSON_NAME]"
click at [632, 576] on span "Add" at bounding box center [625, 568] width 26 height 16
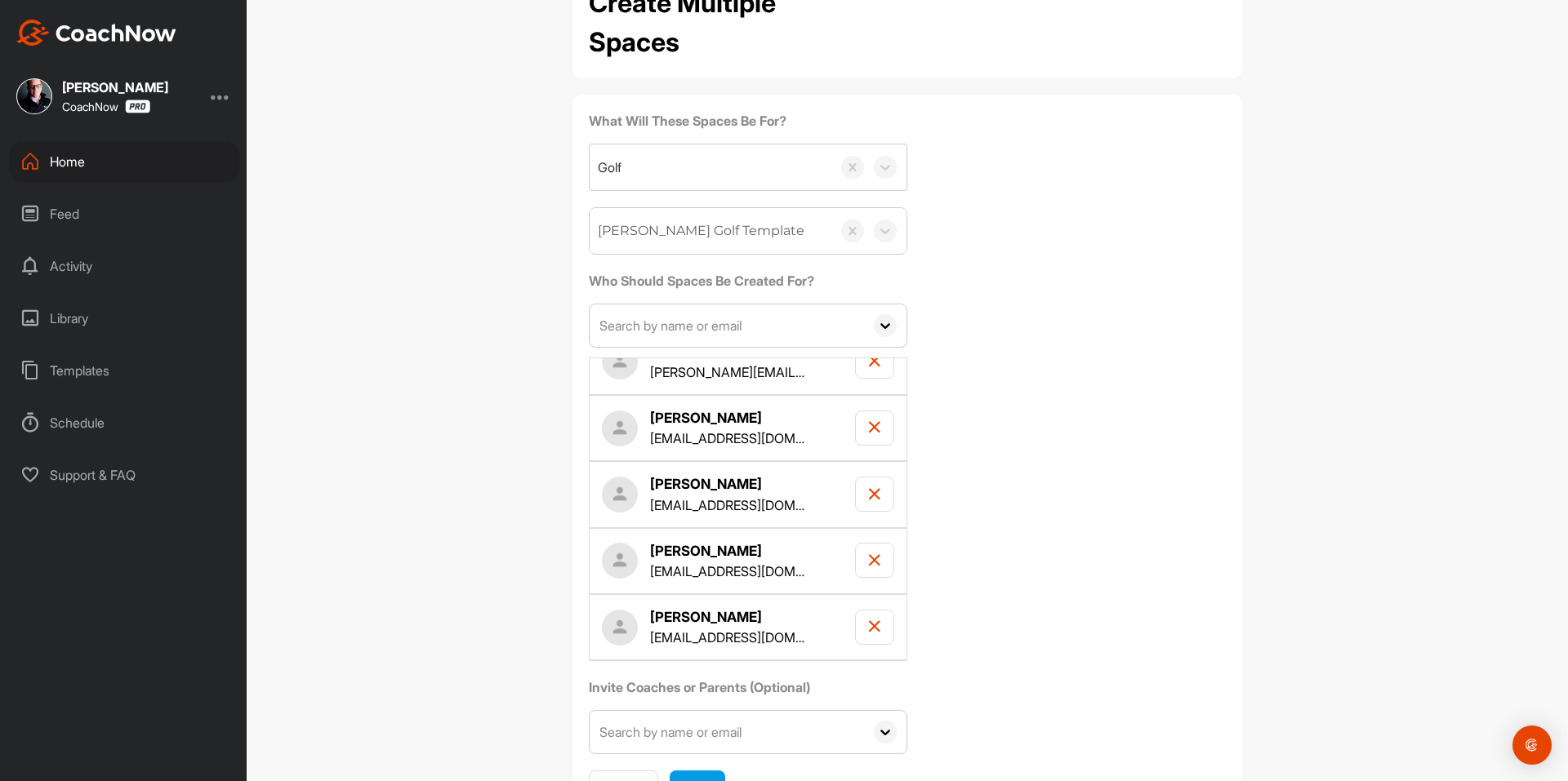
scroll to position [145, 0]
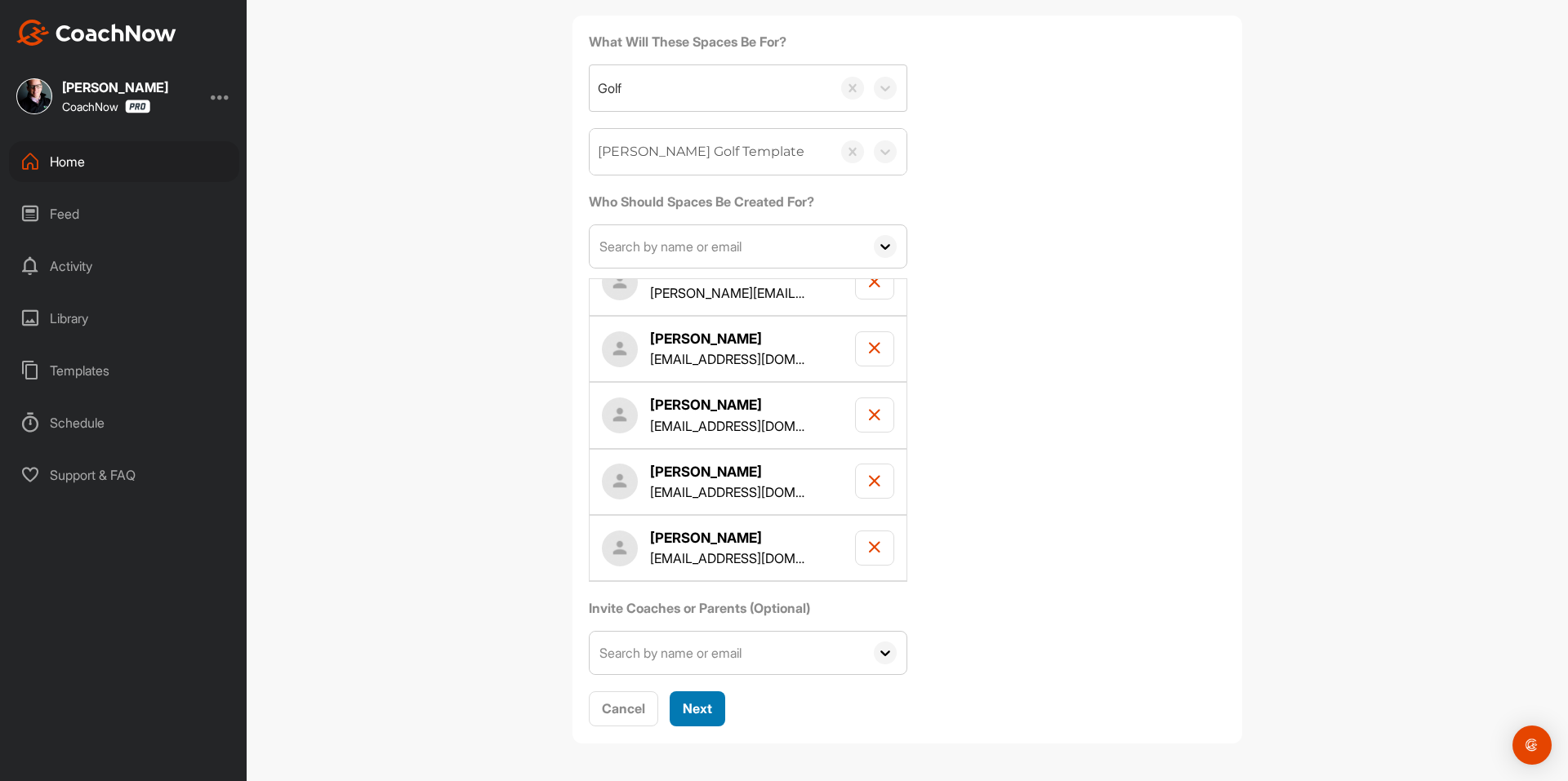
click at [715, 706] on button "Next" at bounding box center [697, 708] width 55 height 36
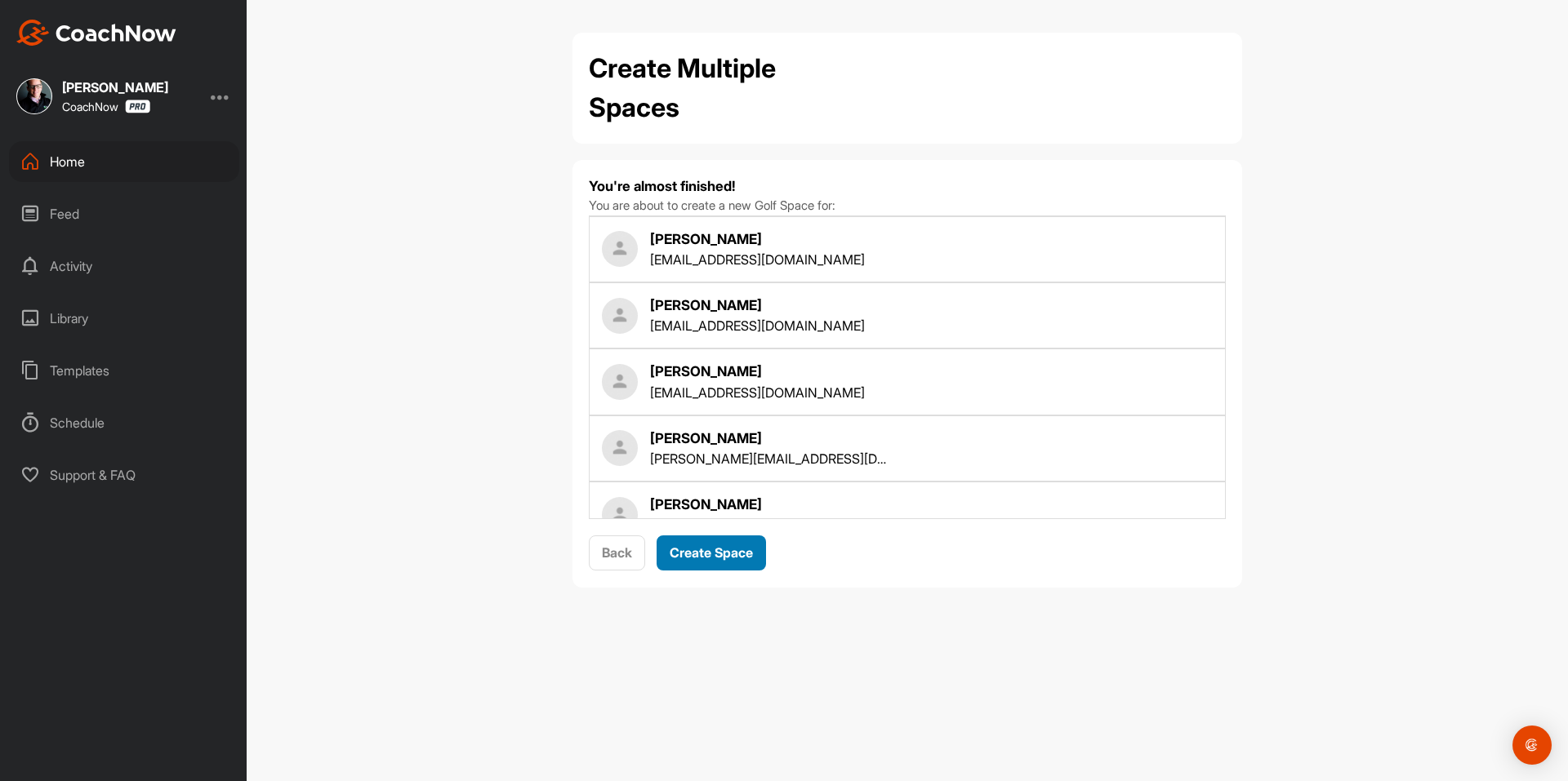
scroll to position [0, 0]
click at [725, 567] on button "Create Space" at bounding box center [711, 552] width 109 height 36
